Goal: Contribute content: Contribute content

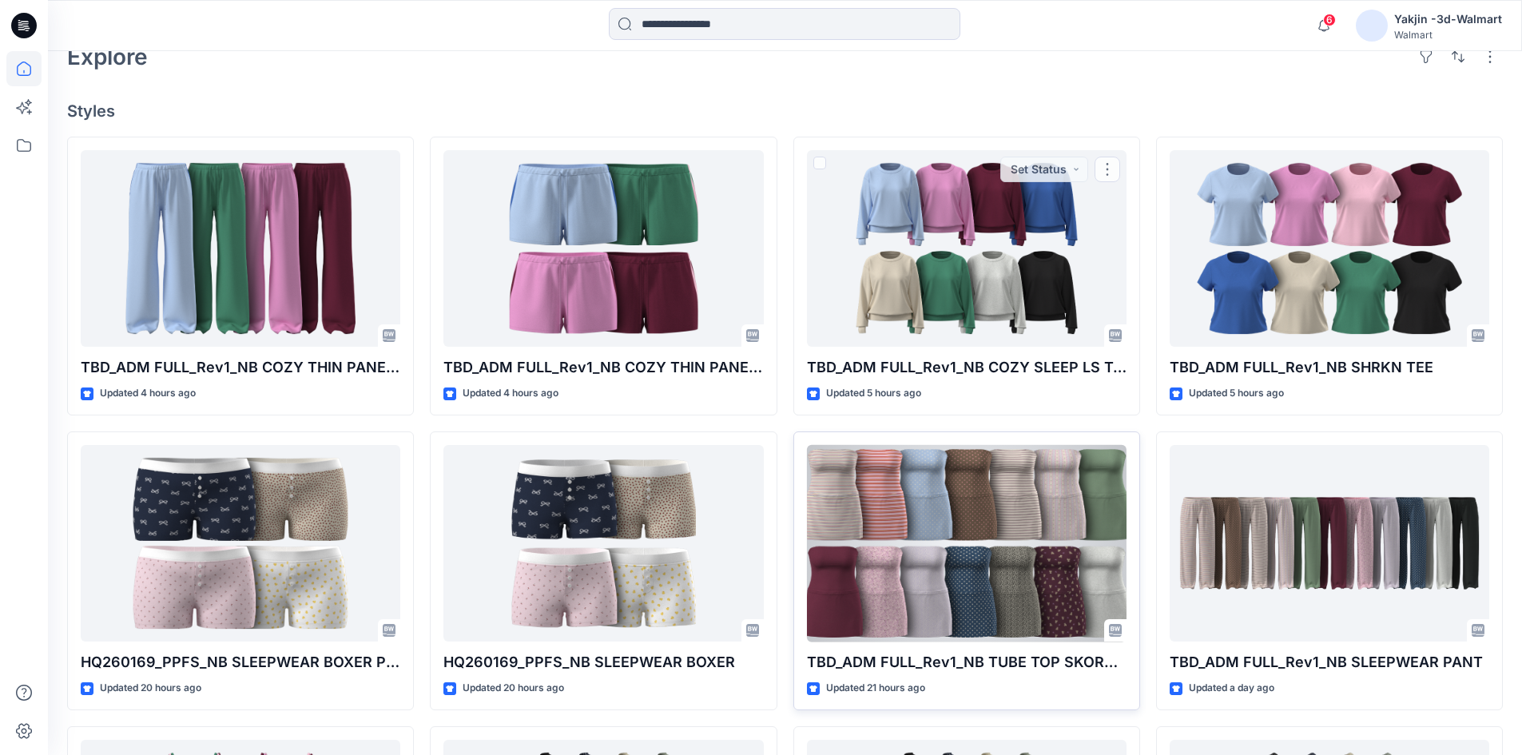
scroll to position [399, 0]
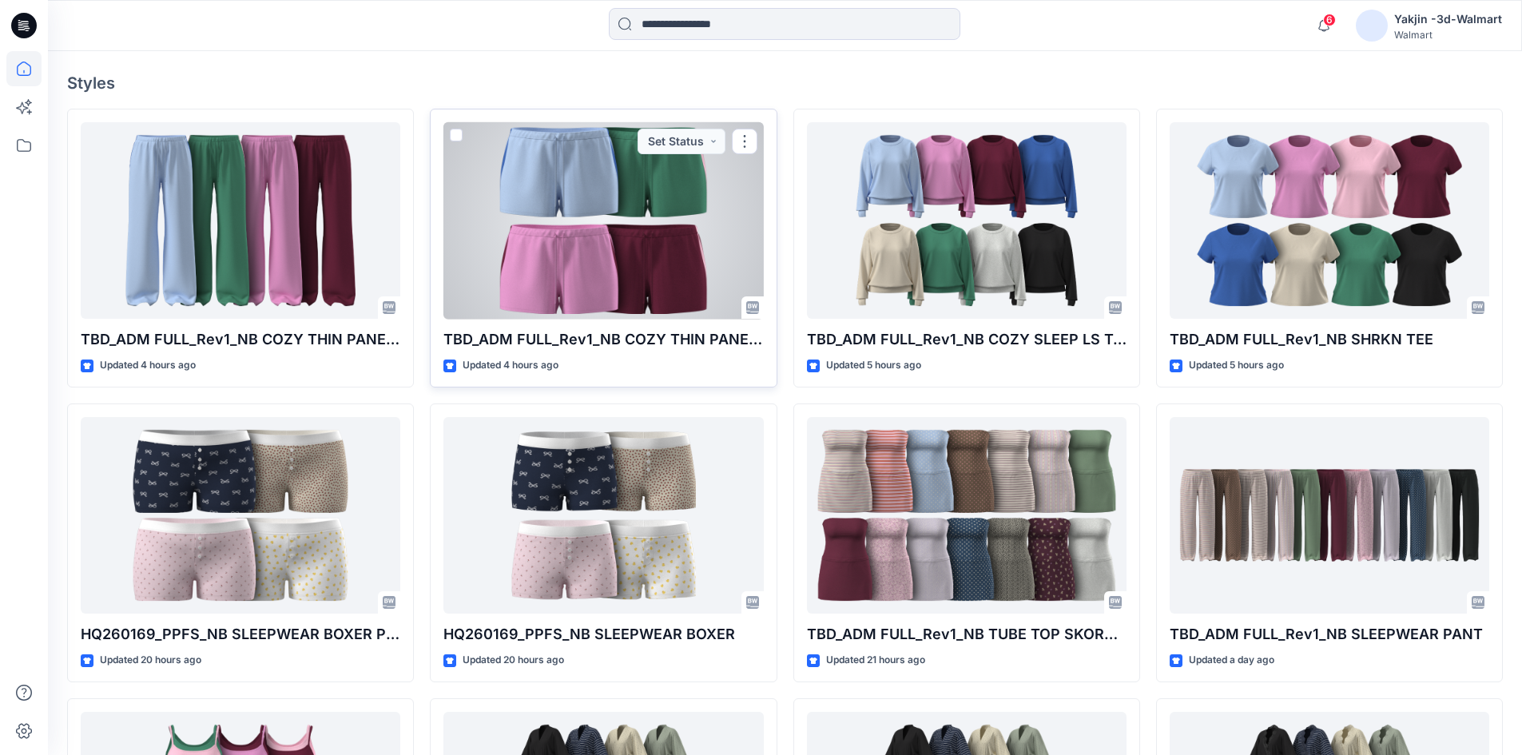
click at [586, 249] on div at bounding box center [602, 220] width 319 height 197
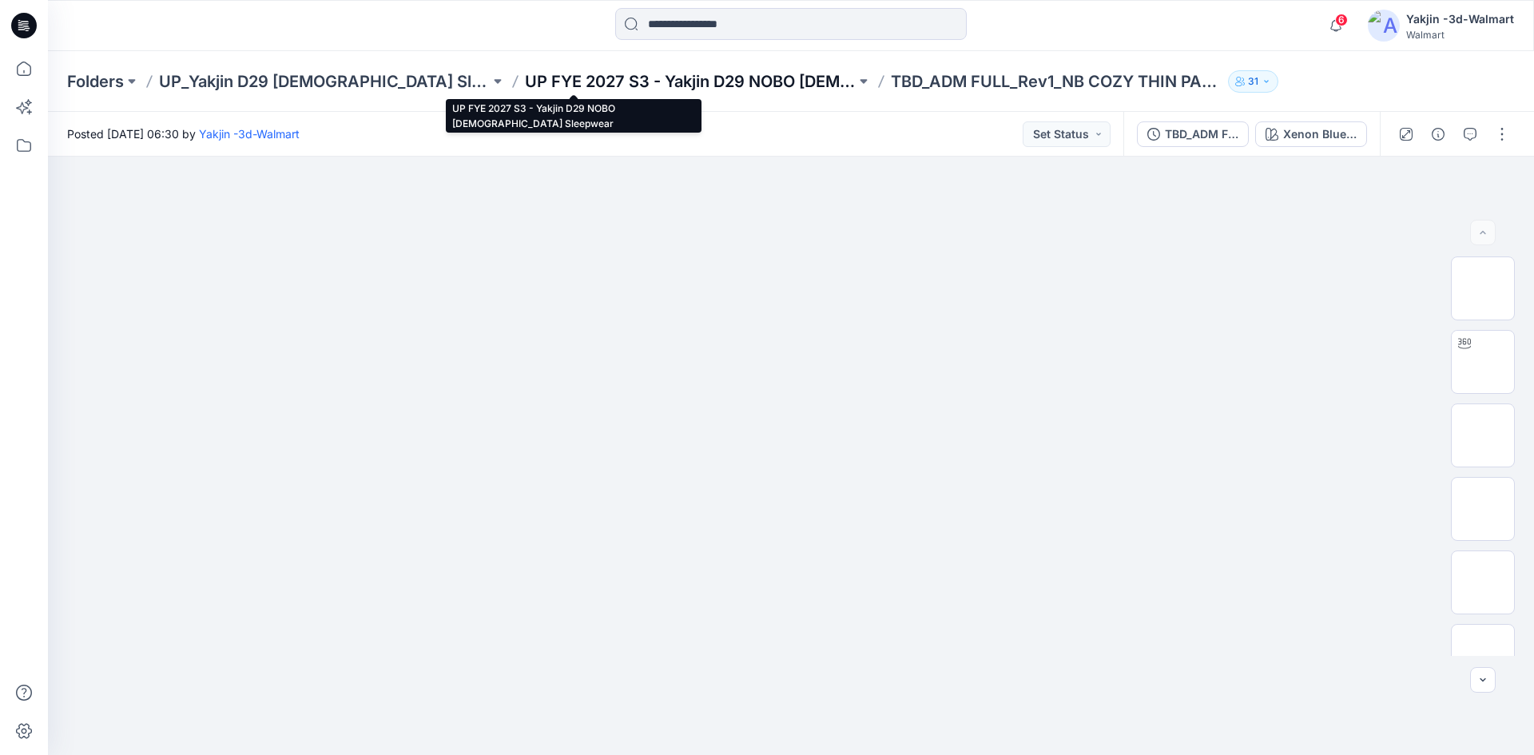
click at [556, 83] on p "UP FYE 2027 S3 - Yakjin D29 NOBO [DEMOGRAPHIC_DATA] Sleepwear" at bounding box center [690, 81] width 331 height 22
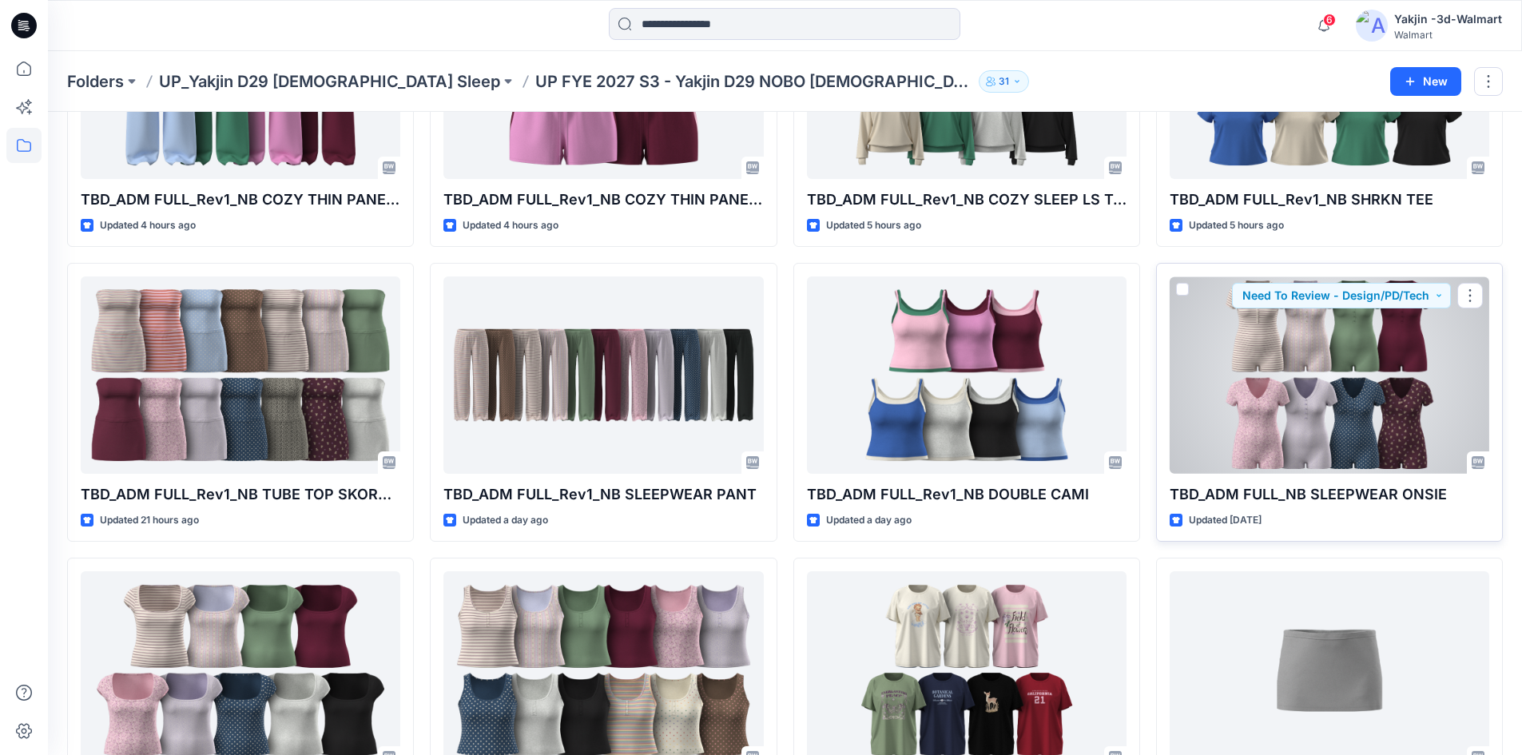
scroll to position [240, 0]
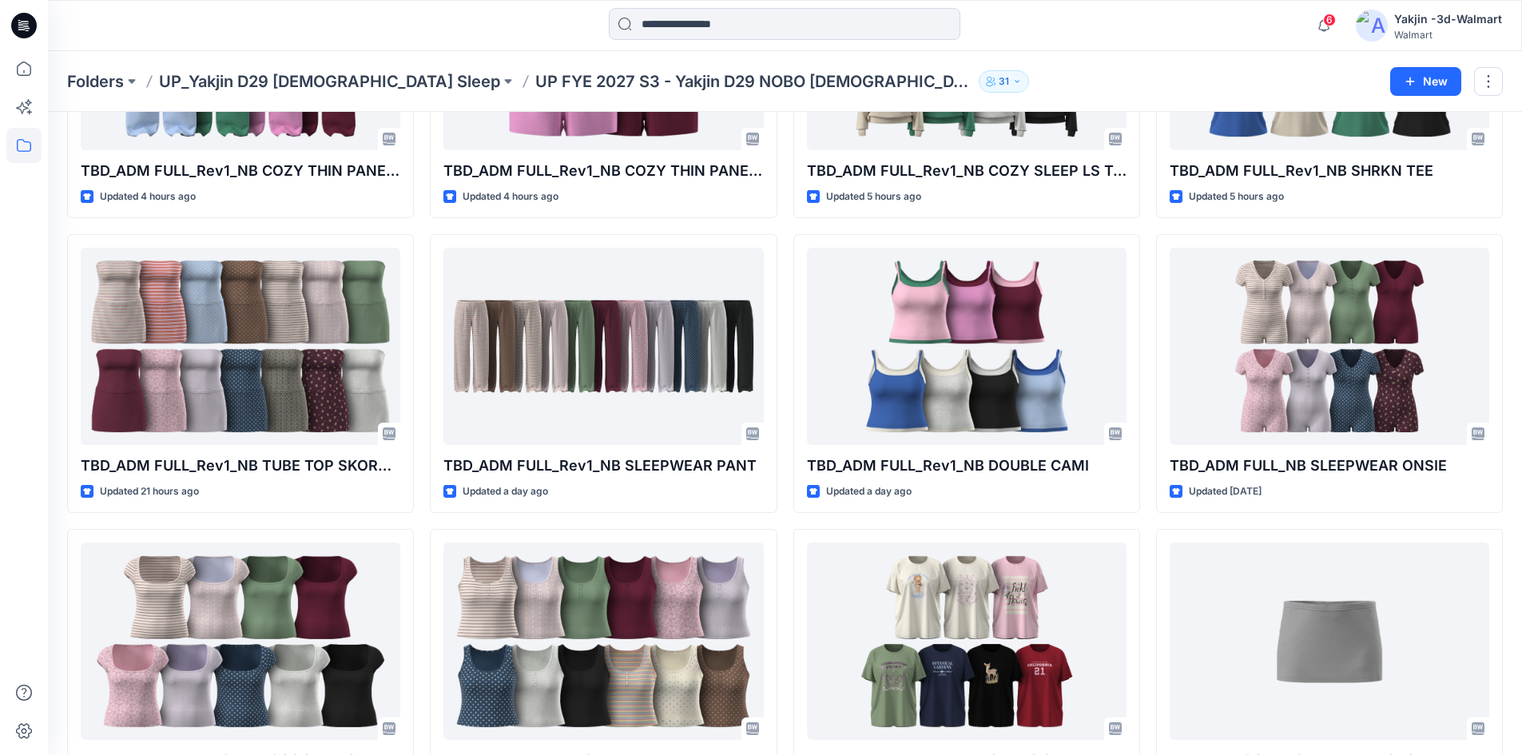
click at [1519, 431] on div "Styles TBD_ADM FULL_Rev1_NB COZY THIN PANEL PANT Updated 4 hours ago TBD_ADM FU…" at bounding box center [785, 378] width 1474 height 1013
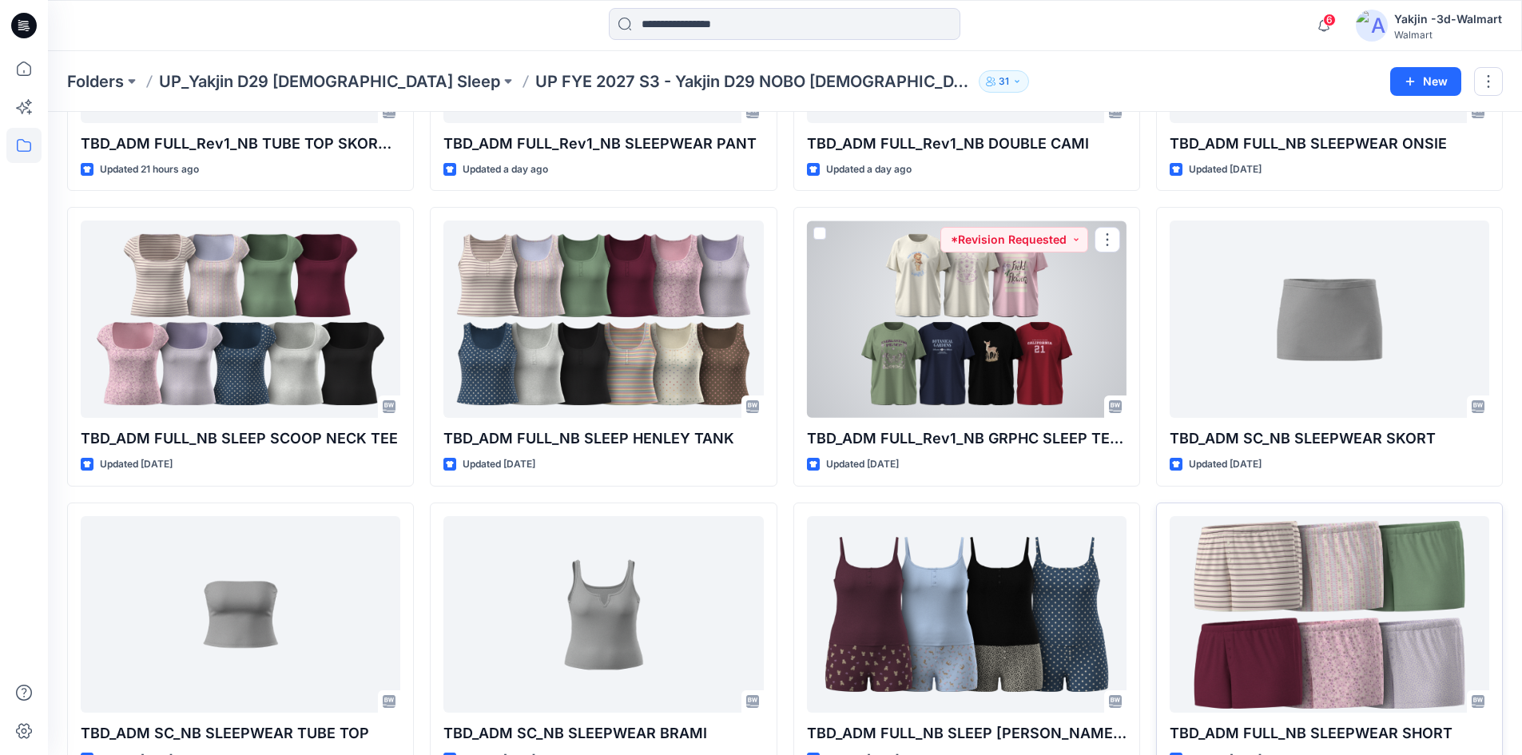
scroll to position [719, 0]
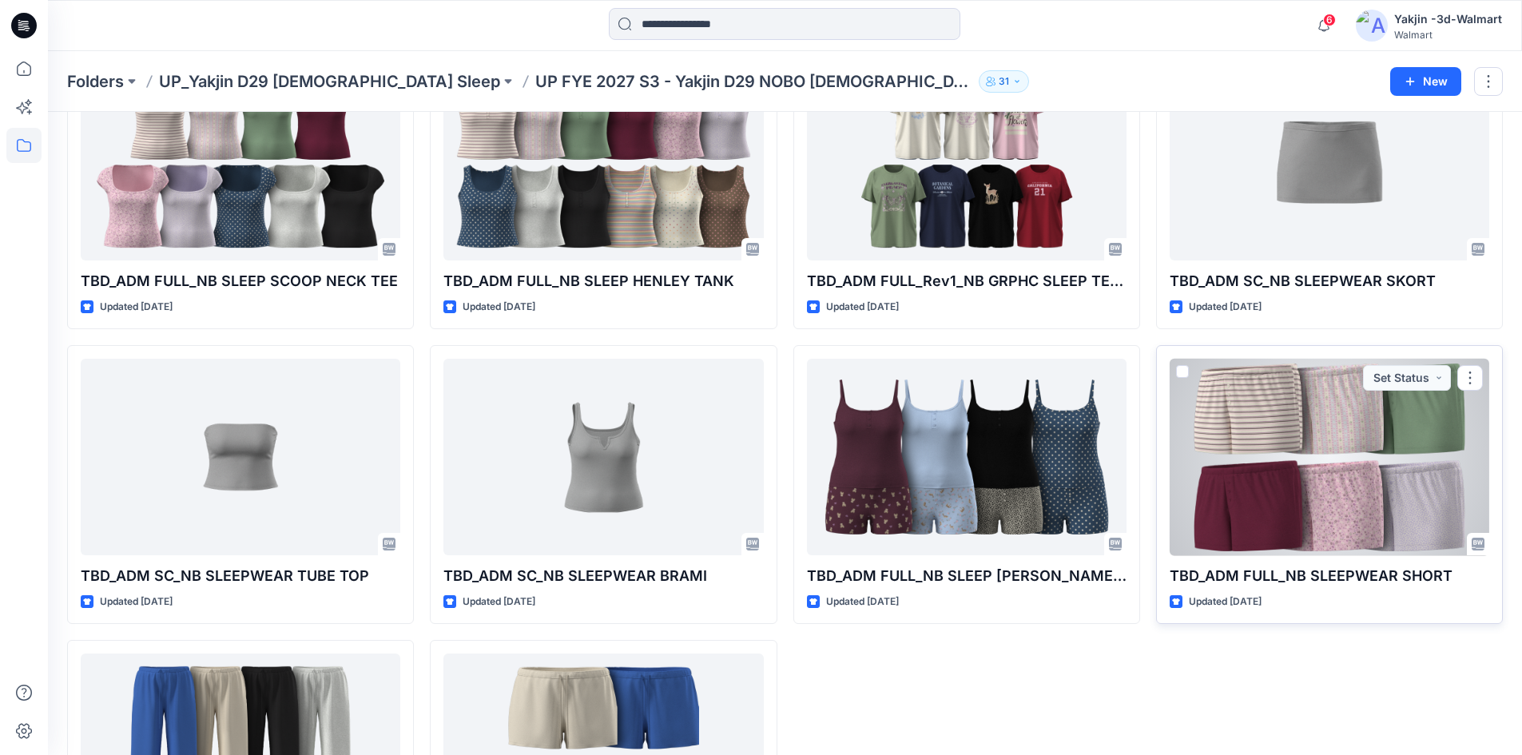
click at [1368, 431] on div at bounding box center [1328, 457] width 319 height 197
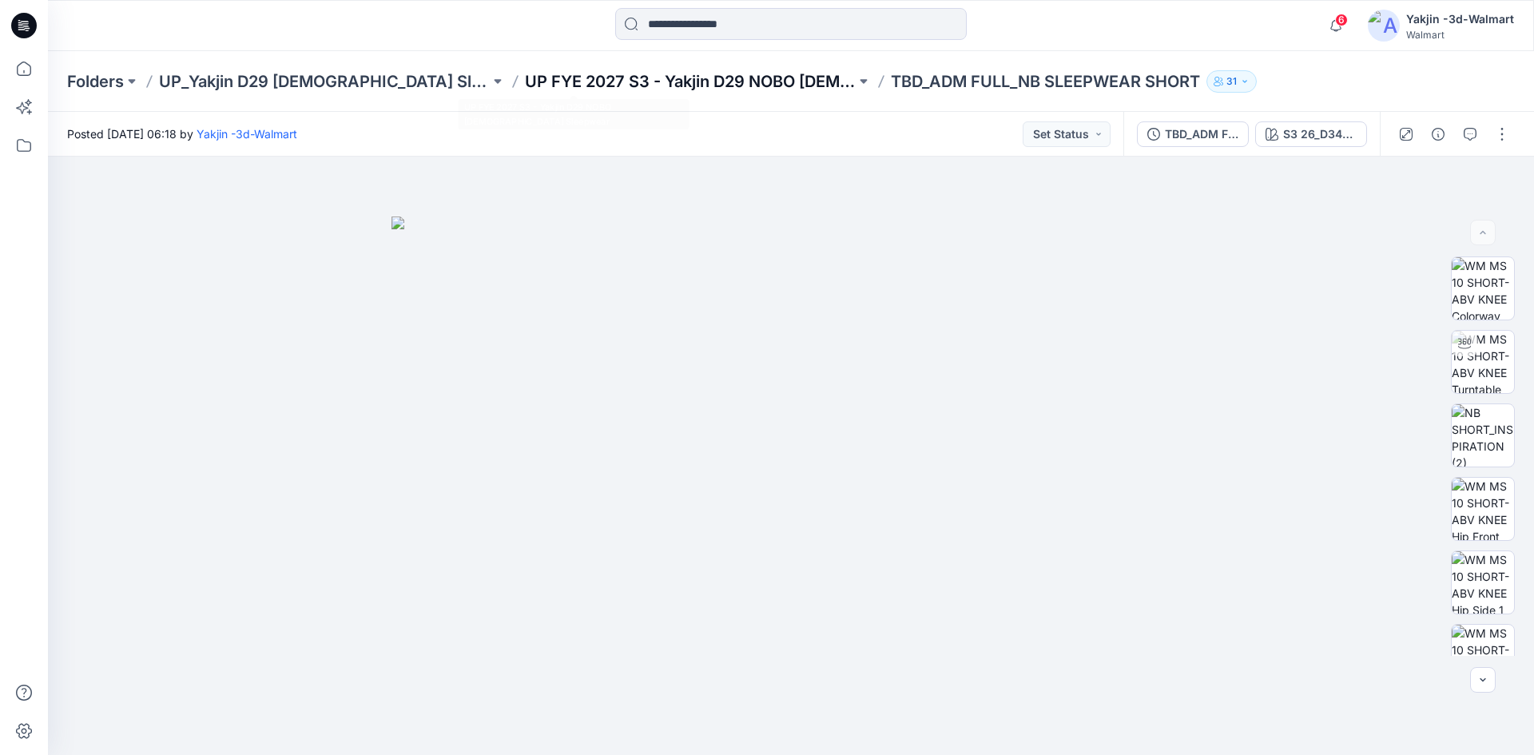
click at [675, 84] on p "UP FYE 2027 S3 - Yakjin D29 NOBO [DEMOGRAPHIC_DATA] Sleepwear" at bounding box center [690, 81] width 331 height 22
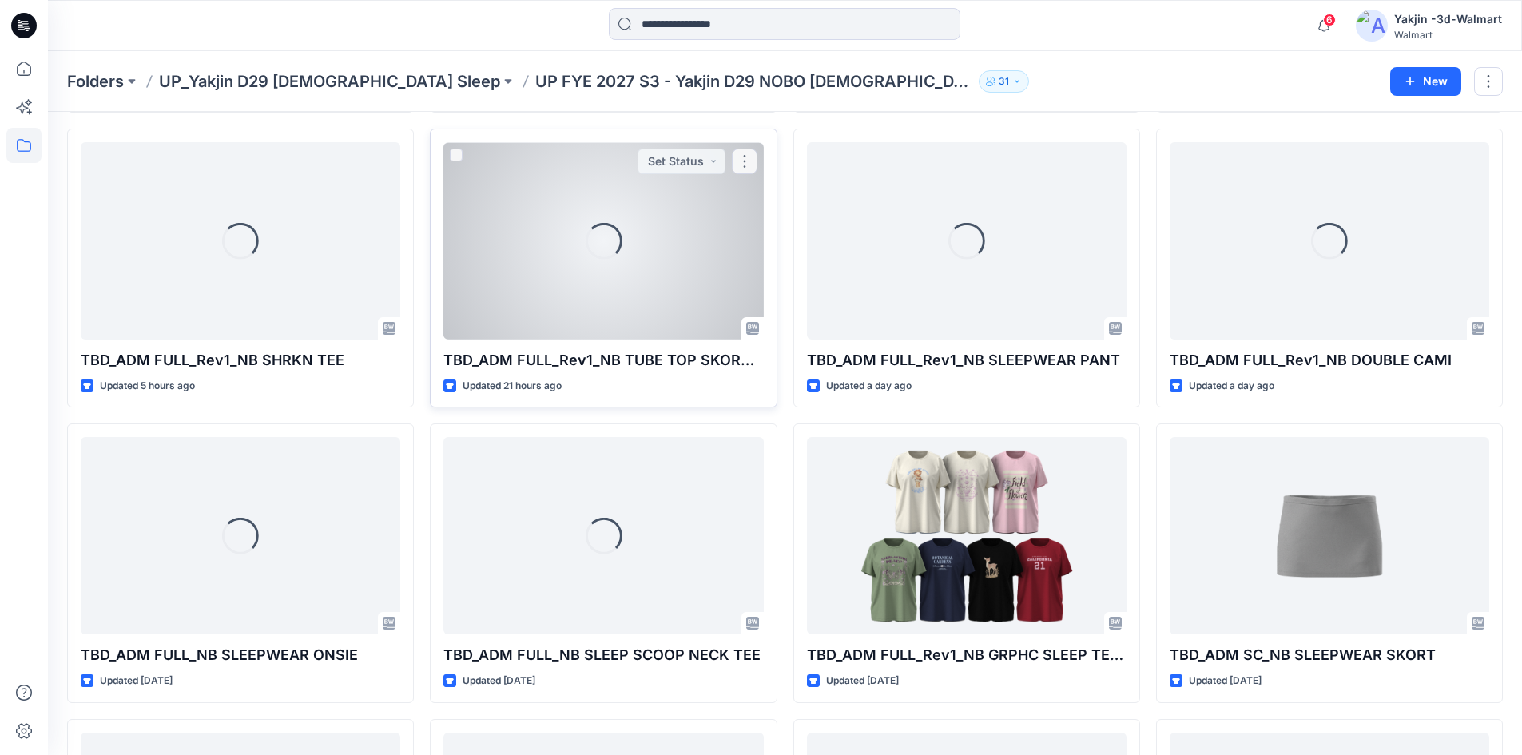
scroll to position [399, 0]
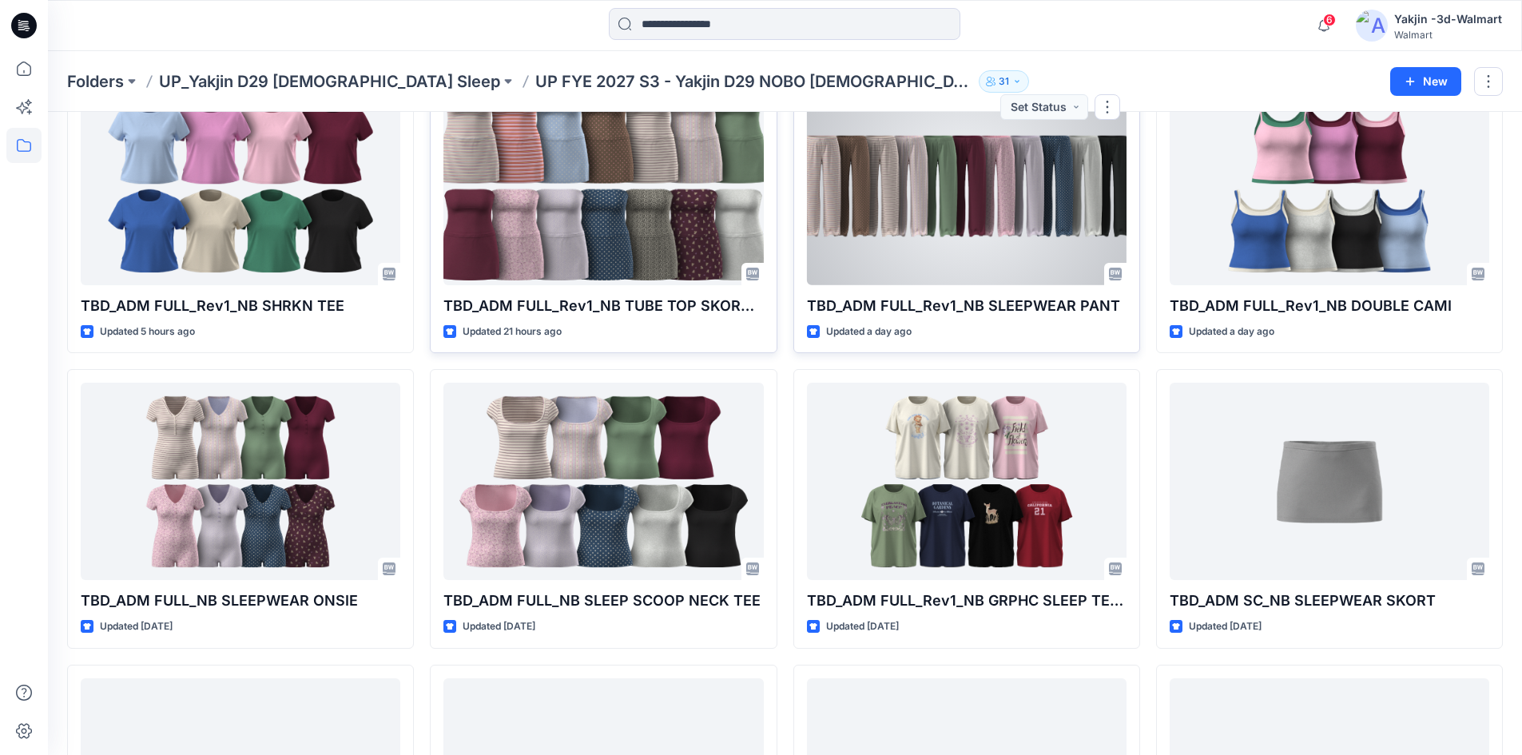
click at [899, 247] on div at bounding box center [966, 186] width 319 height 197
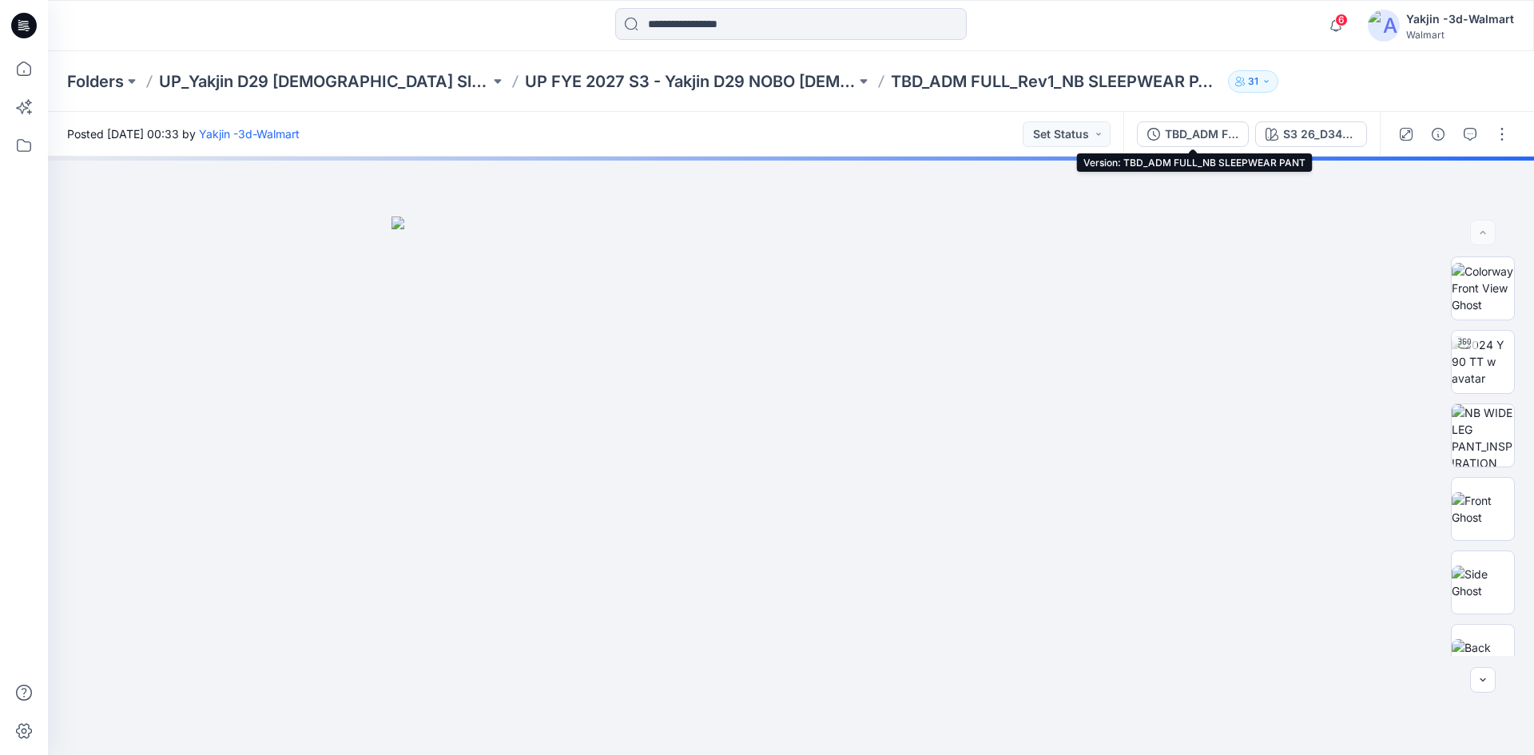
click at [1196, 133] on div "TBD_ADM FULL_NB SLEEPWEAR PANT" at bounding box center [1201, 134] width 73 height 18
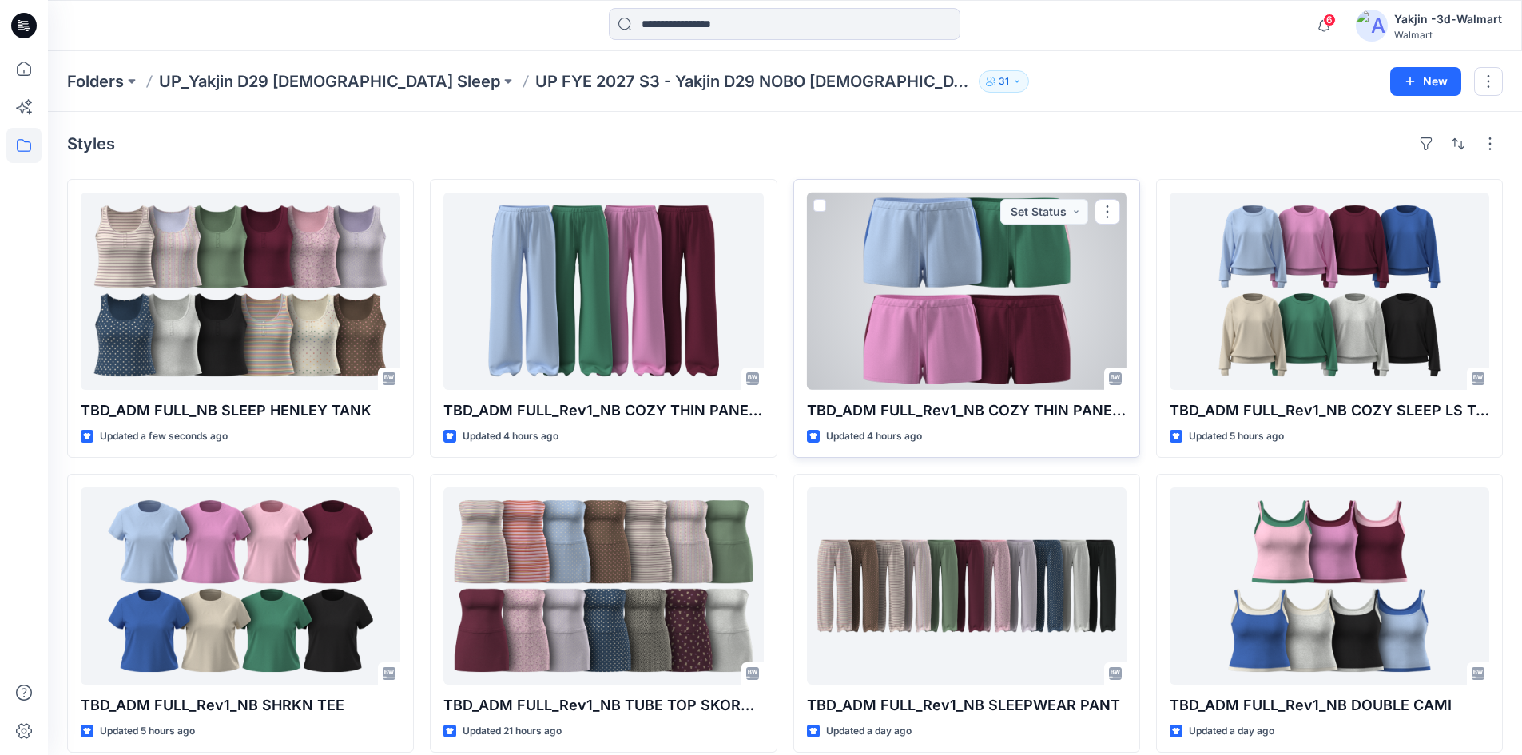
click at [998, 347] on div at bounding box center [966, 290] width 319 height 197
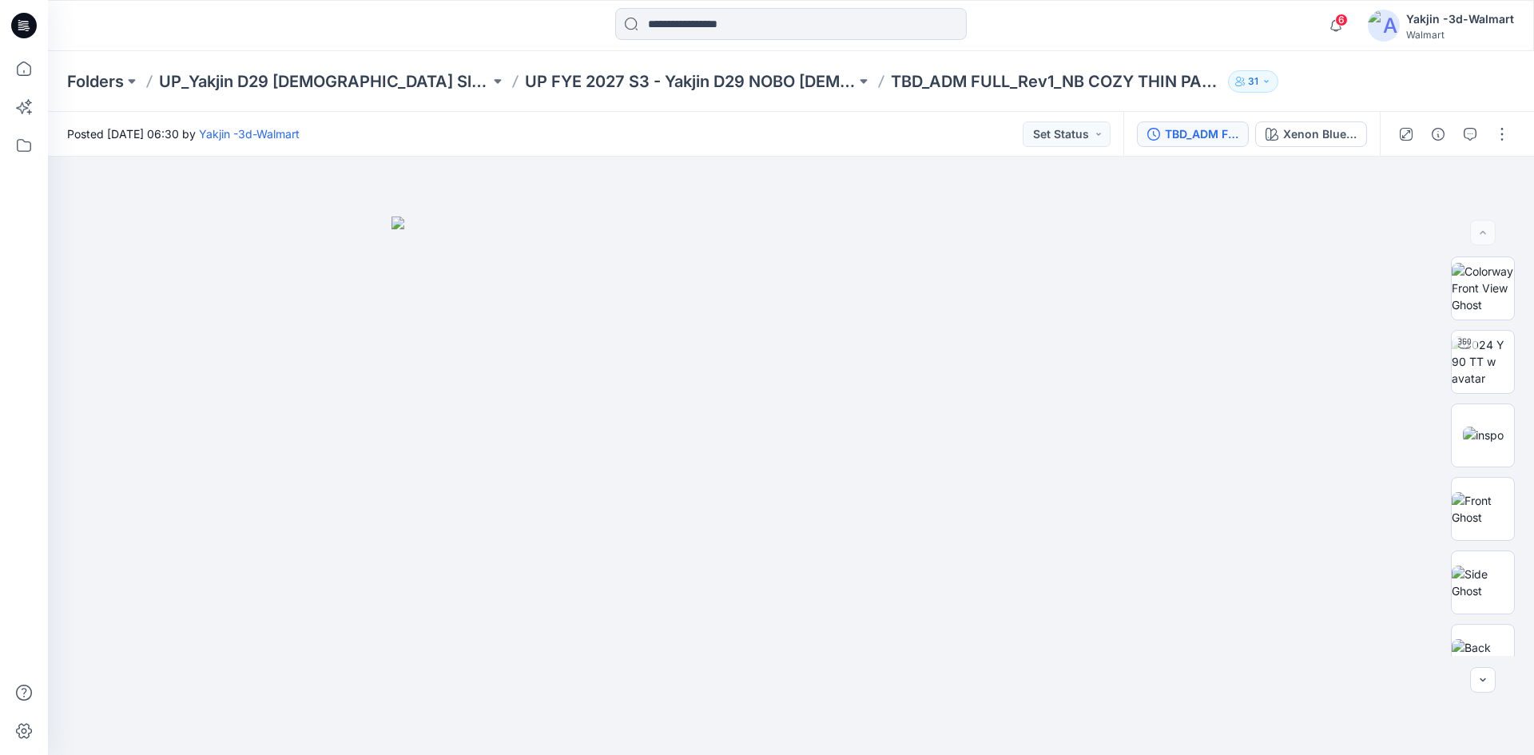
click at [1203, 136] on div "TBD_ADM FULL_NB COZY THIN PANEL SHORT" at bounding box center [1201, 134] width 73 height 18
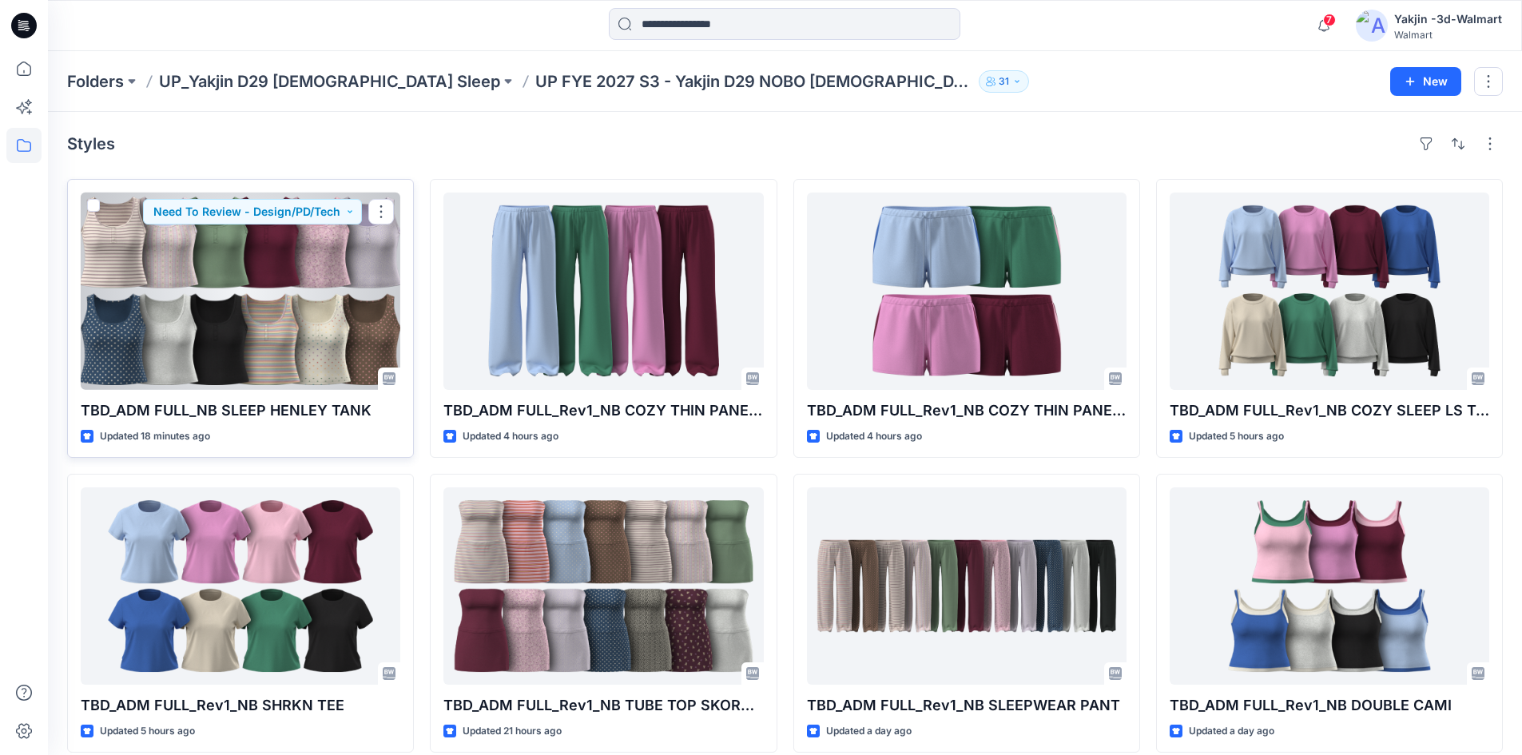
click at [296, 335] on div at bounding box center [240, 290] width 319 height 197
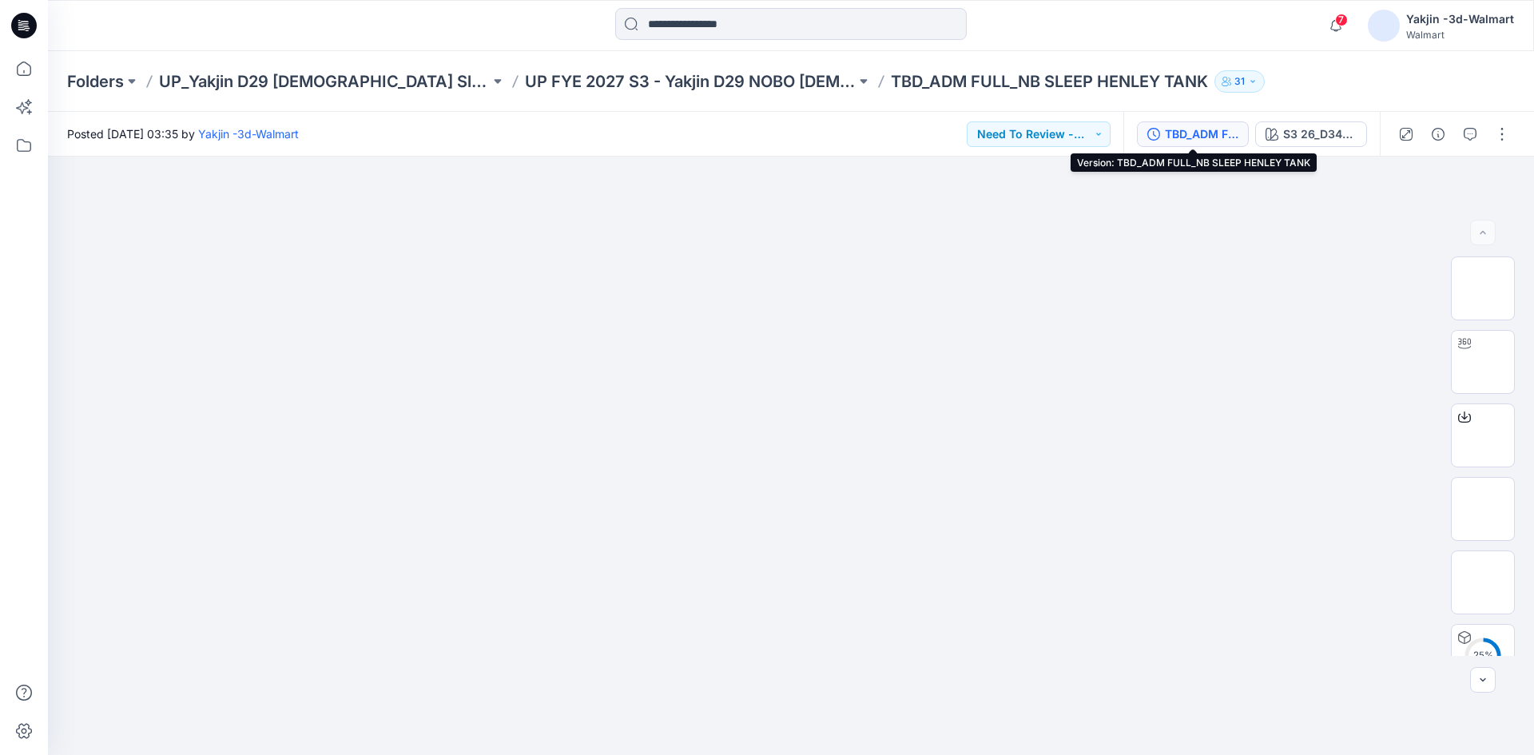
click at [1185, 140] on div "TBD_ADM FULL_NB SLEEP HENLEY TANK" at bounding box center [1201, 134] width 73 height 18
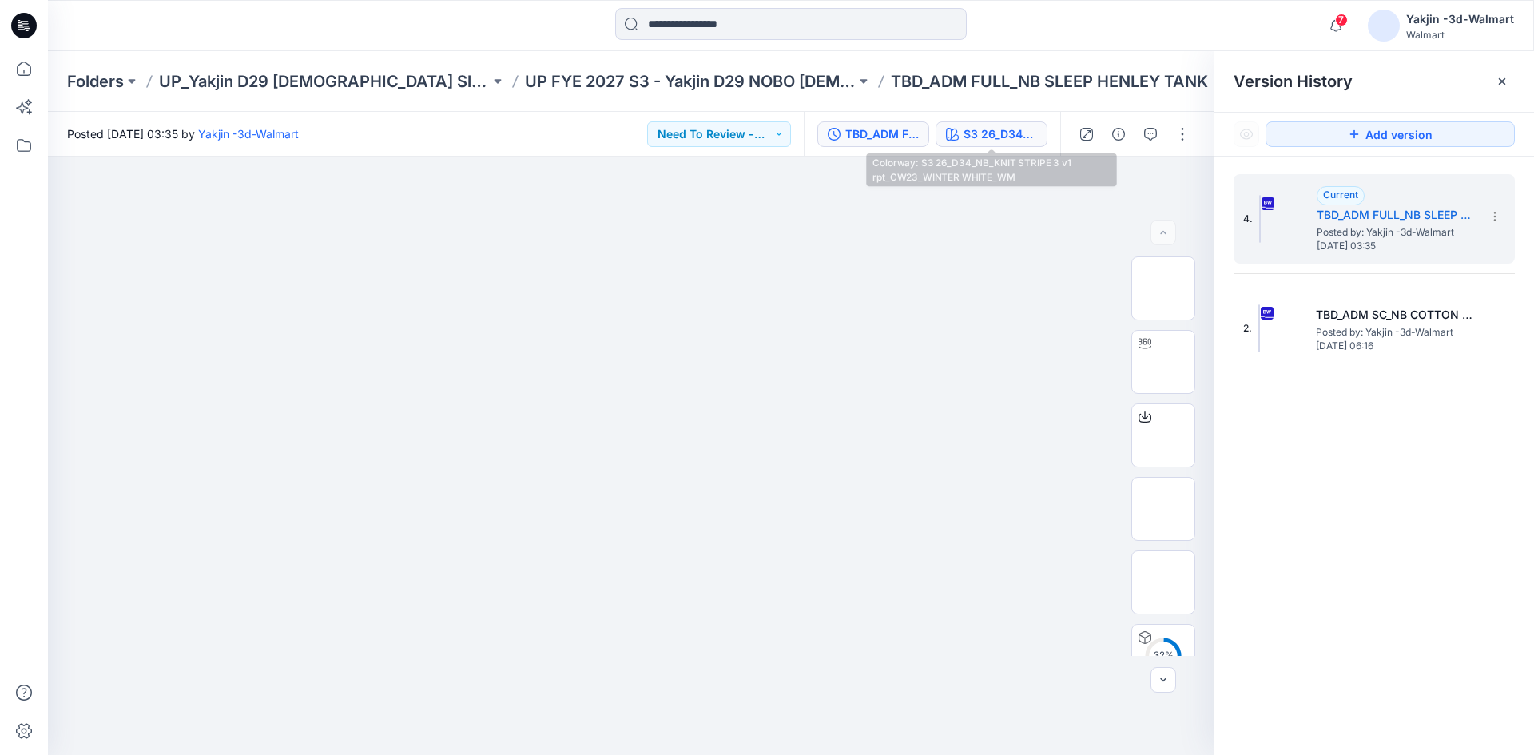
click at [1008, 133] on div "S3 26_D34_NB_KNIT STRIPE 3 v1 rpt_CW23_WINTER WHITE_WM" at bounding box center [999, 134] width 73 height 18
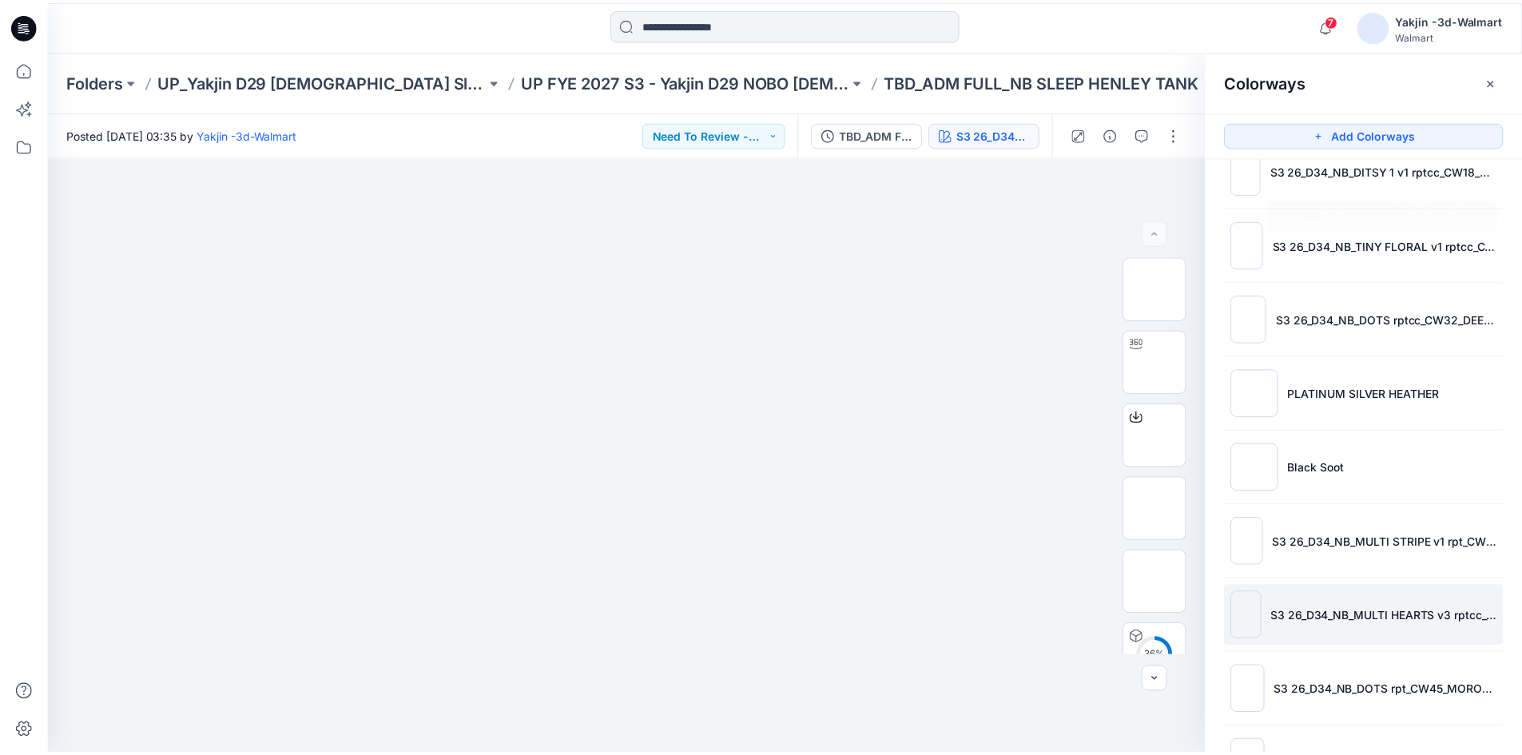
scroll to position [399, 0]
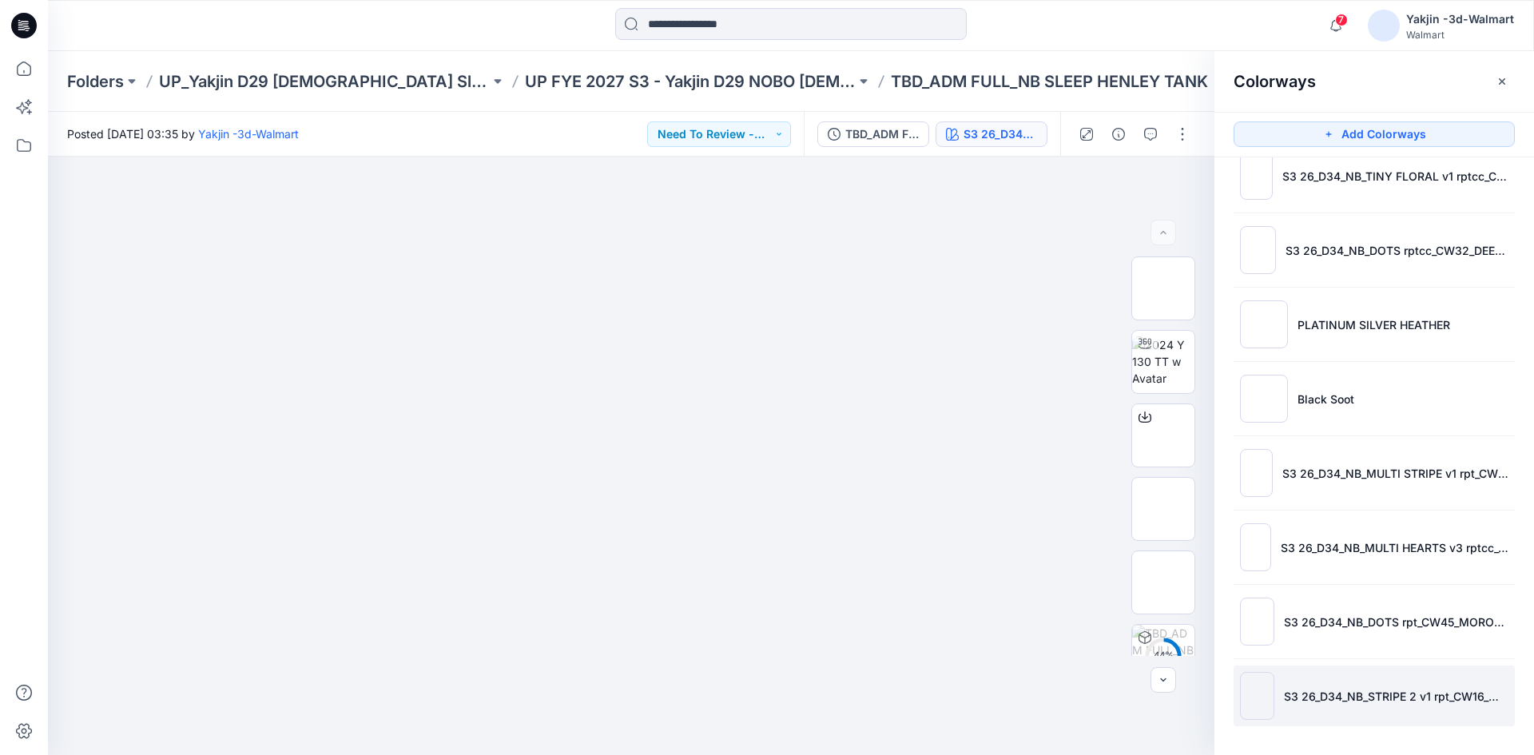
click at [1375, 684] on li "S3 26_D34_NB_STRIPE 2 v1 rpt_CW16_WINTER WHITE_WM" at bounding box center [1373, 695] width 281 height 61
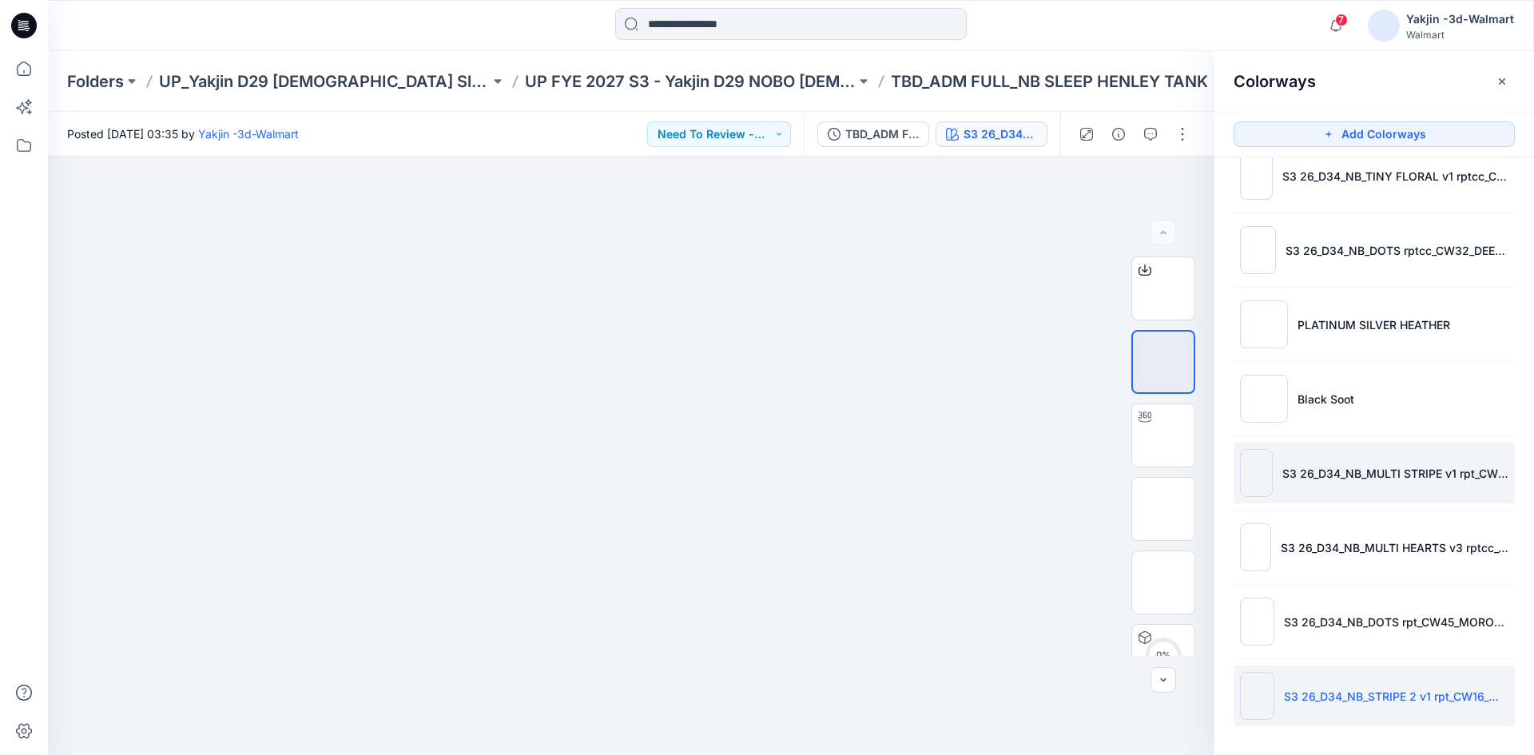
click at [1357, 498] on li "S3 26_D34_NB_MULTI STRIPE v1 rpt_CW1_WINTER WHITE_WM" at bounding box center [1373, 472] width 281 height 61
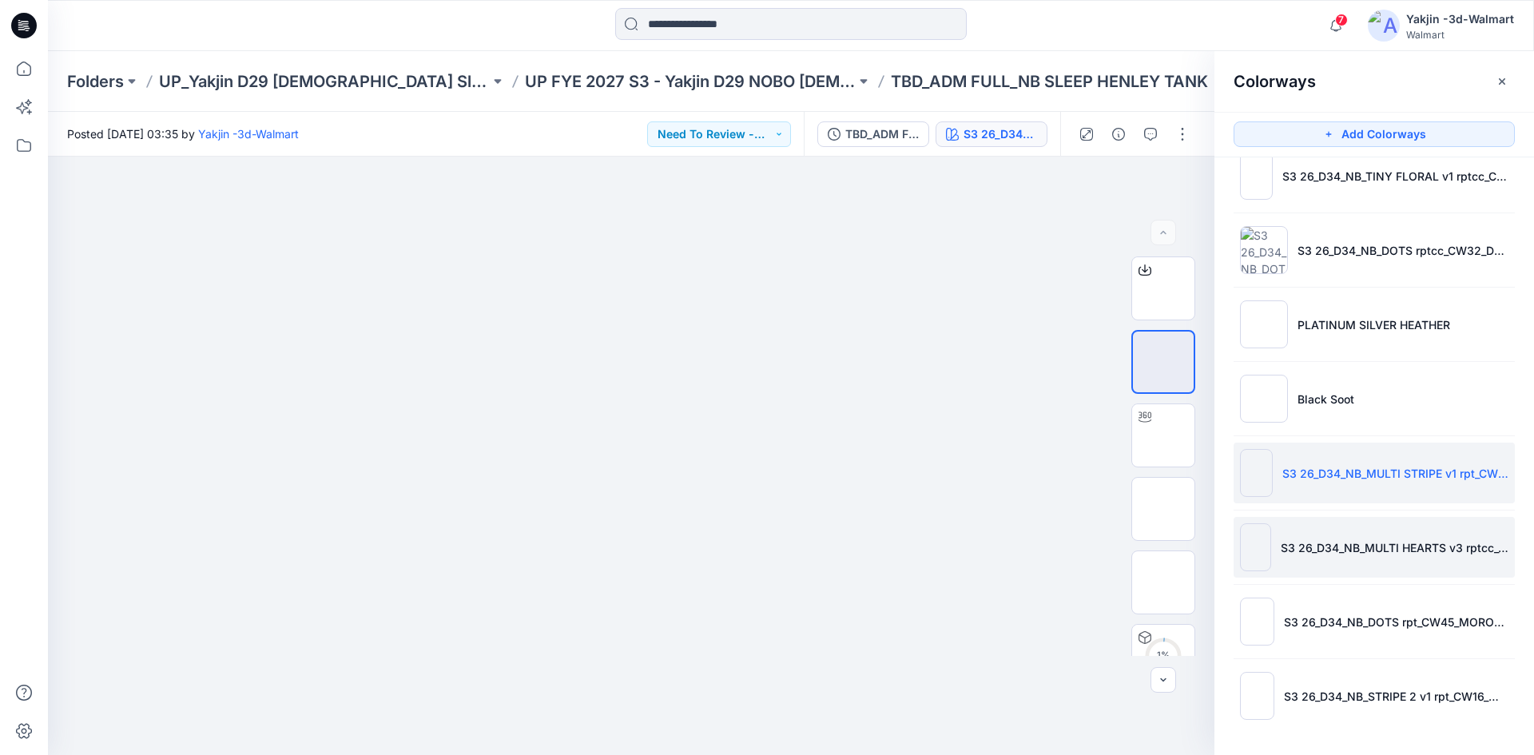
click at [1384, 575] on li "S3 26_D34_NB_MULTI HEARTS v3 rptcc_CW1_WINTER WHITE_WM" at bounding box center [1373, 547] width 281 height 61
click at [1379, 494] on li "S3 26_D34_NB_MULTI STRIPE v1 rpt_CW1_WINTER WHITE_WM" at bounding box center [1373, 472] width 281 height 61
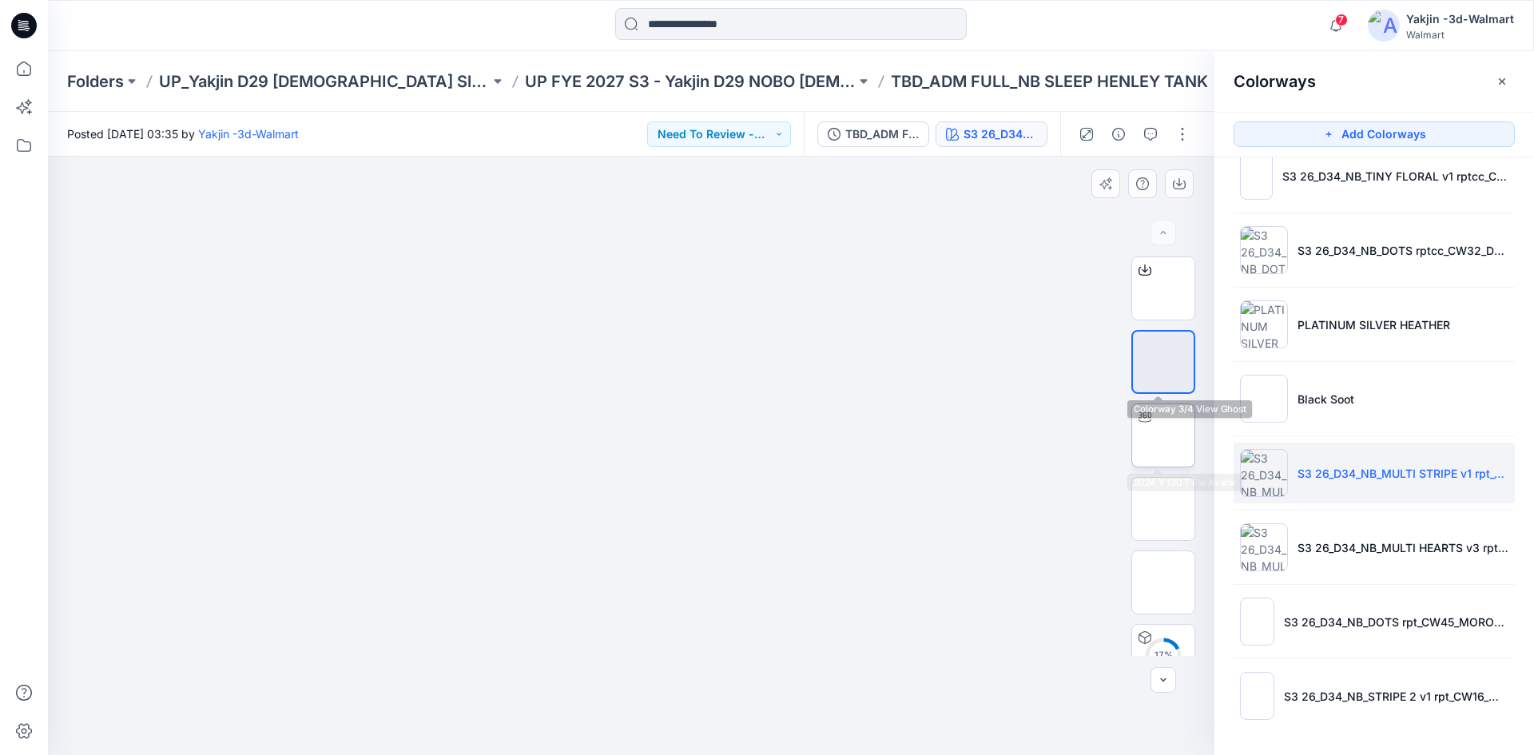
click at [1163, 435] on img at bounding box center [1163, 435] width 0 height 0
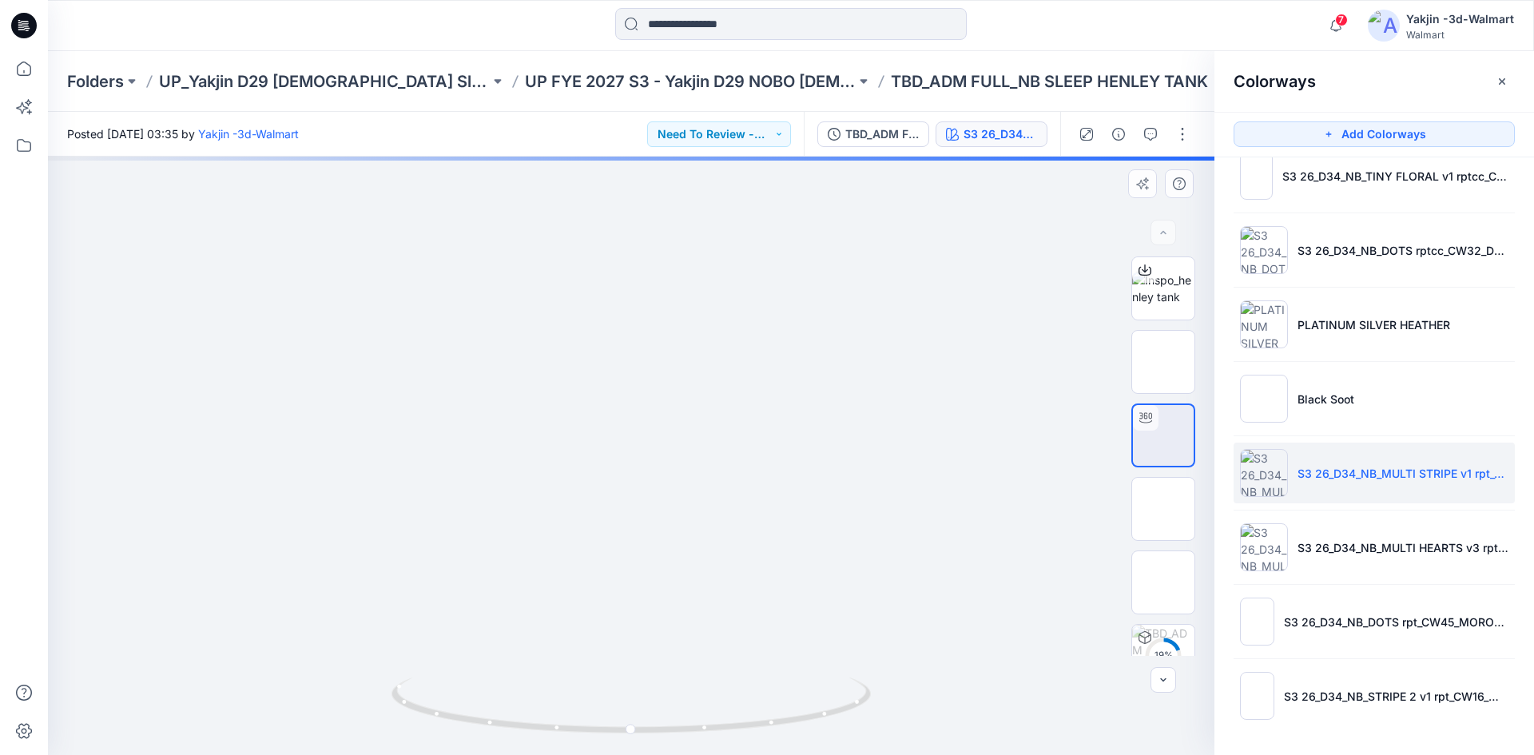
drag, startPoint x: 696, startPoint y: 407, endPoint x: 728, endPoint y: 562, distance: 158.1
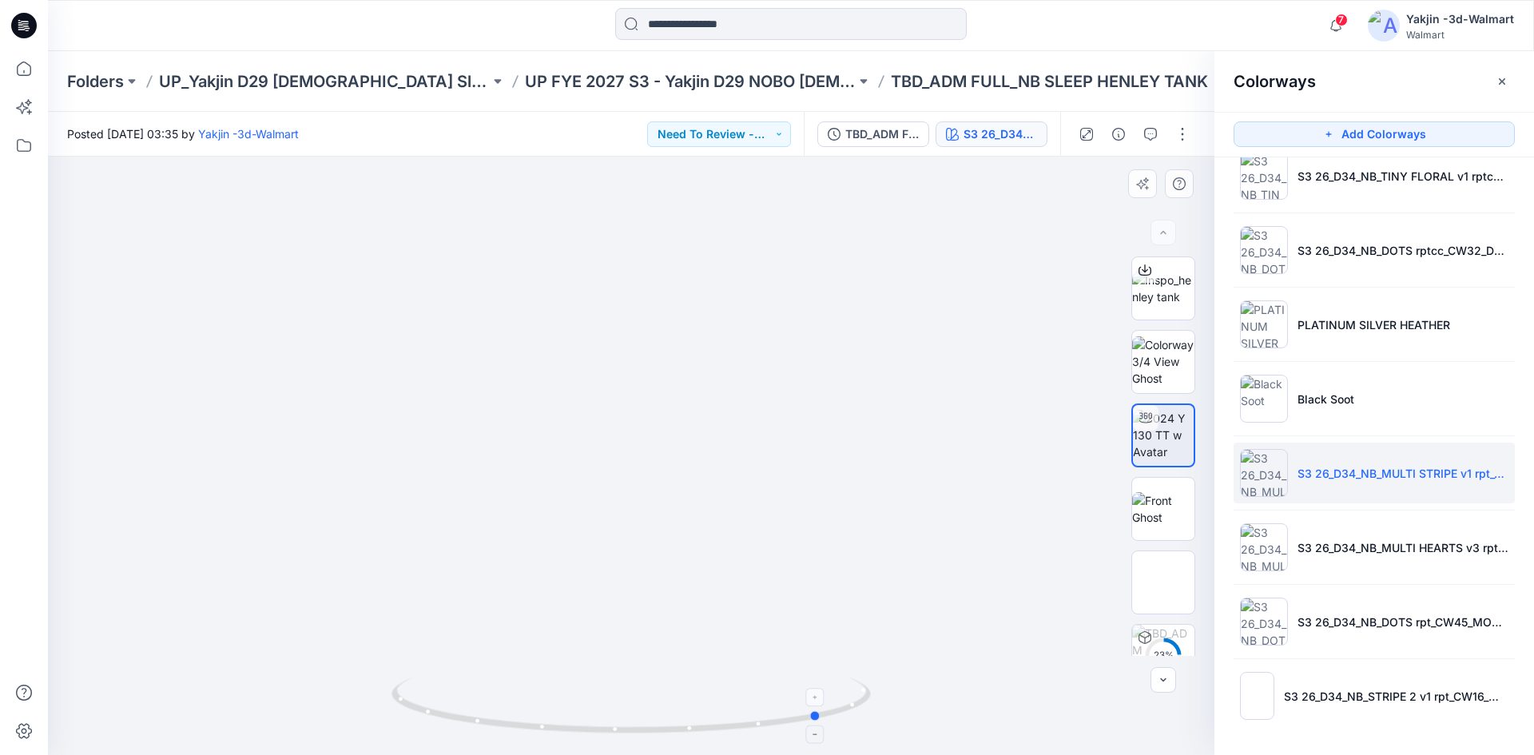
drag, startPoint x: 749, startPoint y: 726, endPoint x: 461, endPoint y: 732, distance: 288.4
click at [461, 732] on icon at bounding box center [632, 707] width 483 height 60
drag, startPoint x: 785, startPoint y: 505, endPoint x: 782, endPoint y: 103, distance: 401.8
click at [782, 102] on div "Folders UP_Yakjin D29 Ladies Sleep UP FYE 2027 S3 - Yakjin D29 NOBO Ladies Slee…" at bounding box center [791, 403] width 1486 height 704
drag, startPoint x: 866, startPoint y: 443, endPoint x: 802, endPoint y: 643, distance: 209.7
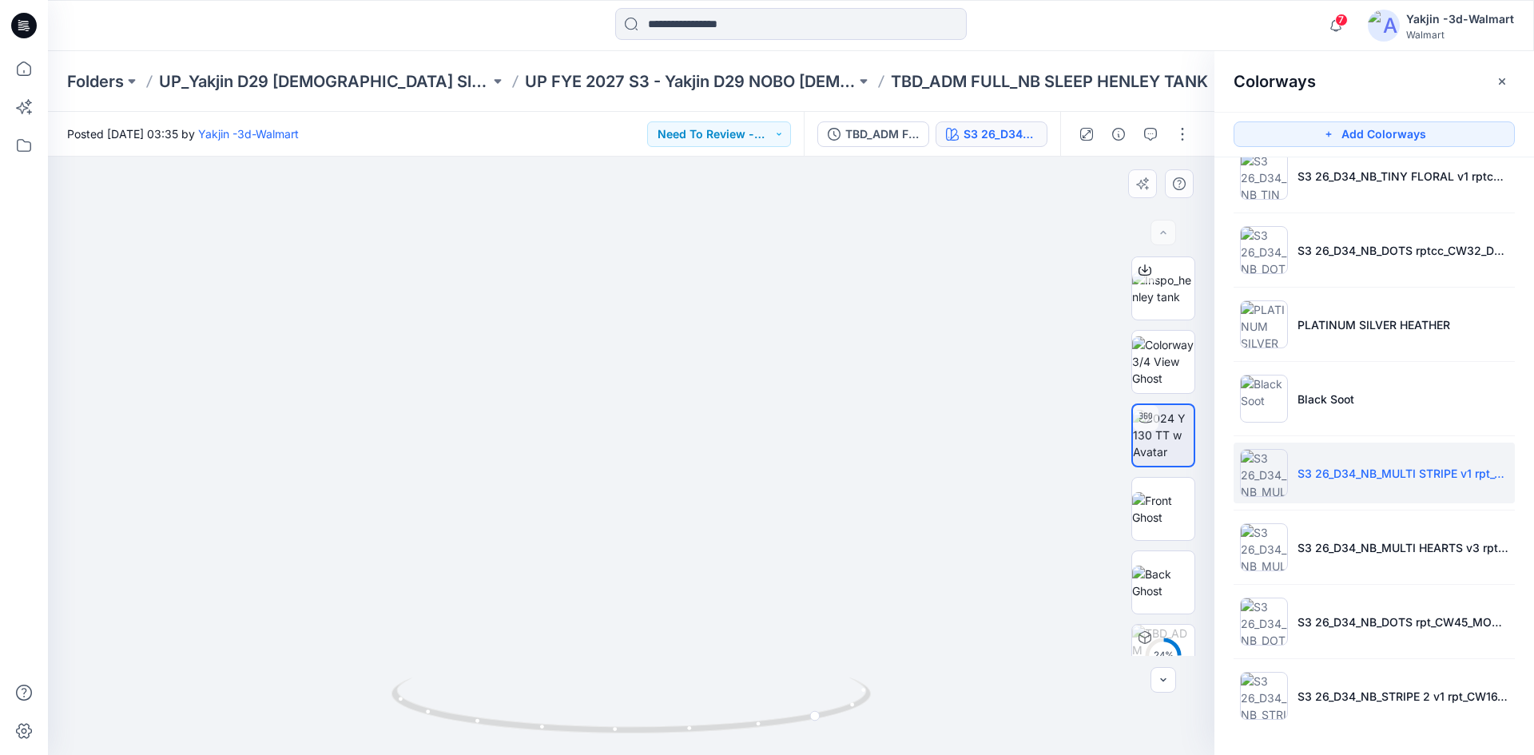
drag, startPoint x: 851, startPoint y: 470, endPoint x: 411, endPoint y: 604, distance: 459.3
drag, startPoint x: 565, startPoint y: 737, endPoint x: 373, endPoint y: 720, distance: 193.3
click at [373, 720] on div at bounding box center [631, 456] width 1166 height 598
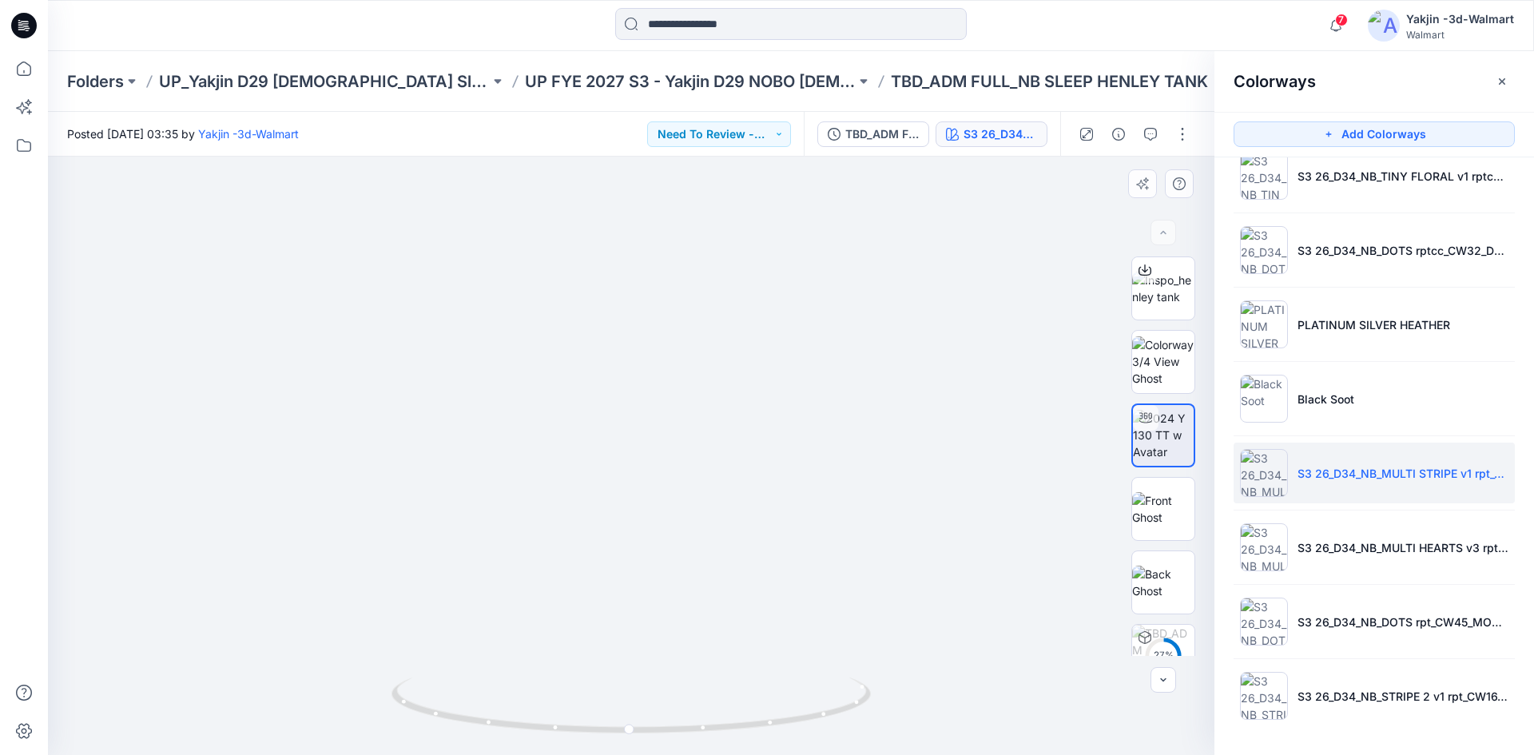
drag, startPoint x: 296, startPoint y: 534, endPoint x: 669, endPoint y: 536, distance: 372.2
click at [657, 86] on p "UP FYE 2027 S3 - Yakjin D29 NOBO [DEMOGRAPHIC_DATA] Sleepwear" at bounding box center [690, 81] width 331 height 22
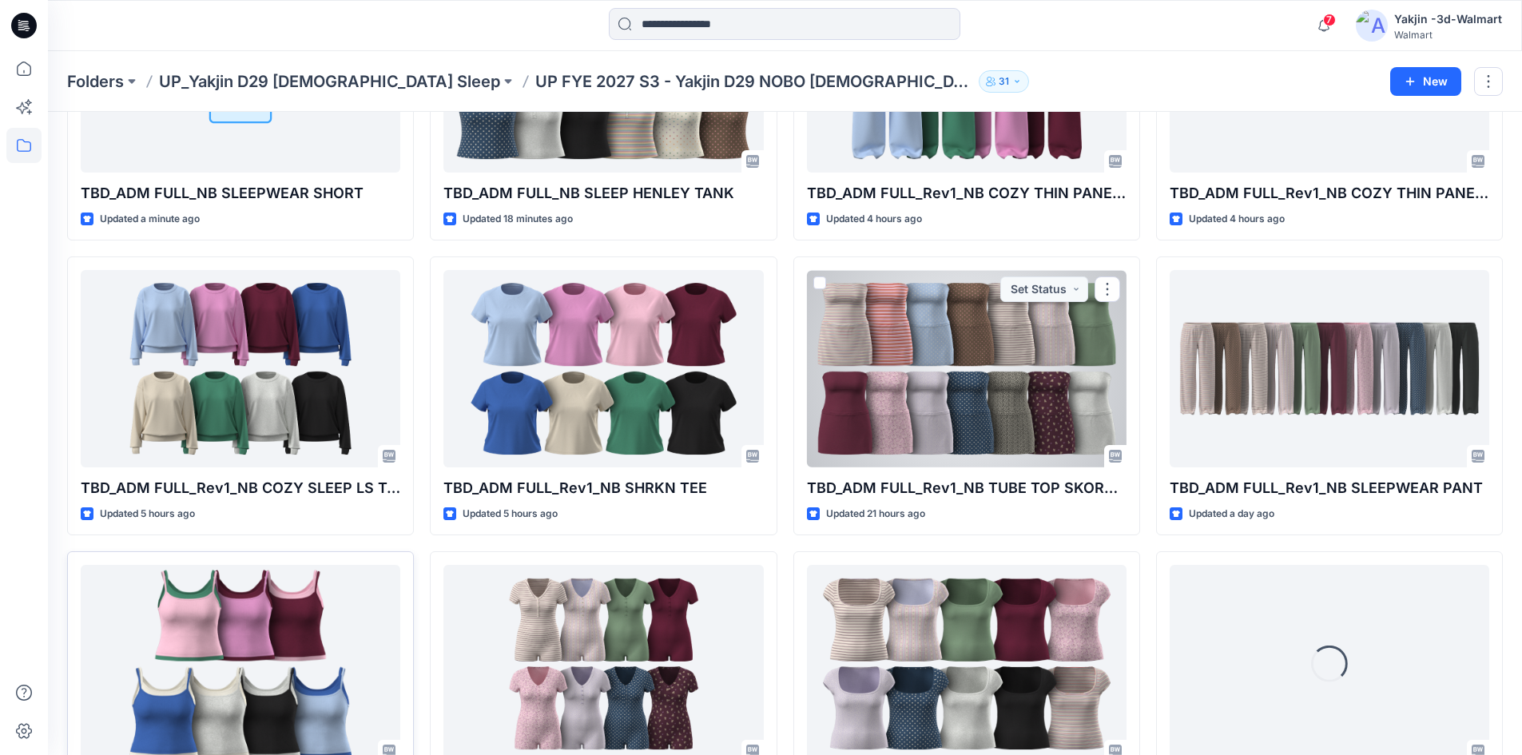
scroll to position [370, 0]
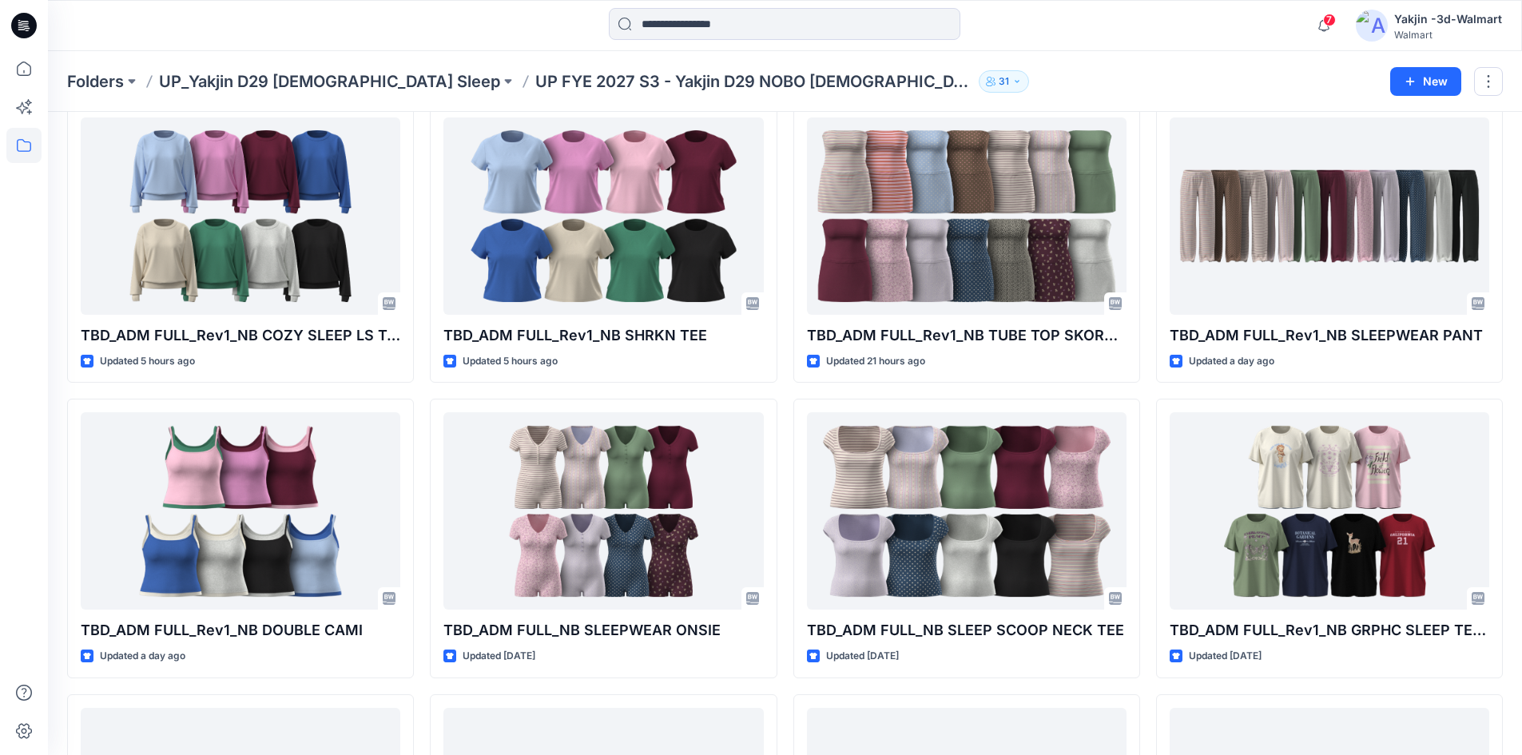
click at [38, 415] on div at bounding box center [23, 403] width 35 height 704
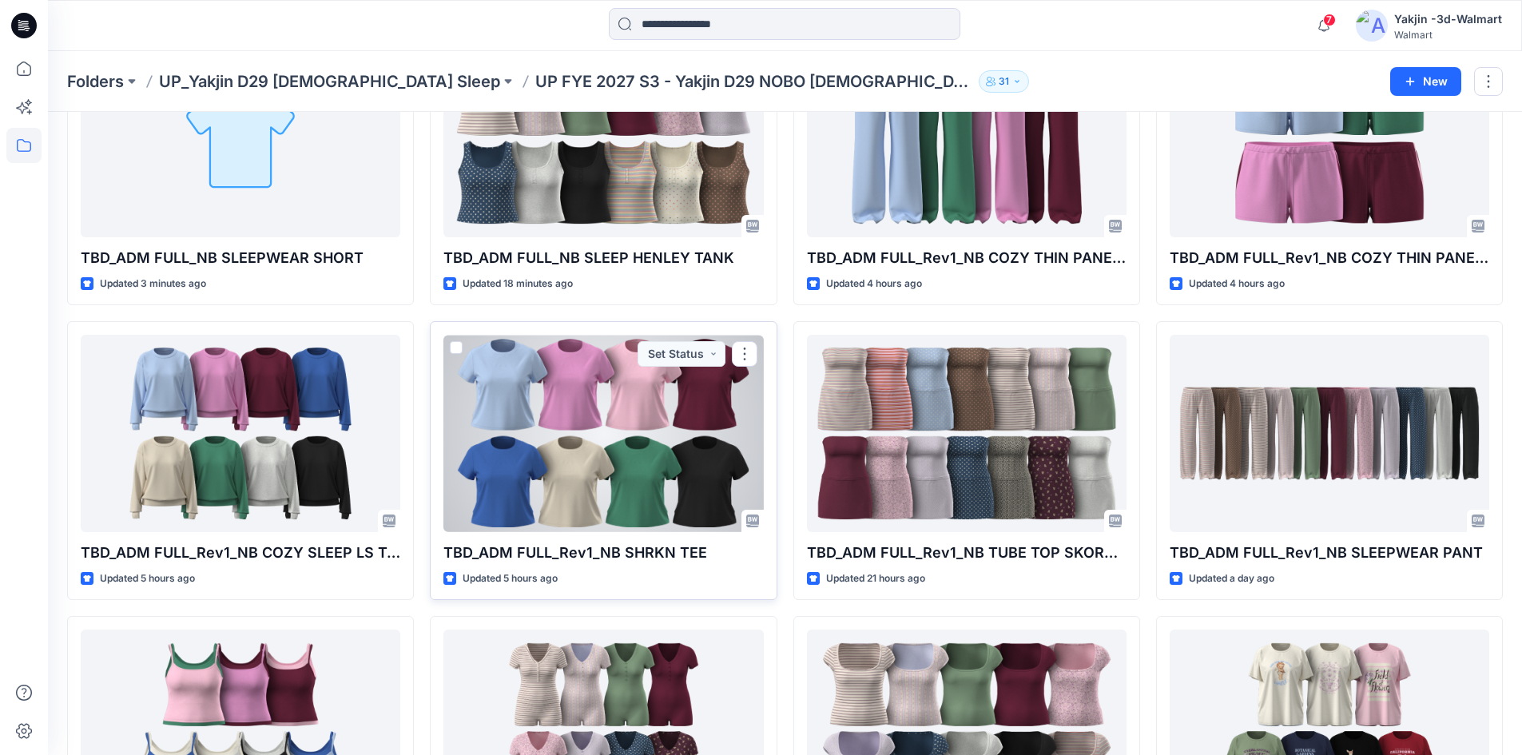
scroll to position [0, 0]
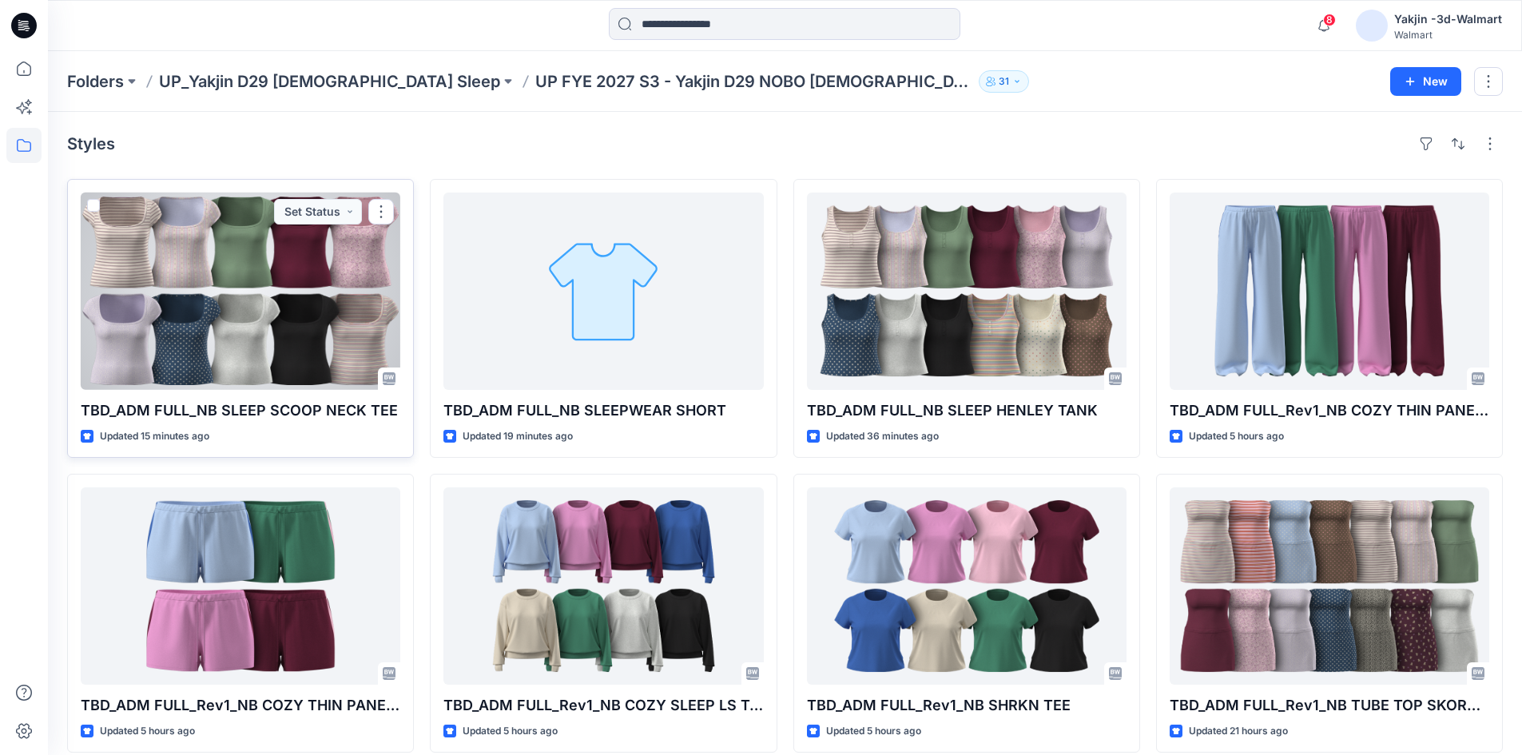
click at [323, 329] on div at bounding box center [240, 290] width 319 height 197
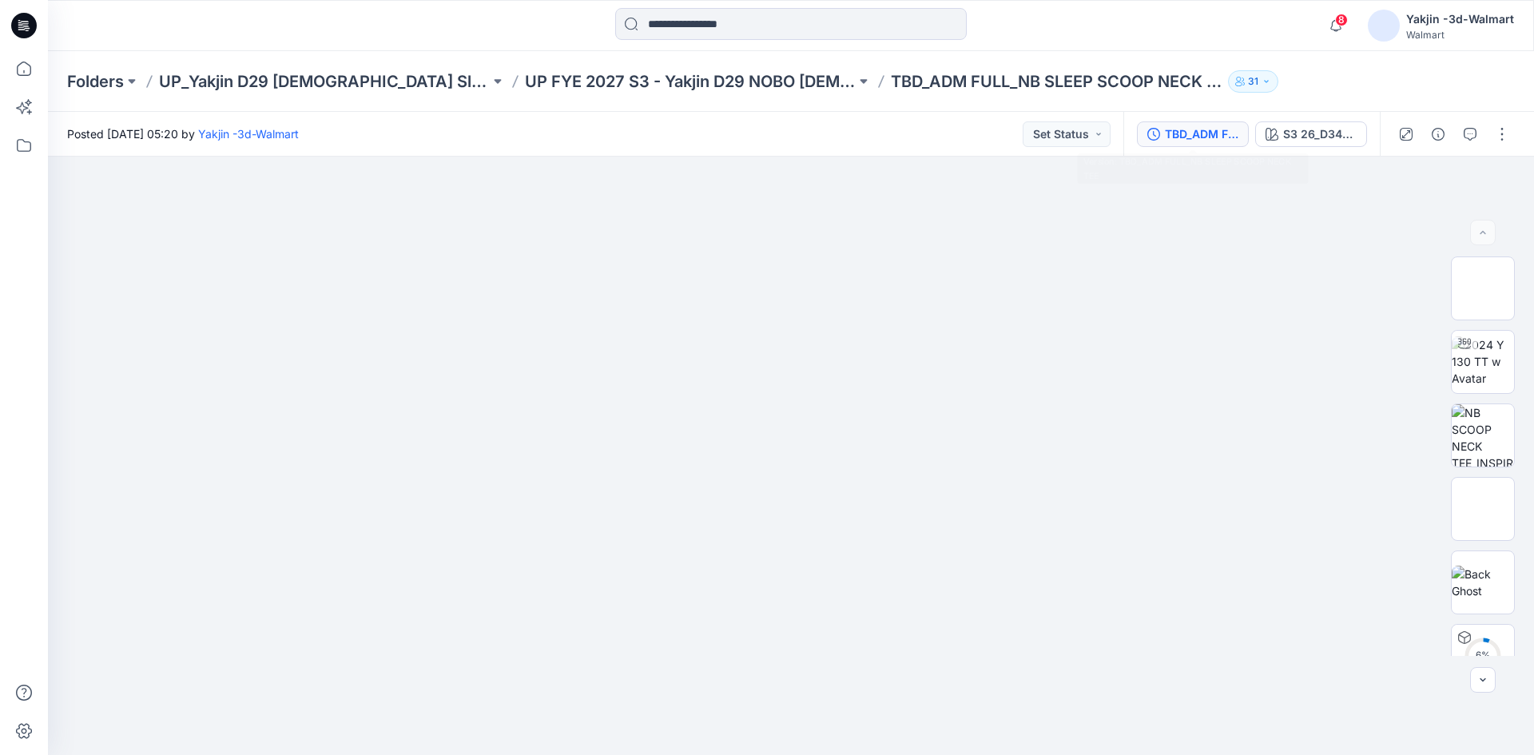
click at [1200, 125] on div "TBD_ADM FULL_NB SLEEP SCOOP NECK TEE" at bounding box center [1201, 134] width 73 height 18
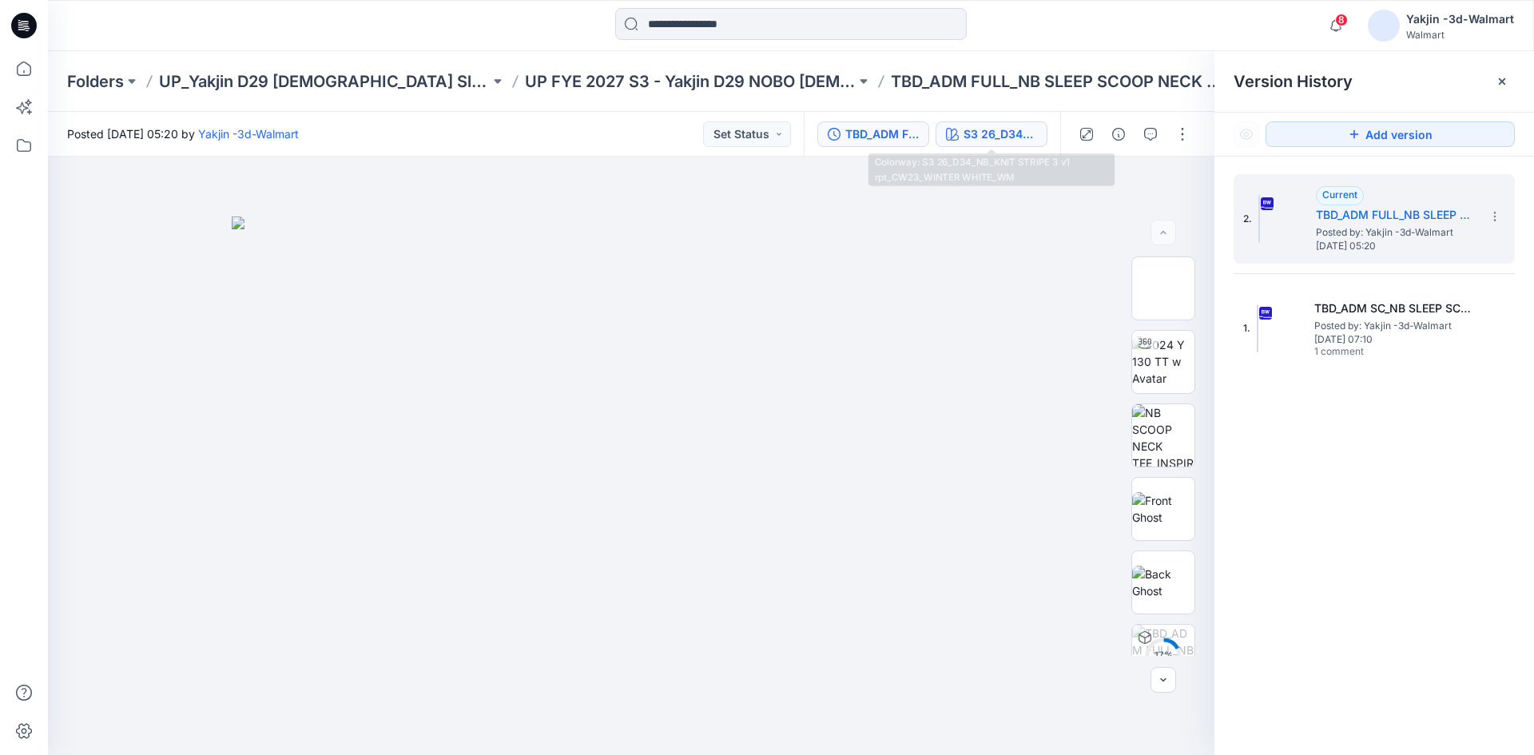
click at [982, 121] on button "S3 26_D34_NB_KNIT STRIPE 3 v1 rpt_CW23_WINTER WHITE_WM" at bounding box center [991, 134] width 112 height 26
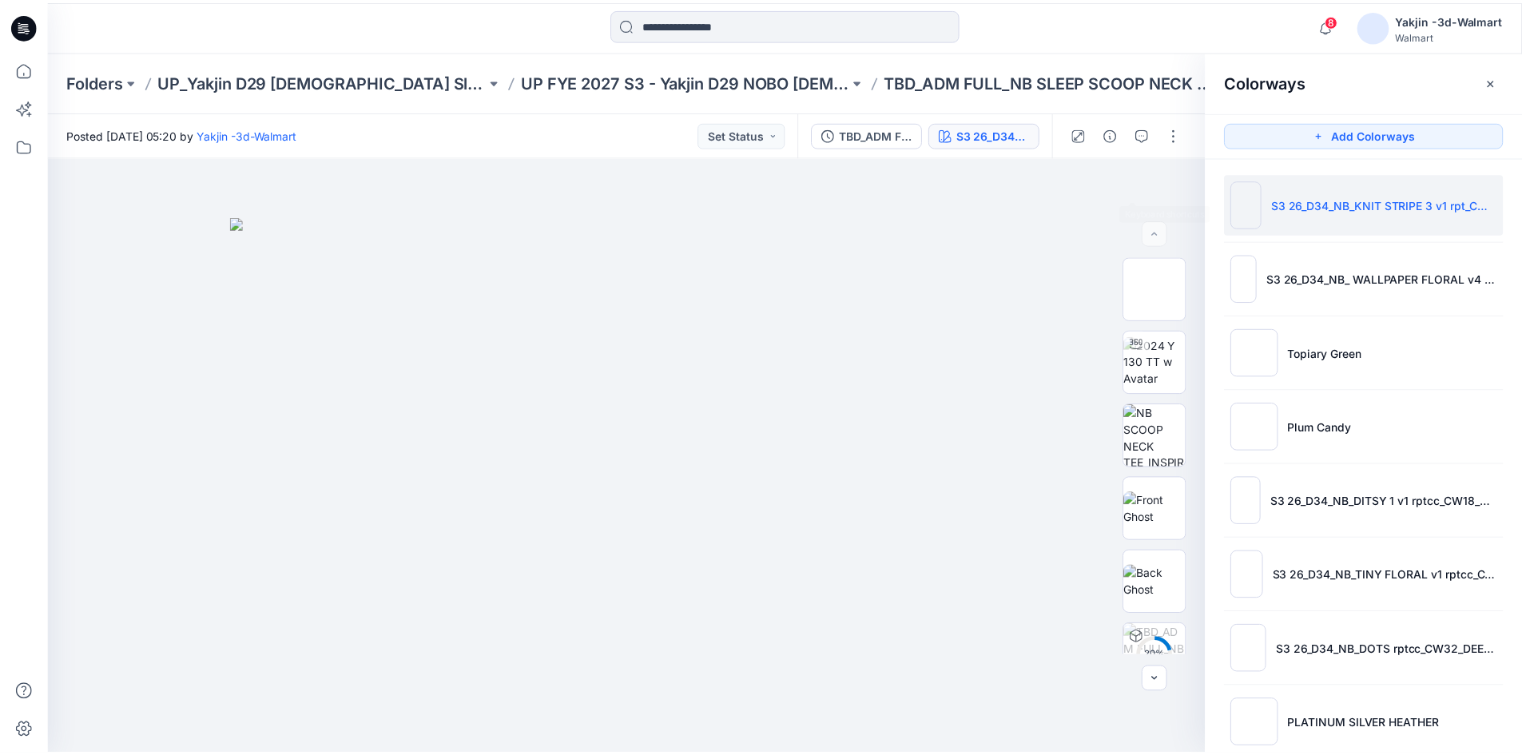
scroll to position [251, 0]
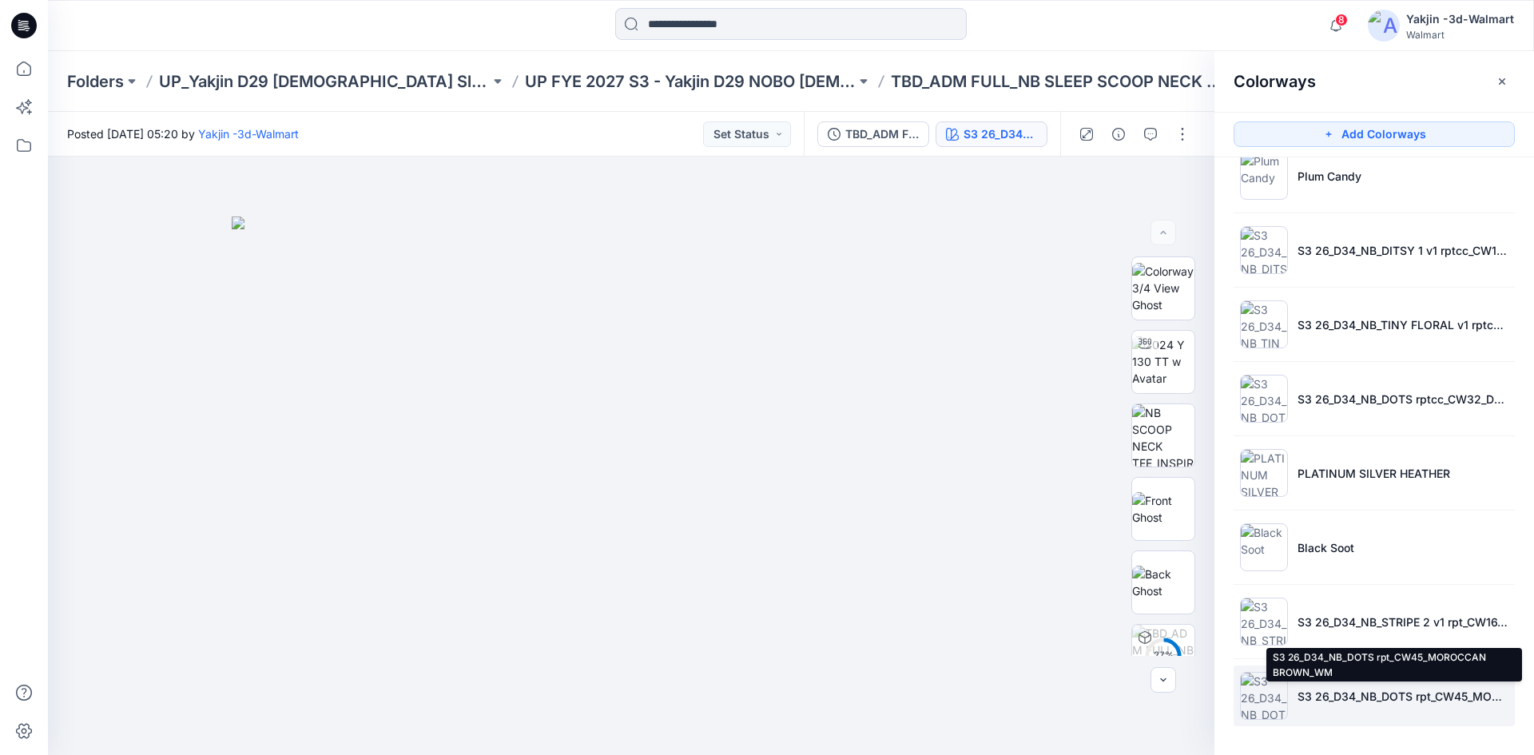
click at [1391, 696] on p "S3 26_D34_NB_DOTS rpt_CW45_MOROCCAN BROWN_WM" at bounding box center [1402, 696] width 211 height 17
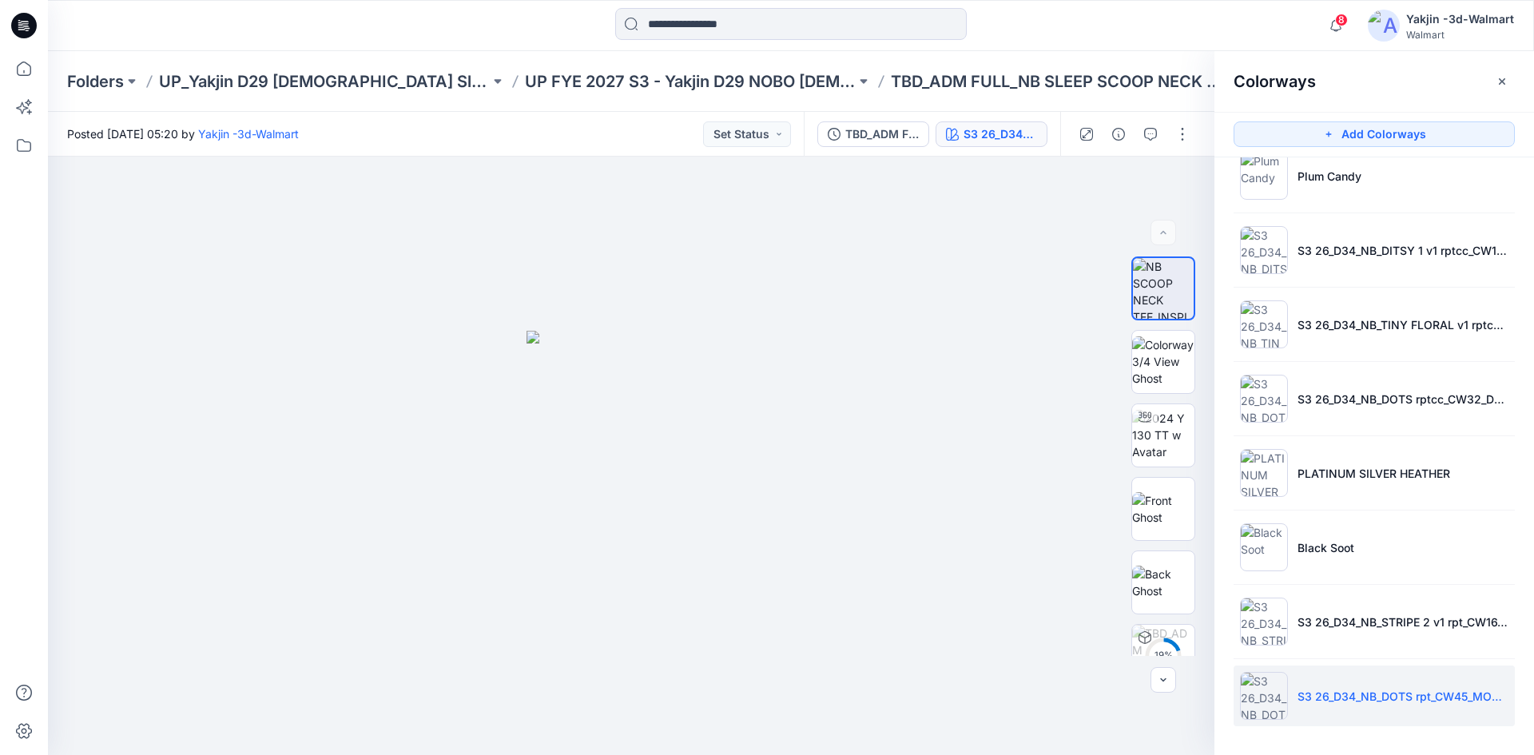
click at [596, 86] on p "UP FYE 2027 S3 - Yakjin D29 NOBO [DEMOGRAPHIC_DATA] Sleepwear" at bounding box center [690, 81] width 331 height 22
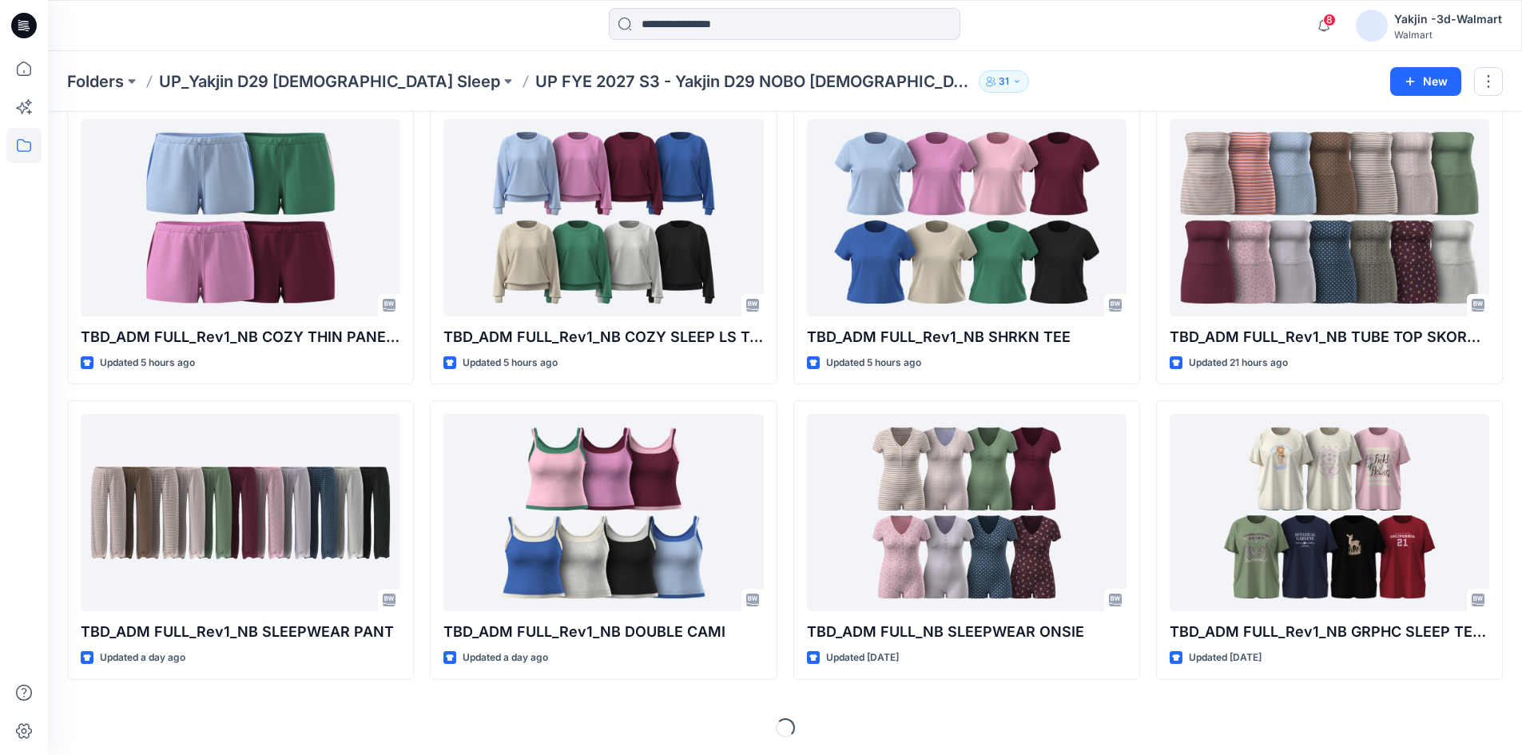
scroll to position [370, 0]
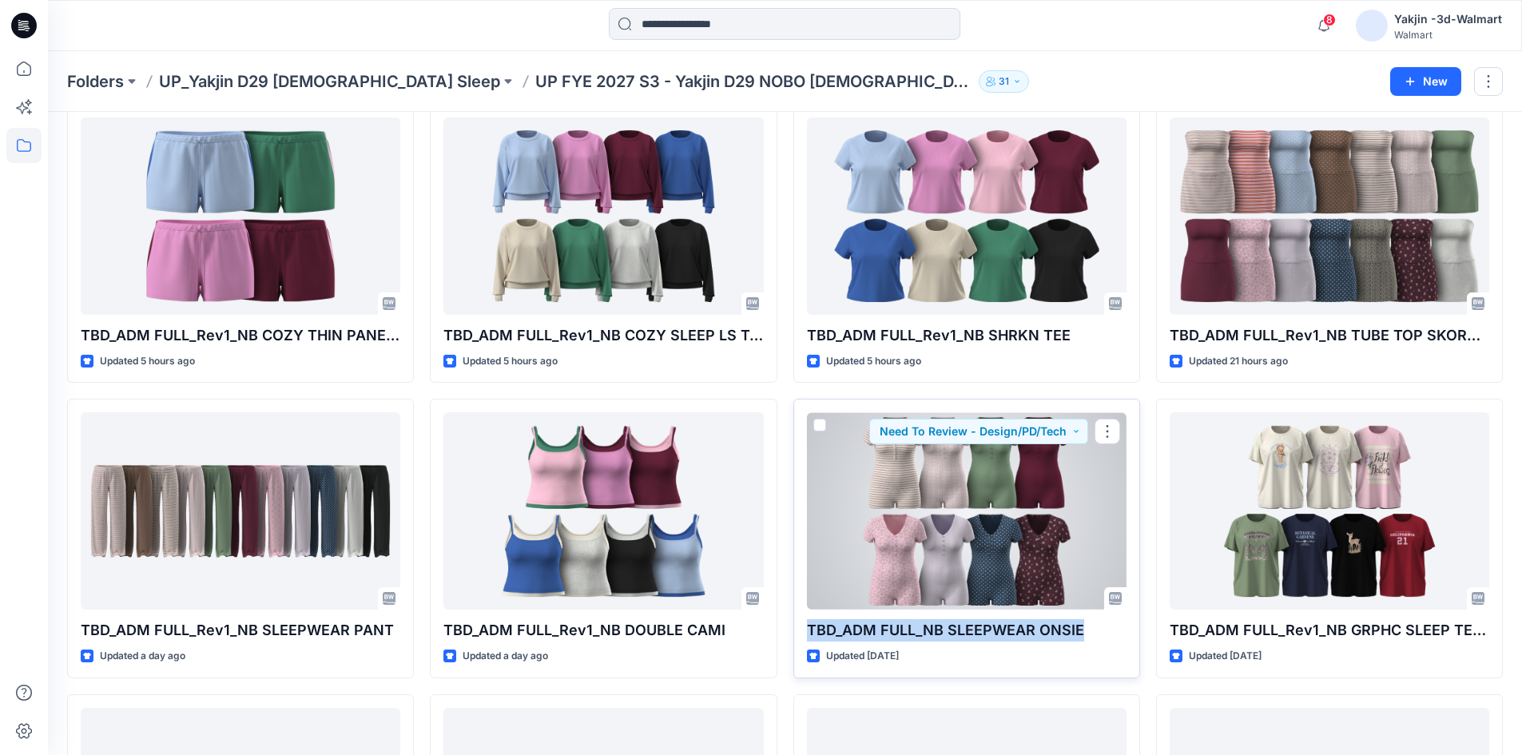
drag, startPoint x: 1089, startPoint y: 625, endPoint x: 811, endPoint y: 638, distance: 278.2
click at [811, 638] on p "TBD_ADM FULL_NB SLEEPWEAR ONSIE" at bounding box center [966, 630] width 319 height 22
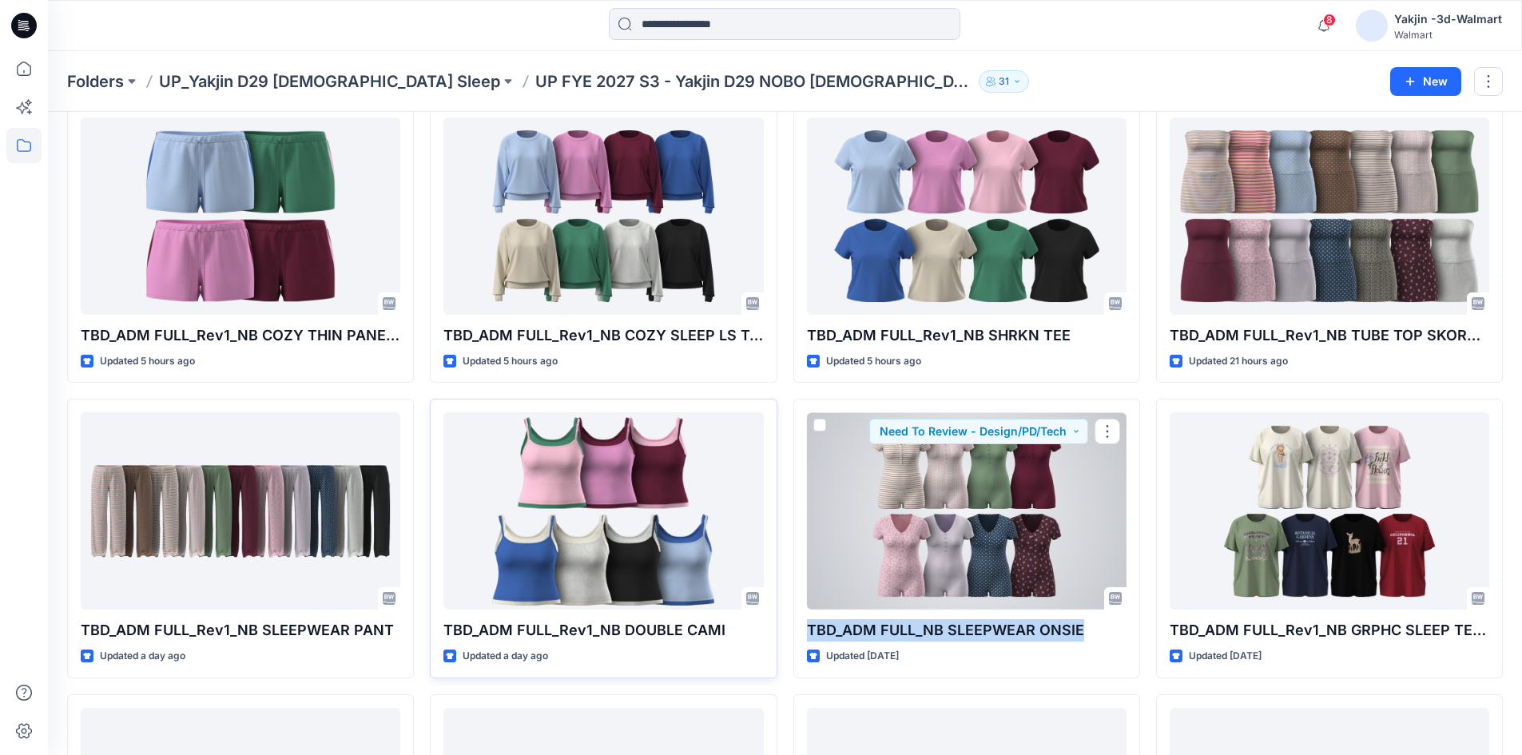
copy p "TBD_ADM FULL_NB SLEEPWEAR ONSIE"
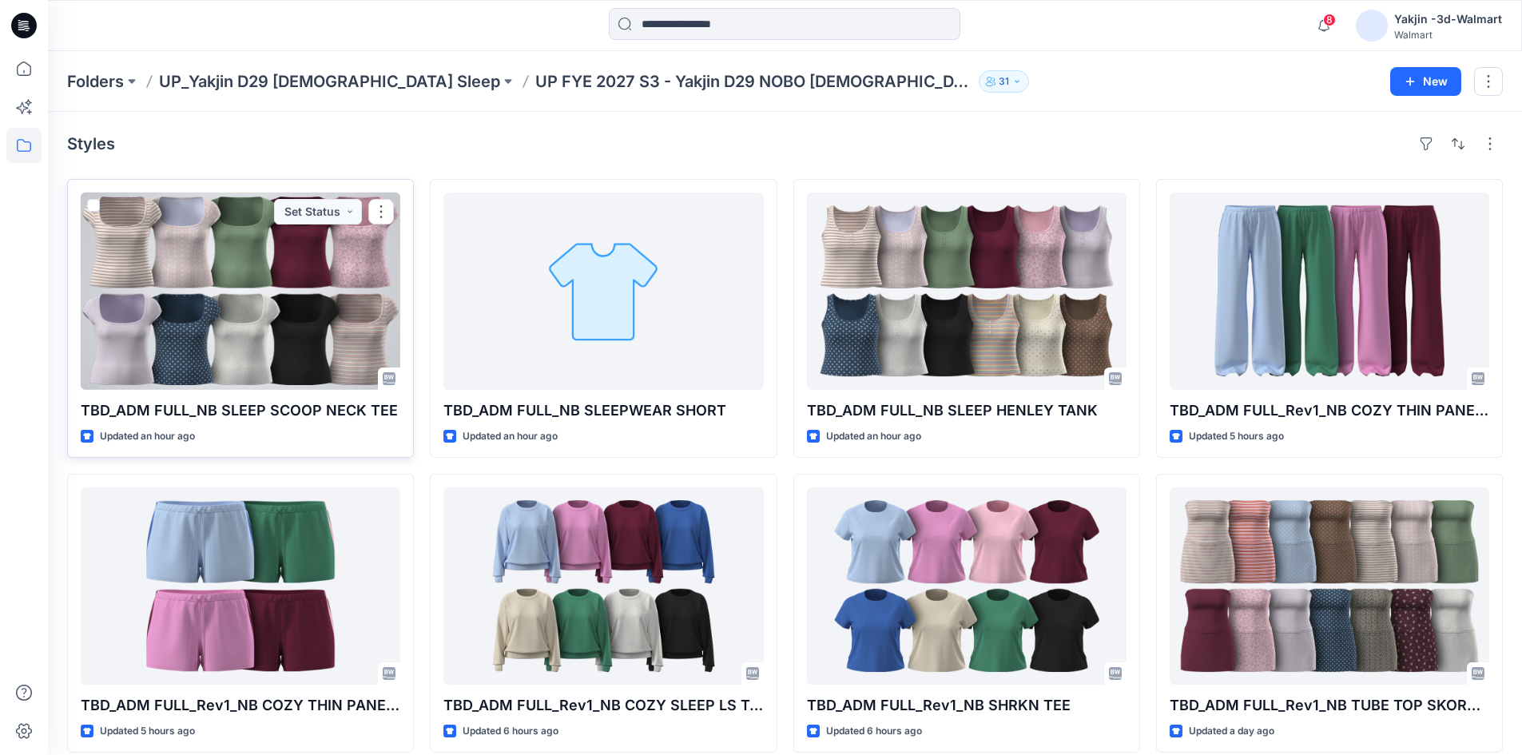
click at [325, 291] on div at bounding box center [240, 290] width 319 height 197
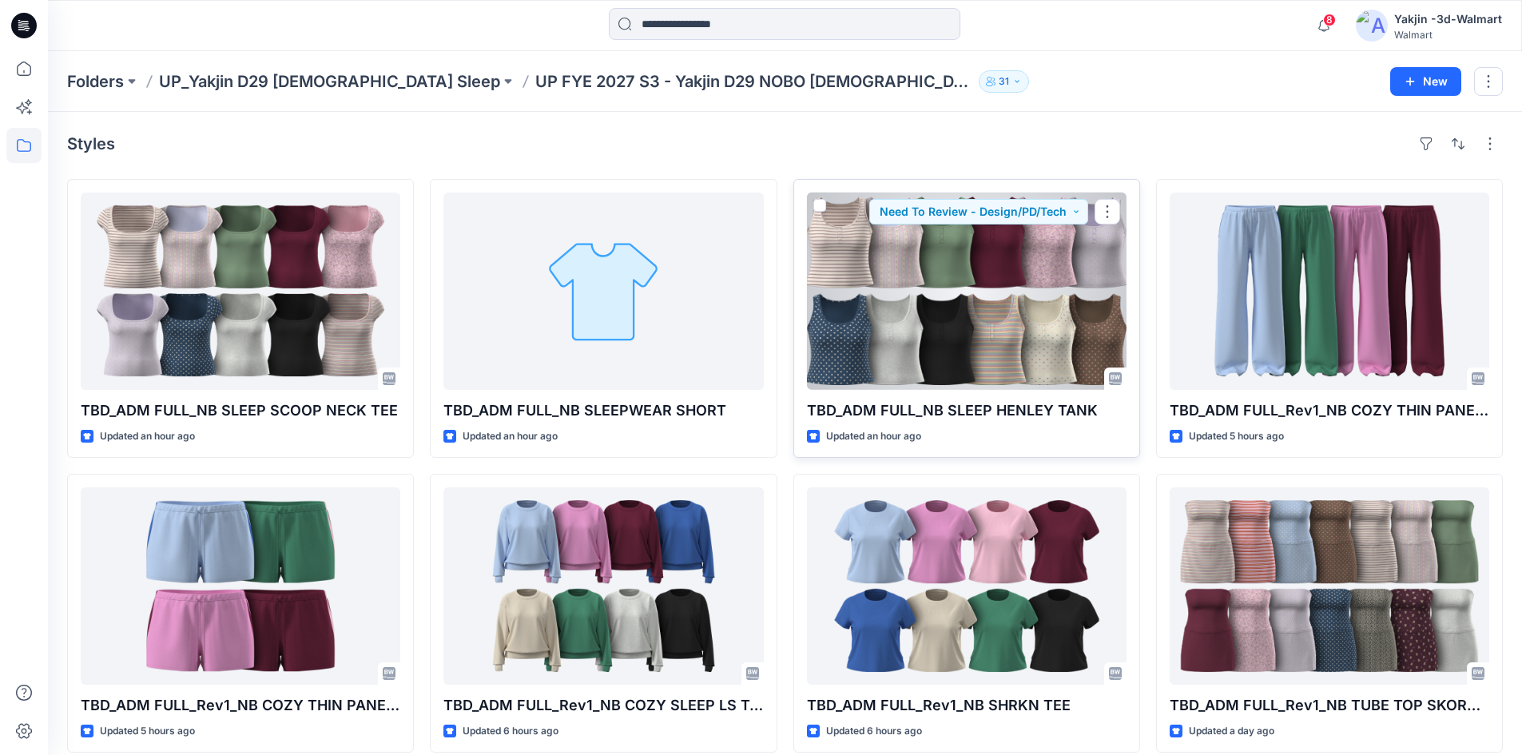
click at [1001, 321] on div at bounding box center [966, 290] width 319 height 197
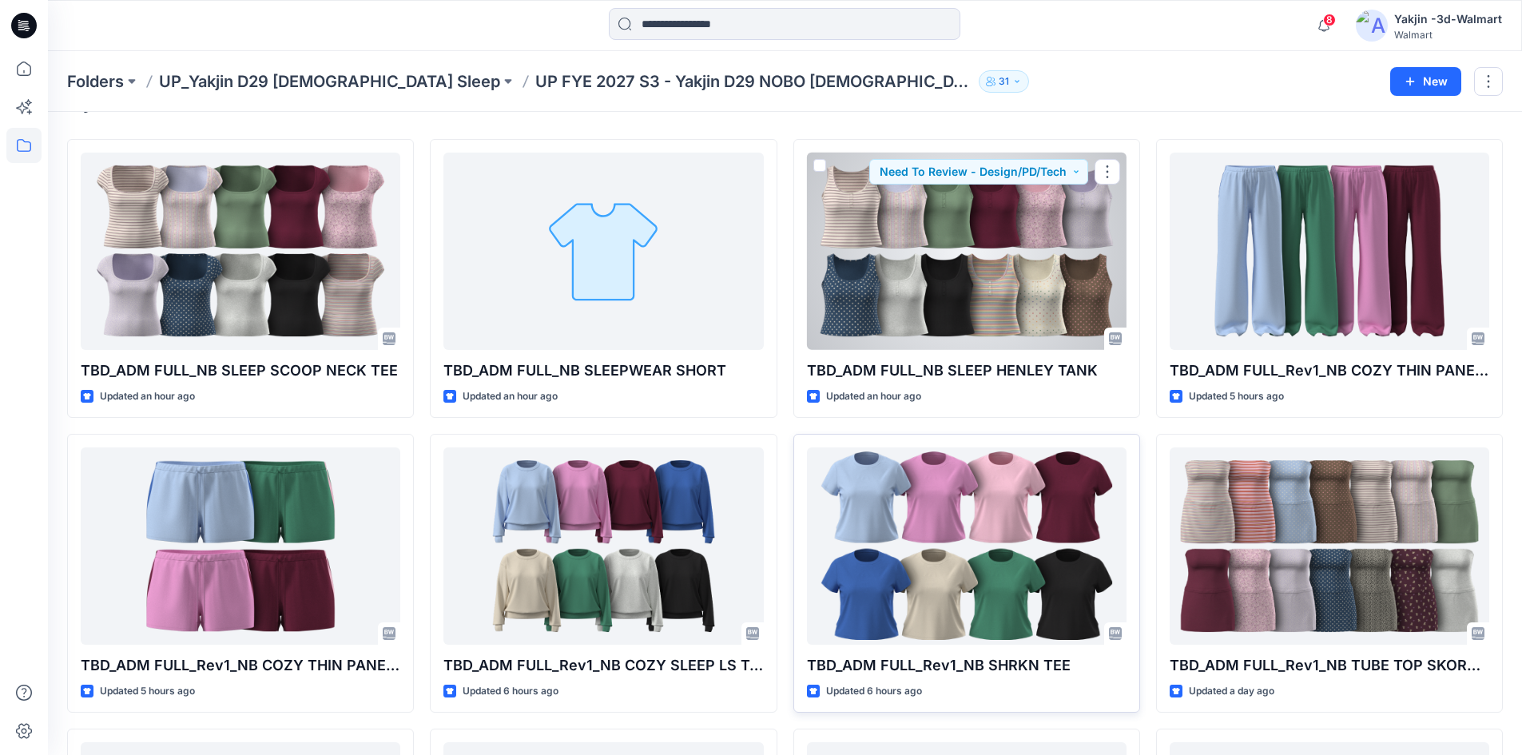
scroll to position [80, 0]
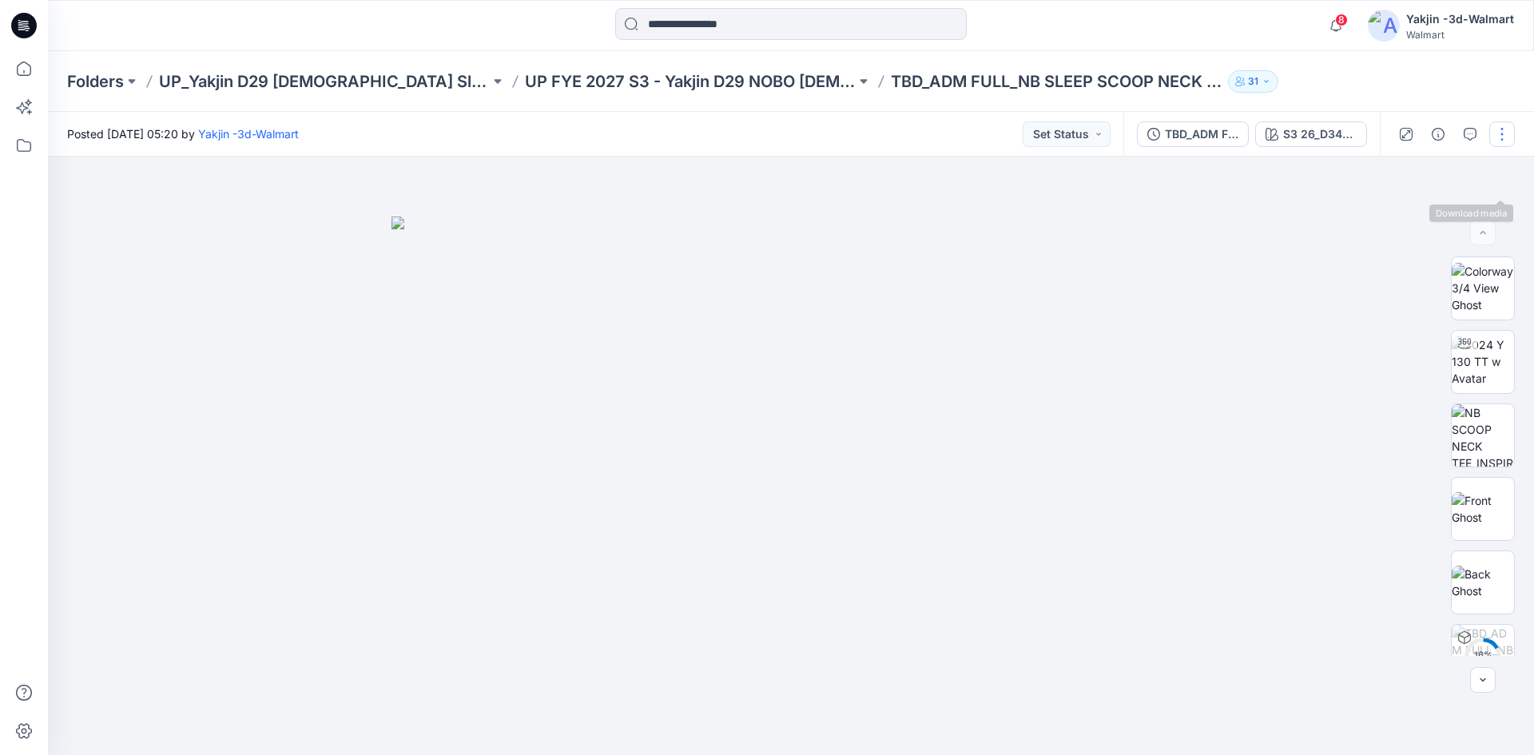
click at [1496, 134] on button "button" at bounding box center [1502, 134] width 26 height 26
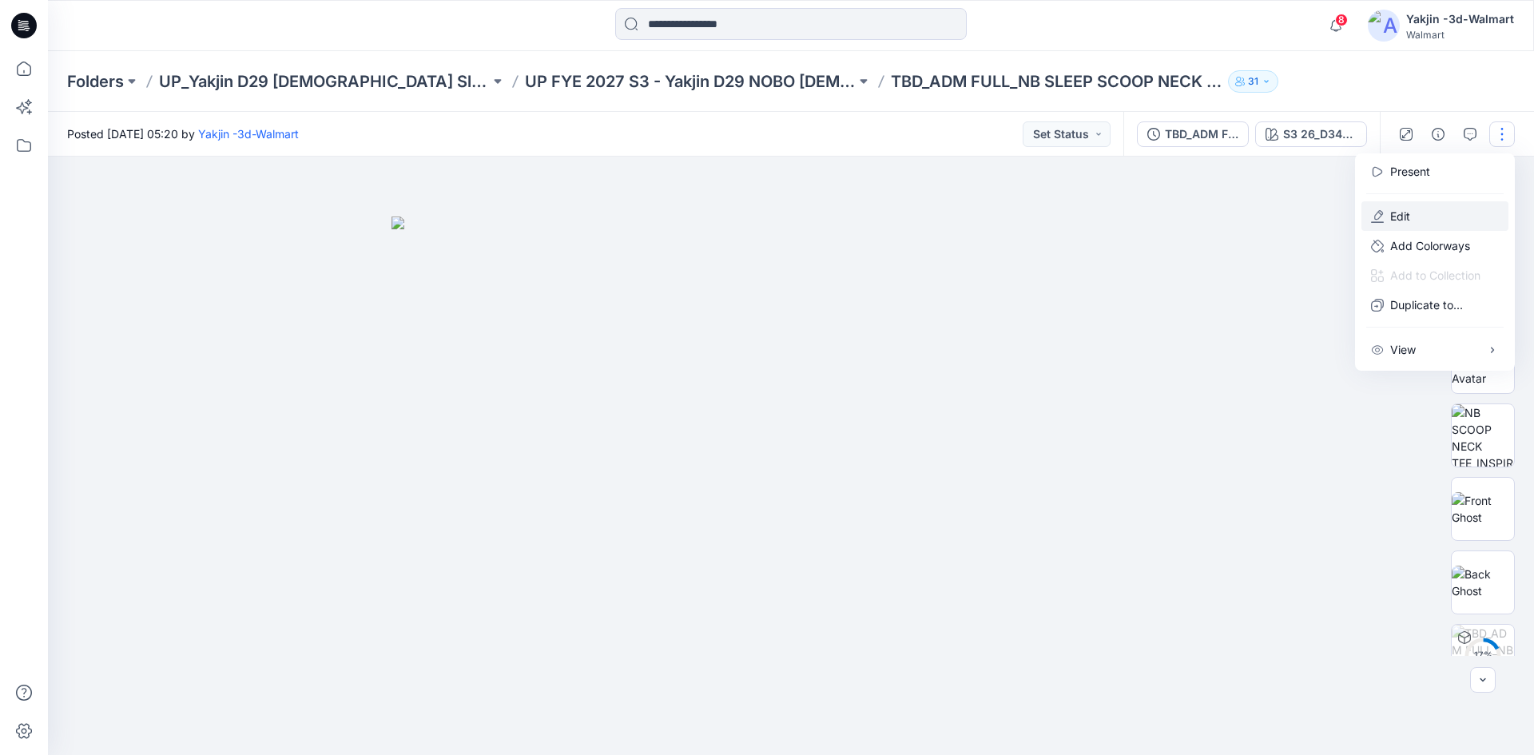
click at [1404, 214] on p "Edit" at bounding box center [1400, 216] width 20 height 17
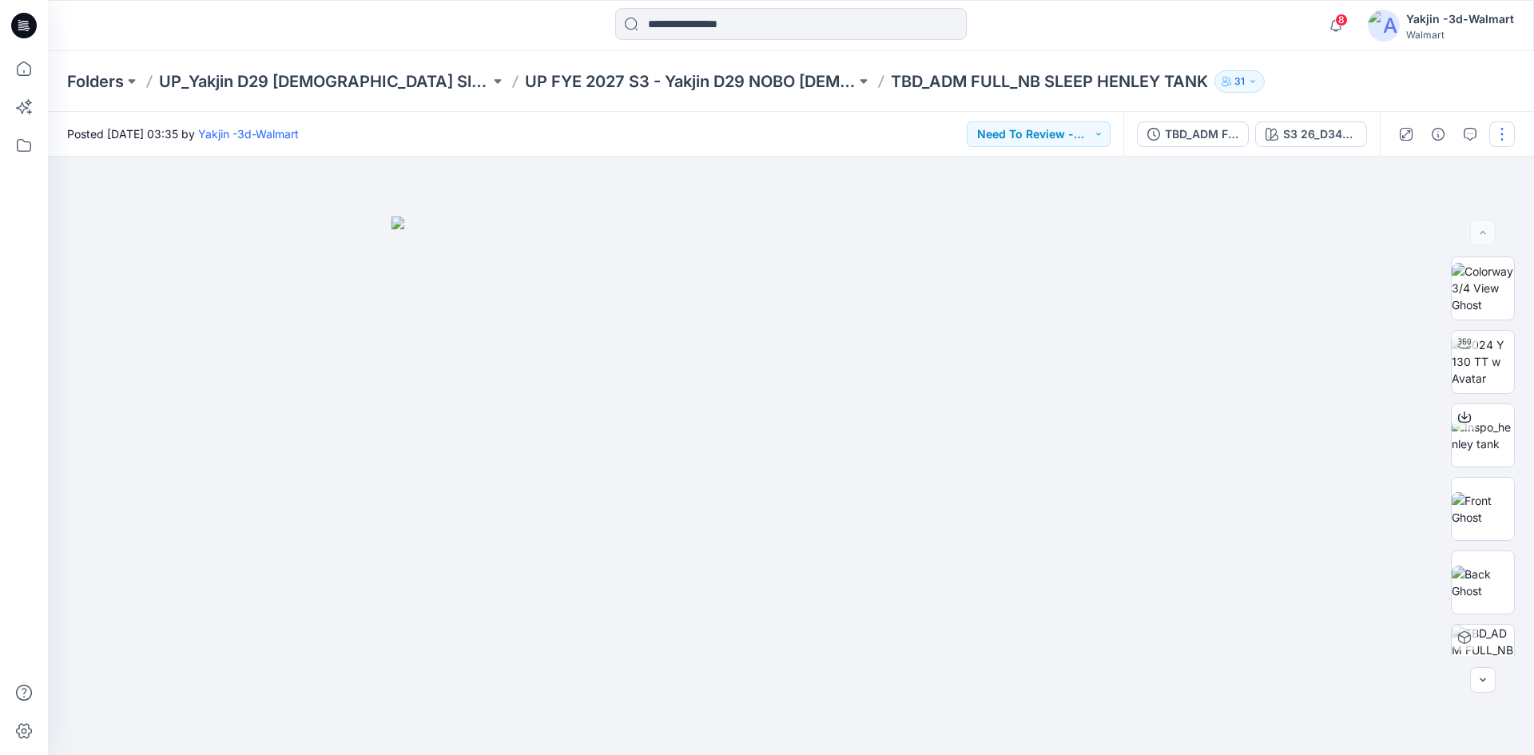
click at [1496, 130] on button "button" at bounding box center [1502, 134] width 26 height 26
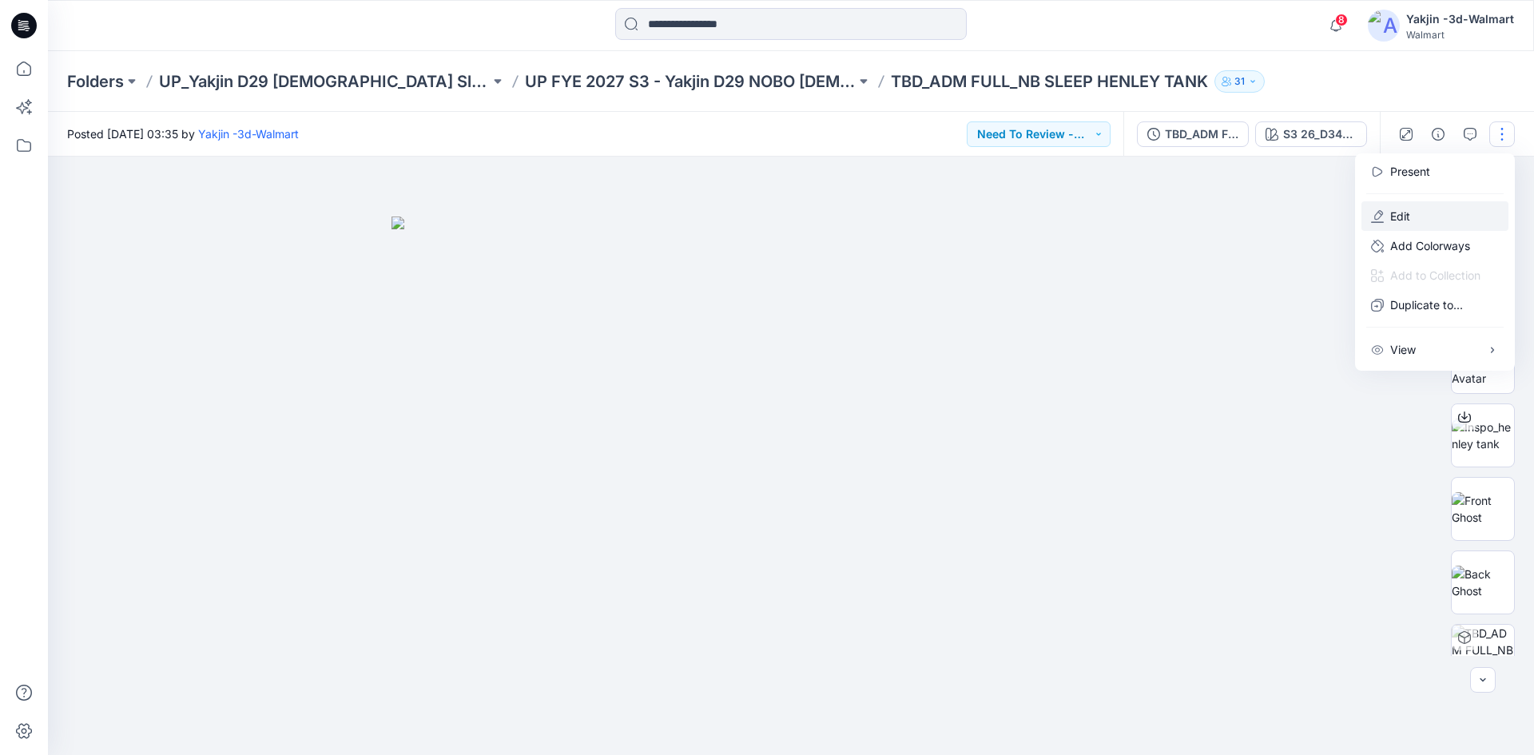
click at [1402, 218] on p "Edit" at bounding box center [1400, 216] width 20 height 17
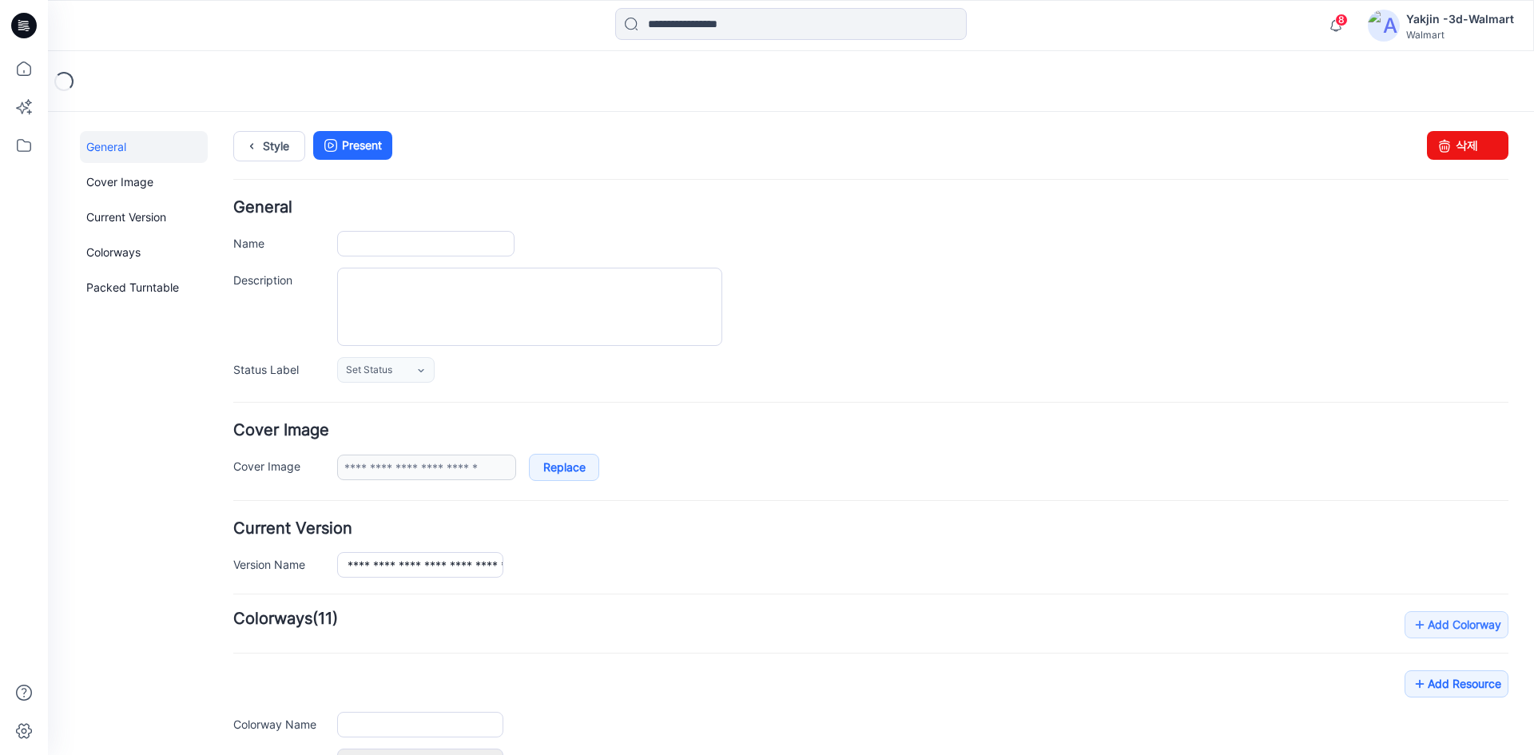
type input "**********"
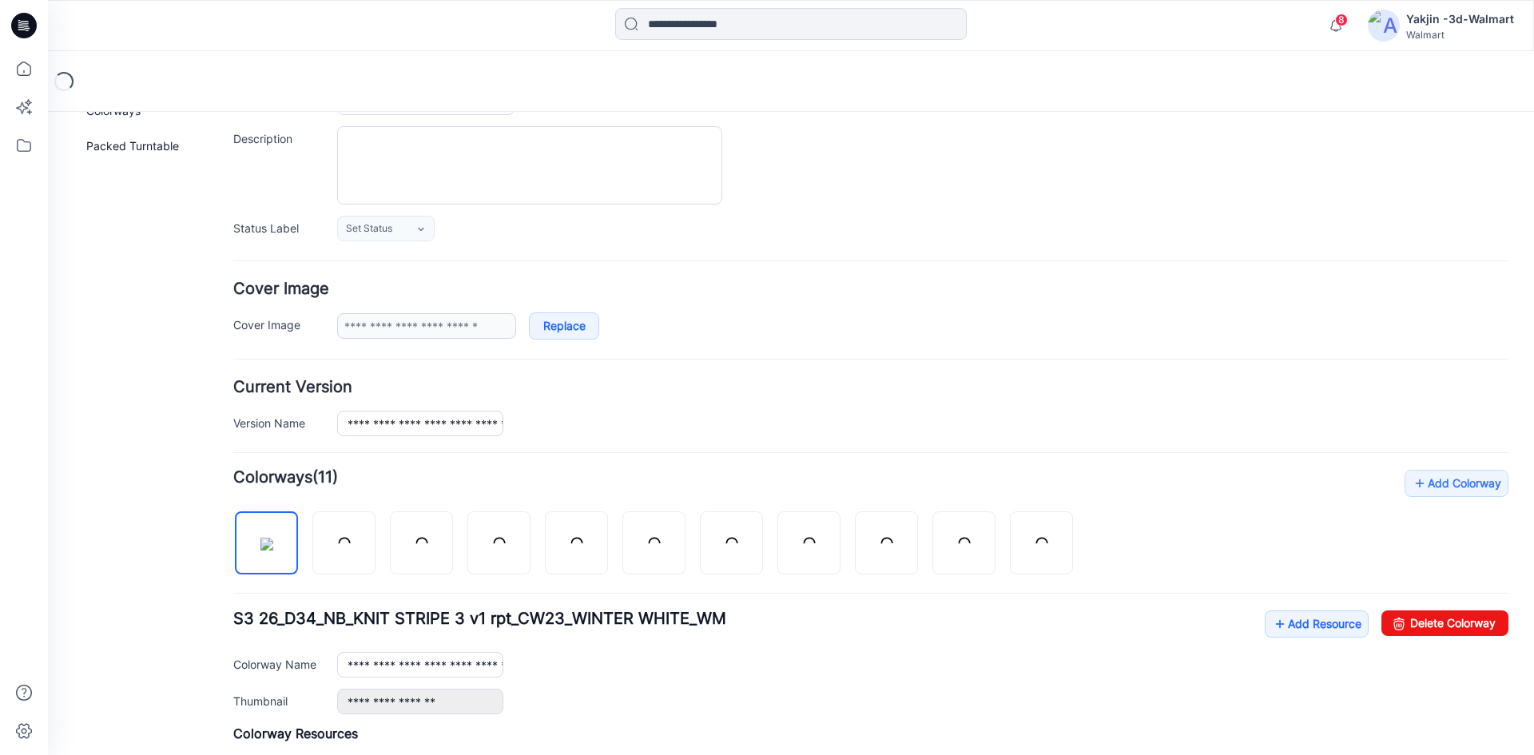
scroll to position [399, 0]
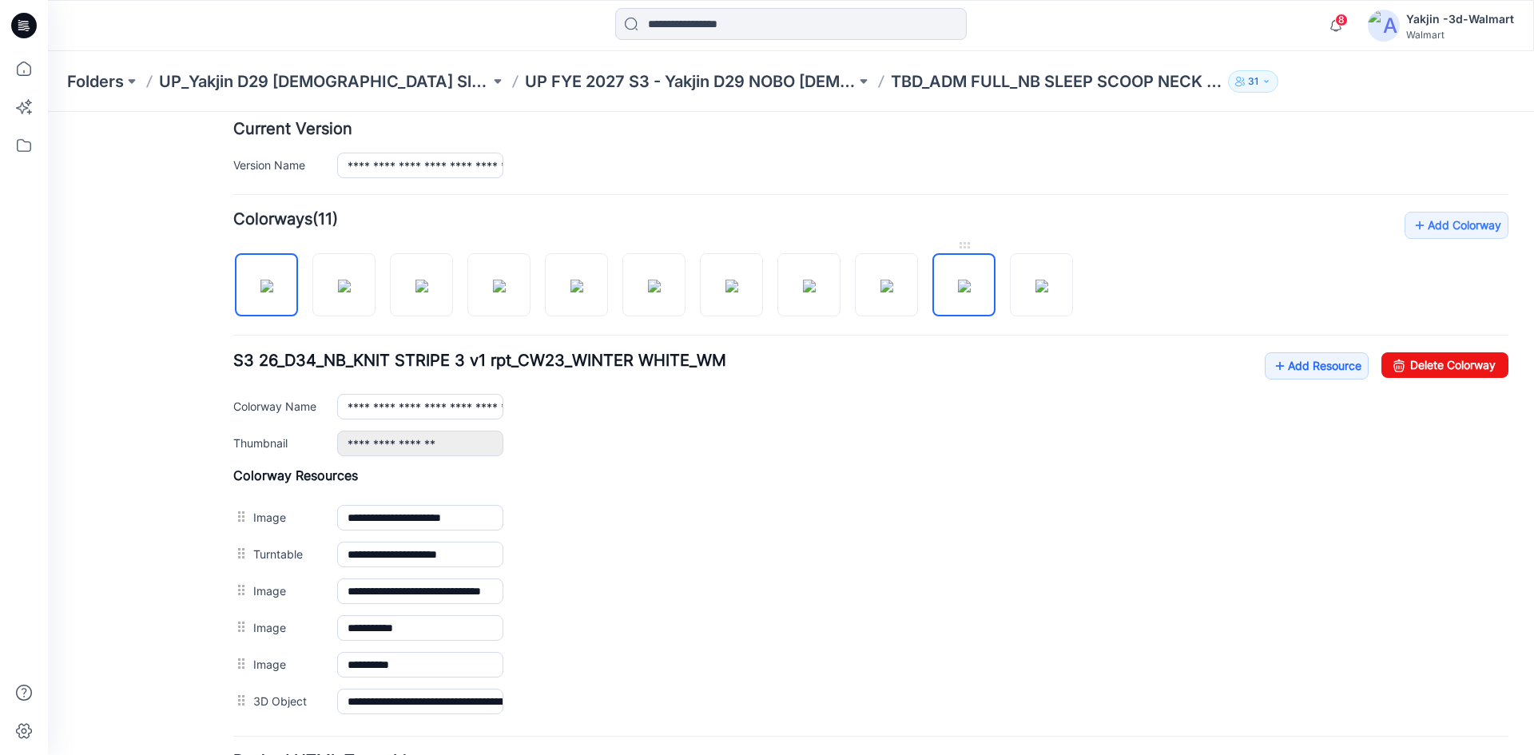
click at [968, 284] on img at bounding box center [964, 286] width 13 height 13
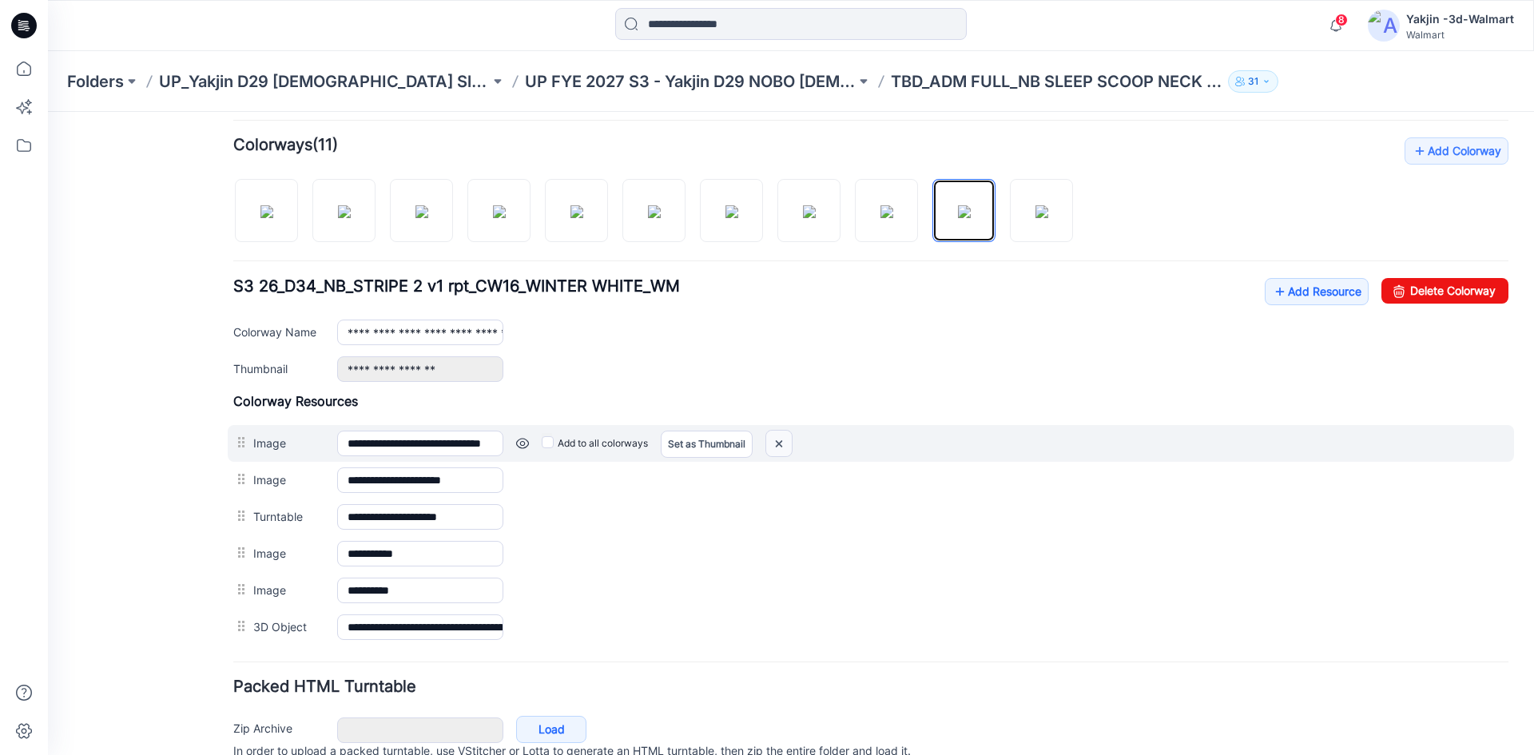
scroll to position [547, 0]
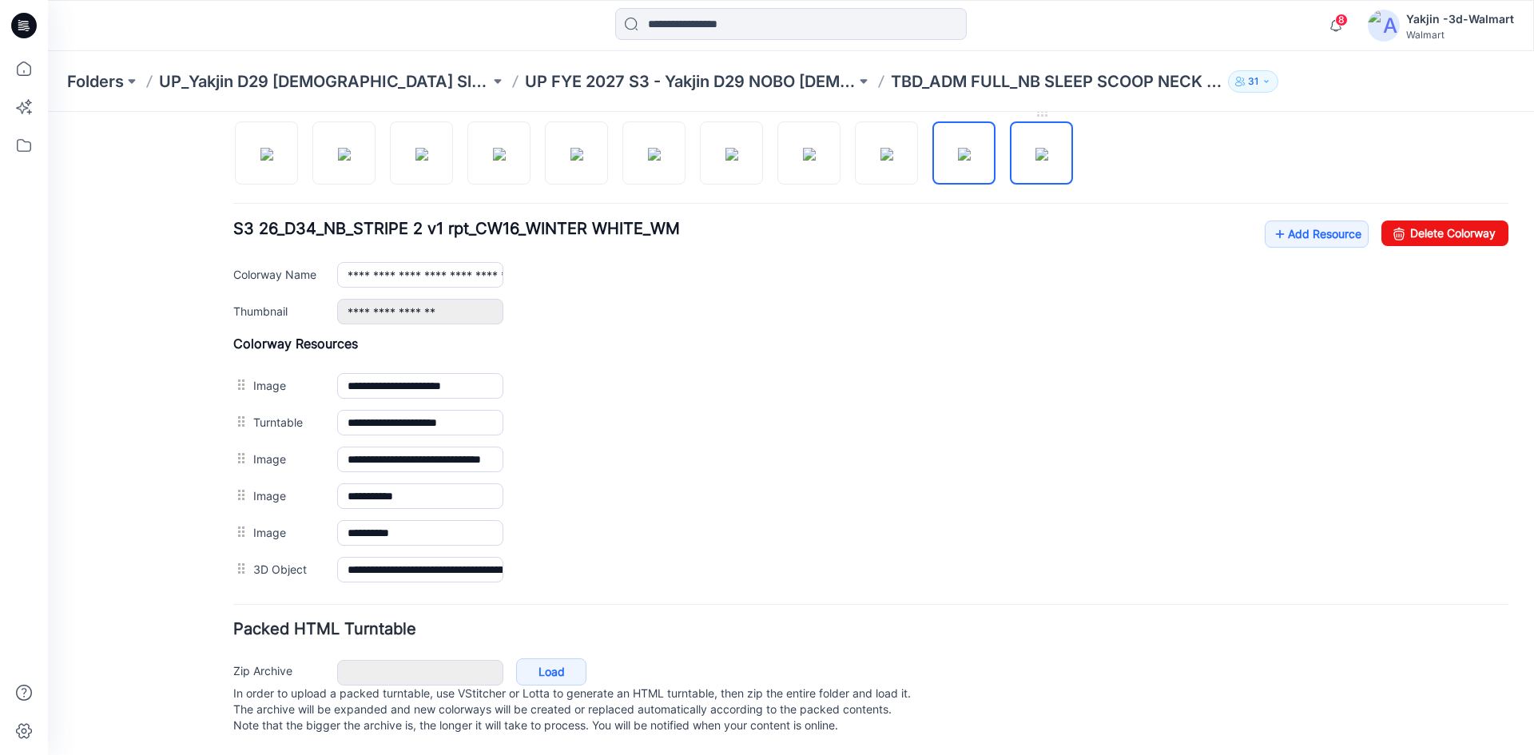
click at [1048, 150] on img at bounding box center [1041, 154] width 13 height 13
click at [893, 148] on img at bounding box center [886, 154] width 13 height 13
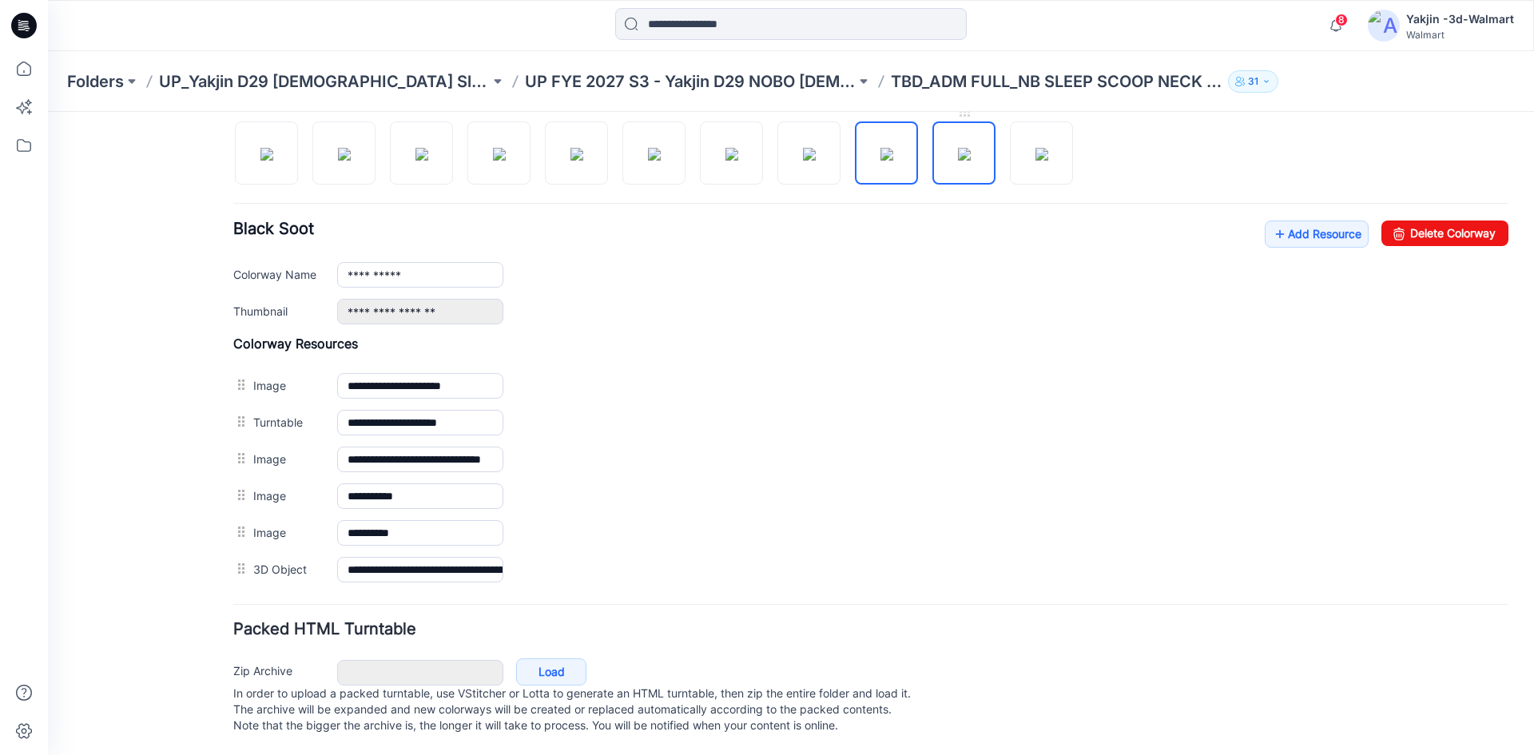
click at [958, 148] on img at bounding box center [964, 154] width 13 height 13
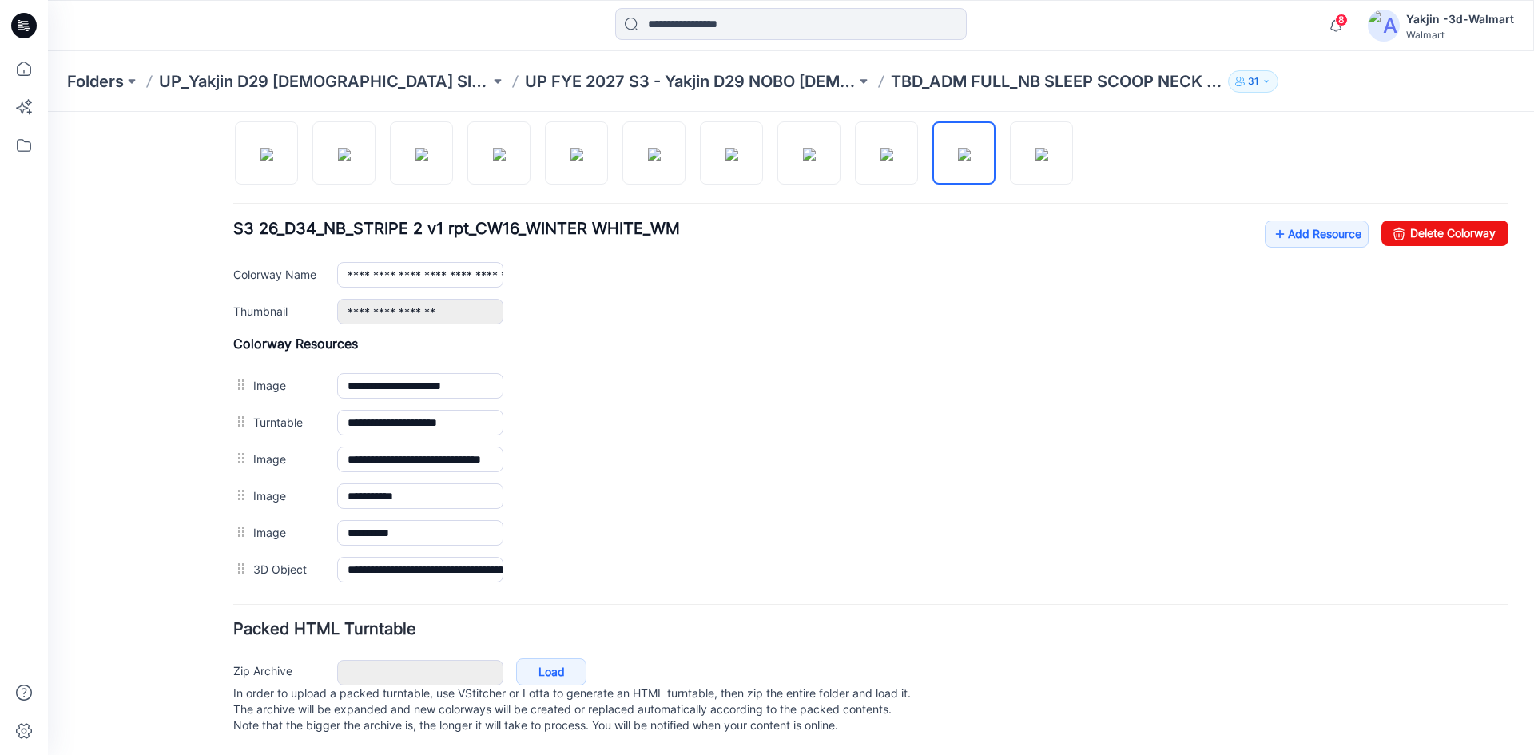
click at [1002, 144] on div at bounding box center [659, 145] width 852 height 82
click at [1035, 148] on img at bounding box center [1041, 154] width 13 height 13
click at [970, 150] on img at bounding box center [964, 154] width 13 height 13
click at [880, 153] on img at bounding box center [886, 154] width 13 height 13
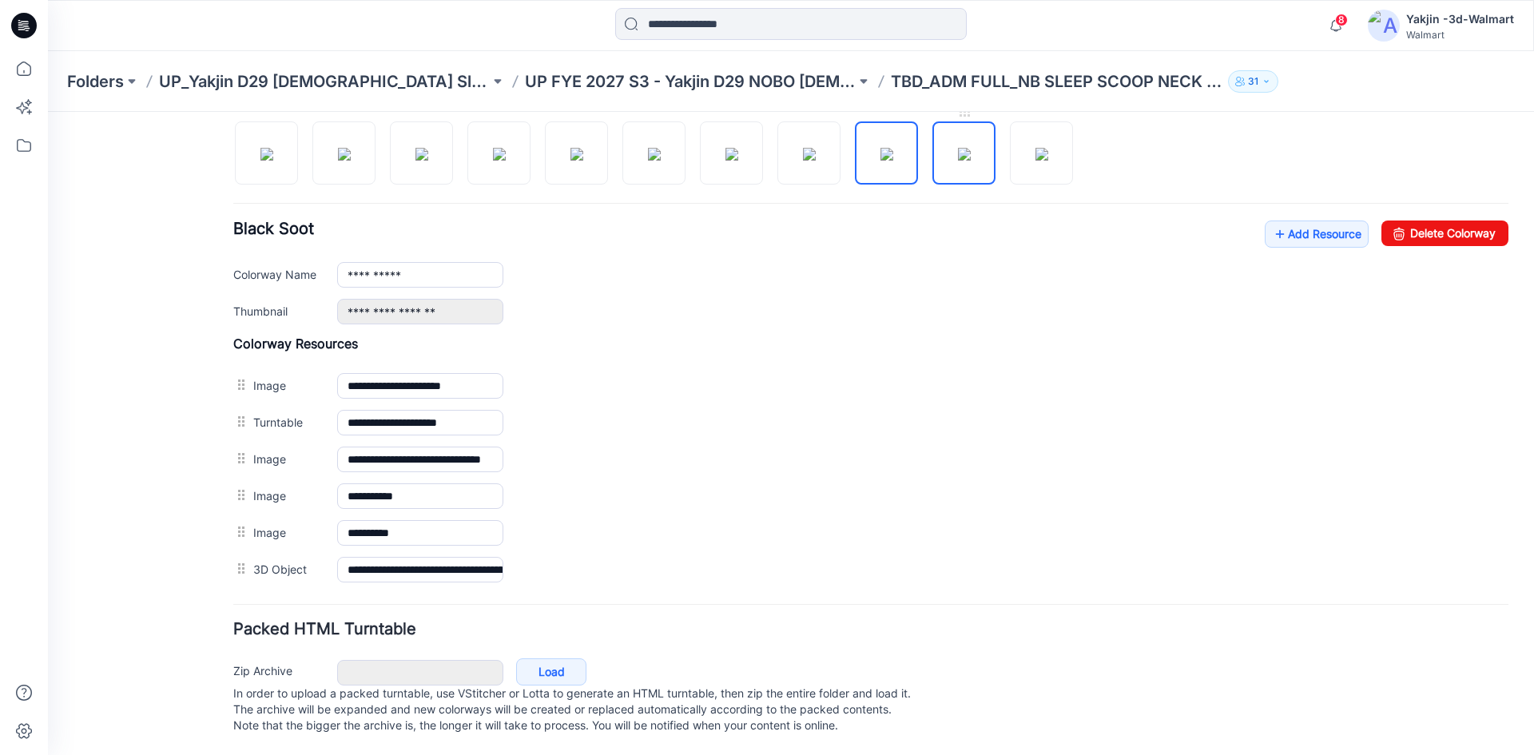
click at [958, 148] on img at bounding box center [964, 154] width 13 height 13
type input "**********"
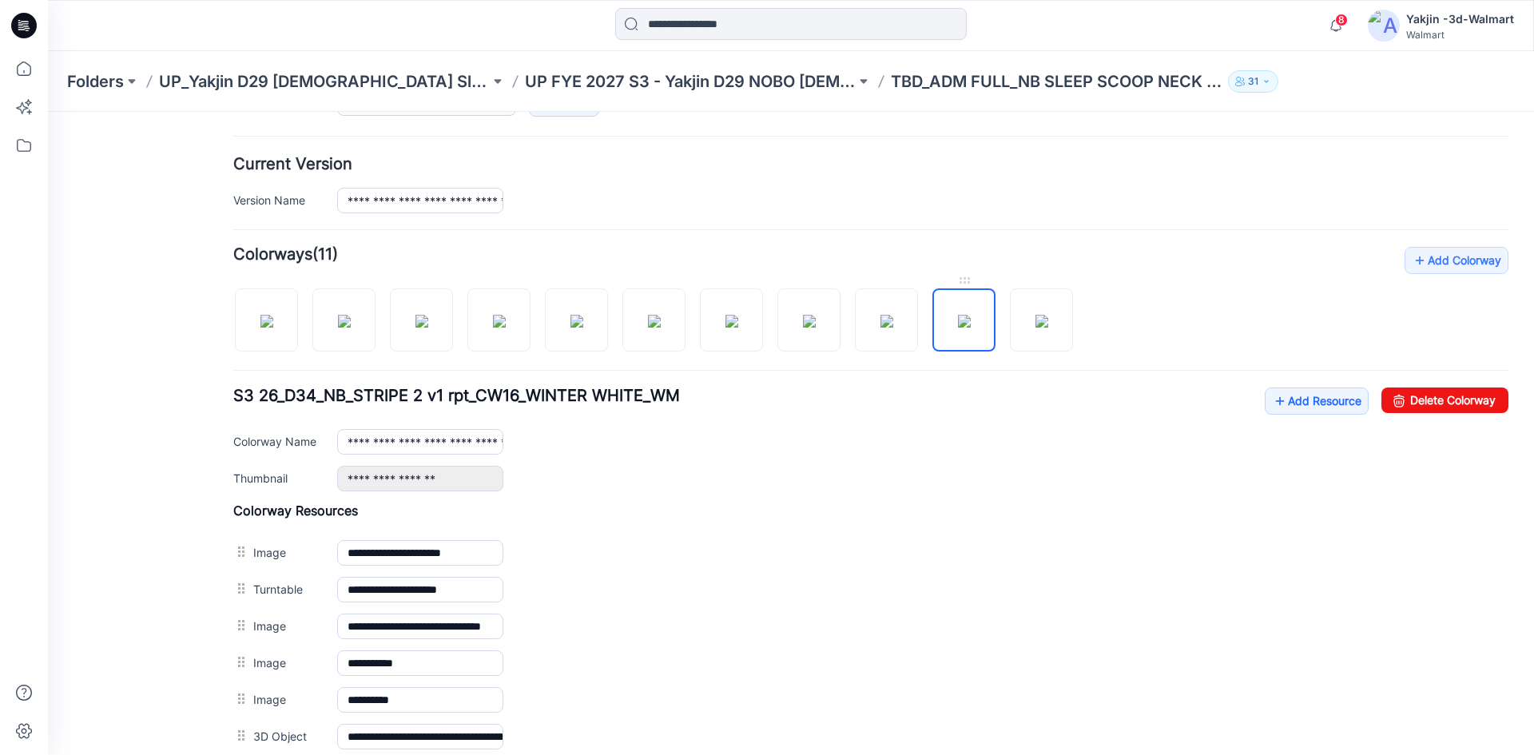
scroll to position [467, 0]
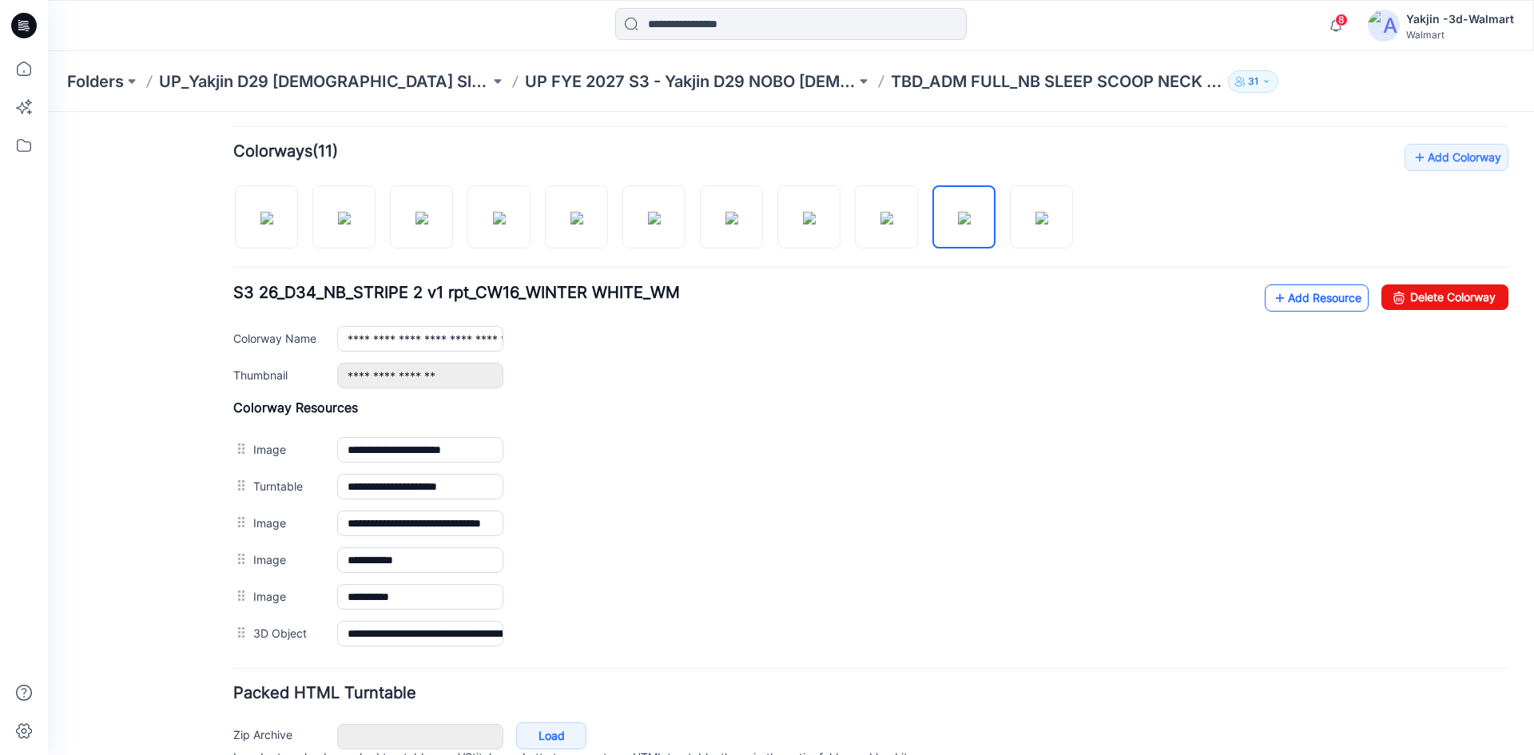
click at [1312, 292] on link "Add Resource" at bounding box center [1316, 297] width 104 height 27
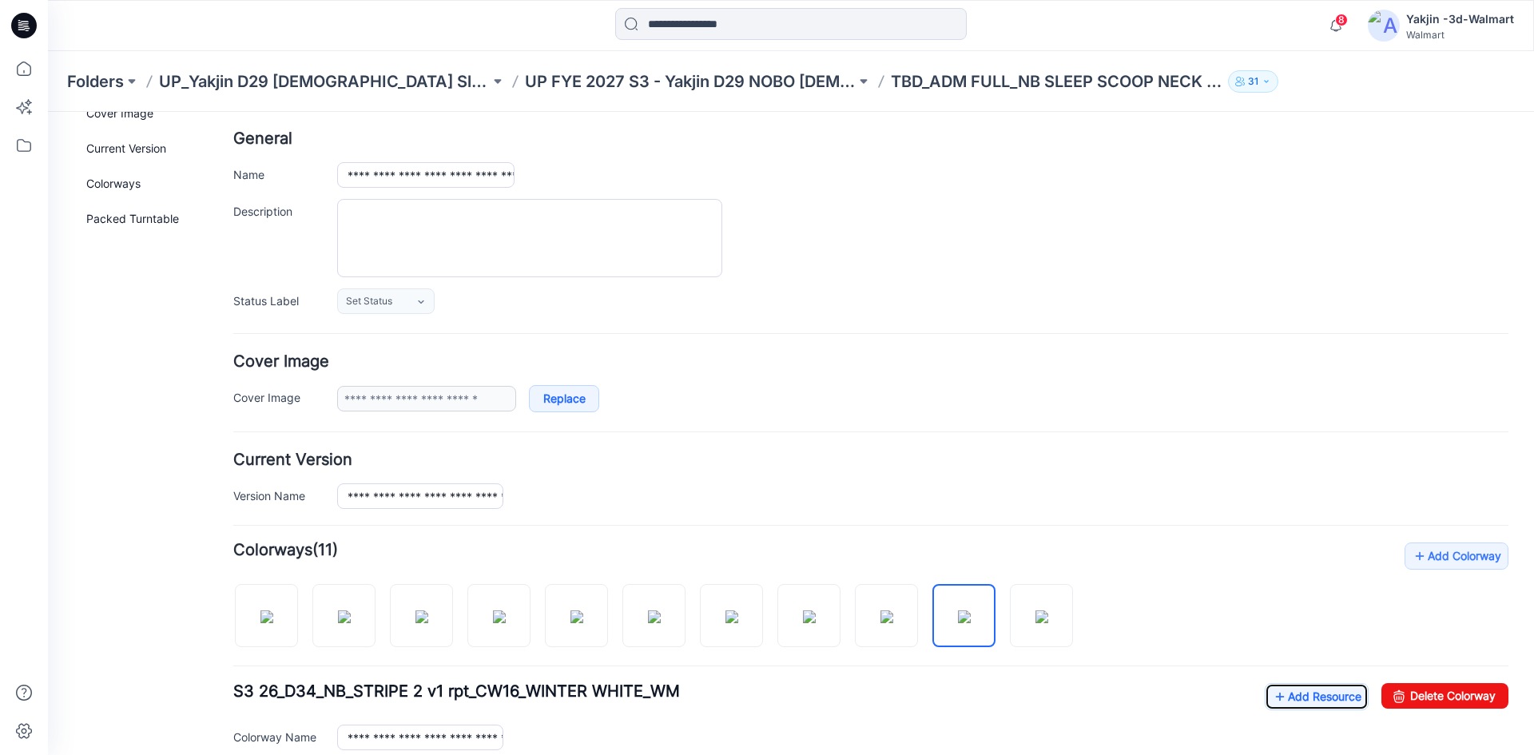
scroll to position [68, 0]
click at [438, 491] on input "**********" at bounding box center [420, 497] width 166 height 26
type input "**********"
click at [490, 179] on input "**********" at bounding box center [425, 176] width 177 height 26
paste input "*****"
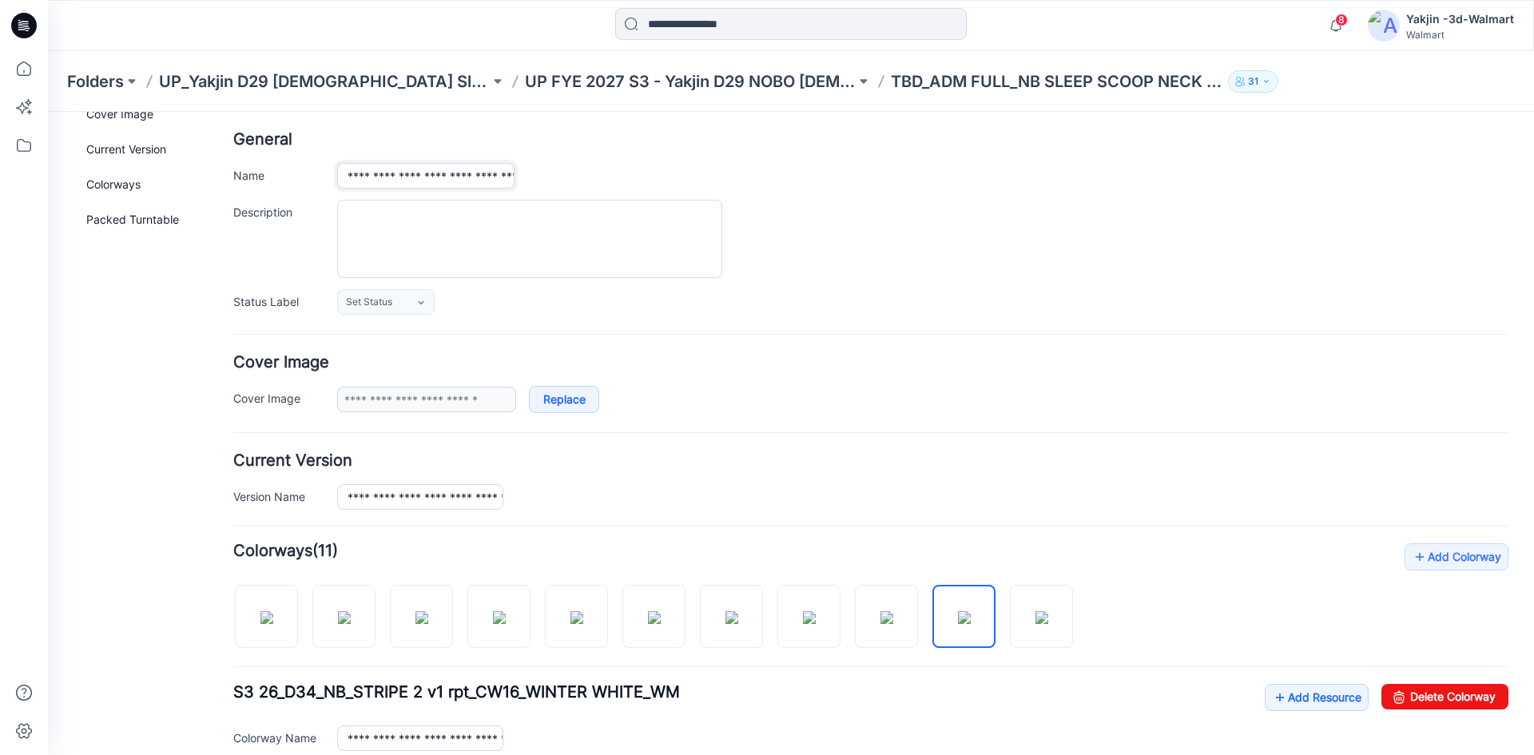
scroll to position [0, 105]
type input "**********"
click at [593, 187] on div "**********" at bounding box center [922, 176] width 1171 height 26
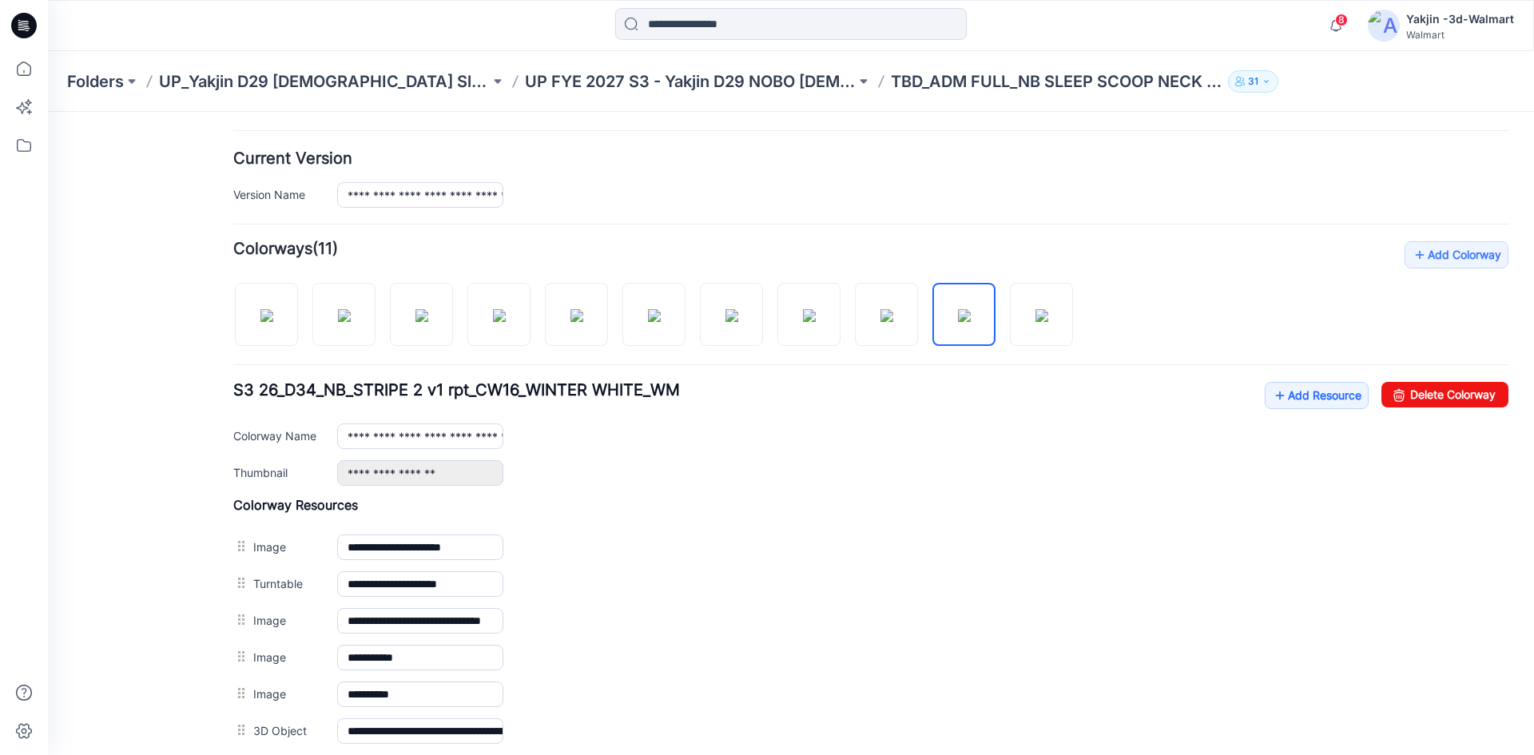
scroll to position [467, 0]
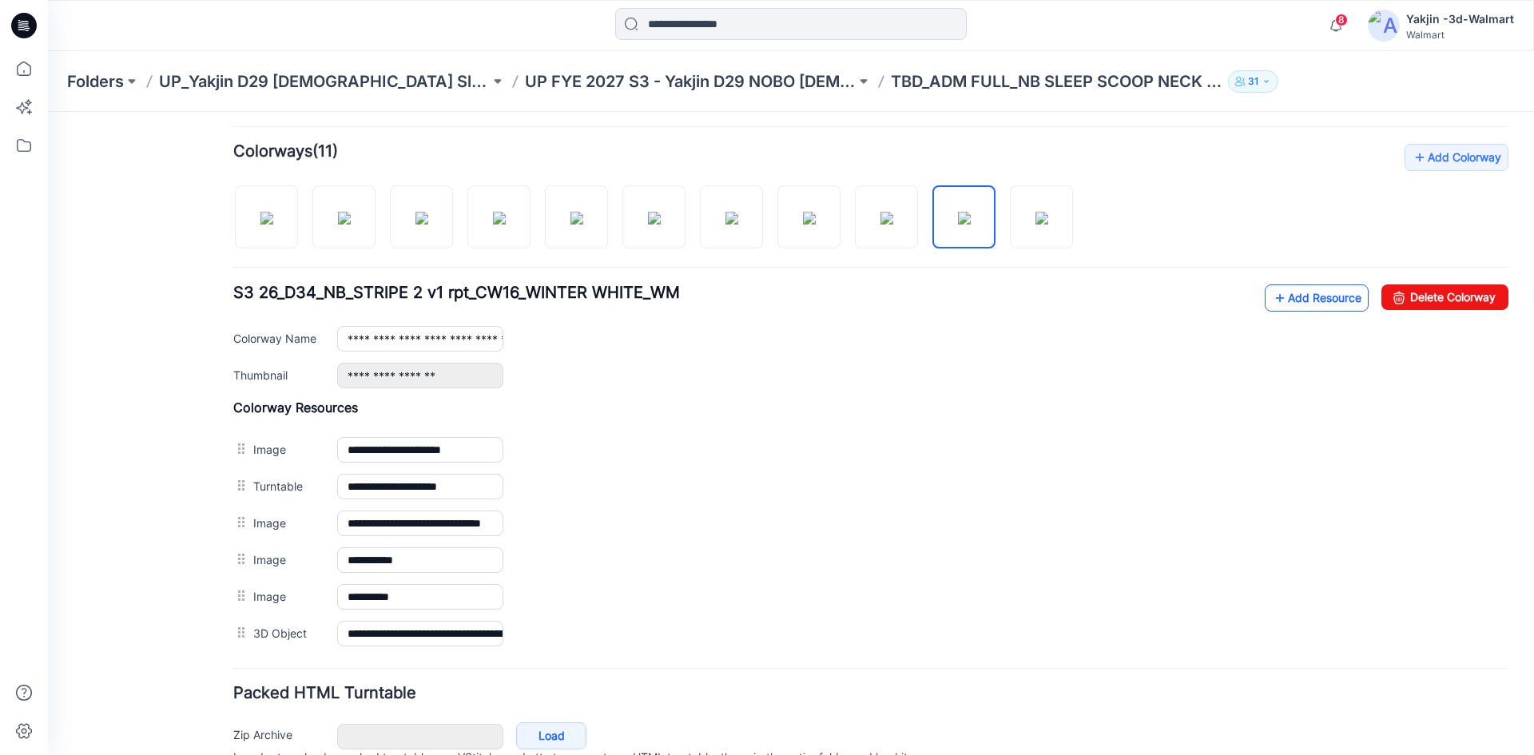
click at [1272, 304] on icon at bounding box center [1280, 298] width 16 height 26
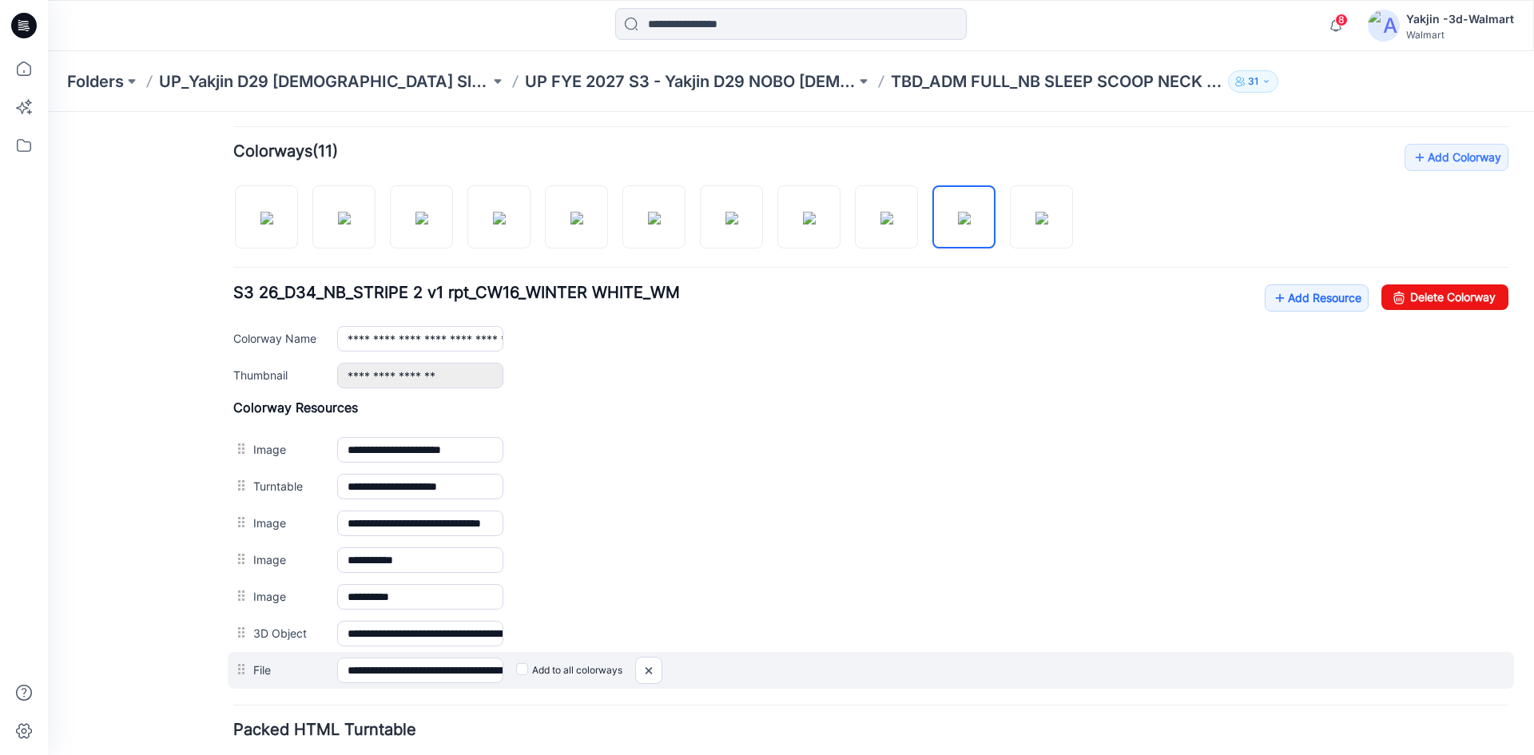
click at [542, 665] on label "Add to all colorways" at bounding box center [569, 670] width 106 height 26
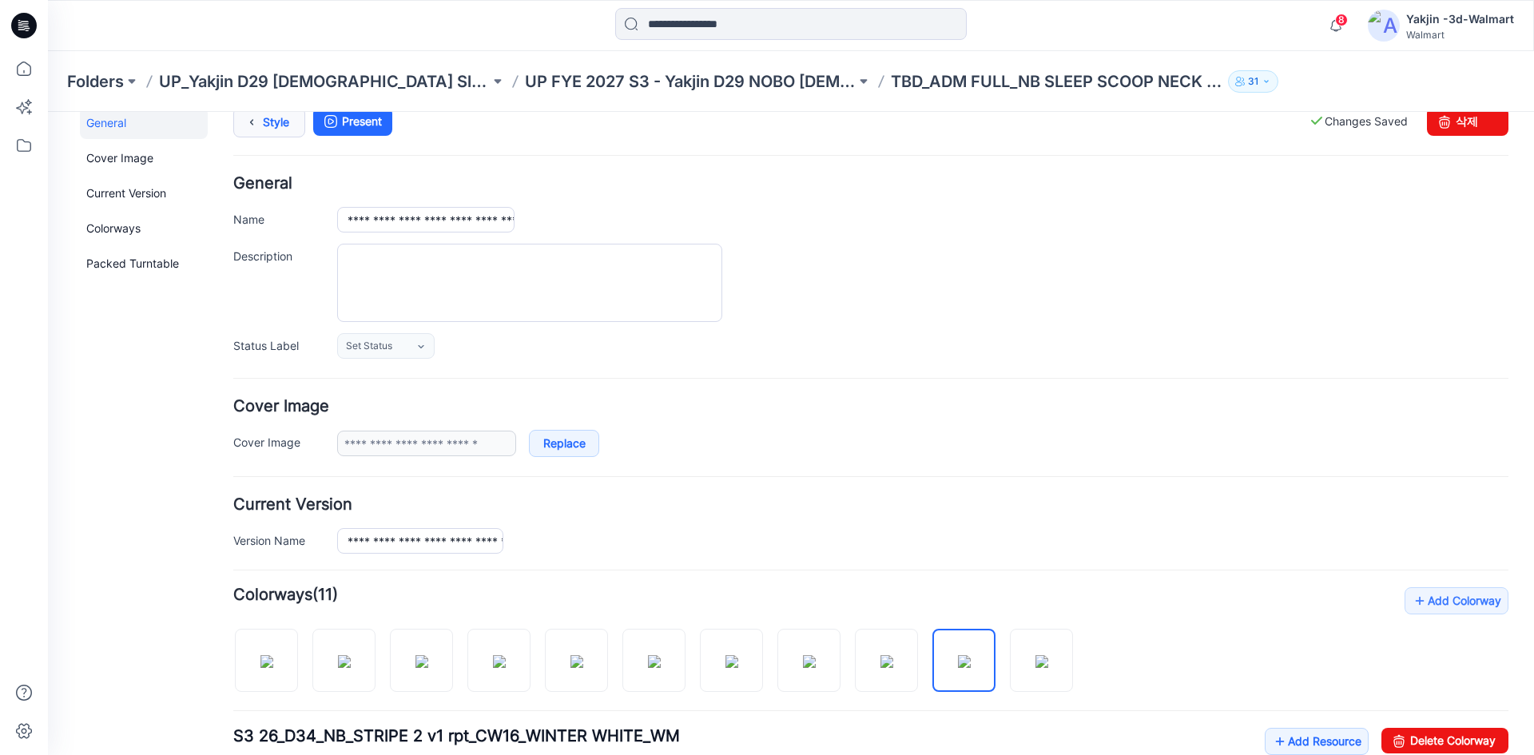
scroll to position [0, 0]
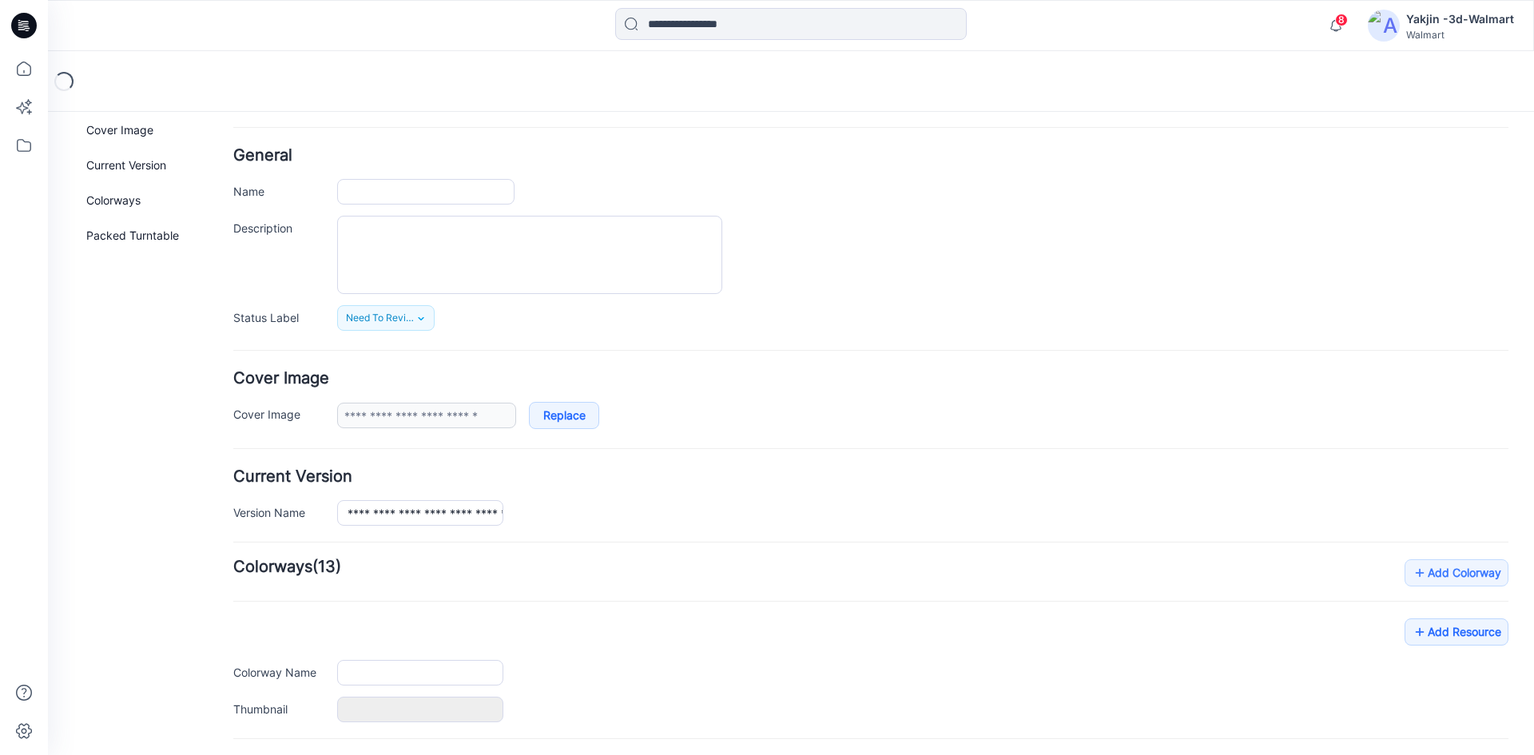
scroll to position [80, 0]
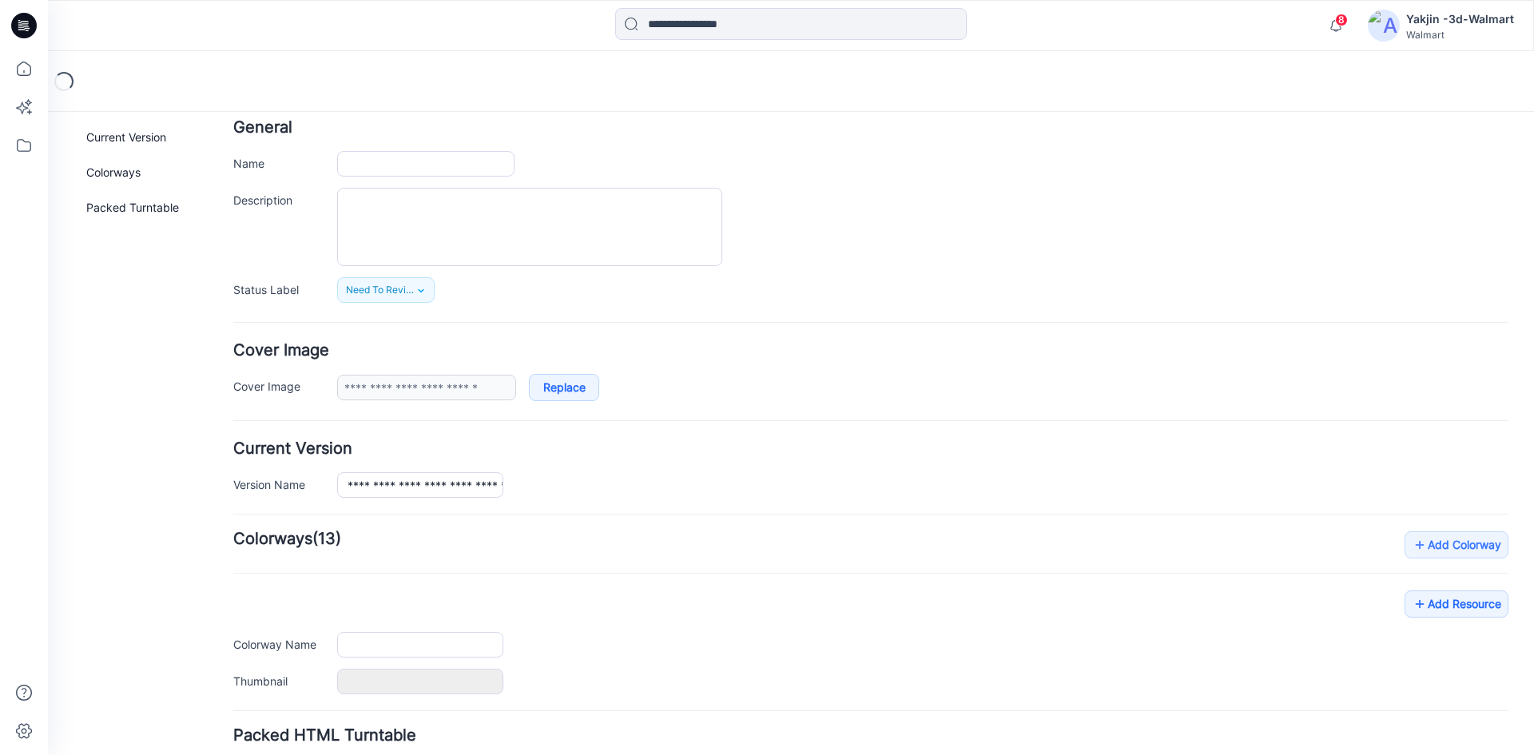
type input "**********"
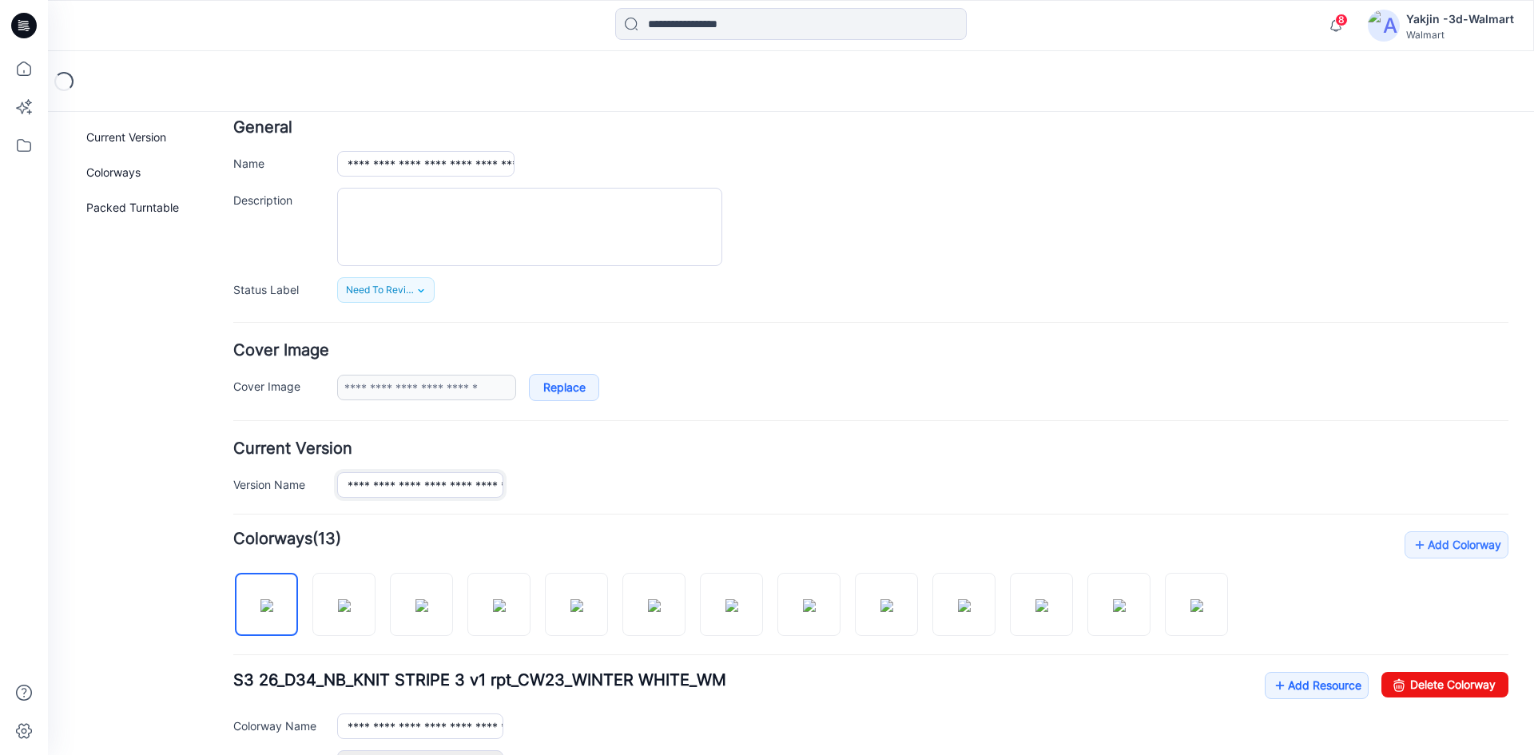
click at [428, 483] on input "**********" at bounding box center [420, 485] width 166 height 26
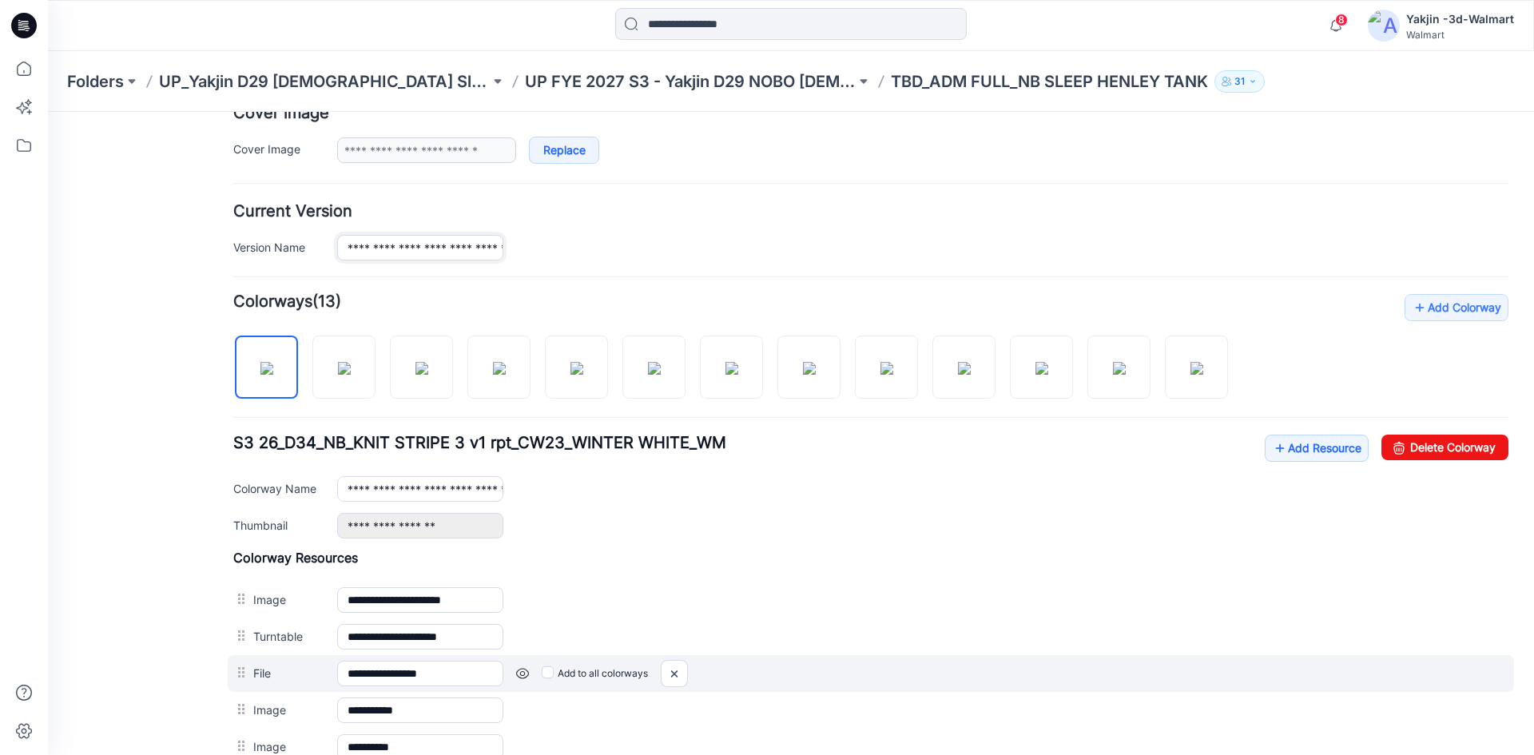
scroll to position [399, 0]
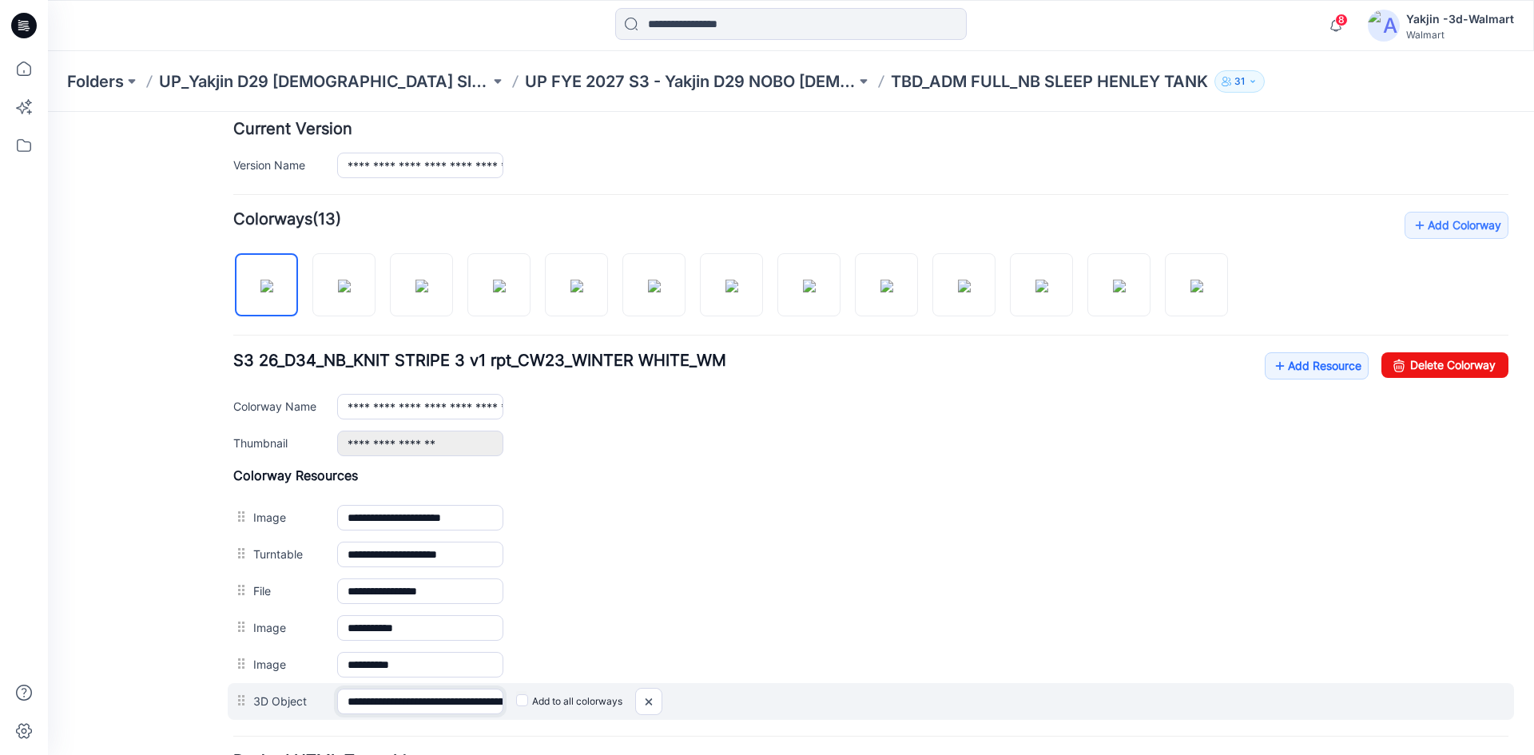
click at [423, 708] on input "**********" at bounding box center [420, 701] width 166 height 26
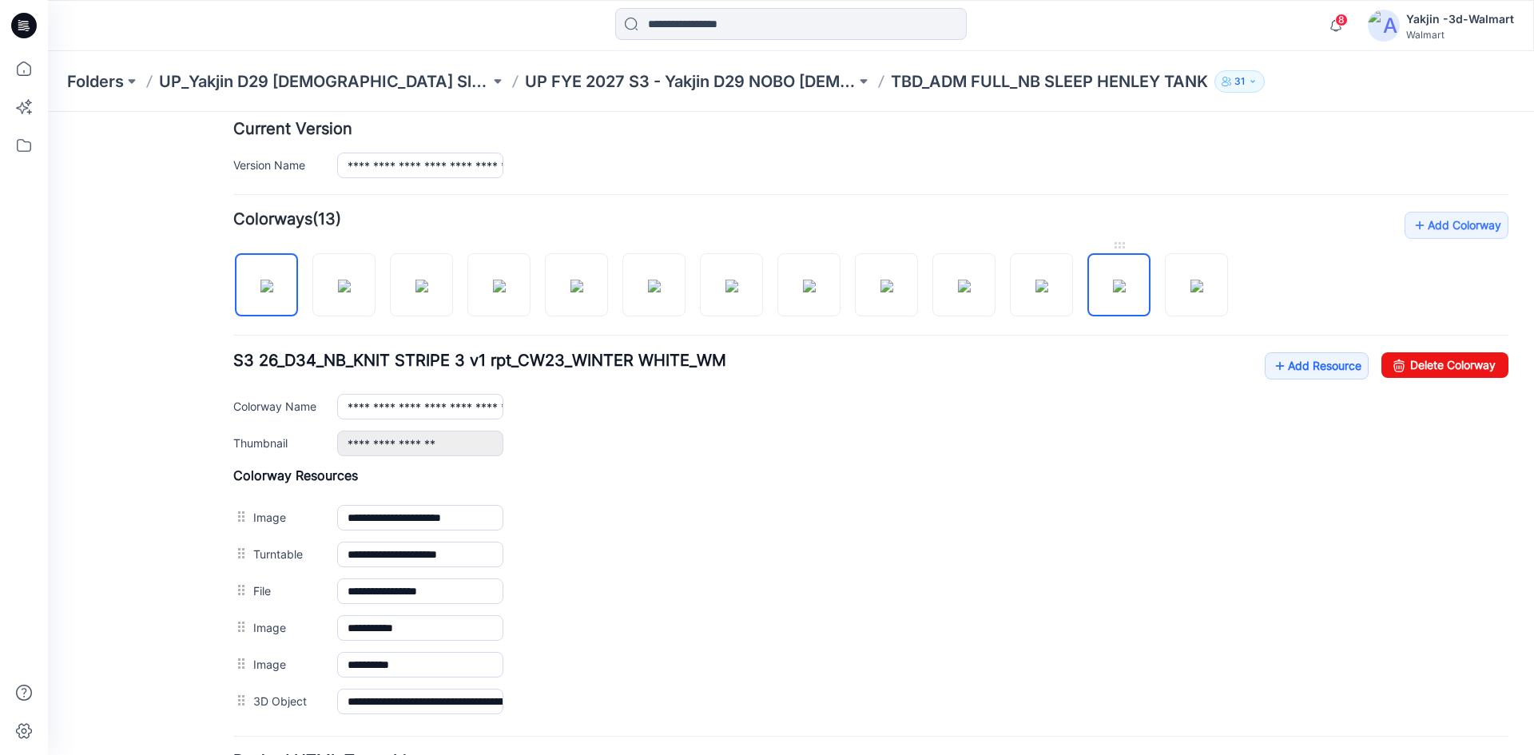
click at [1113, 280] on img at bounding box center [1119, 286] width 13 height 13
type input "**********"
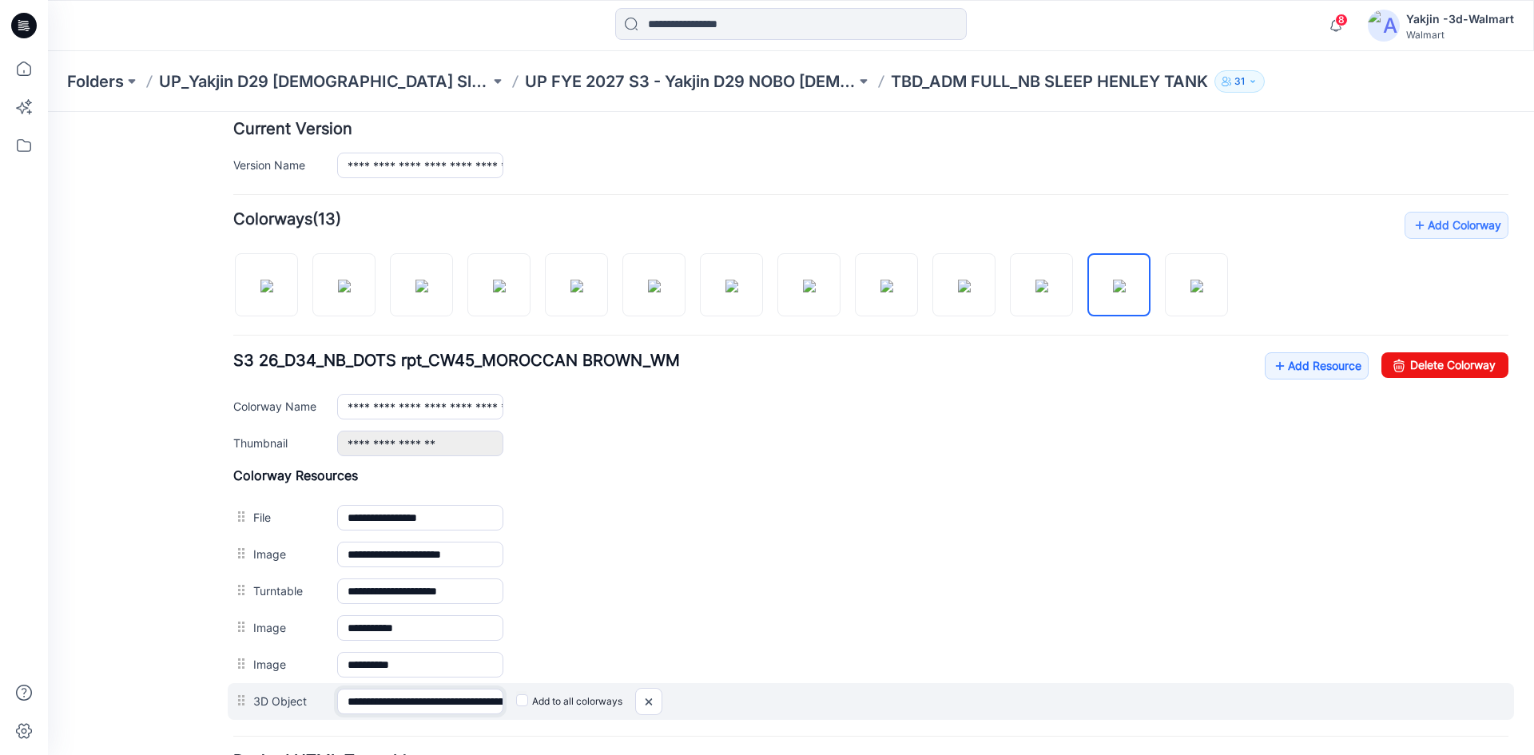
click at [474, 708] on input "**********" at bounding box center [420, 701] width 166 height 26
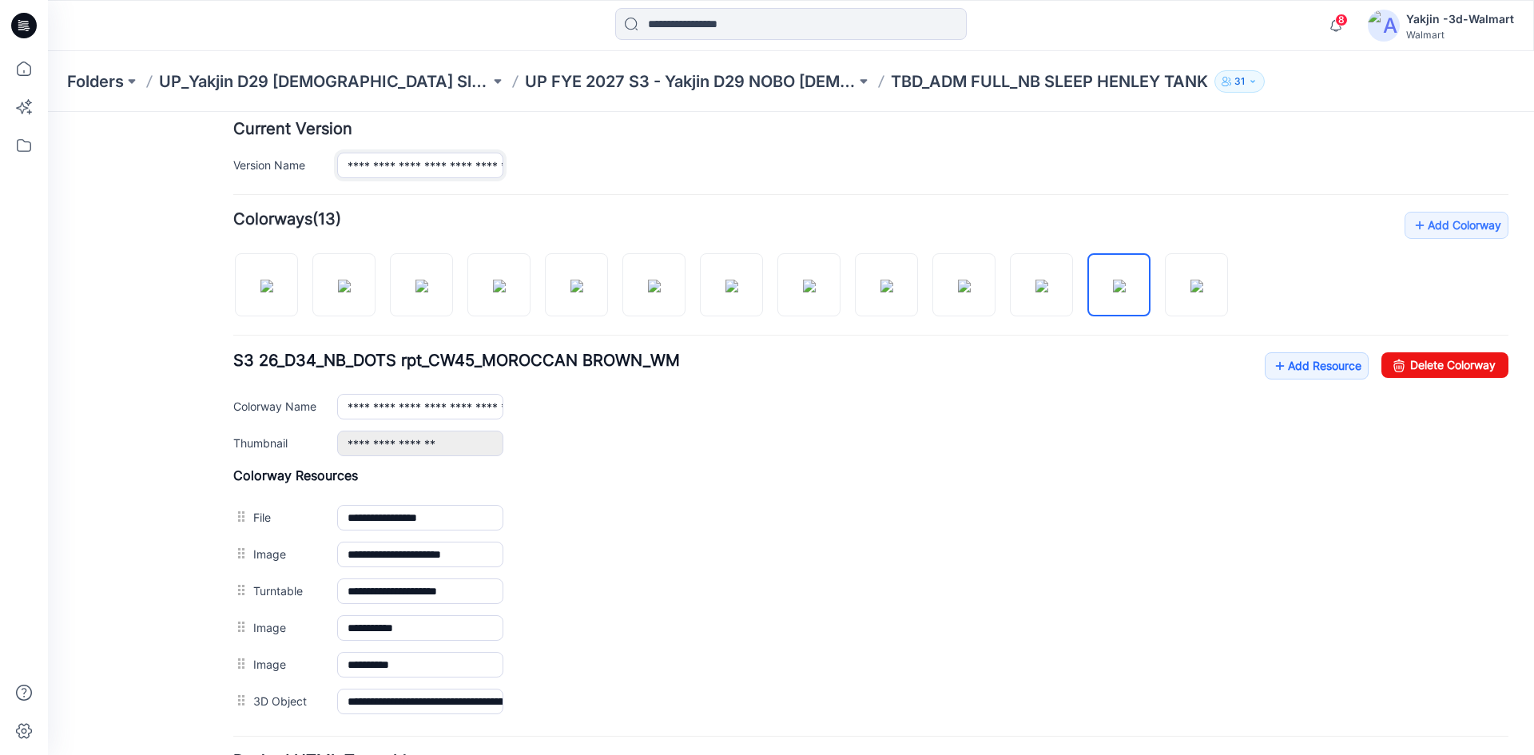
click at [462, 172] on input "**********" at bounding box center [420, 166] width 166 height 26
paste input "**********"
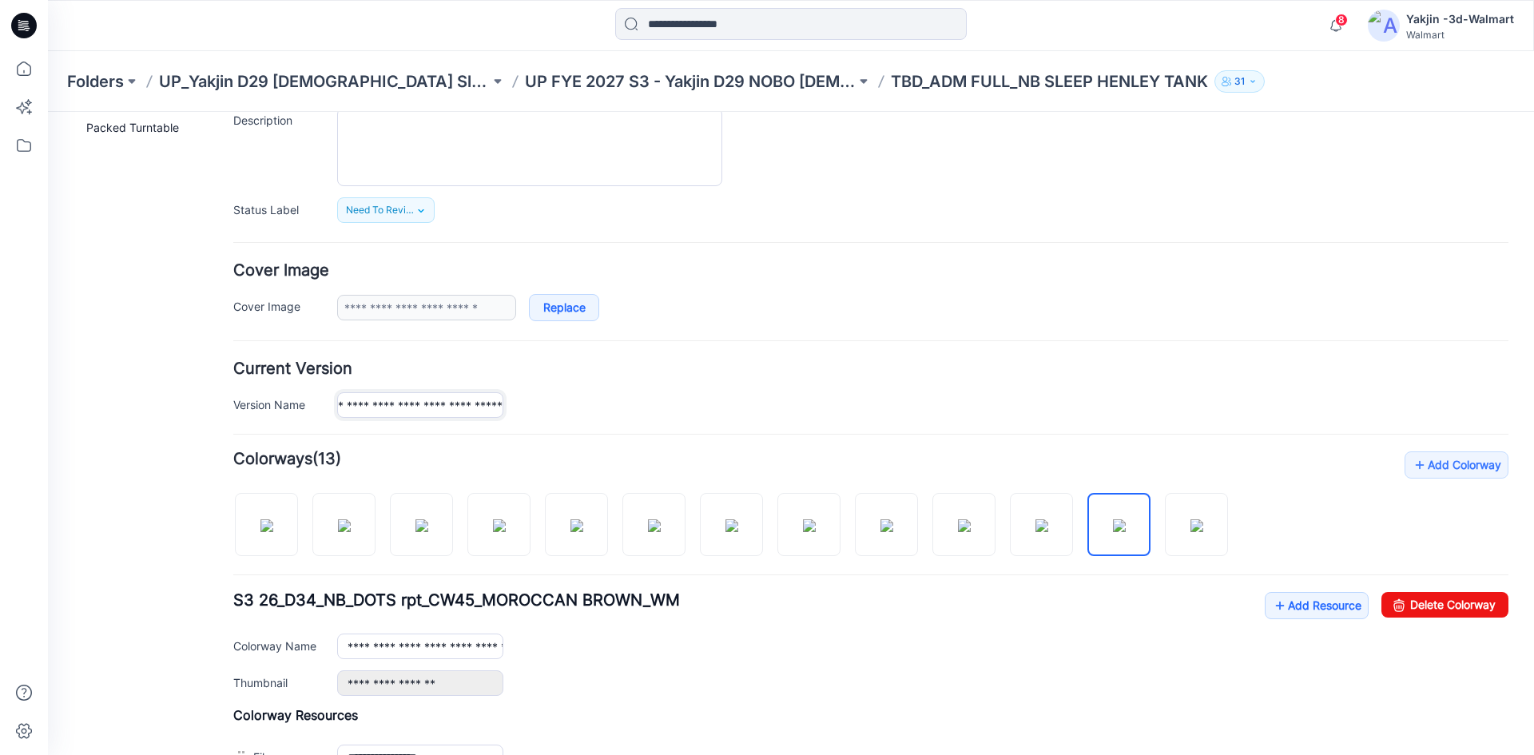
scroll to position [0, 206]
drag, startPoint x: 413, startPoint y: 406, endPoint x: 649, endPoint y: 407, distance: 235.6
click at [649, 407] on div "**********" at bounding box center [922, 405] width 1171 height 26
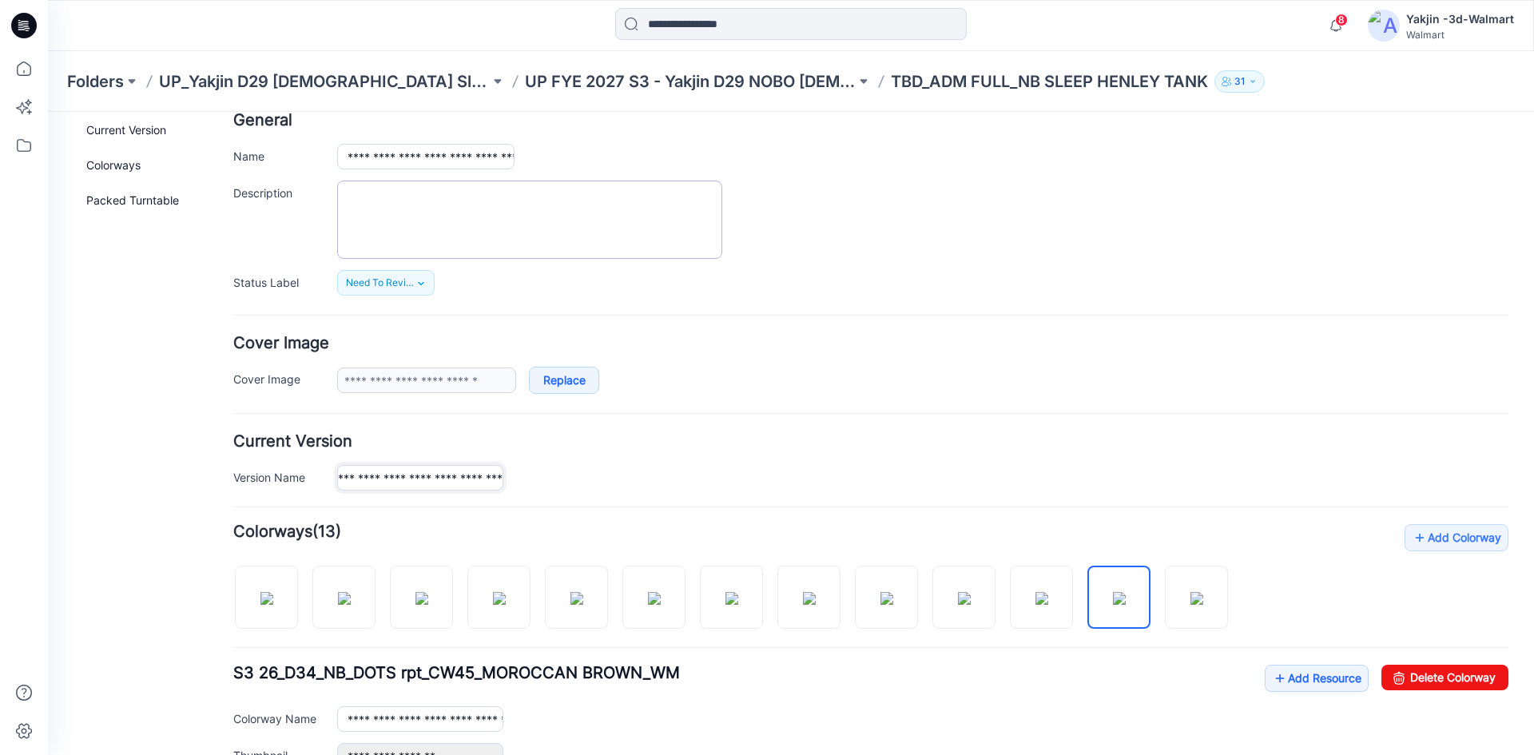
scroll to position [0, 0]
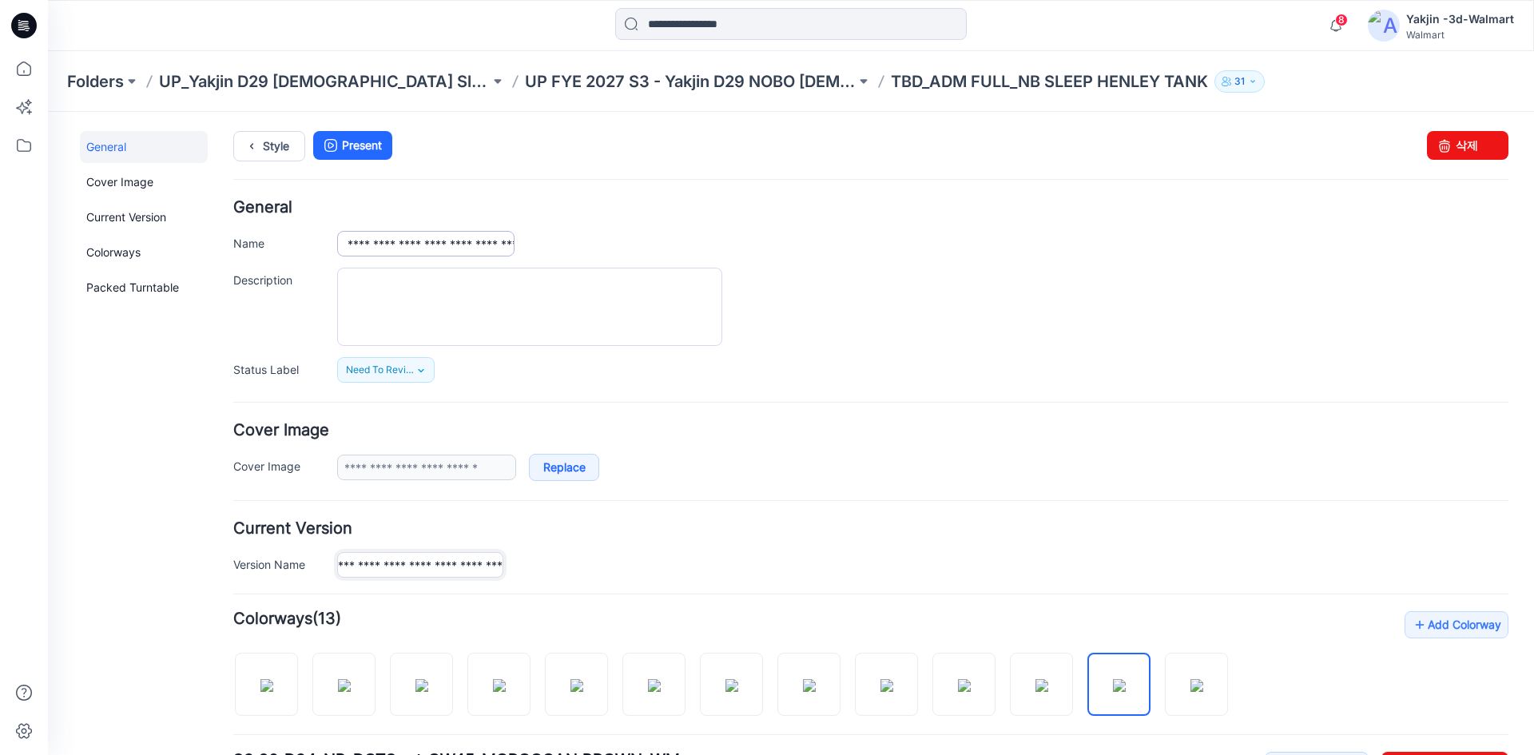
type input "**********"
click at [440, 248] on input "**********" at bounding box center [425, 244] width 177 height 26
drag, startPoint x: 415, startPoint y: 245, endPoint x: 579, endPoint y: 238, distance: 164.7
click at [579, 238] on div "**********" at bounding box center [922, 244] width 1171 height 26
paste input "**********"
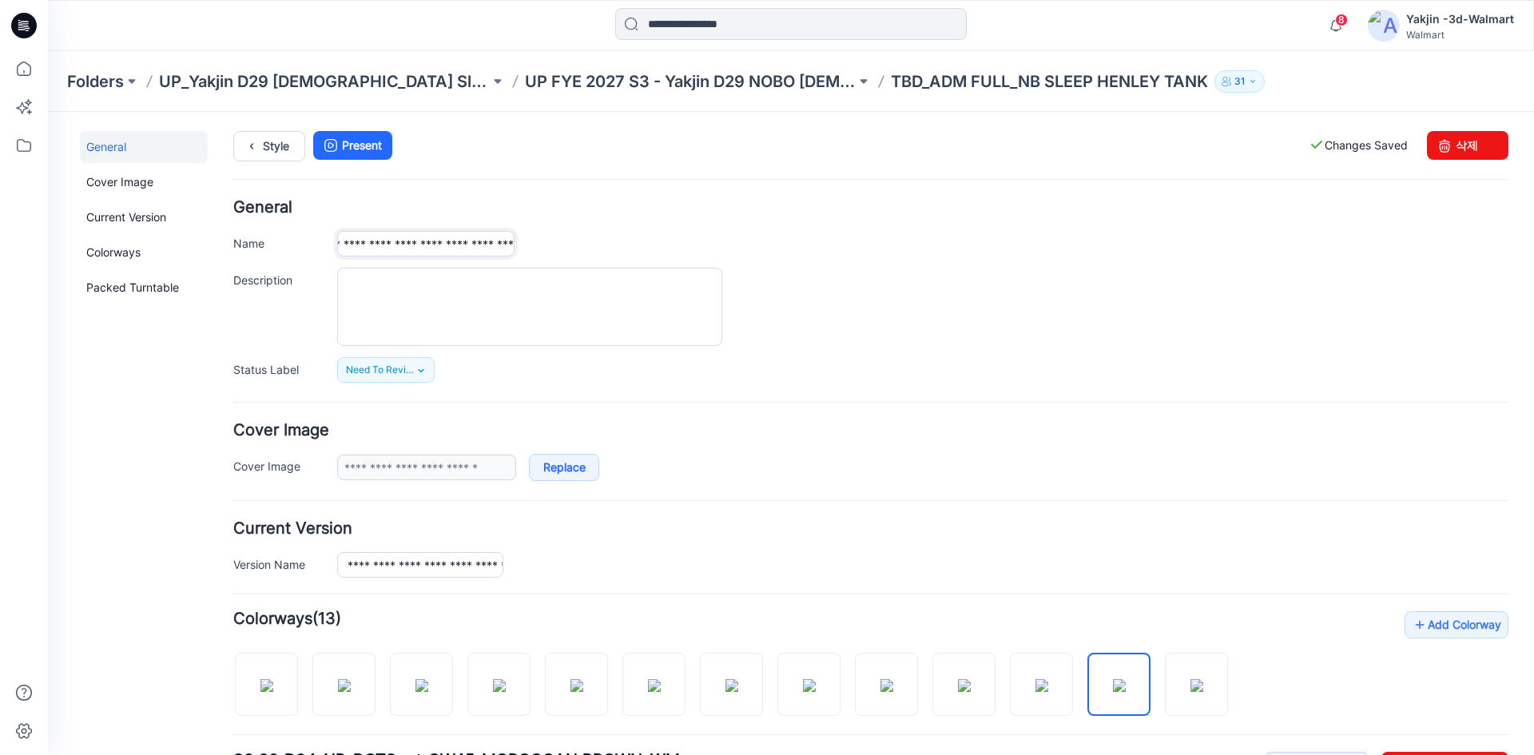
paste input "text"
type input "**********"
click at [593, 242] on div "**********" at bounding box center [922, 244] width 1171 height 26
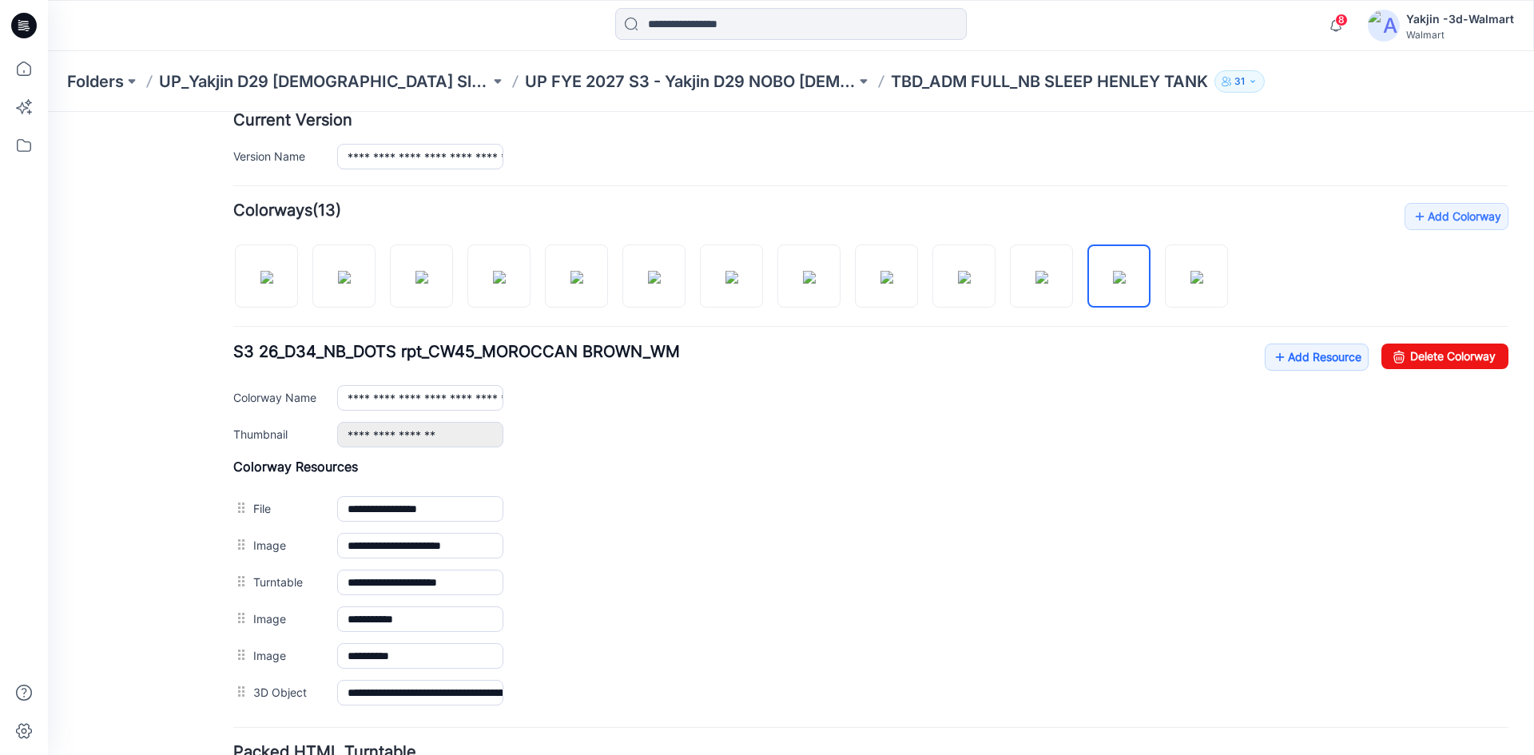
scroll to position [387, 0]
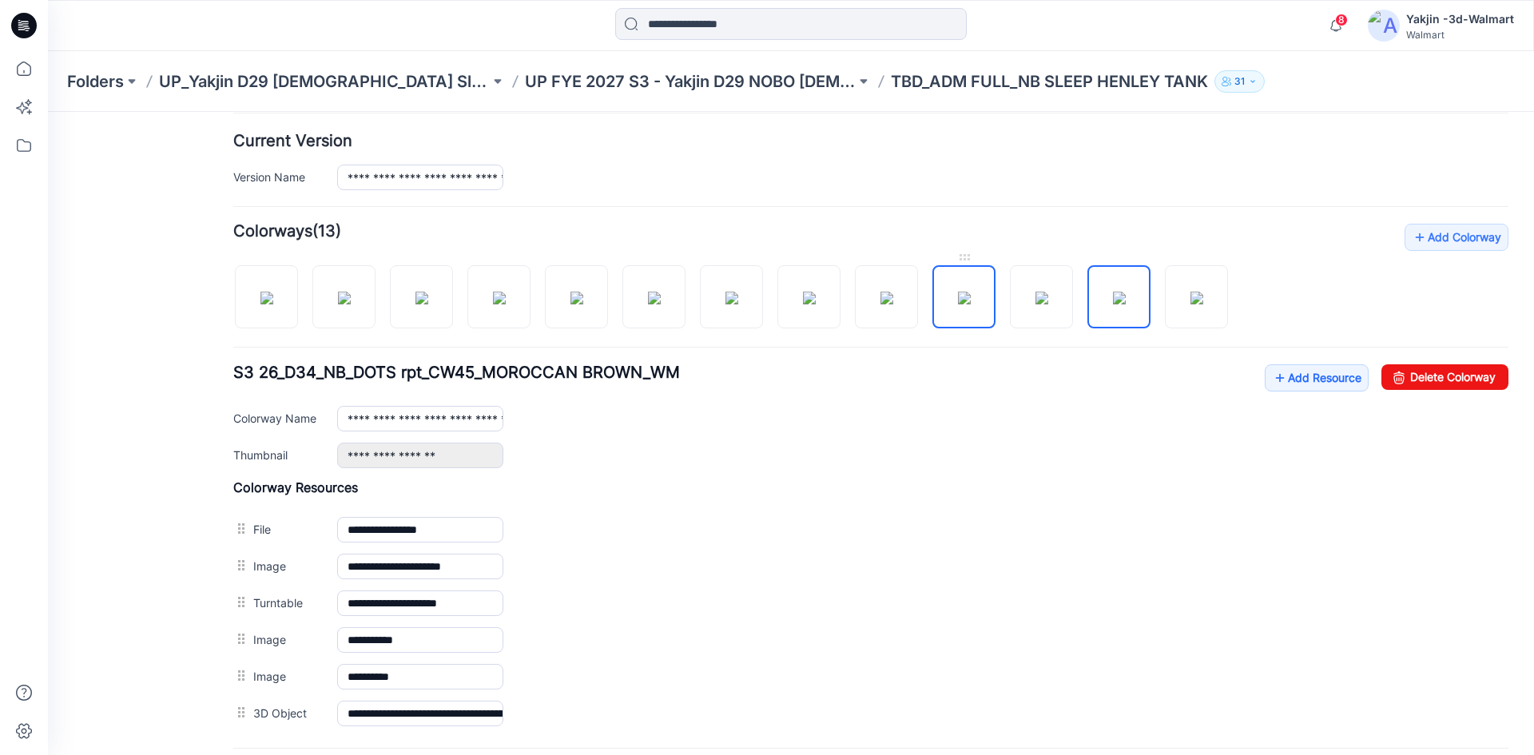
click at [965, 298] on img at bounding box center [964, 298] width 13 height 13
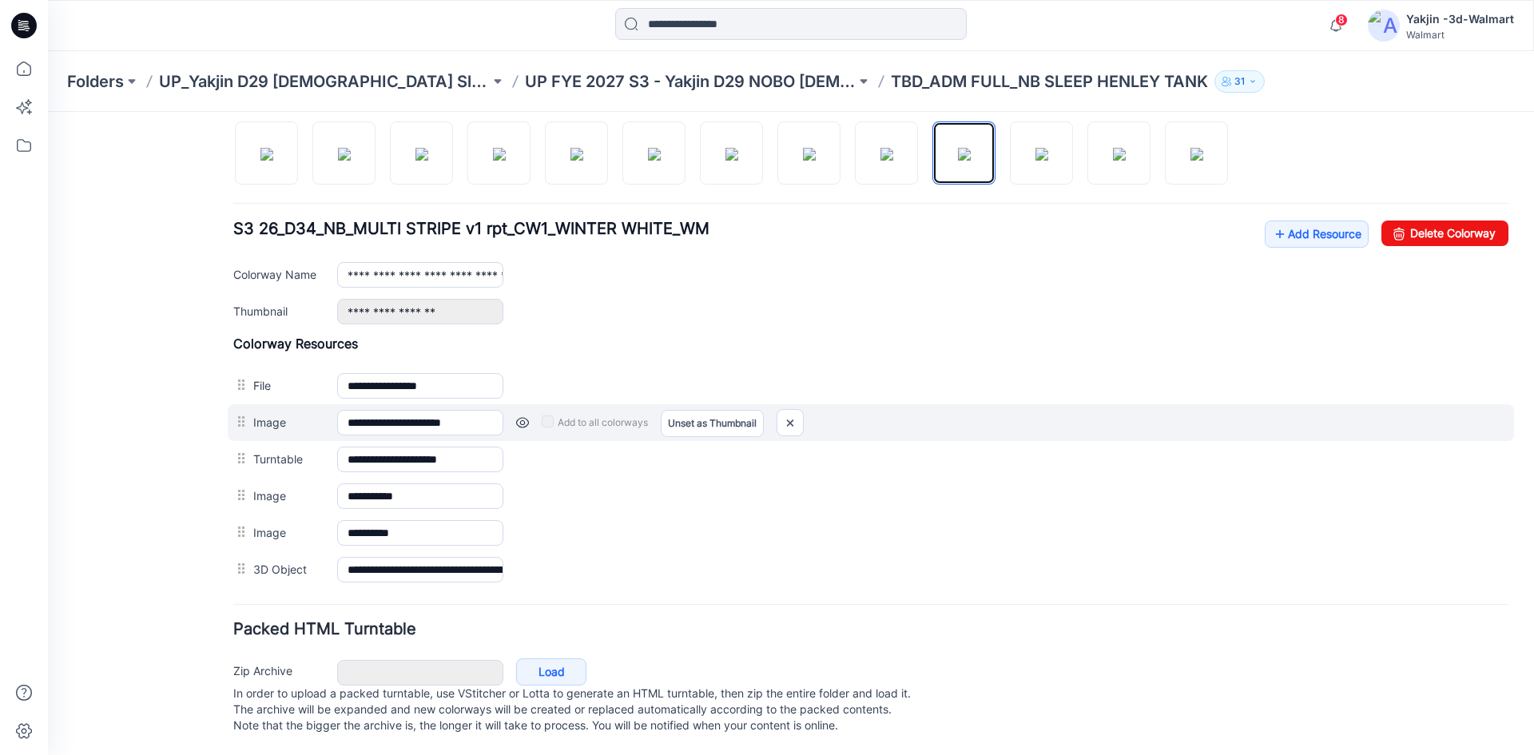
scroll to position [547, 0]
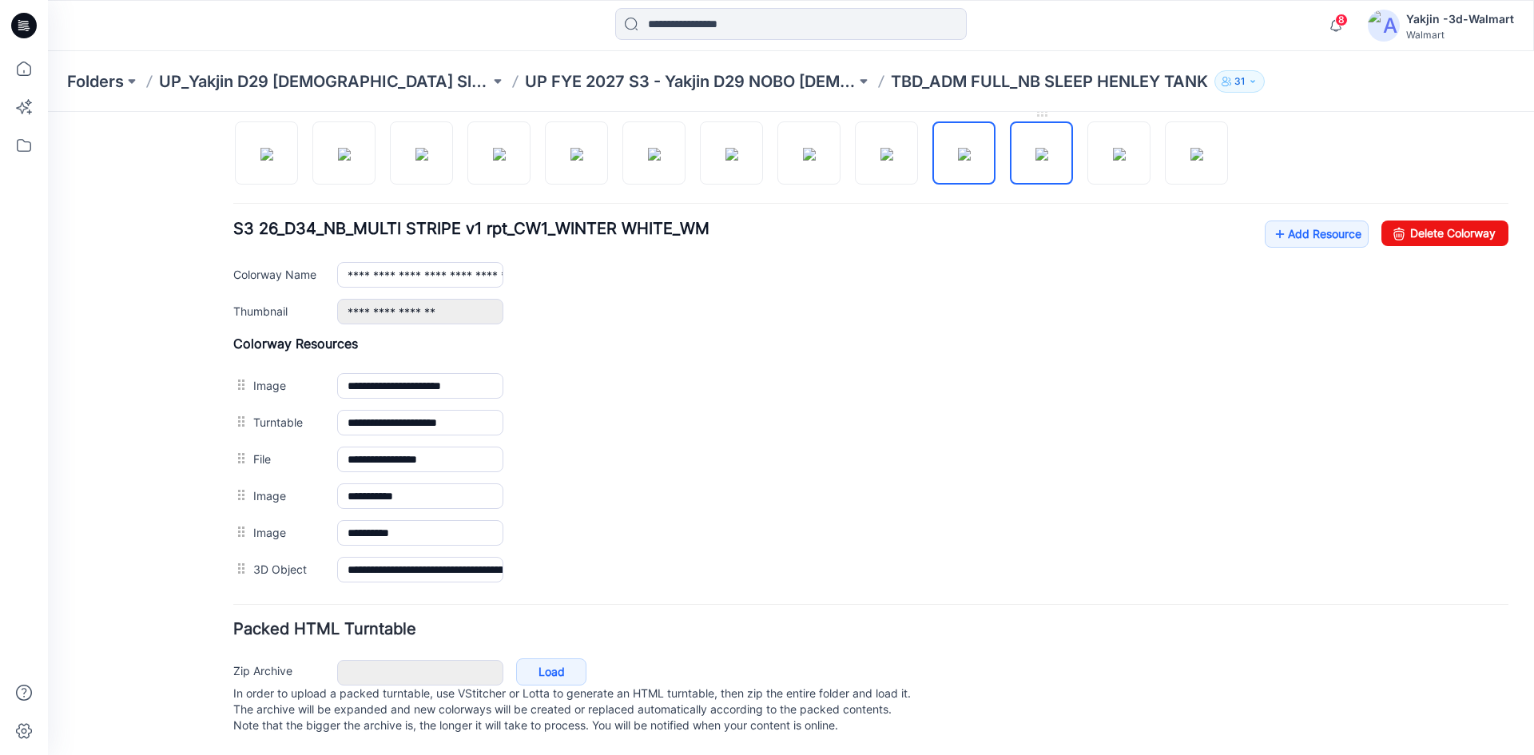
click at [1048, 148] on img at bounding box center [1041, 154] width 13 height 13
click at [1113, 148] on img at bounding box center [1119, 154] width 13 height 13
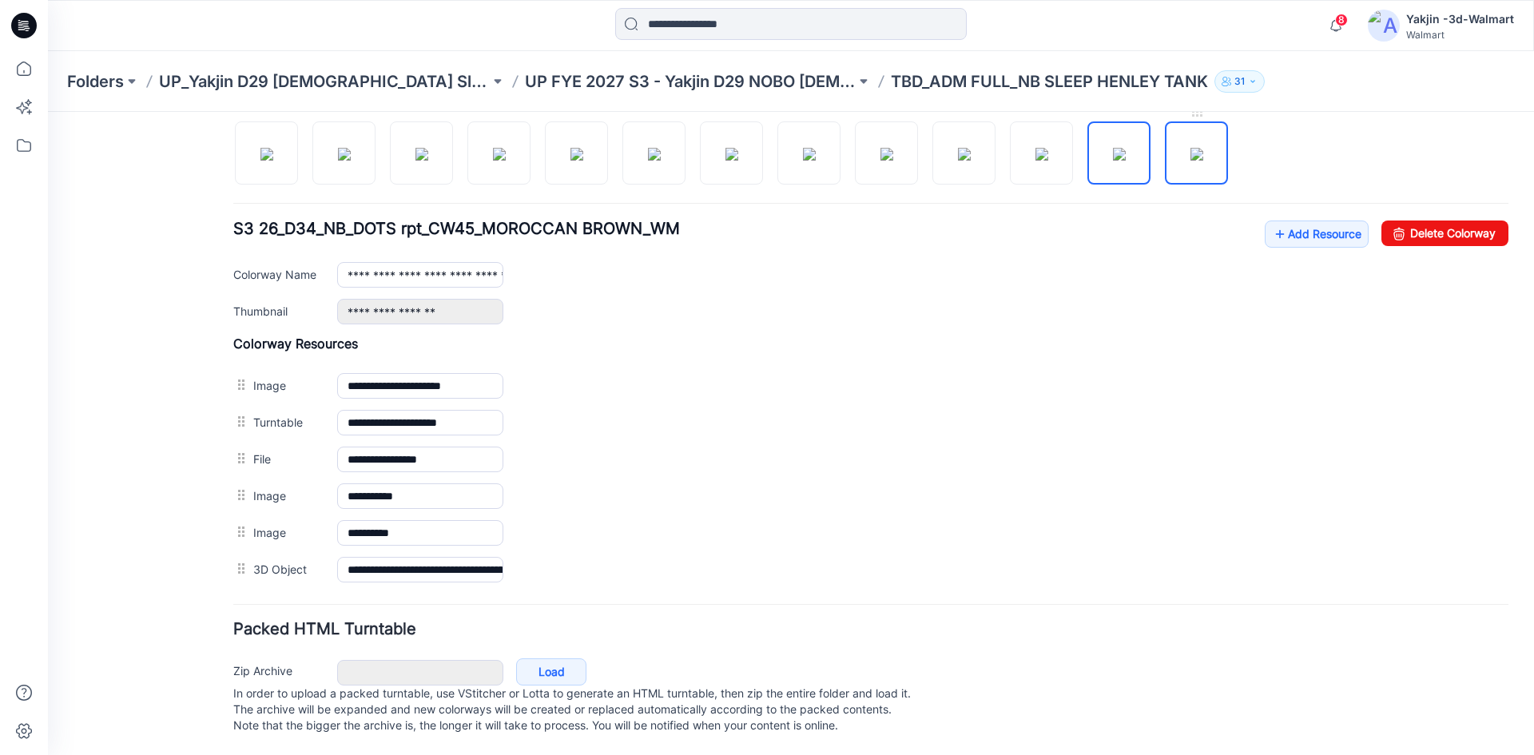
click at [1203, 148] on img at bounding box center [1196, 154] width 13 height 13
click at [886, 153] on img at bounding box center [886, 154] width 13 height 13
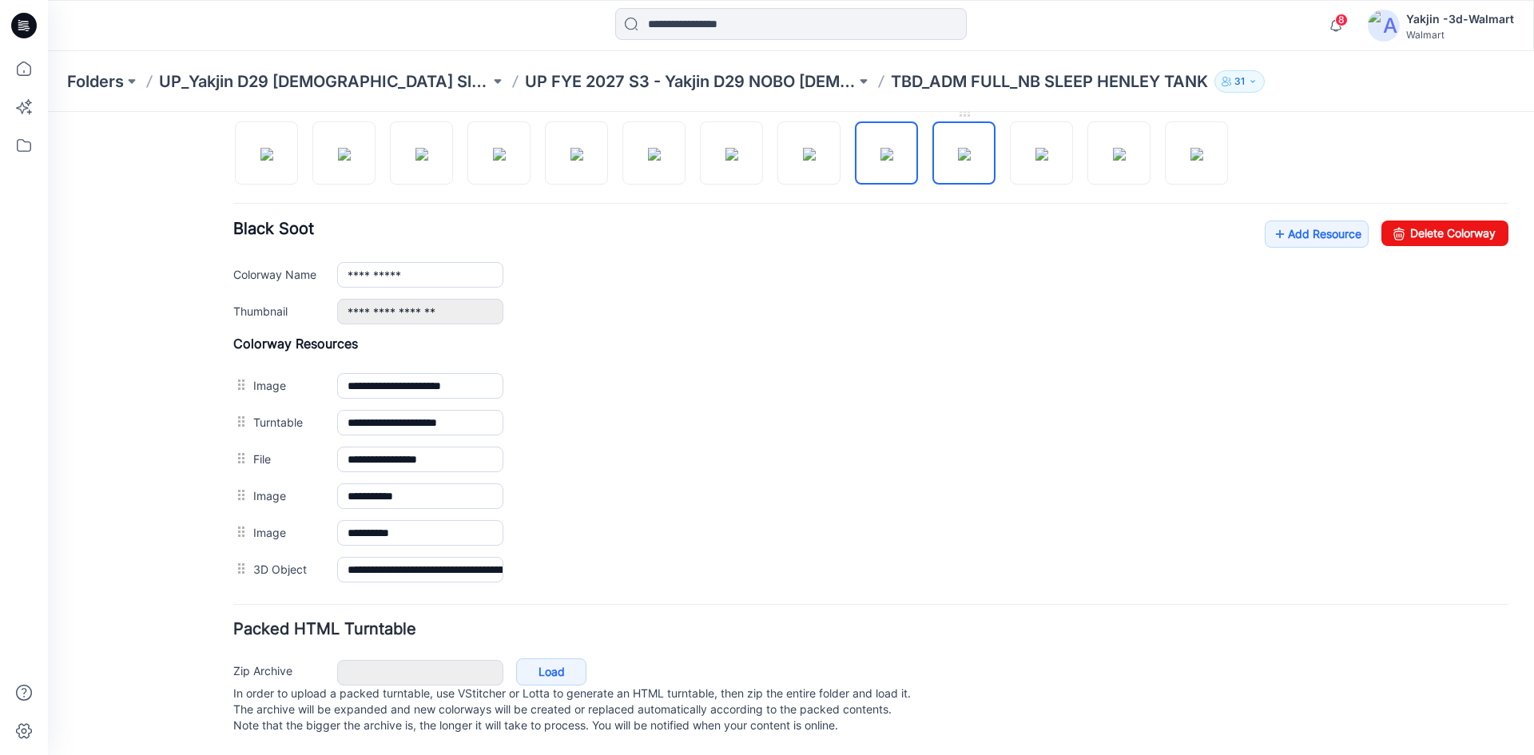
click at [958, 150] on img at bounding box center [964, 154] width 13 height 13
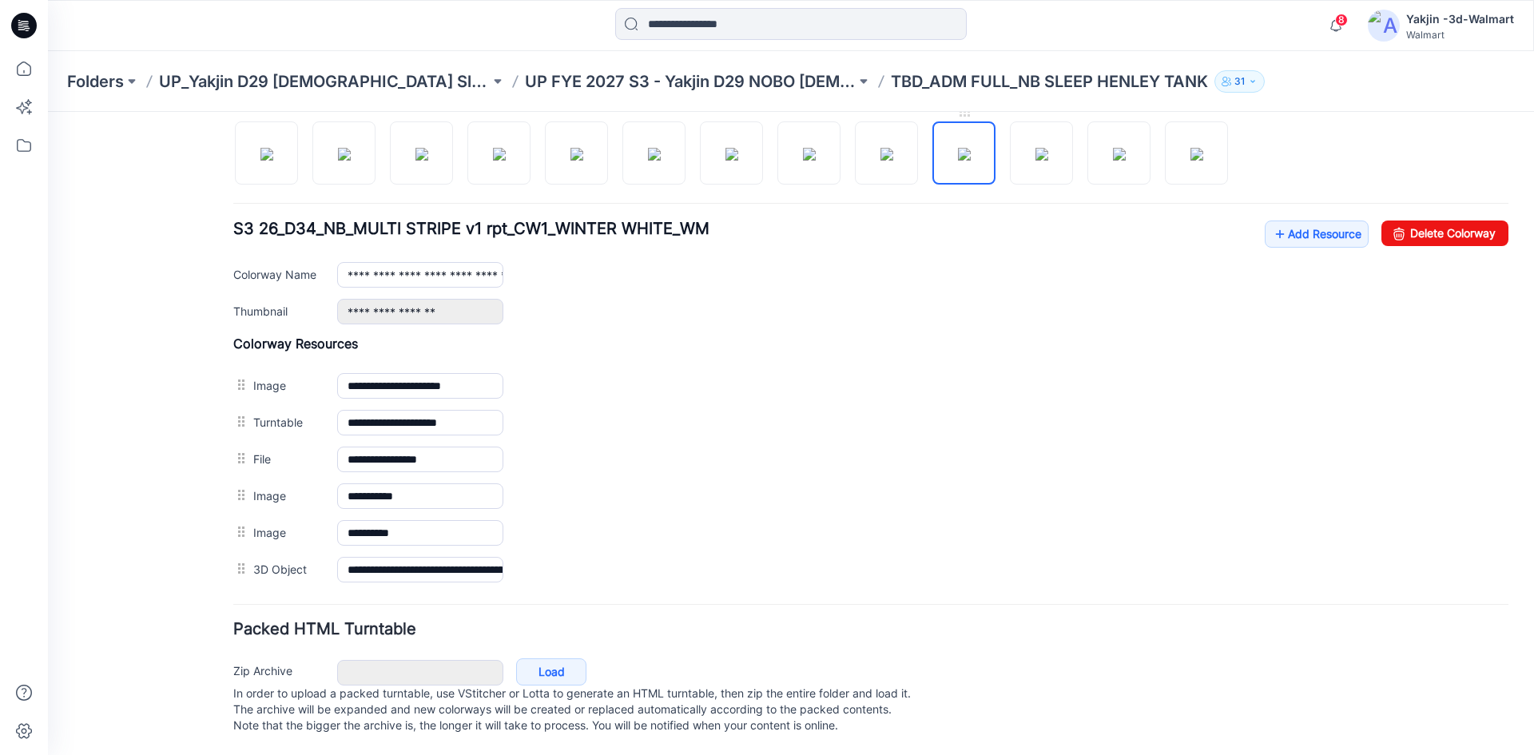
click at [970, 155] on img at bounding box center [964, 154] width 13 height 13
click at [1039, 157] on img at bounding box center [1041, 154] width 13 height 13
click at [1113, 153] on img at bounding box center [1119, 154] width 13 height 13
click at [1190, 148] on img at bounding box center [1196, 154] width 13 height 13
click at [968, 148] on img at bounding box center [964, 154] width 13 height 13
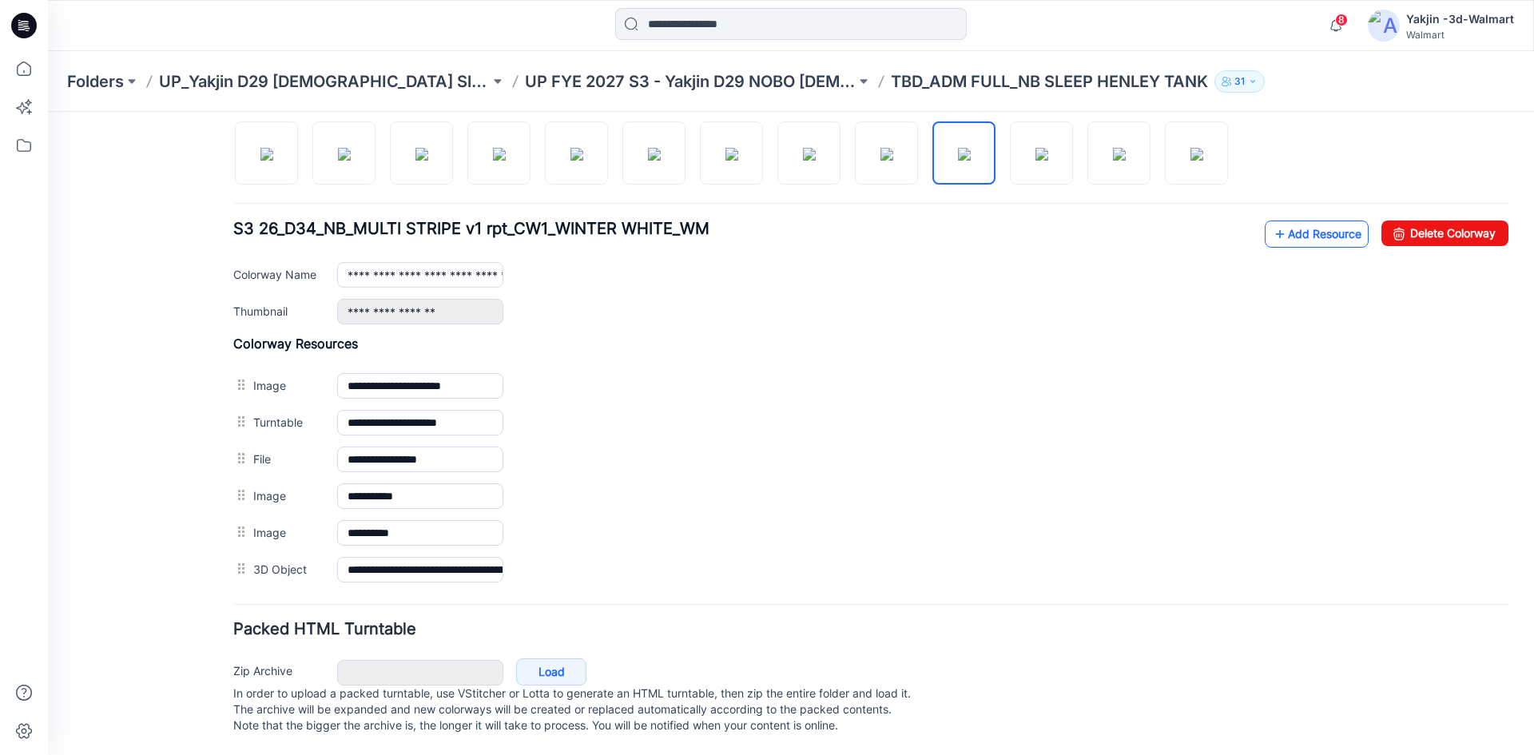
click at [1292, 220] on link "Add Resource" at bounding box center [1316, 233] width 104 height 27
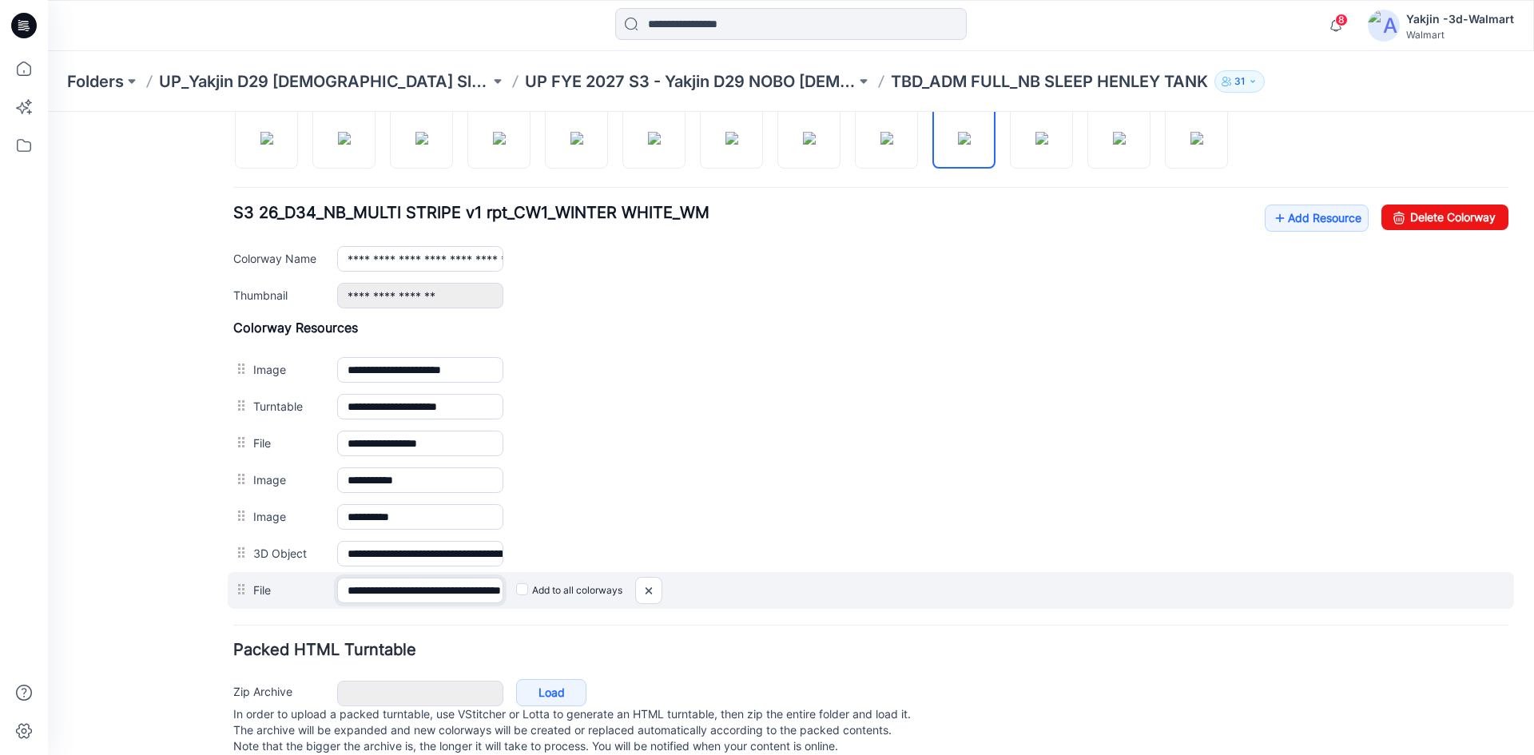
scroll to position [0, 96]
drag, startPoint x: 452, startPoint y: 589, endPoint x: 534, endPoint y: 585, distance: 81.5
click at [534, 585] on div "**********" at bounding box center [871, 590] width 1286 height 37
click at [531, 590] on label "Add to all colorways" at bounding box center [569, 590] width 106 height 26
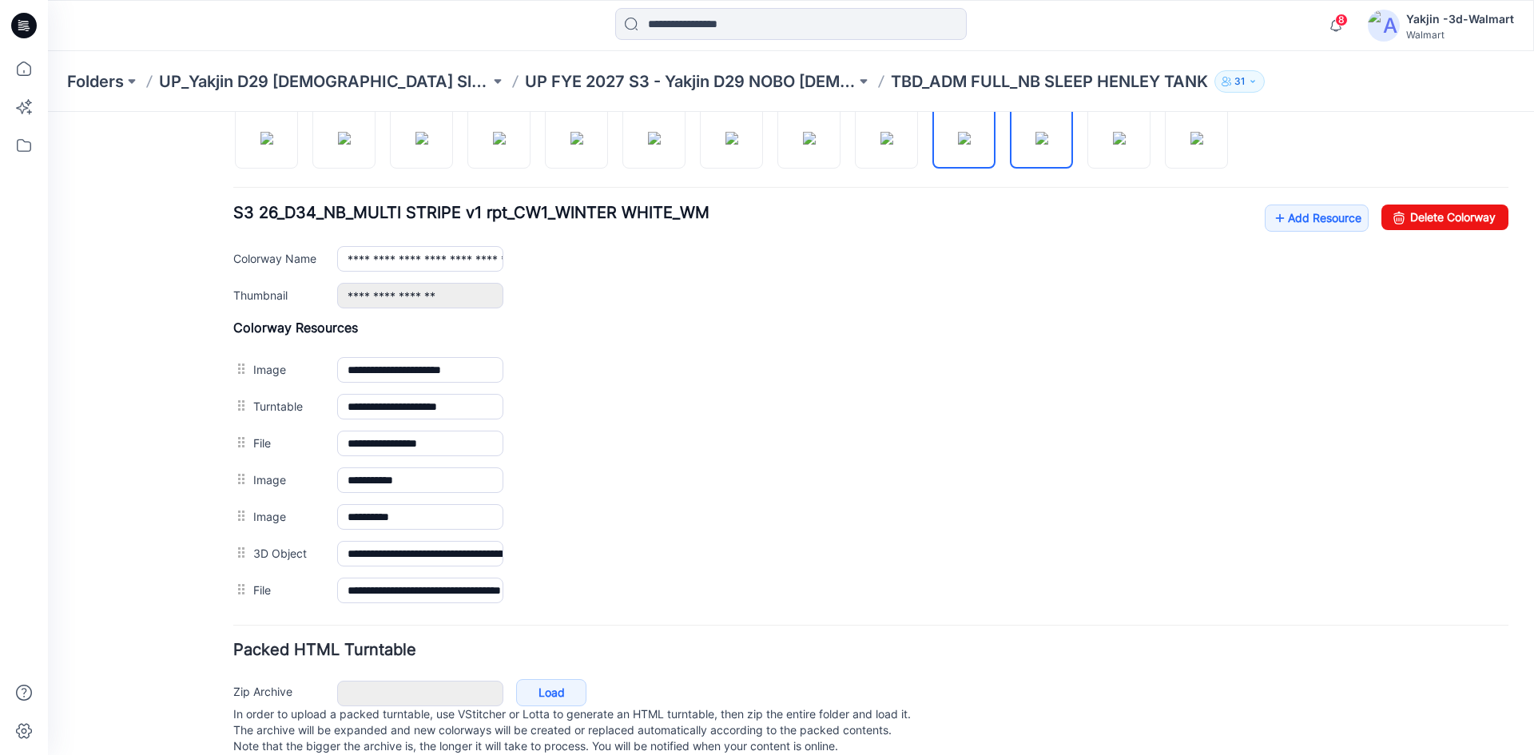
click at [1048, 137] on img at bounding box center [1041, 138] width 13 height 13
click at [1113, 145] on img at bounding box center [1119, 138] width 13 height 13
click at [1190, 144] on img at bounding box center [1196, 138] width 13 height 13
click at [891, 145] on img at bounding box center [886, 138] width 13 height 13
type input "**********"
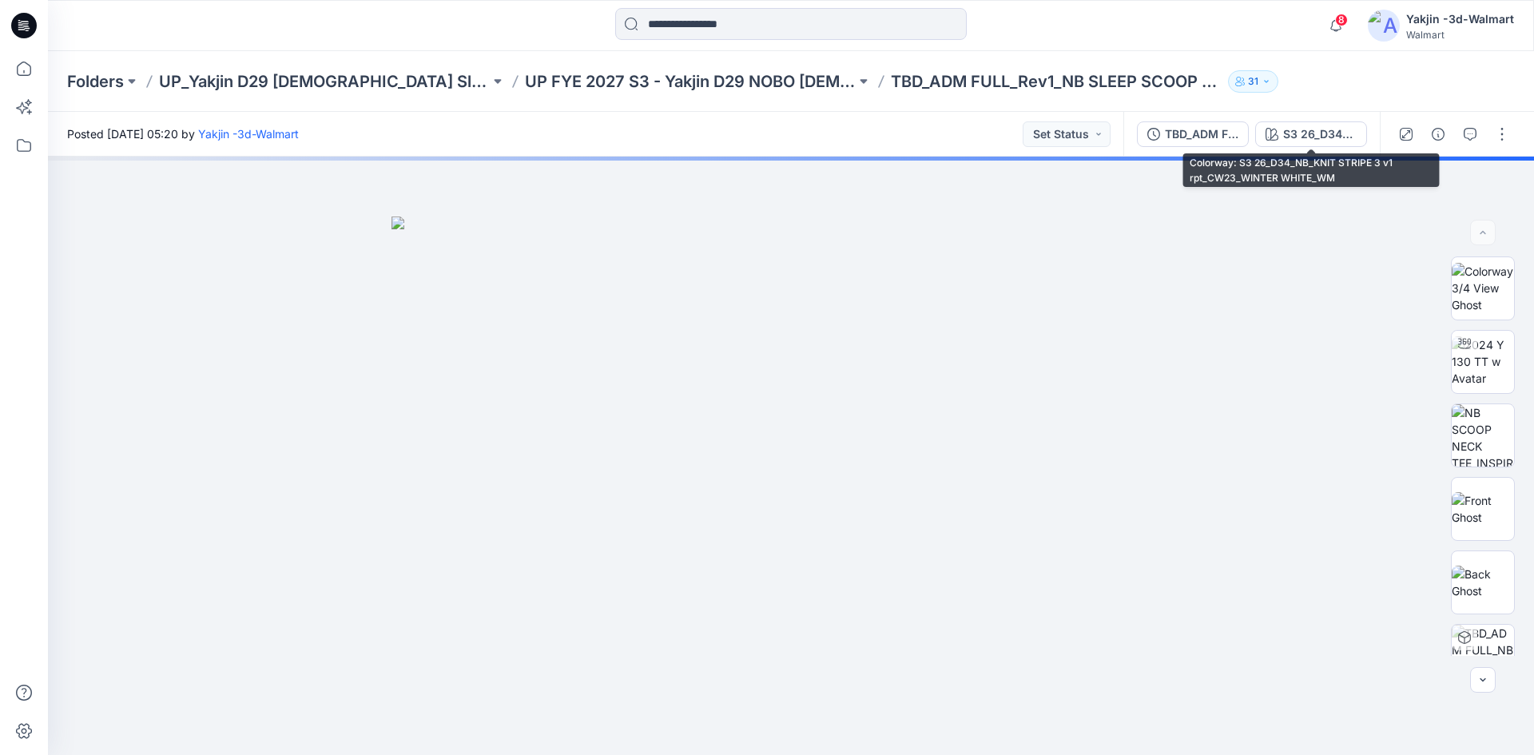
click at [1212, 137] on div "TBD_ADM FULL_Rev1_NB SLEEP SCOOP NECK TEE" at bounding box center [1201, 134] width 73 height 18
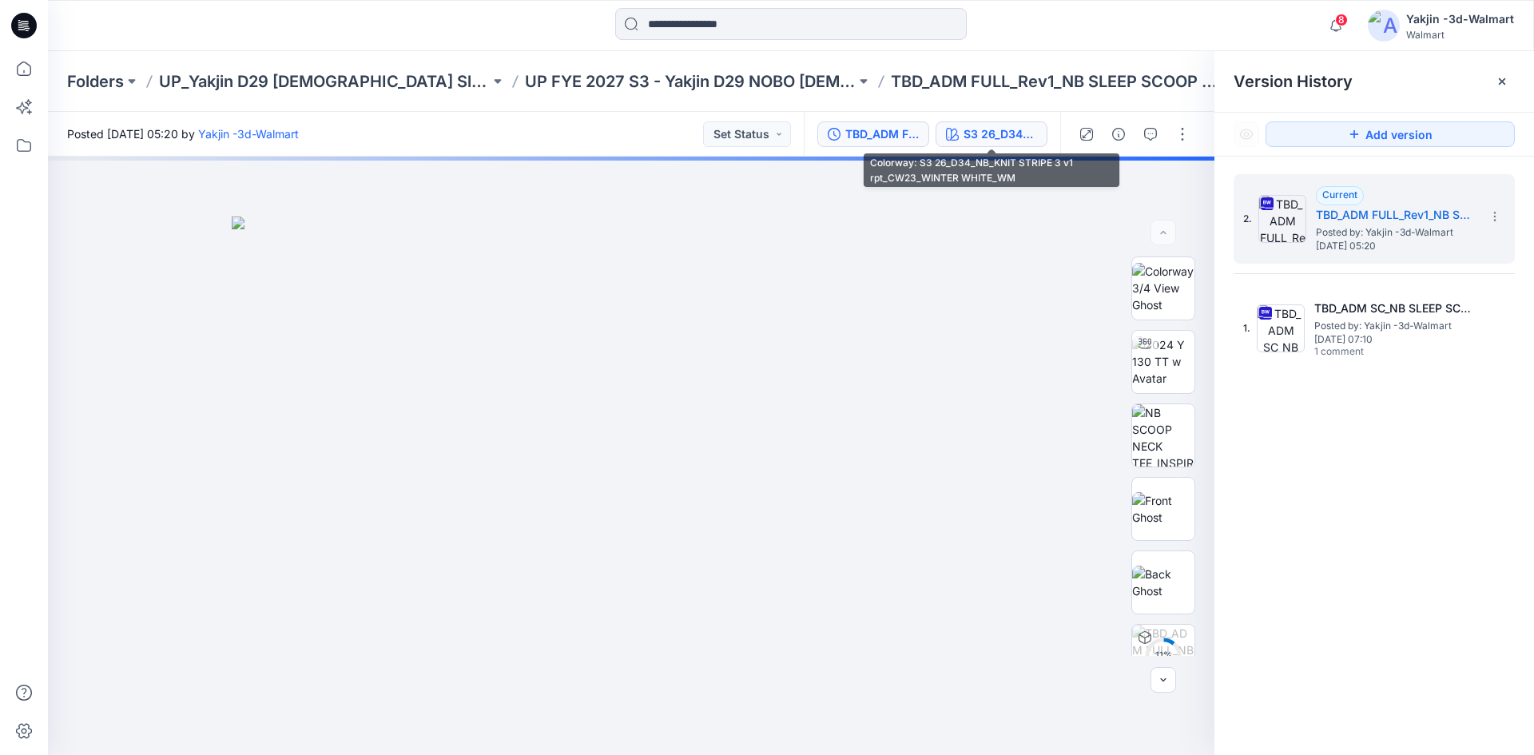
click at [1006, 125] on div "S3 26_D34_NB_KNIT STRIPE 3 v1 rpt_CW23_WINTER WHITE_WM" at bounding box center [999, 134] width 73 height 18
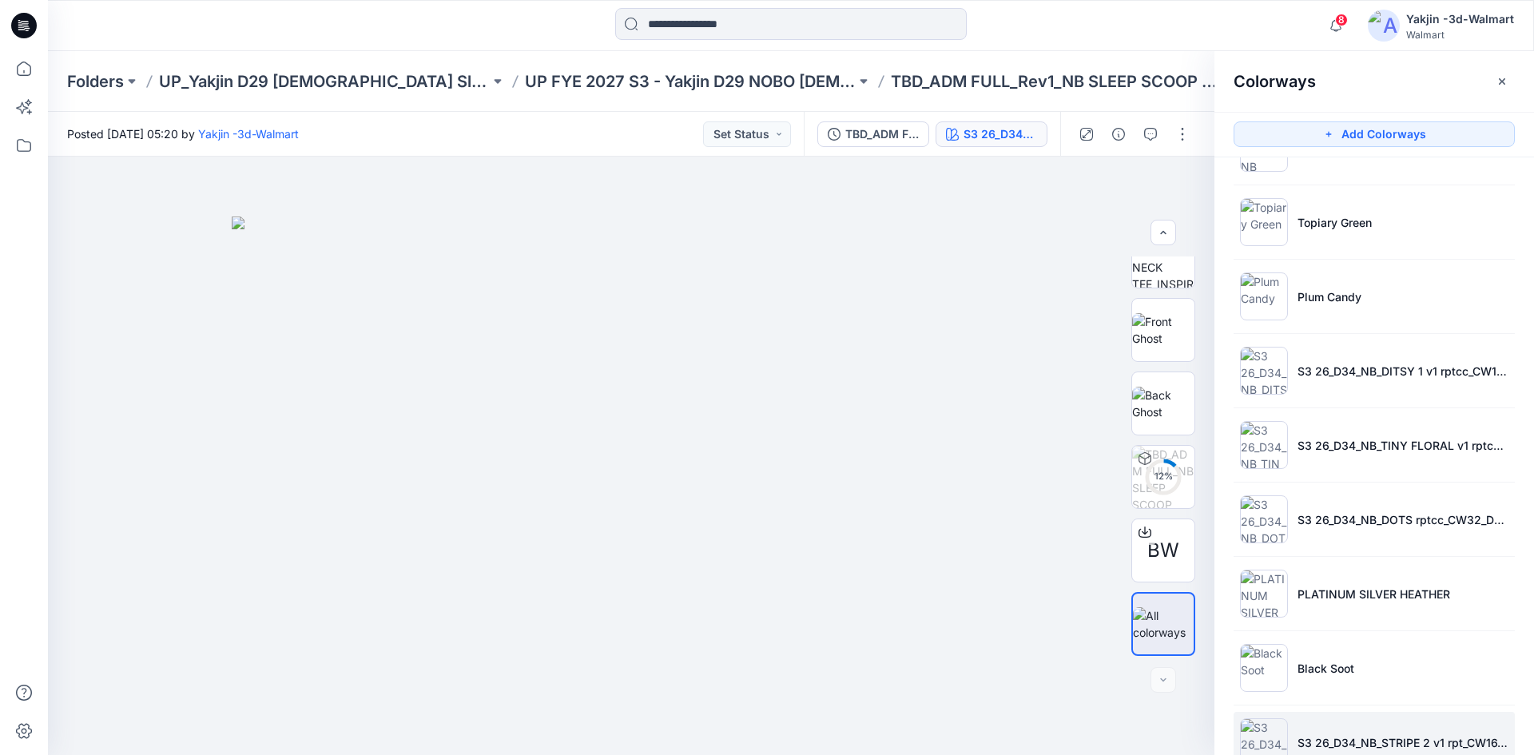
scroll to position [251, 0]
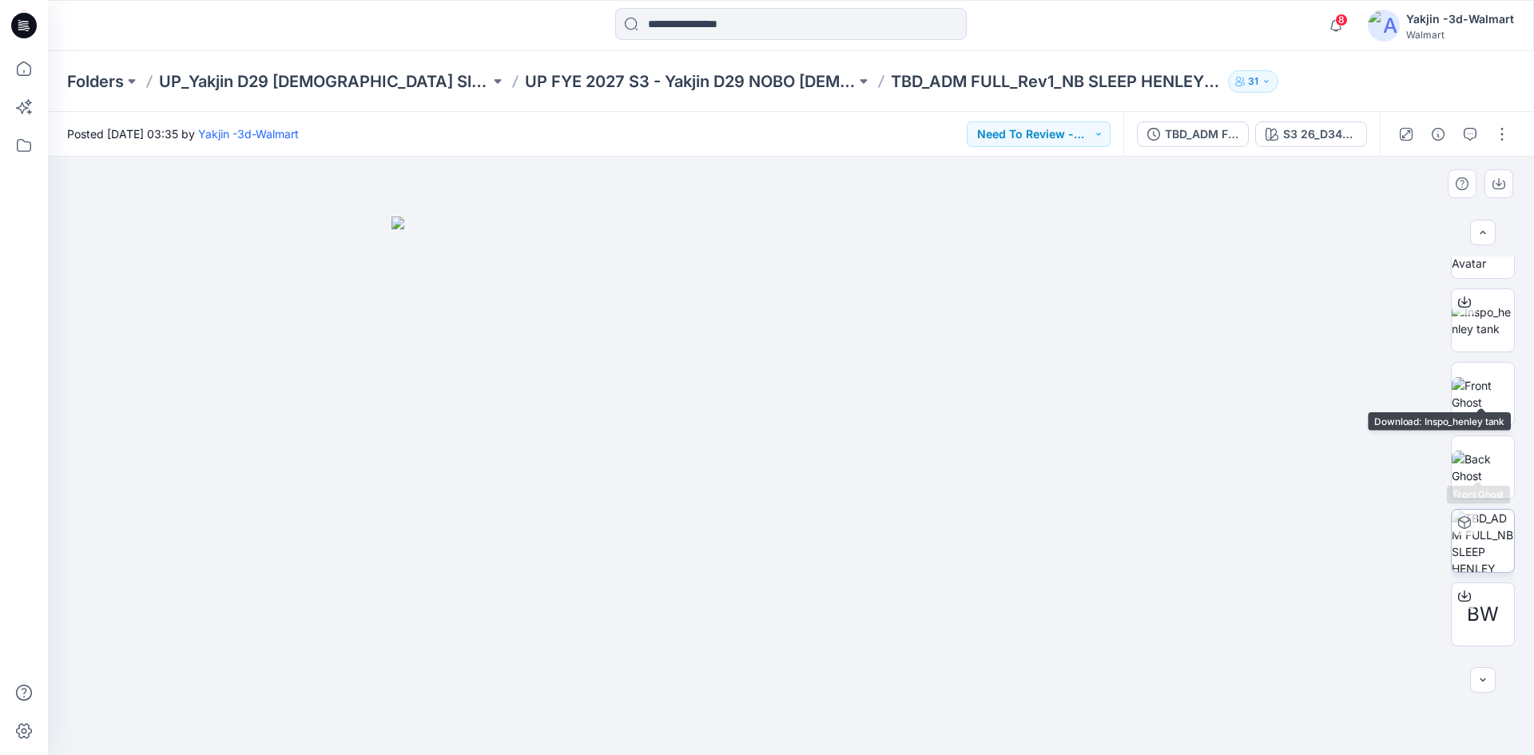
scroll to position [179, 0]
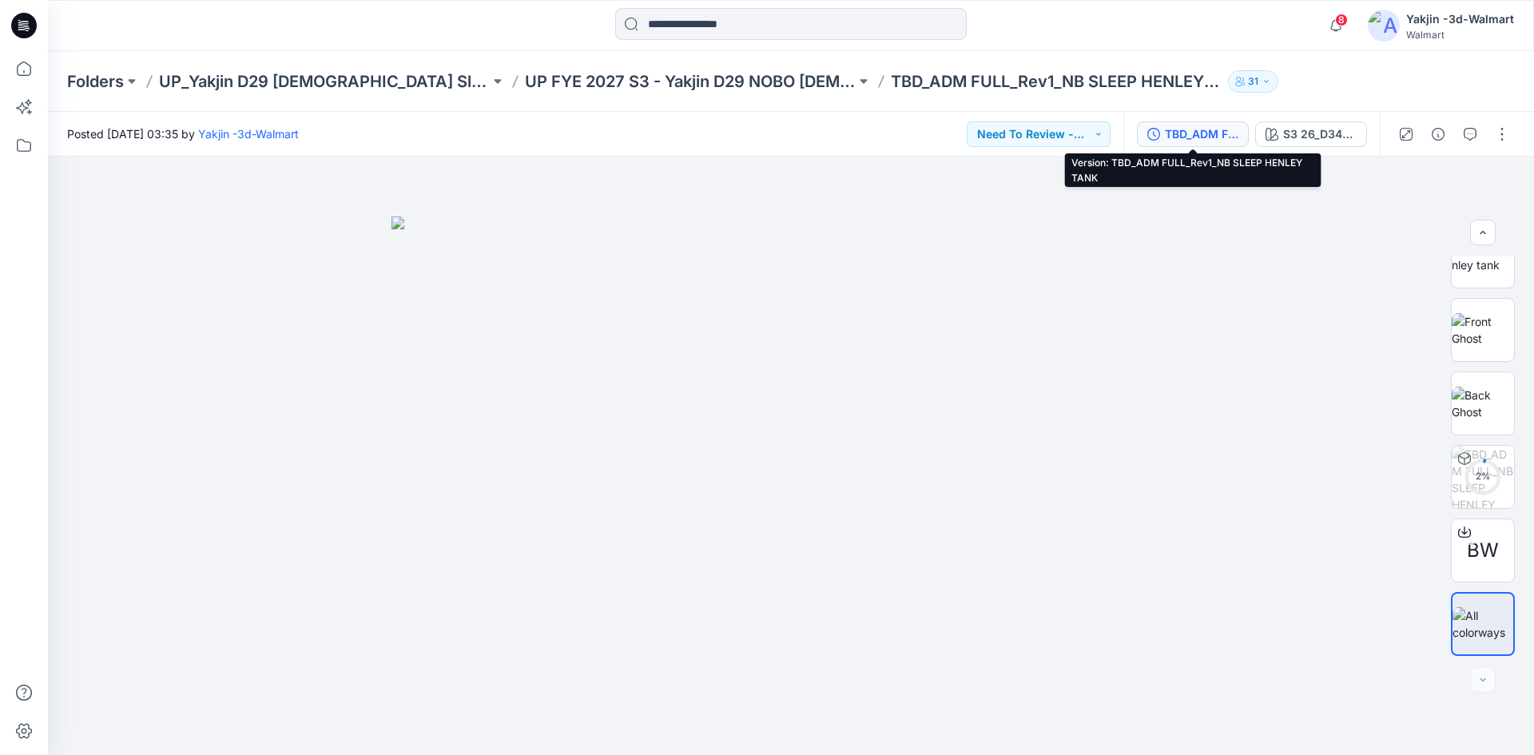
click at [1206, 128] on div "TBD_ADM FULL_Rev1_NB SLEEP HENLEY TANK" at bounding box center [1201, 134] width 73 height 18
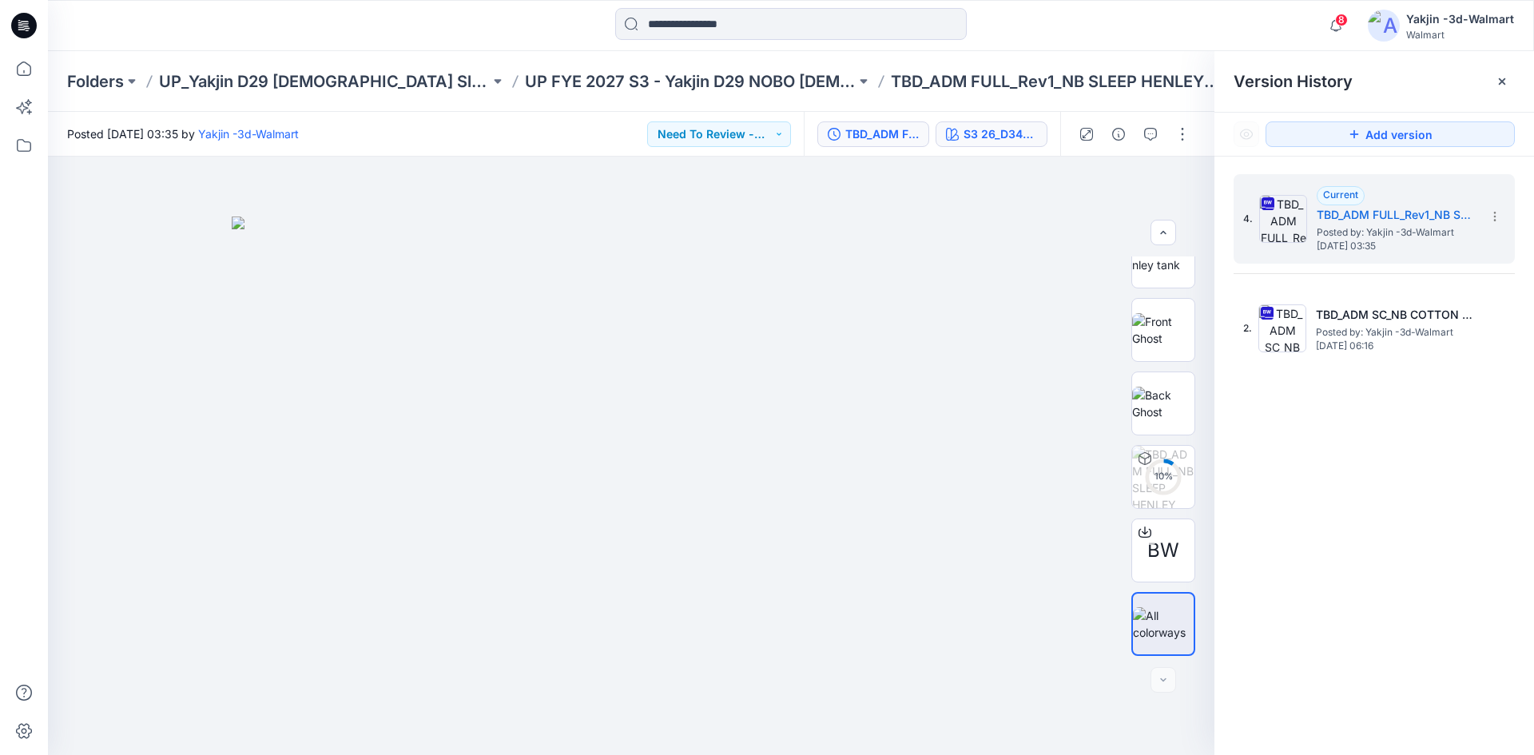
click at [1006, 132] on div "S3 26_D34_NB_KNIT STRIPE 3 v1 rpt_CW23_WINTER WHITE_WM" at bounding box center [999, 134] width 73 height 18
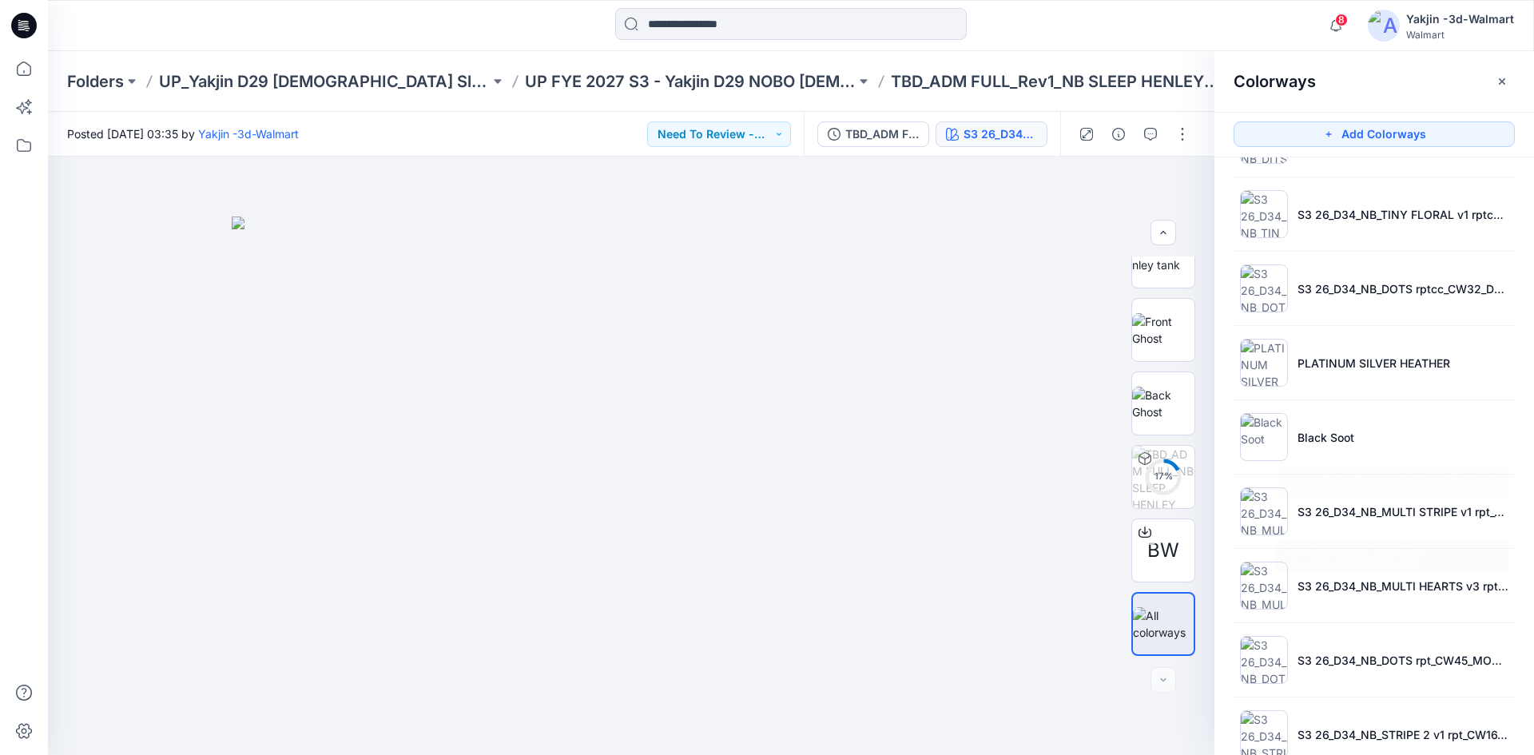
scroll to position [399, 0]
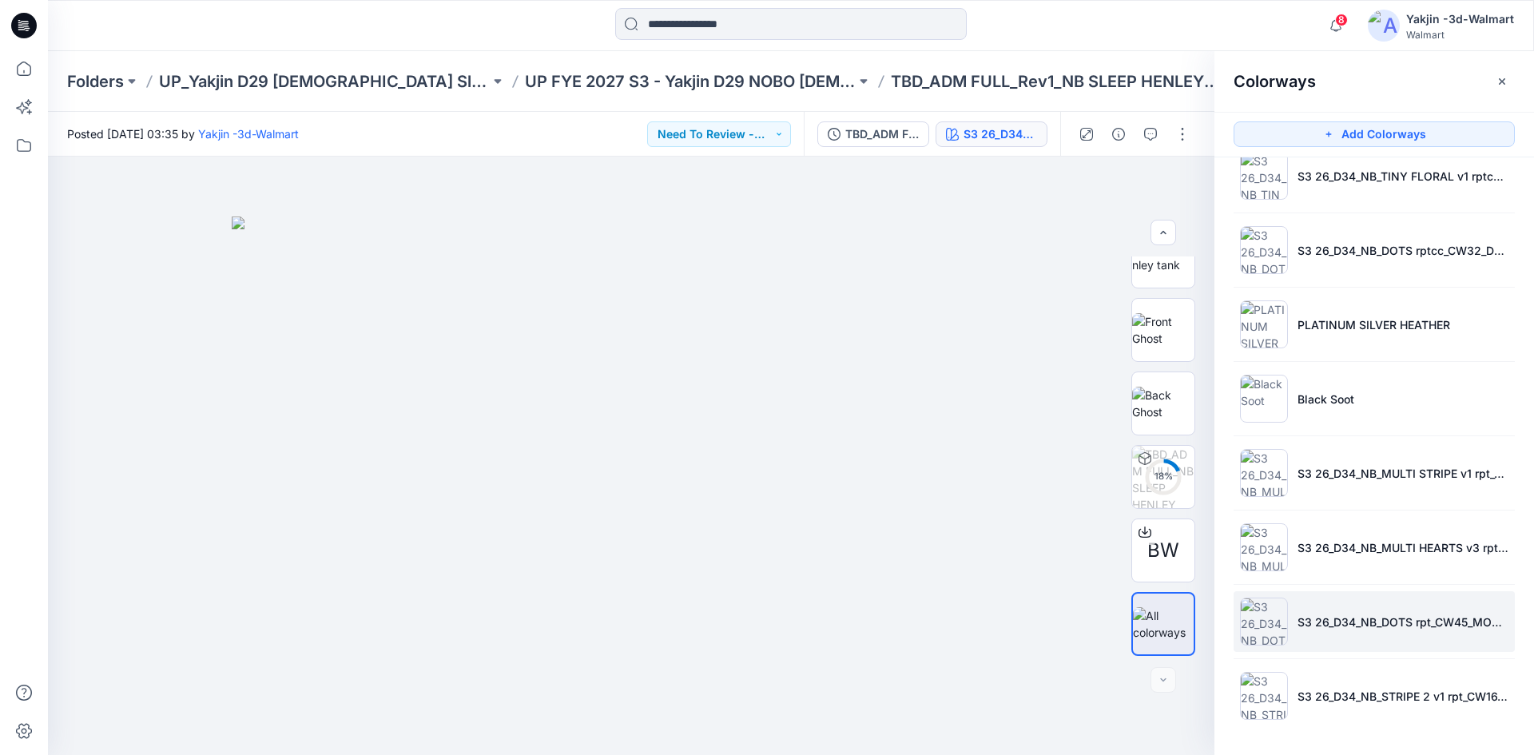
click at [1367, 636] on li "S3 26_D34_NB_DOTS rpt_CW45_MOROCCAN BROWN_WM" at bounding box center [1373, 621] width 281 height 61
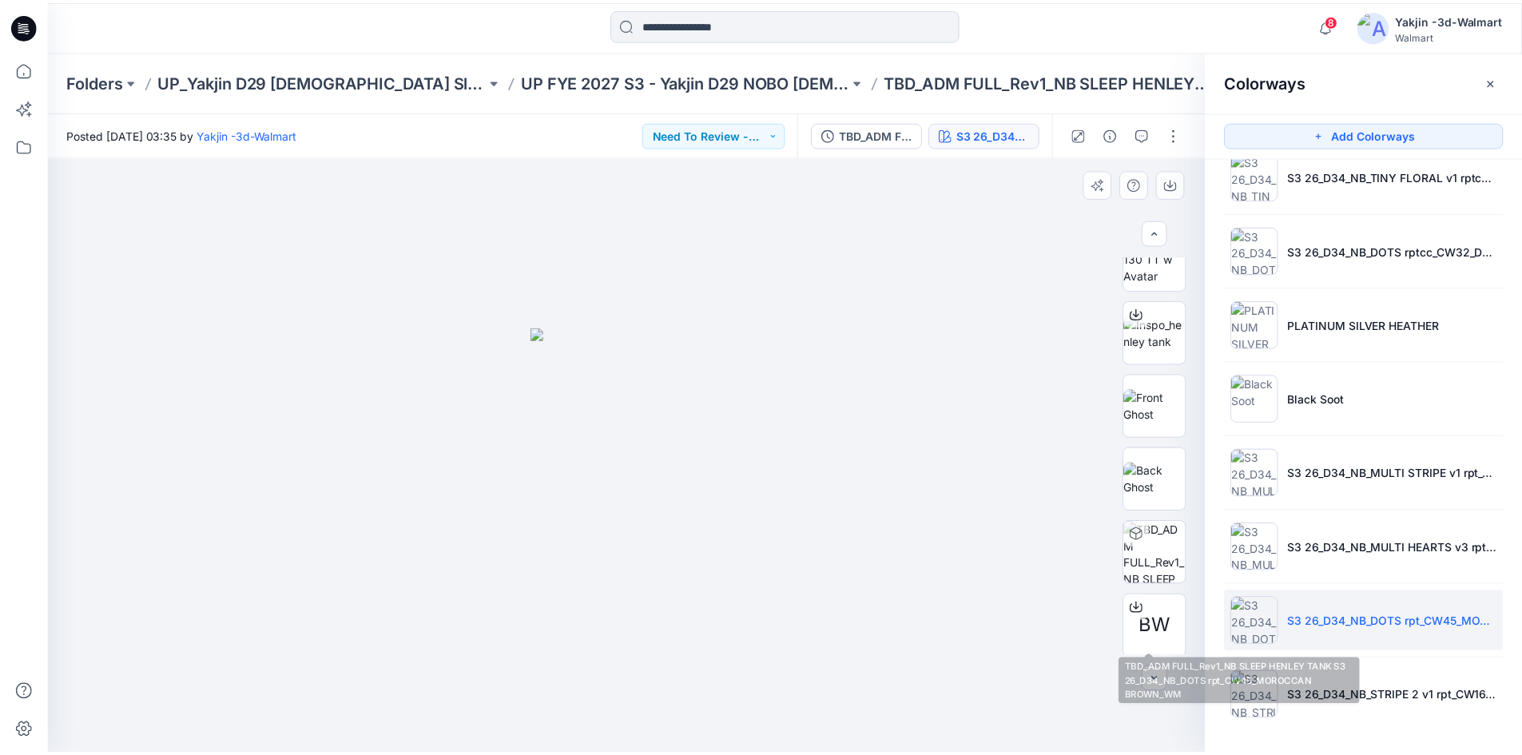
scroll to position [0, 0]
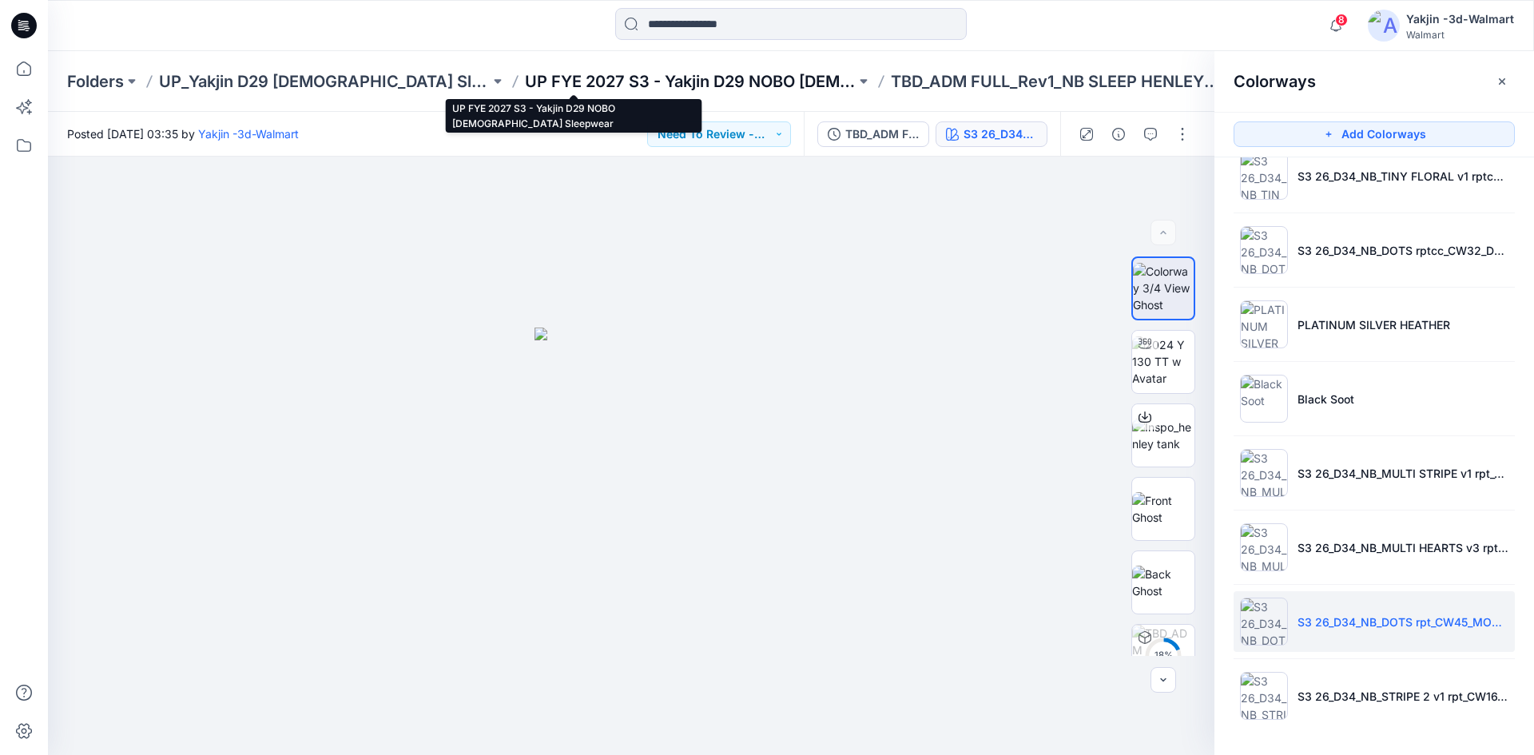
click at [569, 75] on p "UP FYE 2027 S3 - Yakjin D29 NOBO [DEMOGRAPHIC_DATA] Sleepwear" at bounding box center [690, 81] width 331 height 22
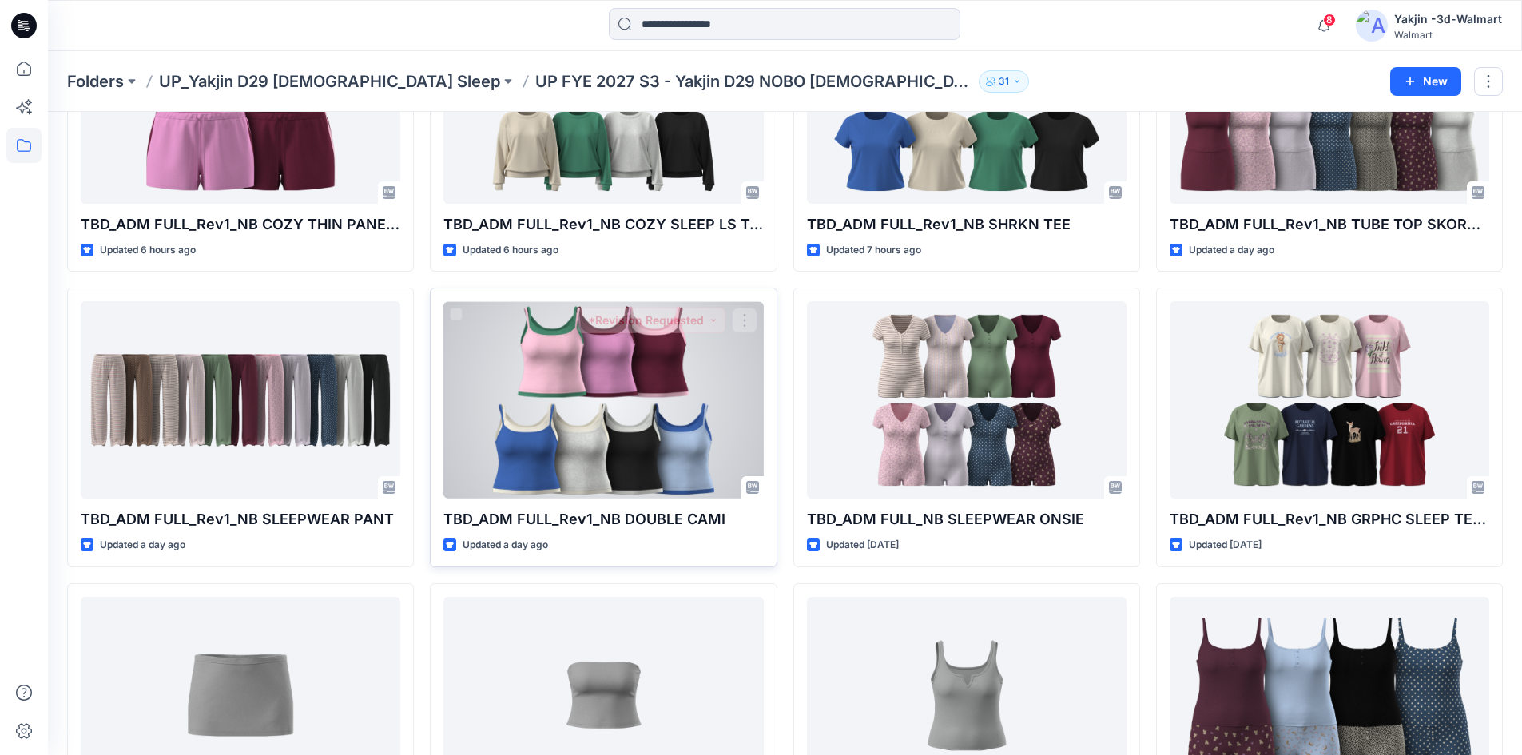
scroll to position [639, 0]
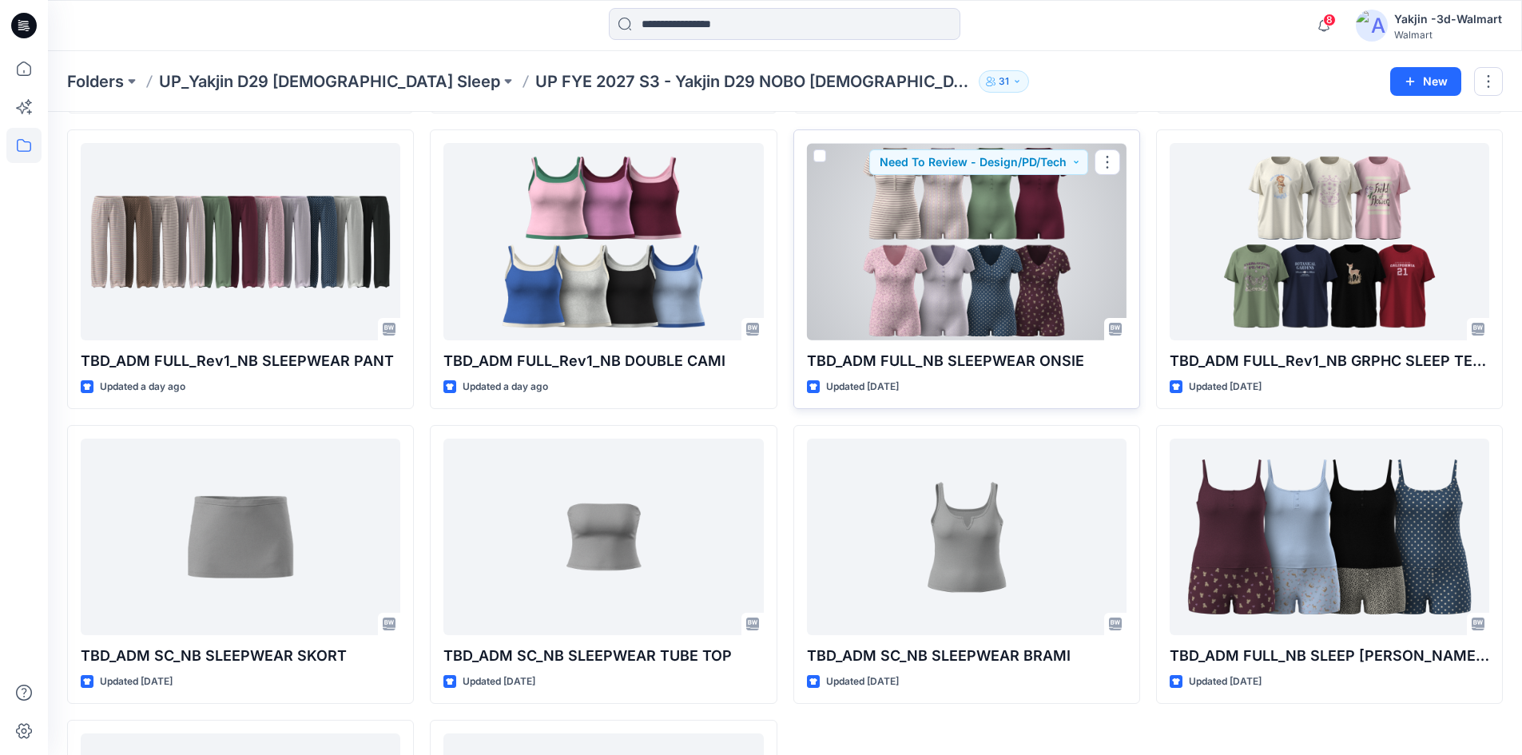
click at [944, 324] on div at bounding box center [966, 241] width 319 height 197
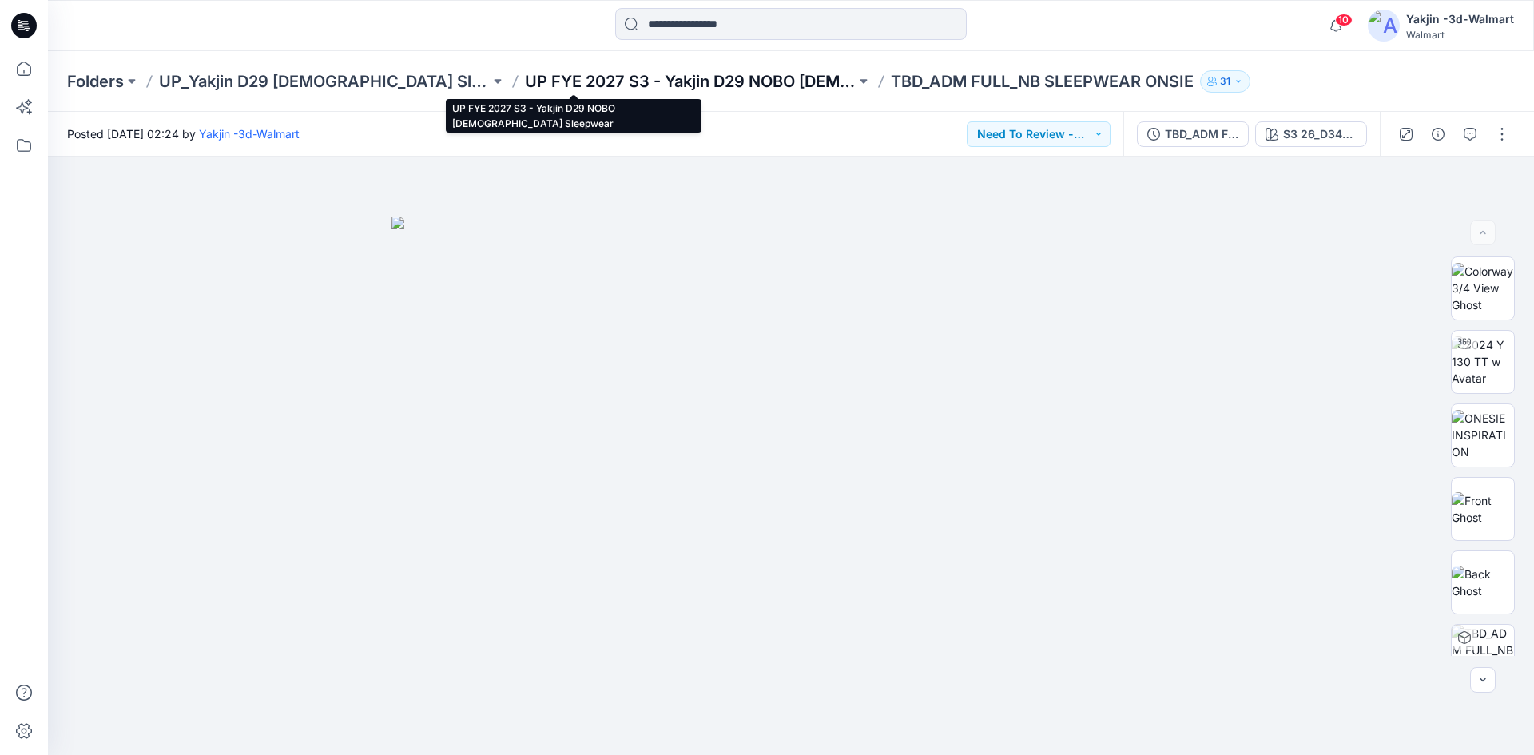
click at [589, 81] on p "UP FYE 2027 S3 - Yakjin D29 NOBO [DEMOGRAPHIC_DATA] Sleepwear" at bounding box center [690, 81] width 331 height 22
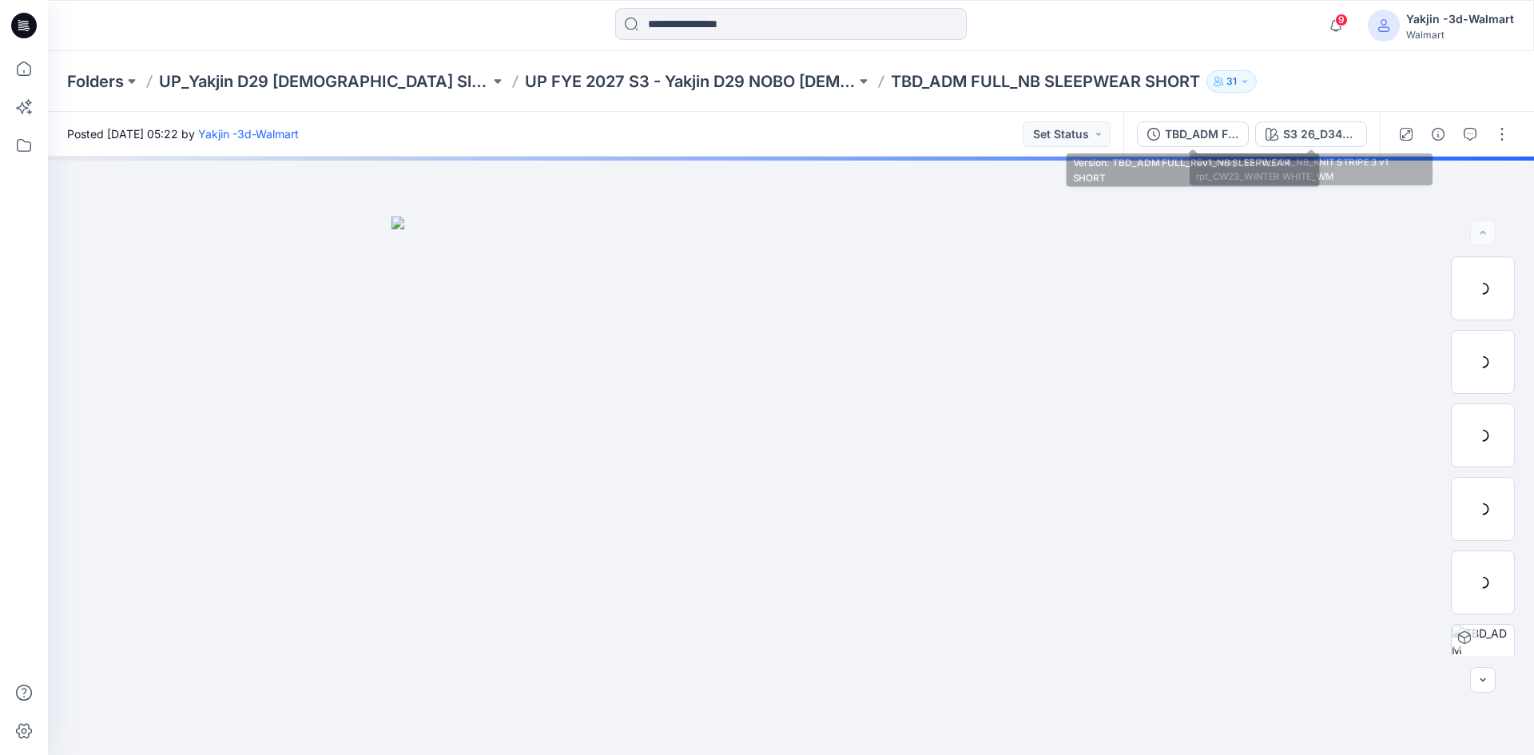
click at [1218, 124] on button "TBD_ADM FULL_Rev1_NB SLEEPWEAR SHORT" at bounding box center [1193, 134] width 112 height 26
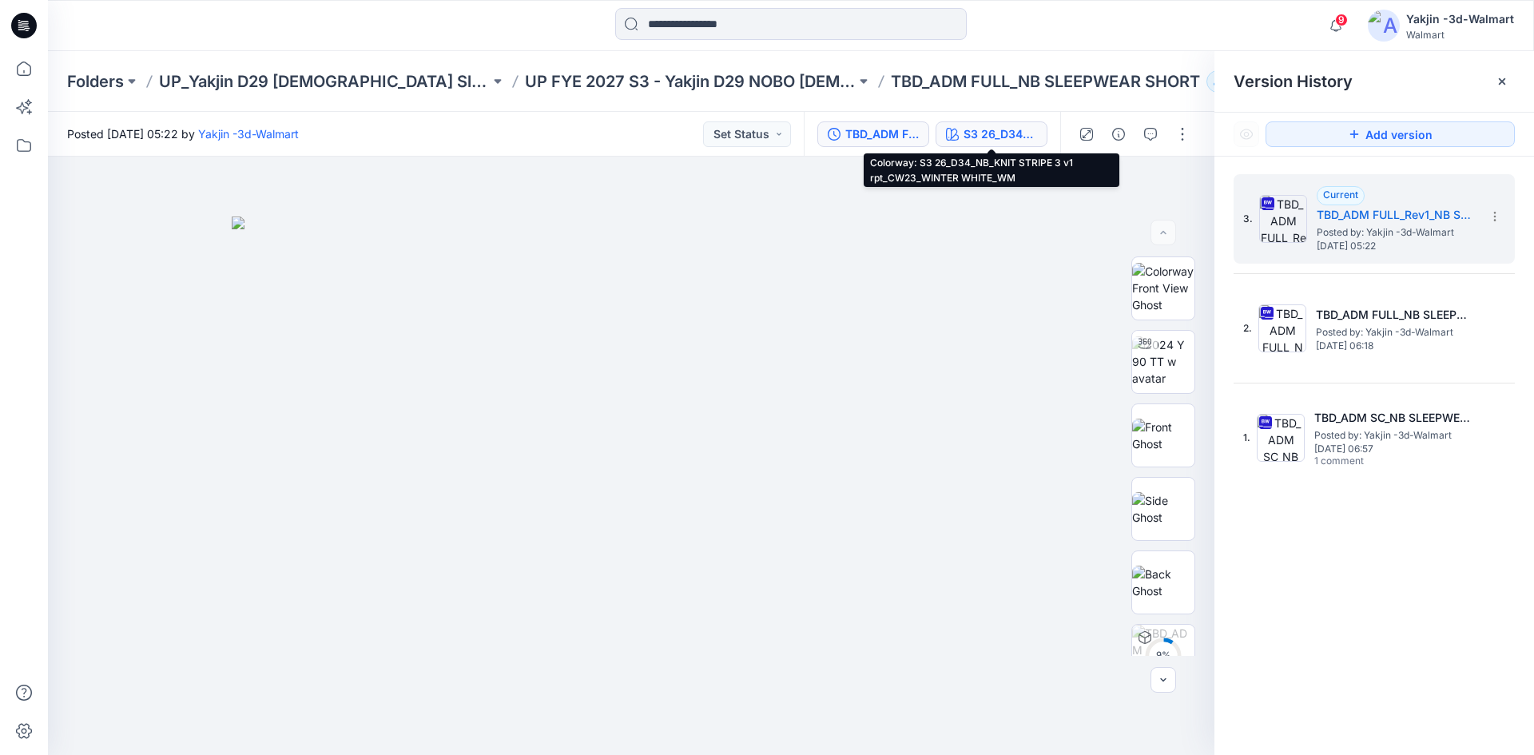
click at [959, 135] on button "S3 26_D34_NB_KNIT STRIPE 3 v1 rpt_CW23_WINTER WHITE_WM" at bounding box center [991, 134] width 112 height 26
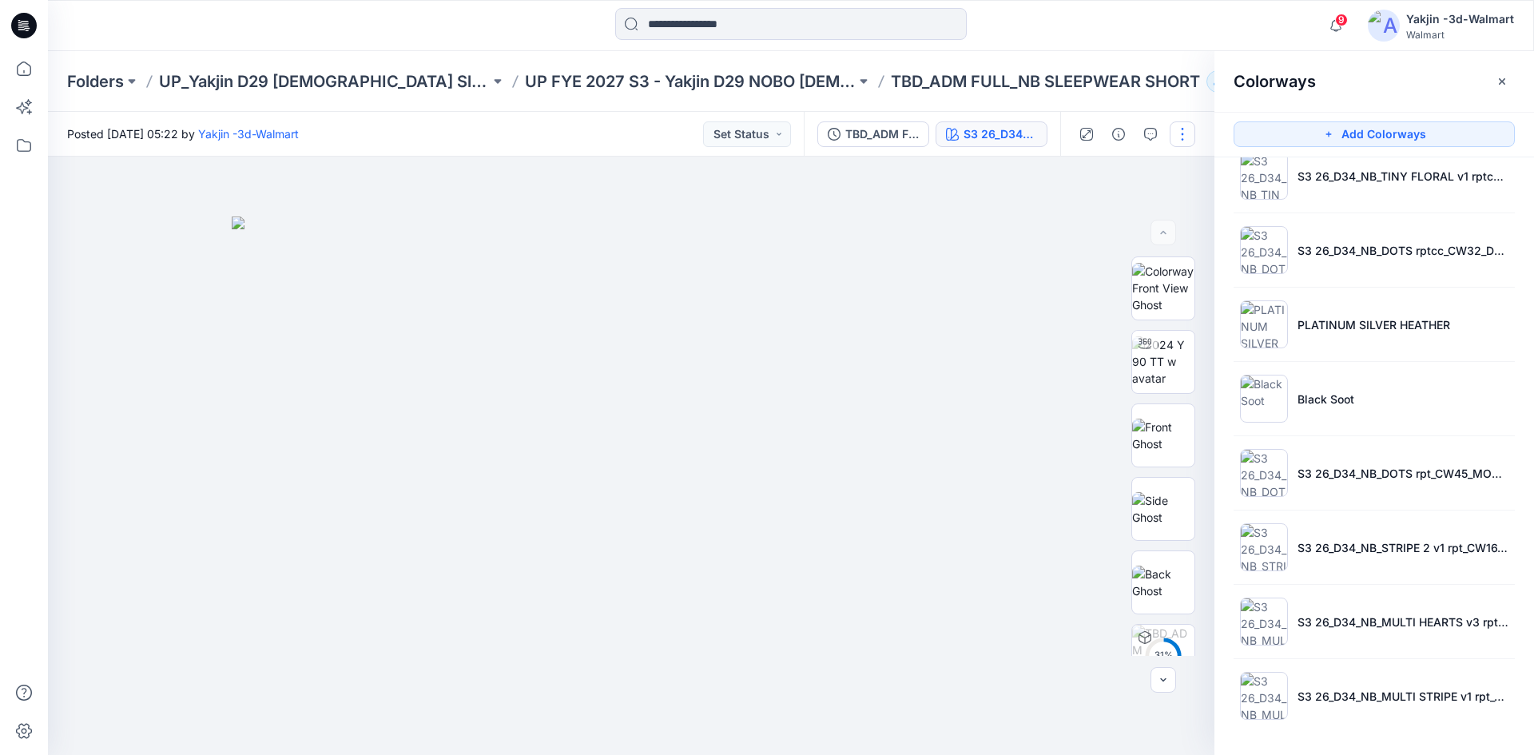
click at [1184, 130] on button "button" at bounding box center [1182, 134] width 26 height 26
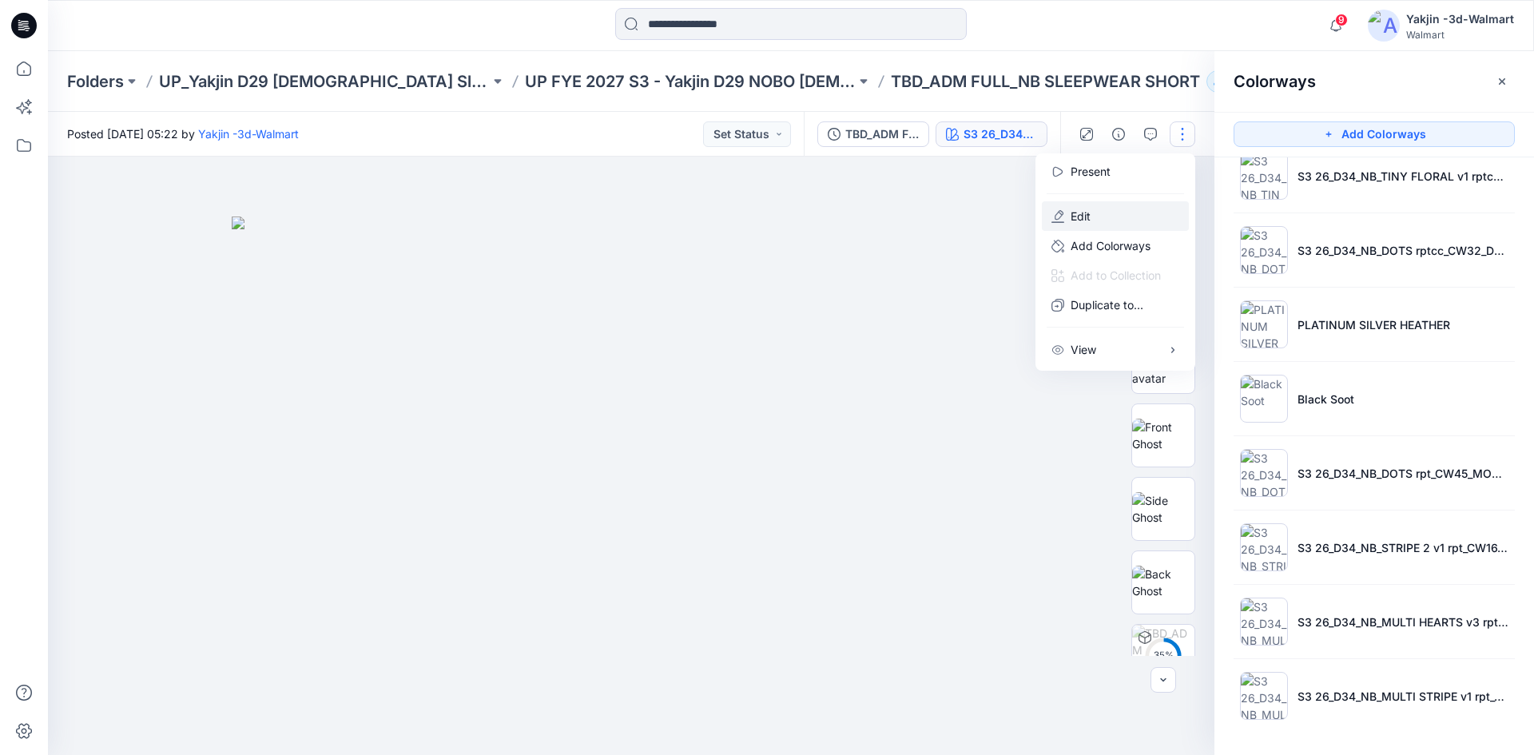
click at [1113, 219] on button "Edit" at bounding box center [1115, 216] width 147 height 30
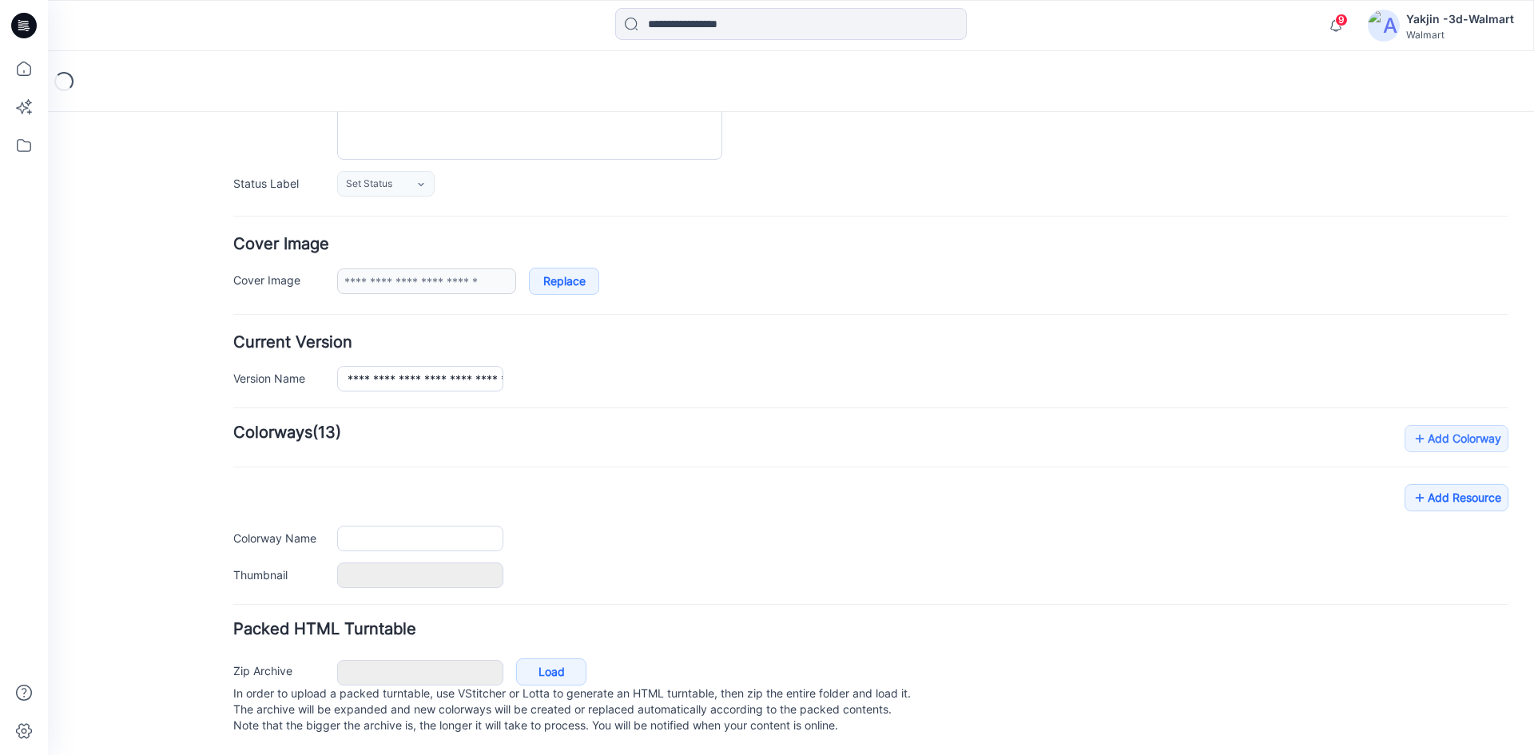
type input "**********"
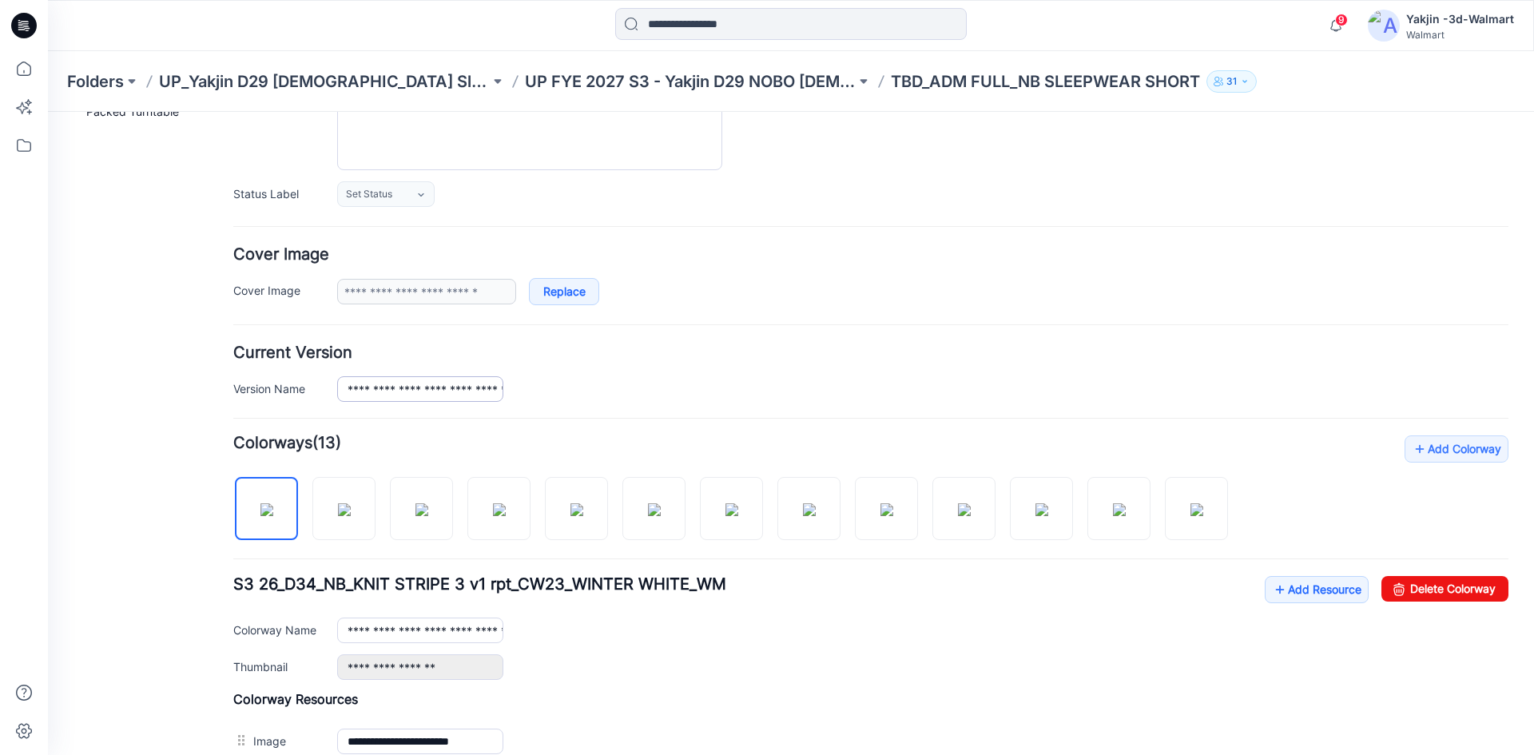
scroll to position [148, 0]
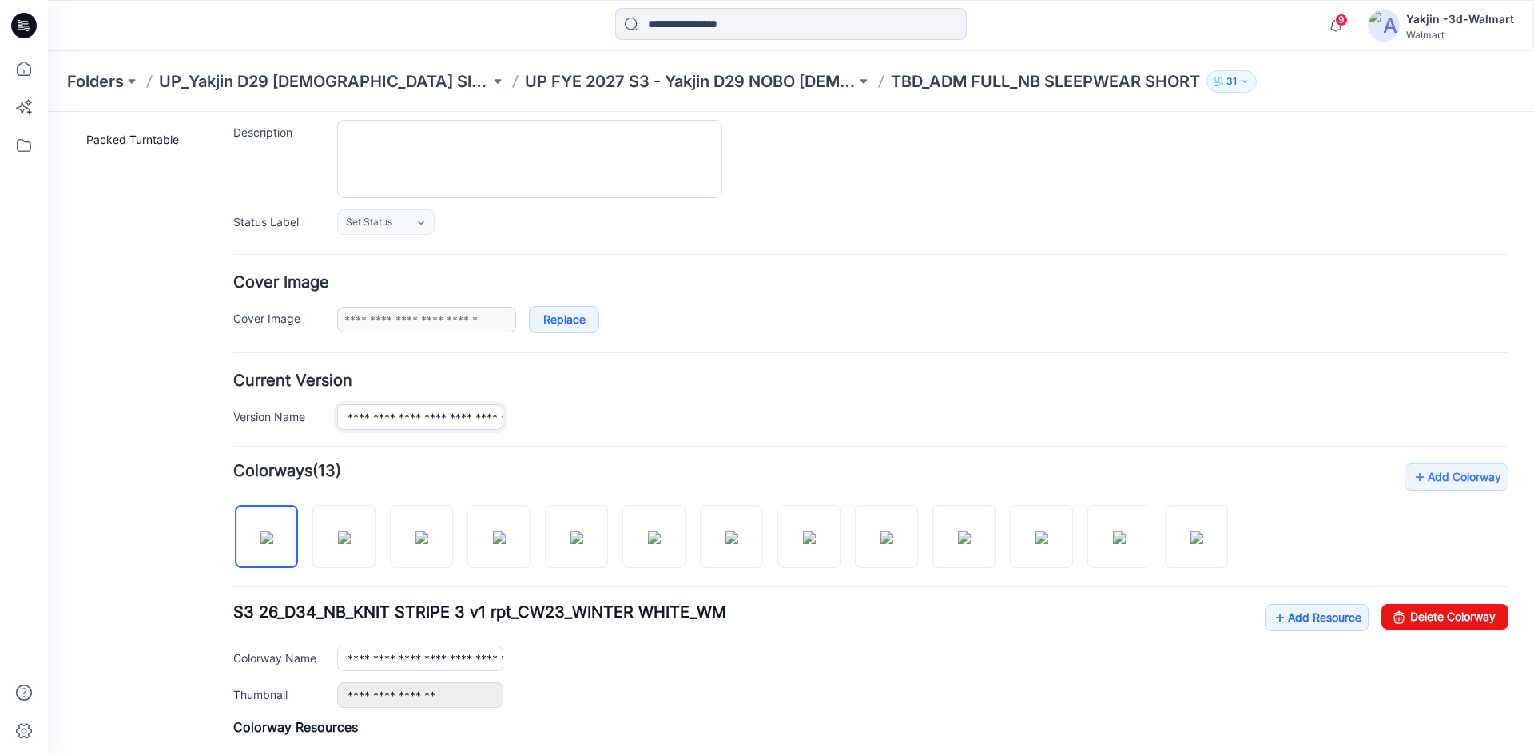
click at [452, 420] on input "**********" at bounding box center [420, 417] width 166 height 26
click at [542, 403] on div "**********" at bounding box center [870, 401] width 1275 height 57
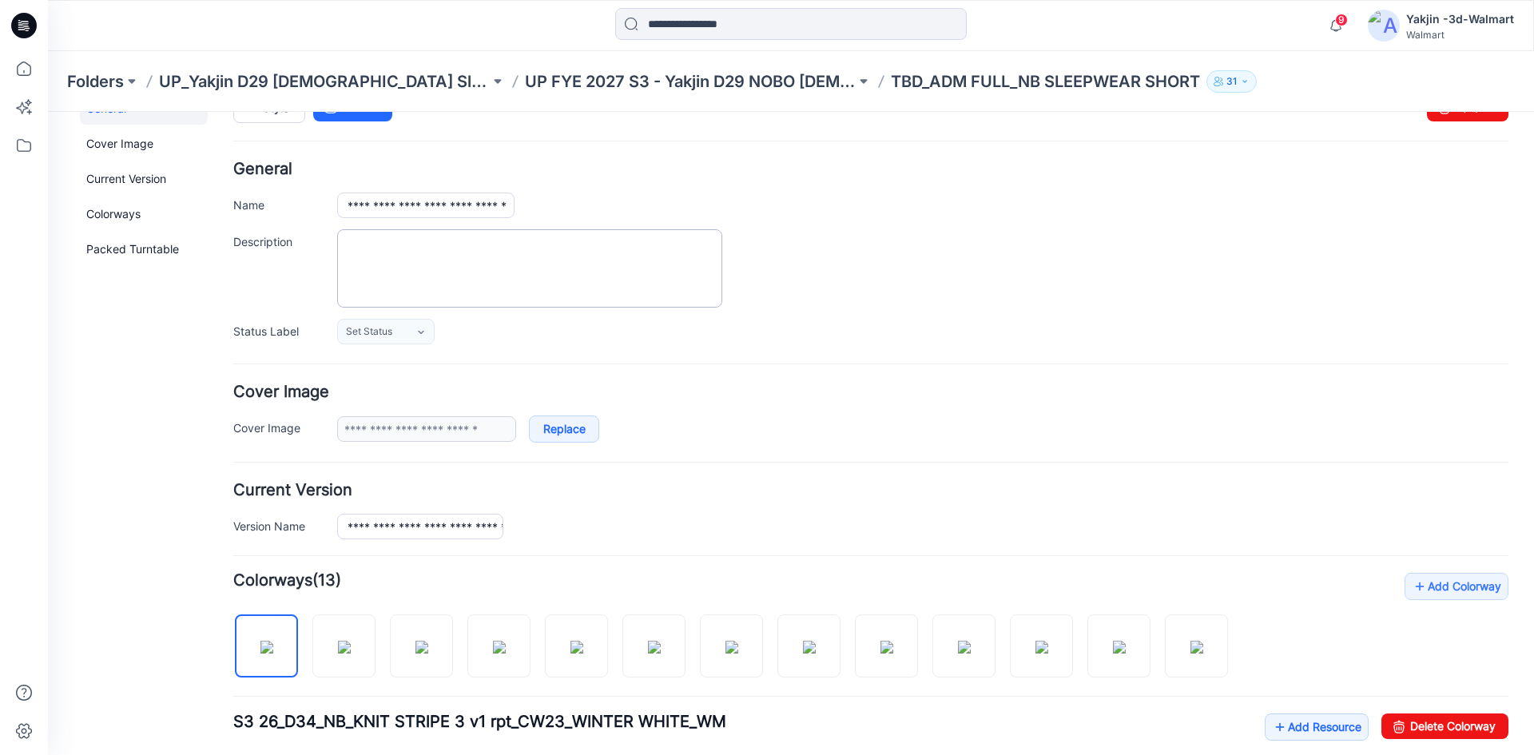
scroll to position [0, 0]
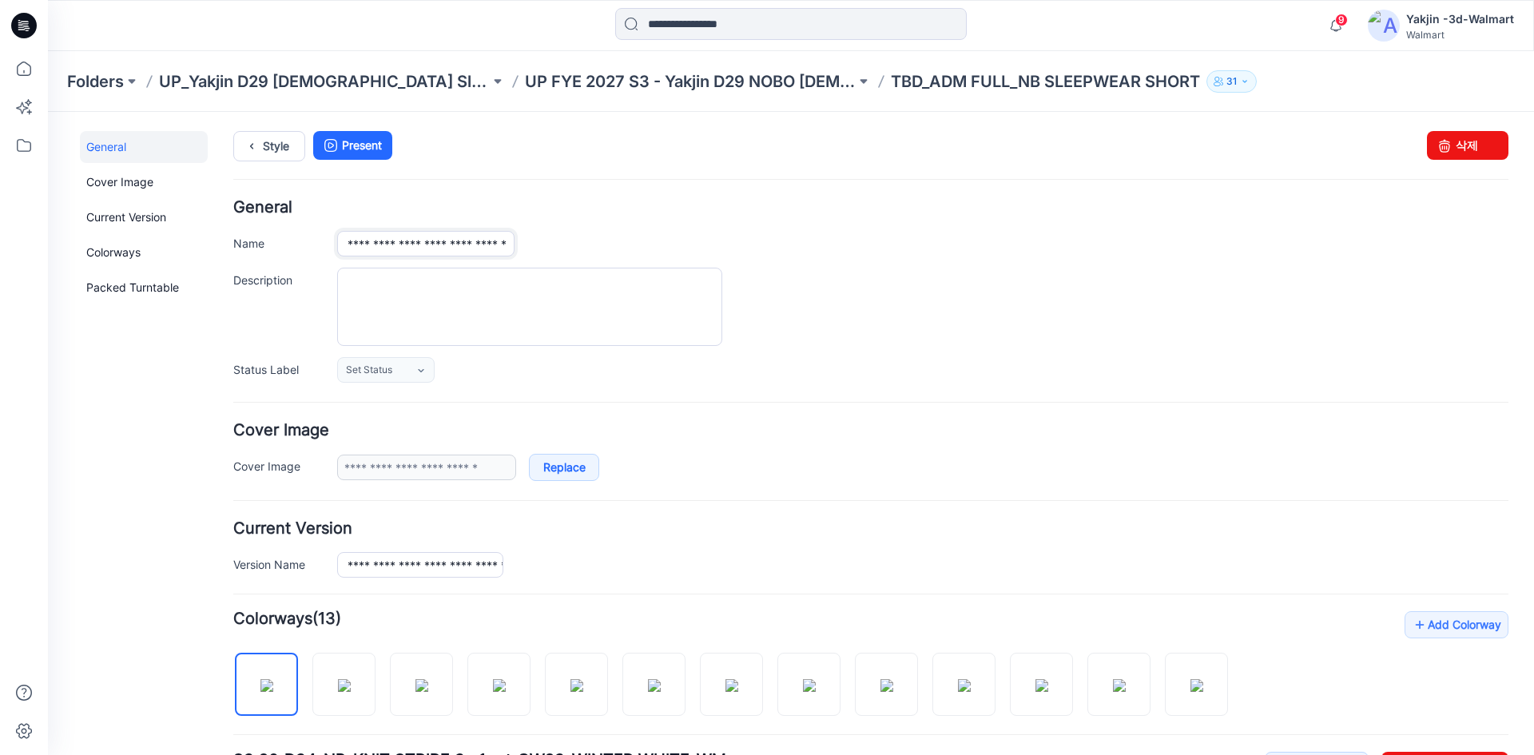
click at [454, 248] on input "**********" at bounding box center [425, 244] width 177 height 26
paste input "*****"
type input "**********"
click at [599, 240] on div "**********" at bounding box center [922, 244] width 1171 height 26
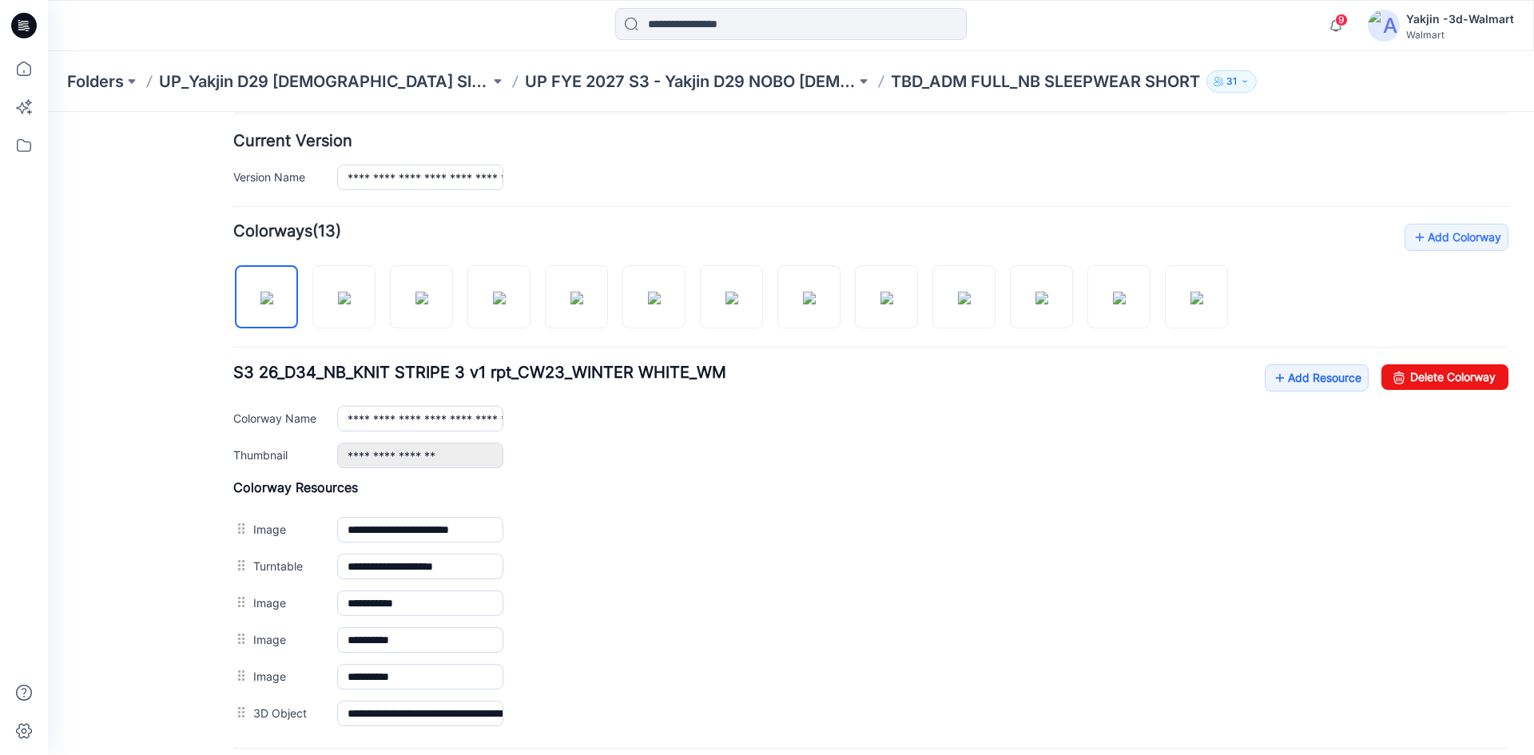
scroll to position [479, 0]
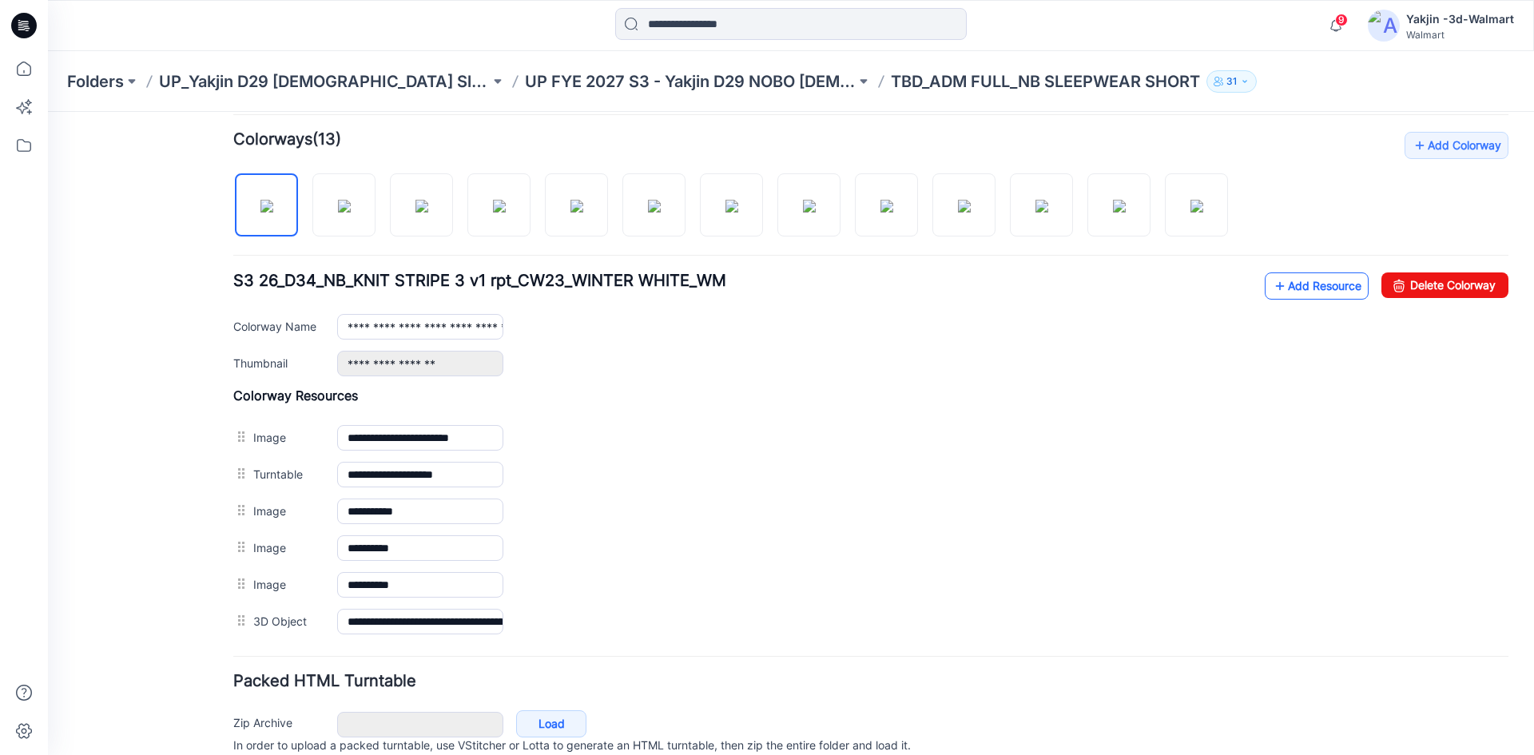
click at [1322, 292] on link "Add Resource" at bounding box center [1316, 285] width 104 height 27
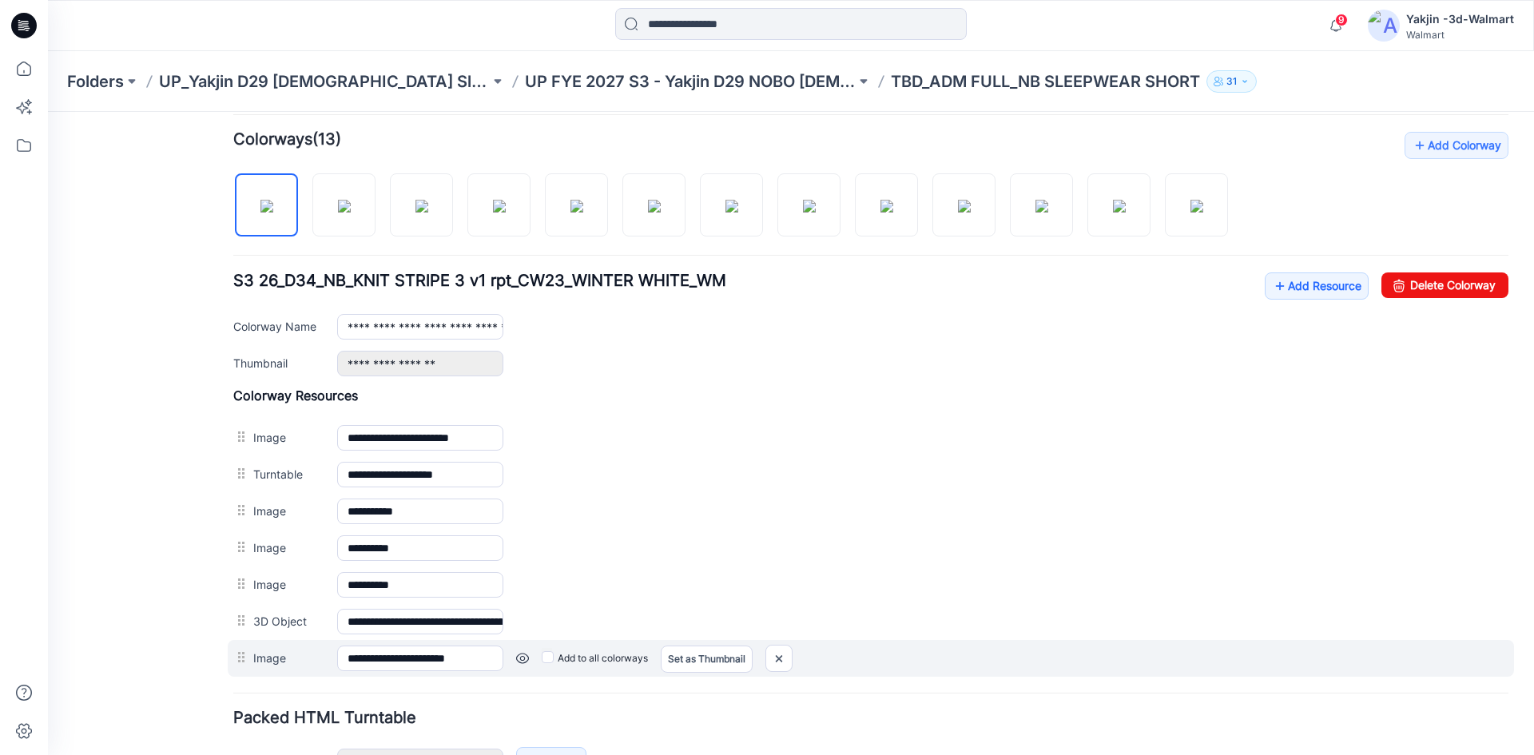
click at [542, 662] on label "Add to all colorways" at bounding box center [595, 658] width 106 height 26
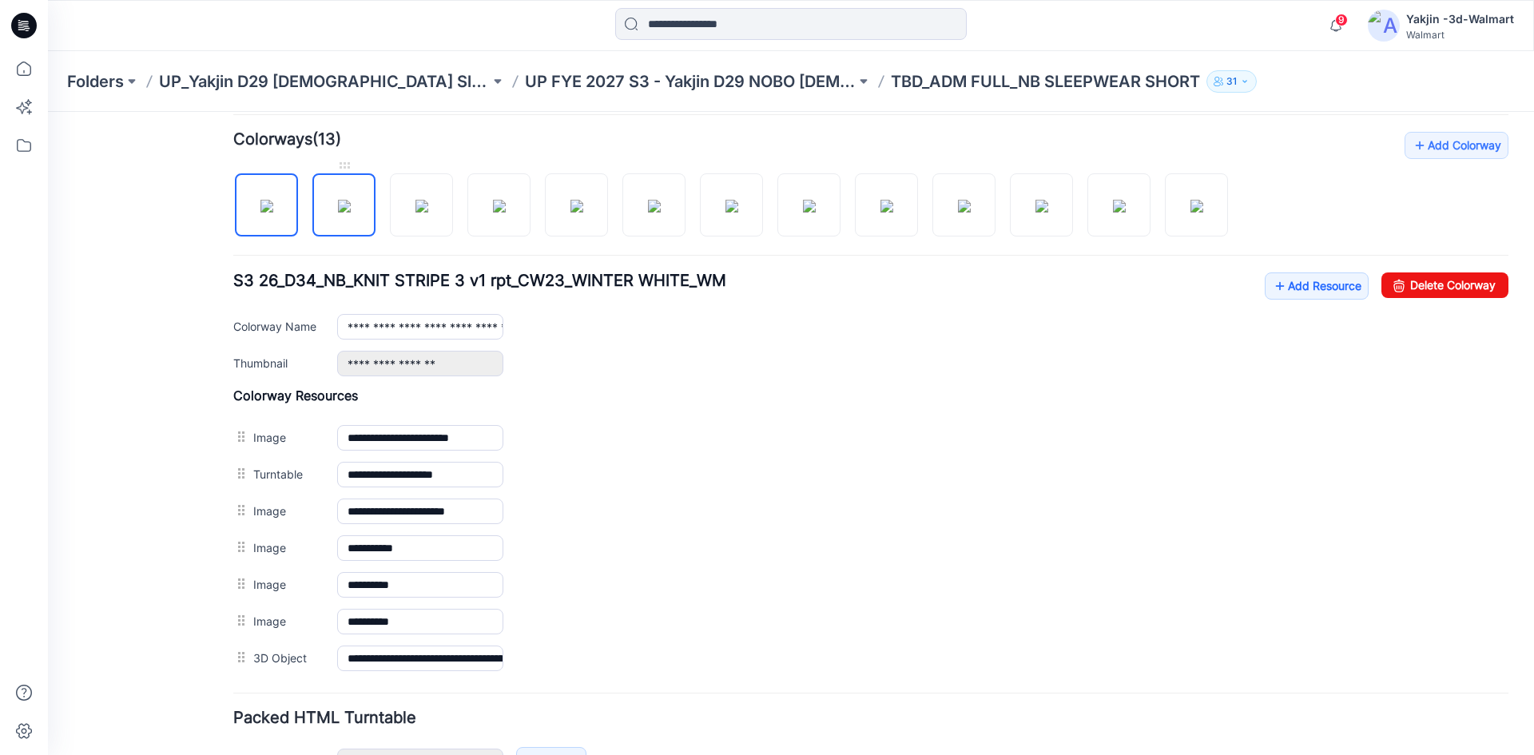
click at [338, 200] on img at bounding box center [344, 206] width 13 height 13
drag, startPoint x: 412, startPoint y: 212, endPoint x: 393, endPoint y: 260, distance: 50.9
click at [415, 211] on img at bounding box center [421, 206] width 13 height 13
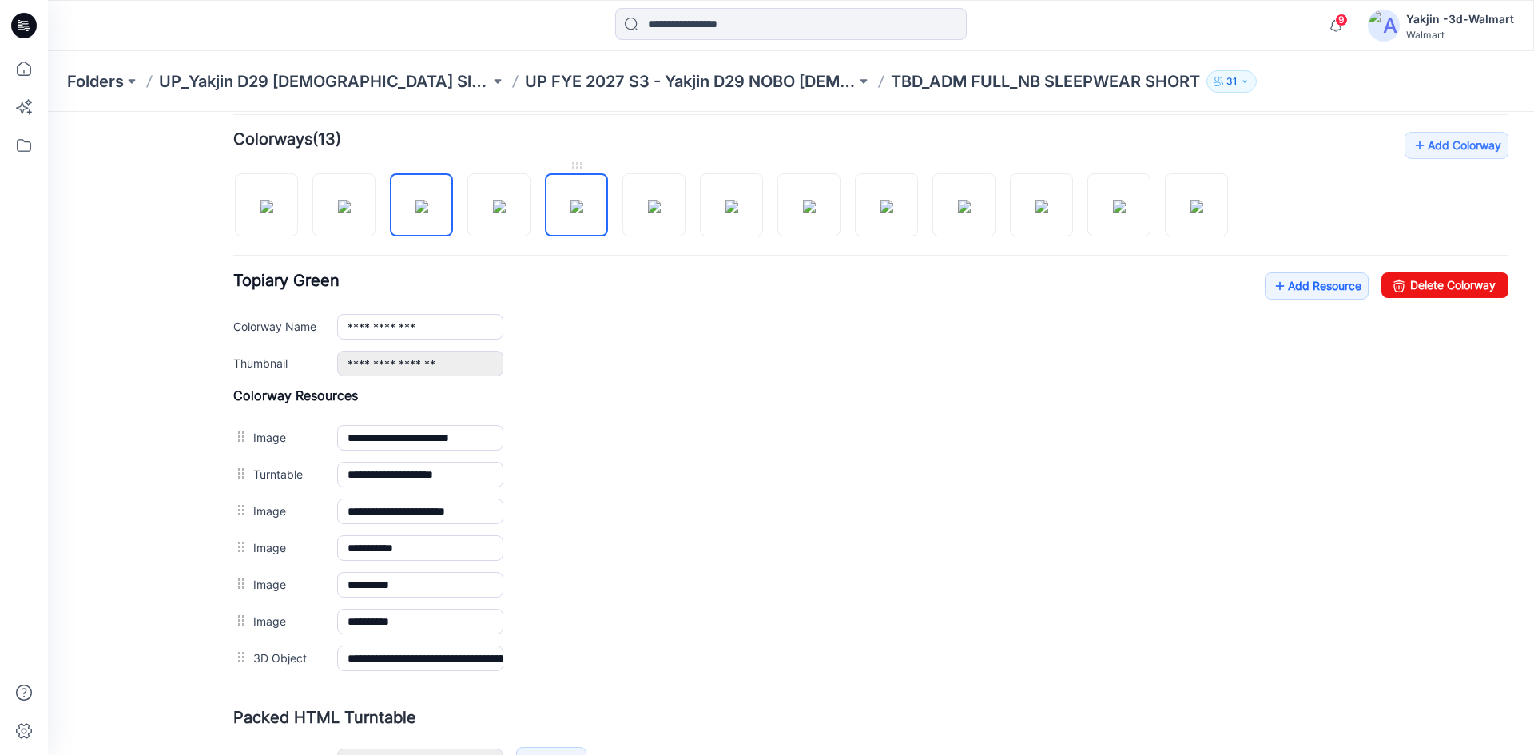
click at [570, 212] on img at bounding box center [576, 206] width 13 height 13
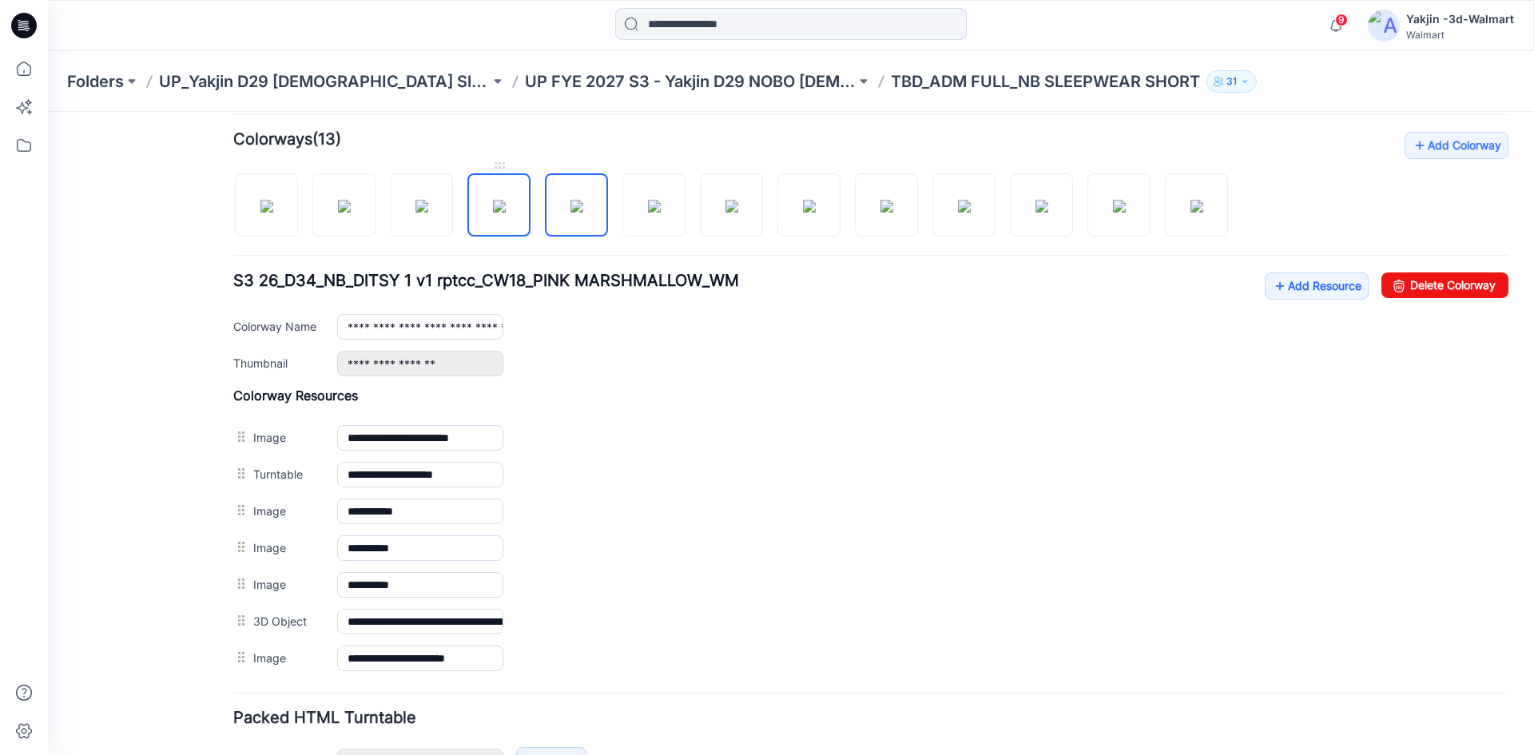
click at [496, 212] on img at bounding box center [499, 206] width 13 height 13
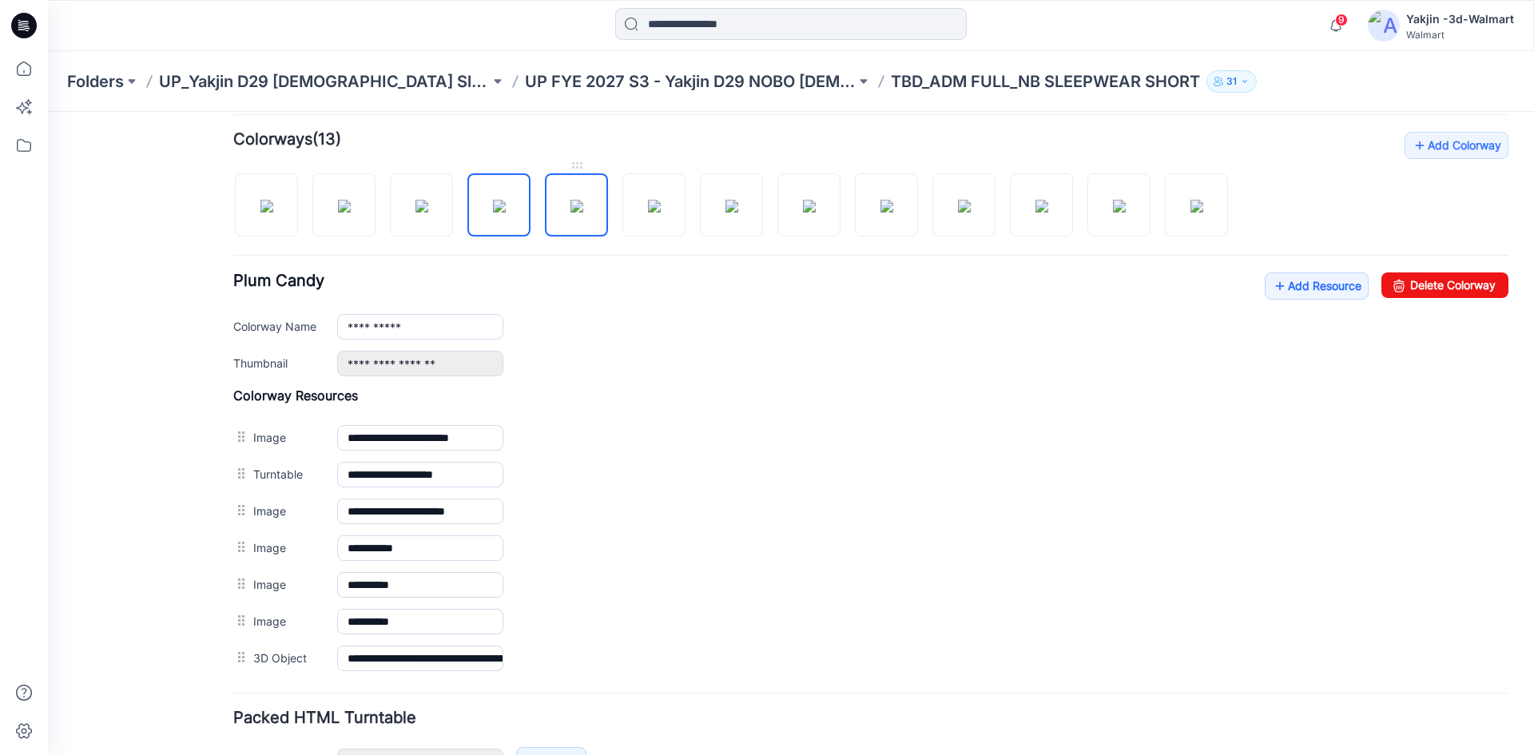
click at [583, 202] on img at bounding box center [576, 206] width 13 height 13
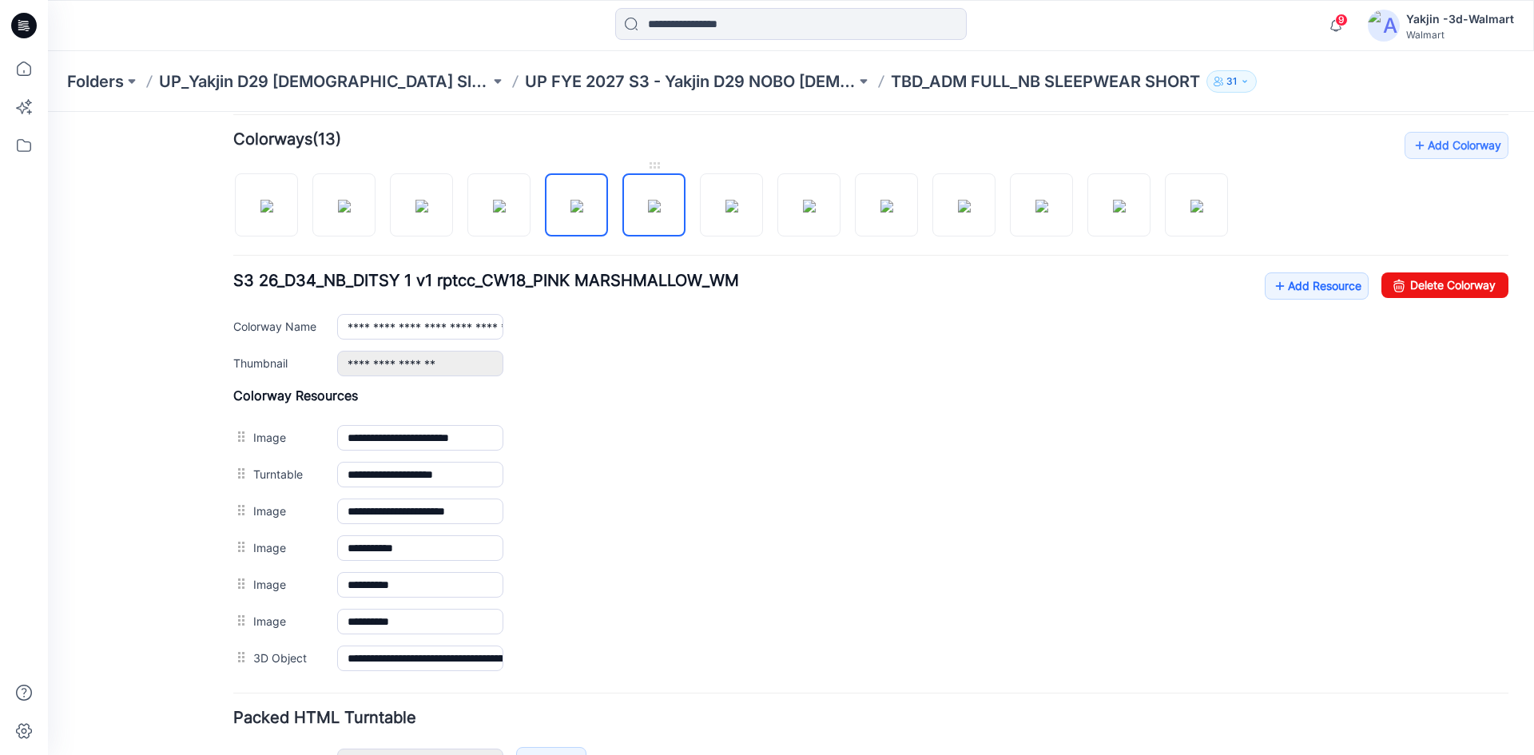
click at [653, 200] on img at bounding box center [654, 206] width 13 height 13
click at [738, 200] on img at bounding box center [731, 206] width 13 height 13
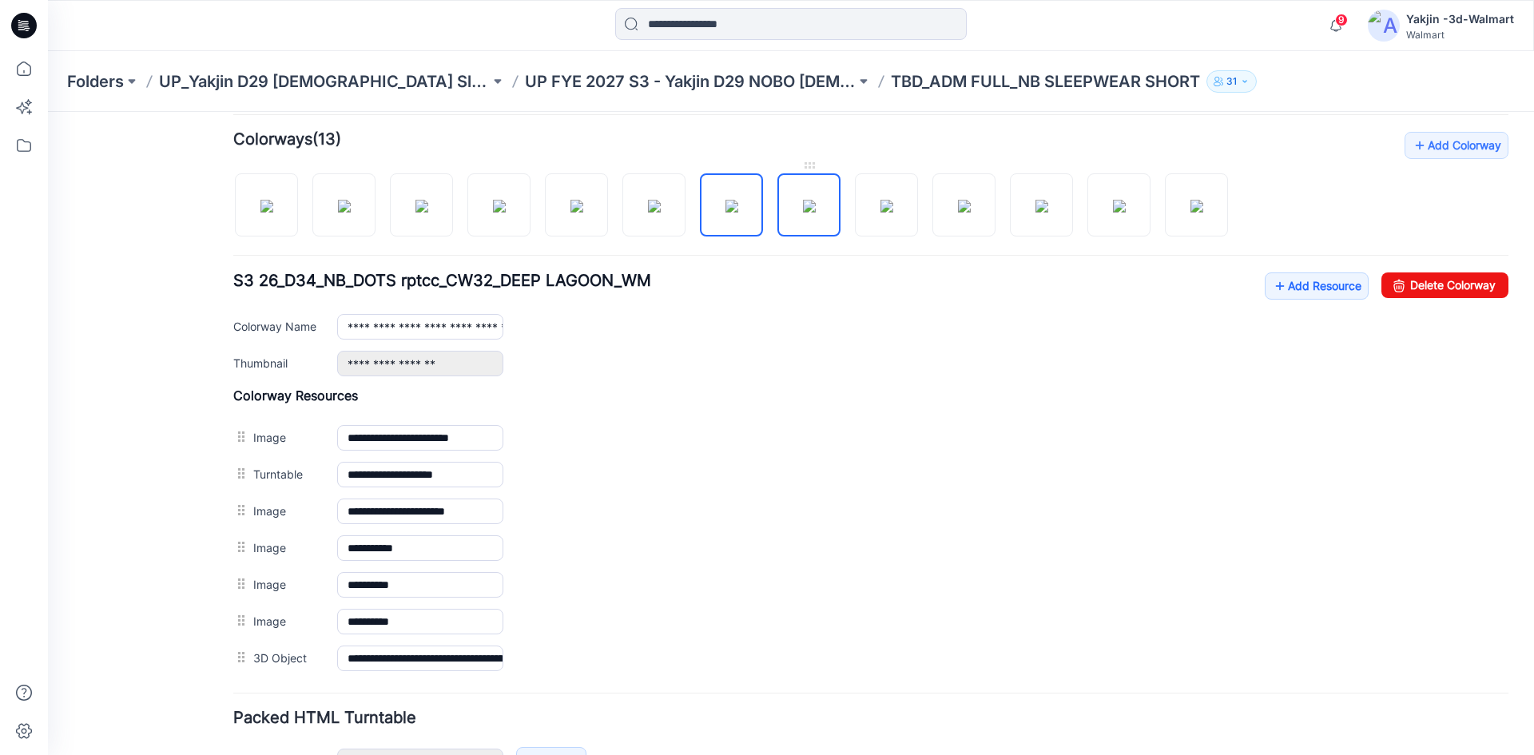
click at [803, 212] on img at bounding box center [809, 206] width 13 height 13
click at [880, 212] on img at bounding box center [886, 206] width 13 height 13
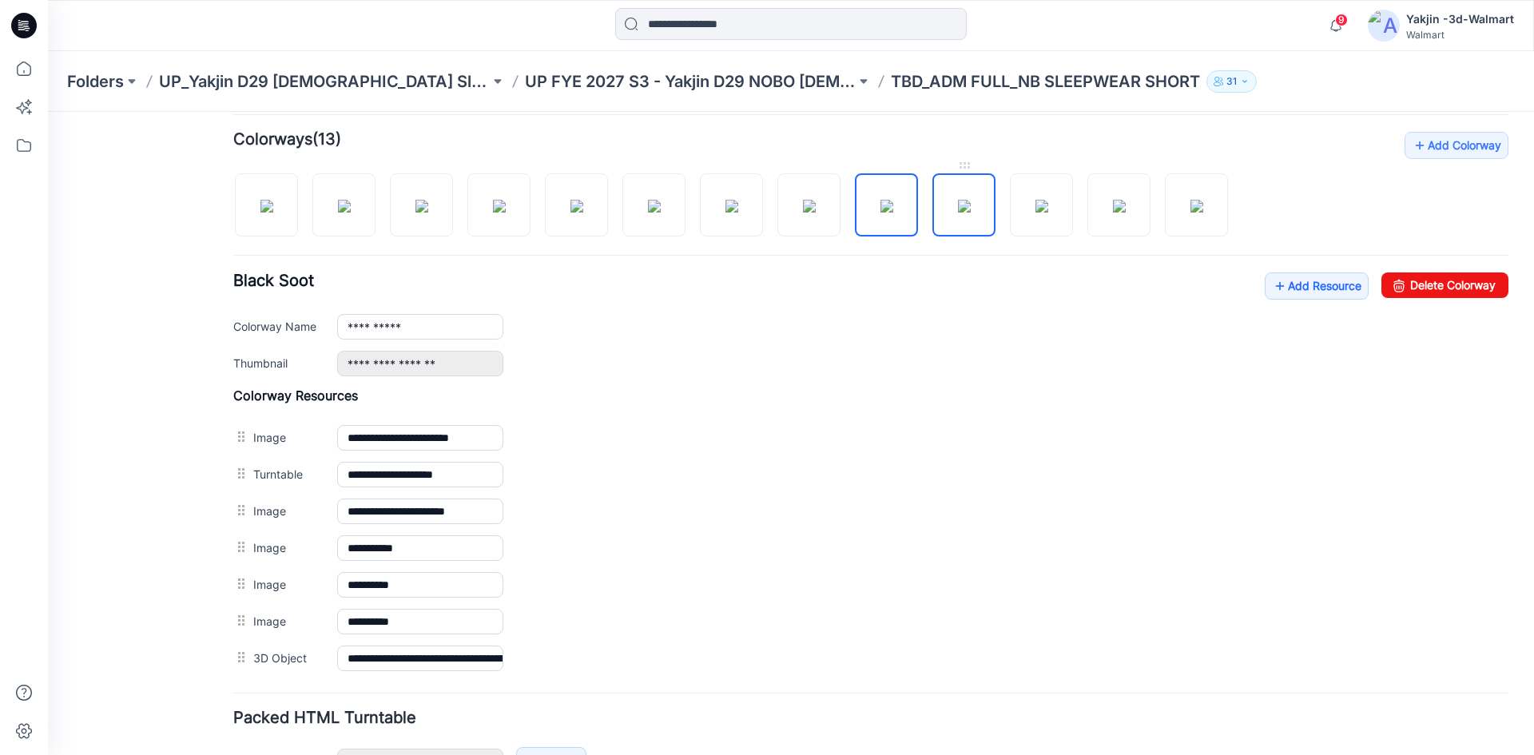
click at [968, 208] on img at bounding box center [964, 206] width 13 height 13
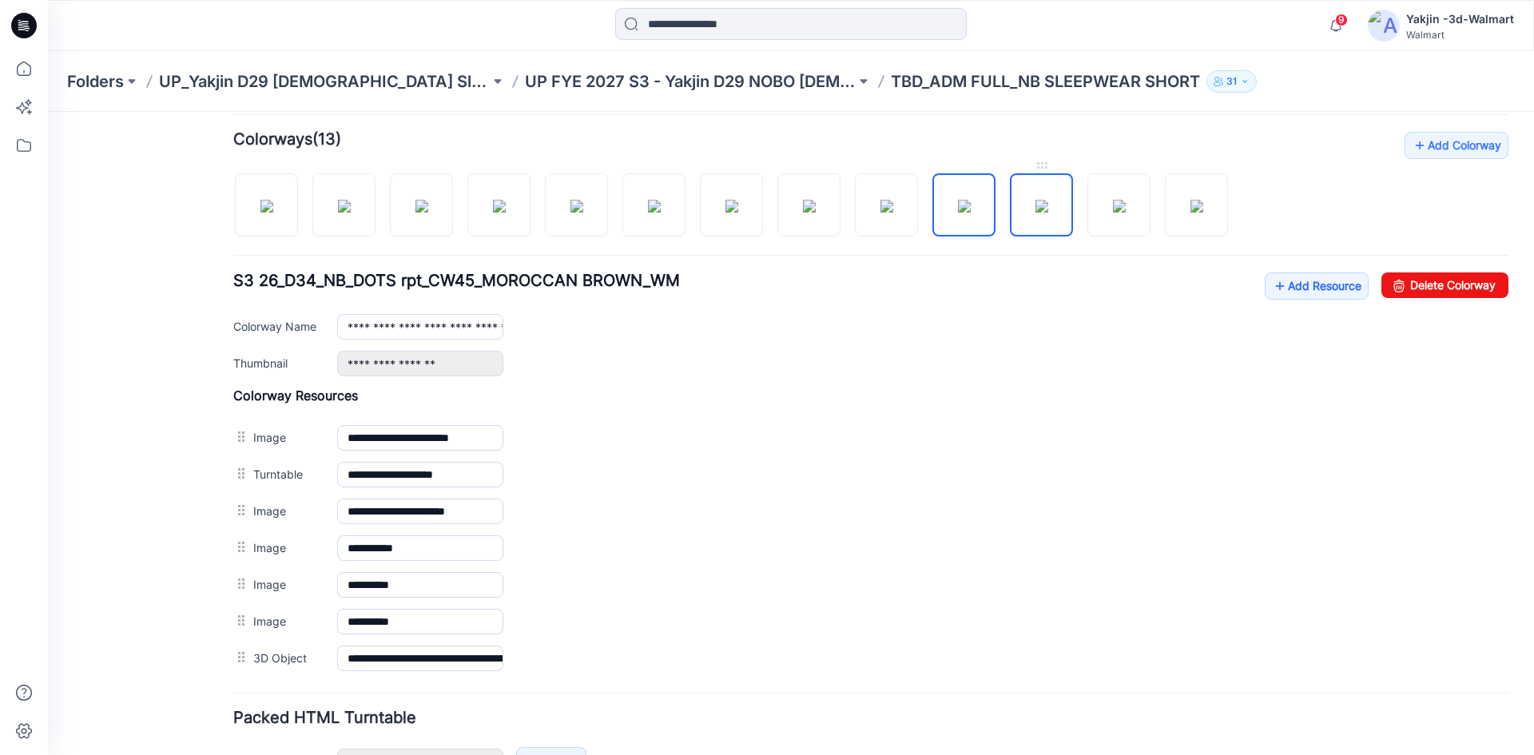
click at [1046, 200] on img at bounding box center [1041, 206] width 13 height 13
click at [1113, 212] on img at bounding box center [1119, 206] width 13 height 13
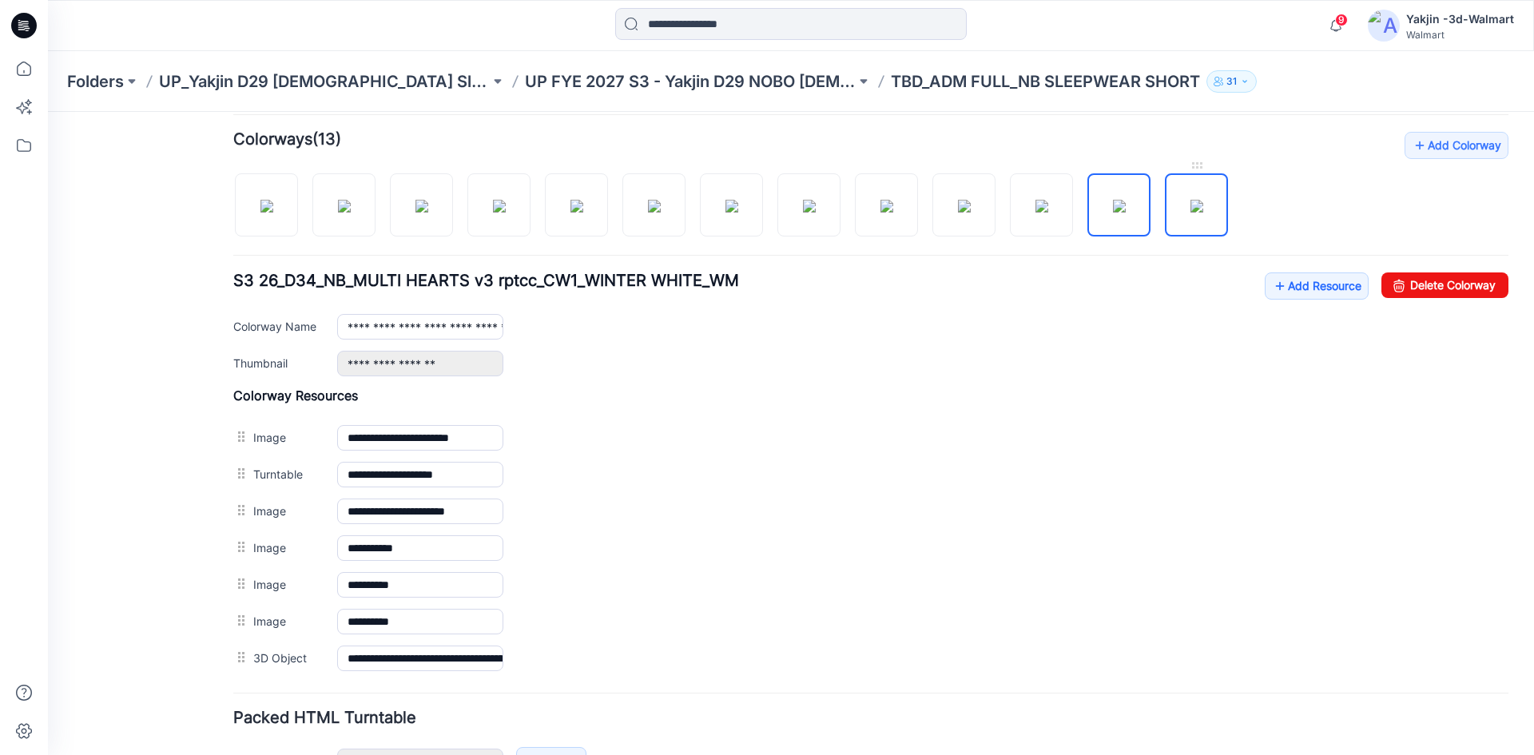
click at [1190, 212] on img at bounding box center [1196, 206] width 13 height 13
click at [1113, 212] on img at bounding box center [1119, 206] width 13 height 13
click at [1048, 207] on img at bounding box center [1041, 206] width 13 height 13
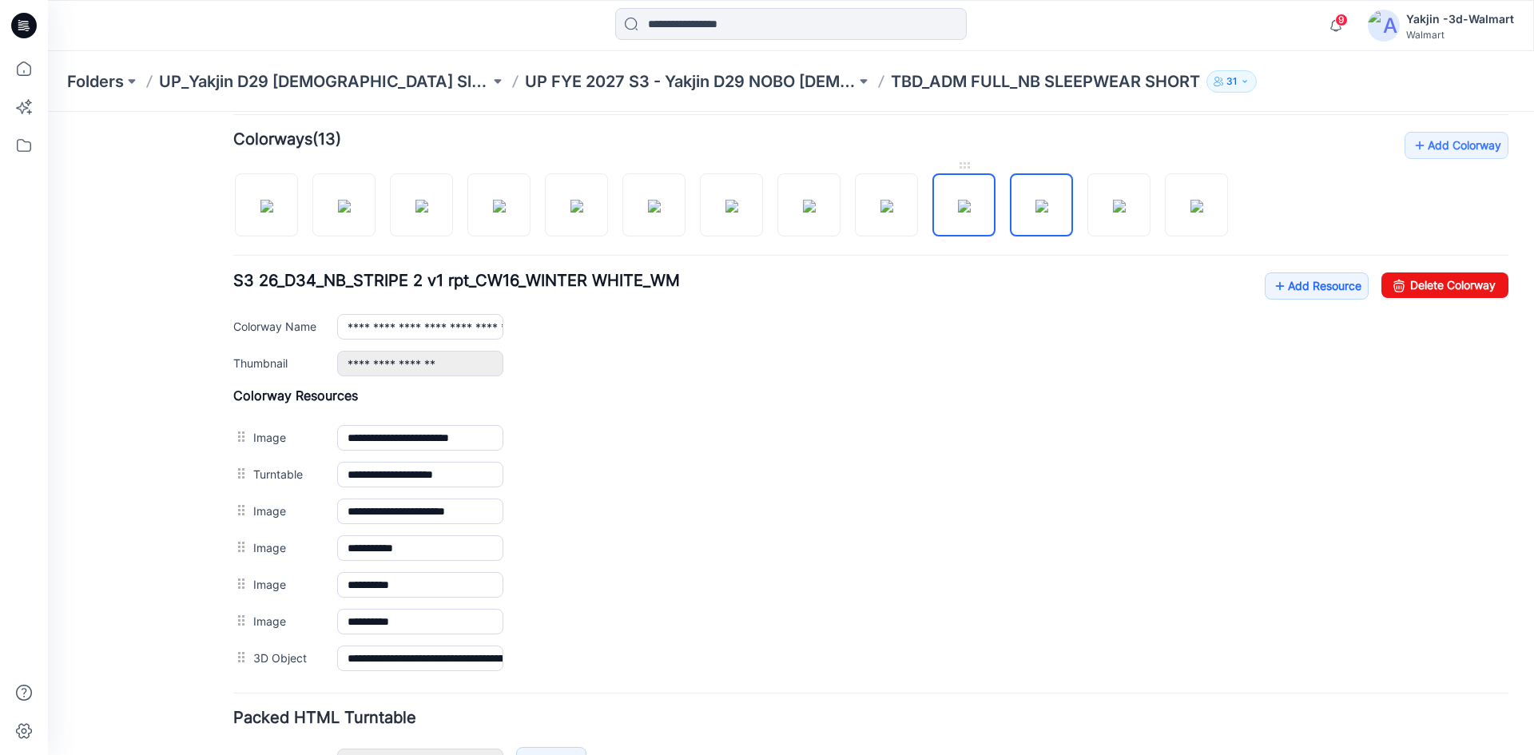
click at [970, 209] on img at bounding box center [964, 206] width 13 height 13
click at [851, 205] on div at bounding box center [736, 197] width 1007 height 82
click at [880, 203] on img at bounding box center [886, 206] width 13 height 13
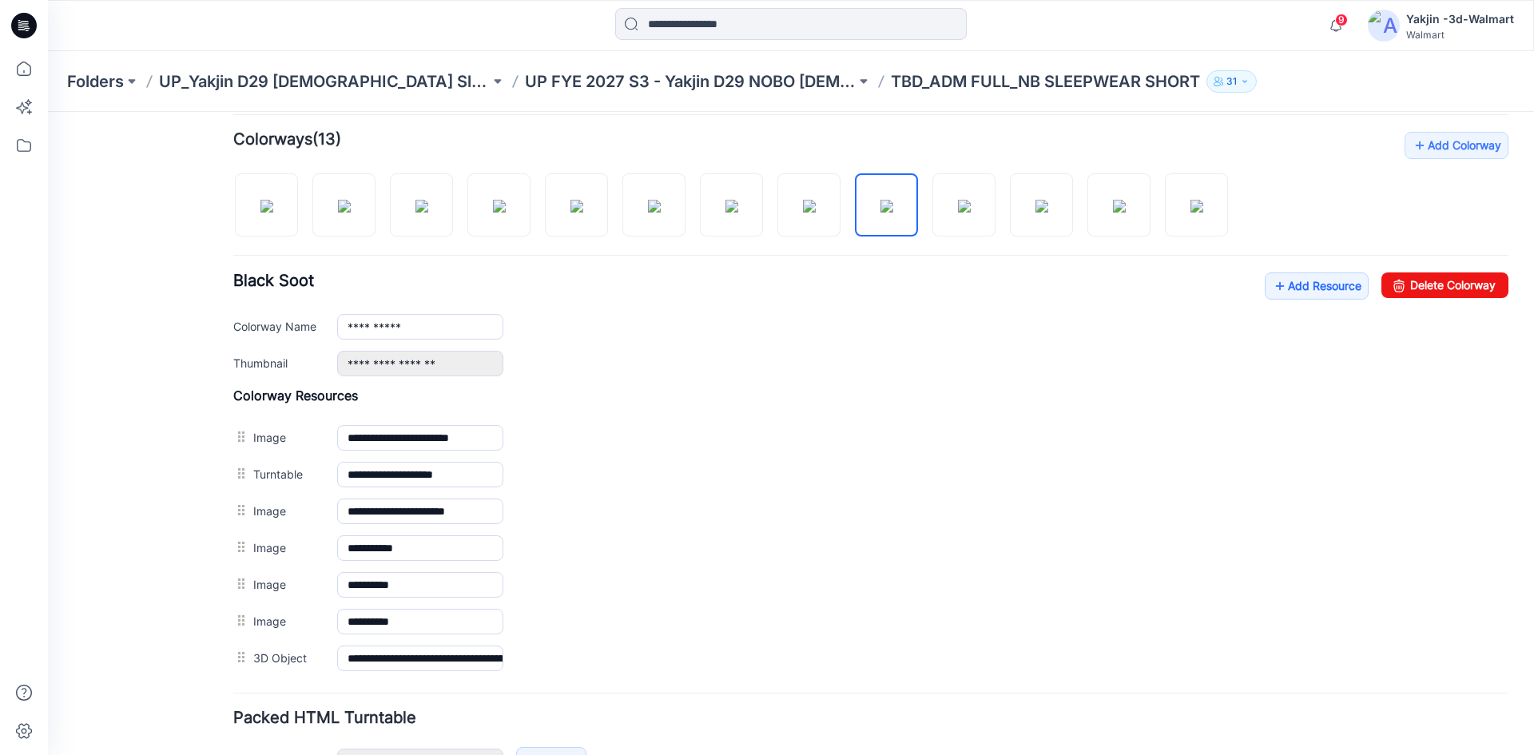
click at [775, 224] on div at bounding box center [736, 197] width 1007 height 82
click at [661, 212] on img at bounding box center [654, 206] width 13 height 13
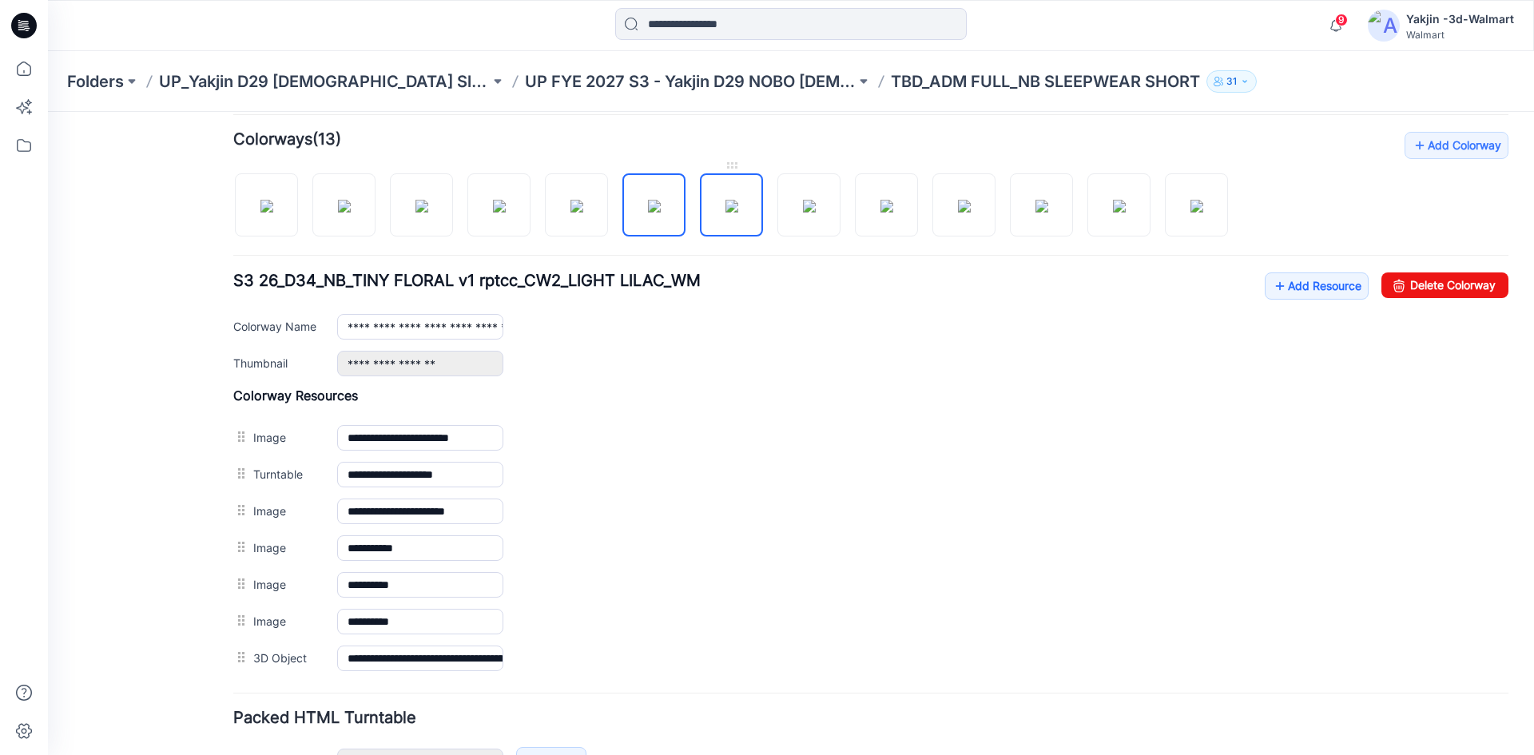
click at [731, 212] on img at bounding box center [731, 206] width 13 height 13
click at [815, 212] on img at bounding box center [809, 206] width 13 height 13
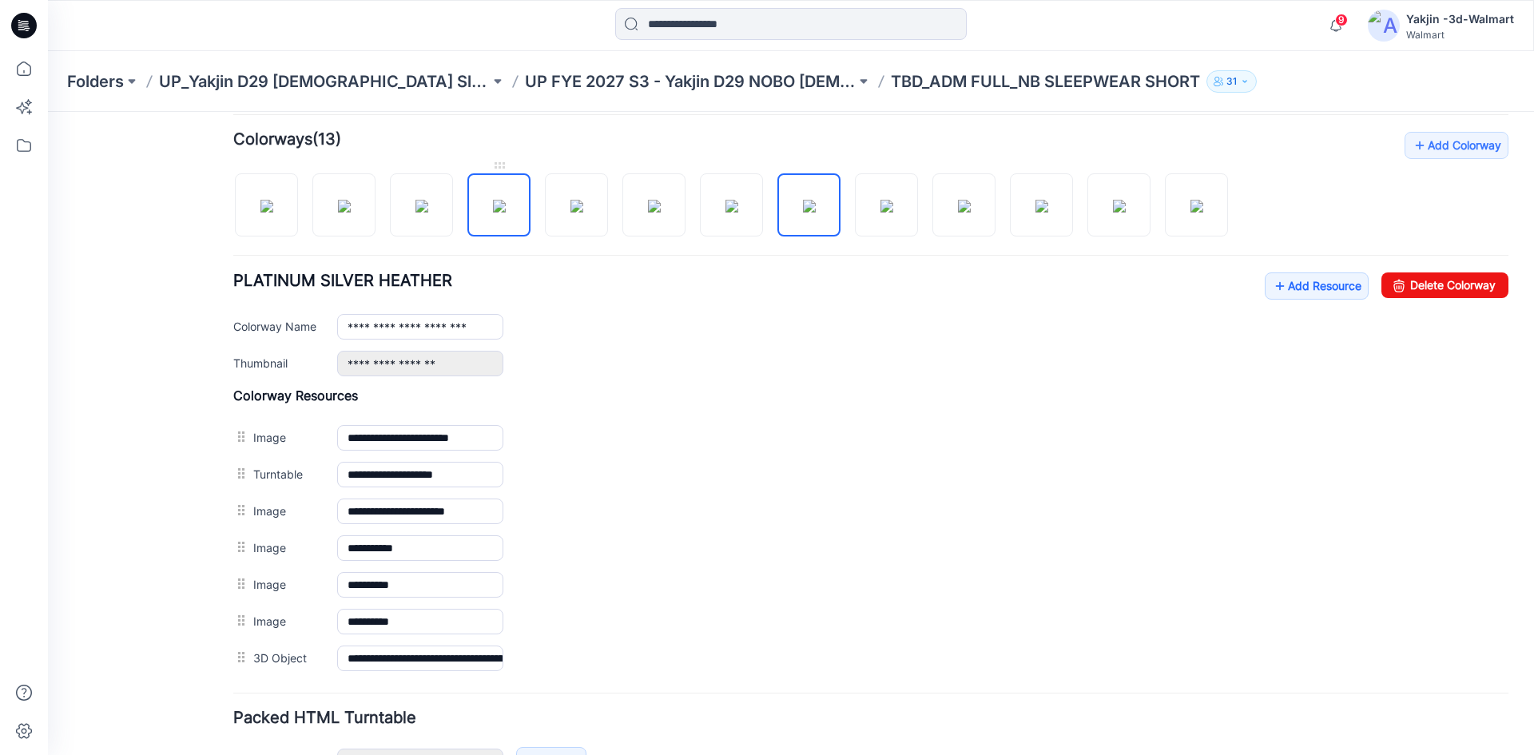
click at [506, 212] on img at bounding box center [499, 206] width 13 height 13
click at [576, 212] on img at bounding box center [576, 206] width 13 height 13
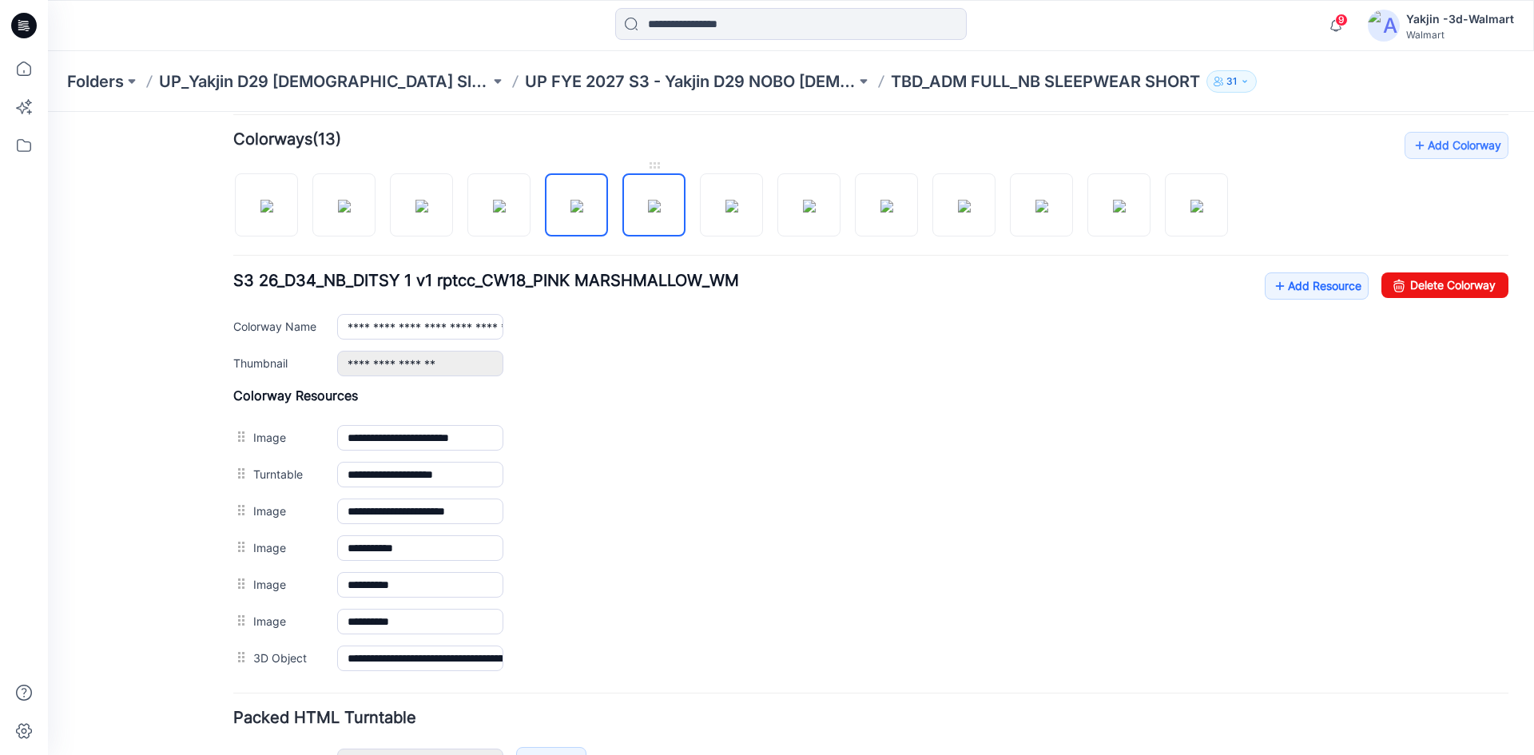
click at [657, 208] on img at bounding box center [654, 206] width 13 height 13
click at [273, 212] on img at bounding box center [266, 206] width 13 height 13
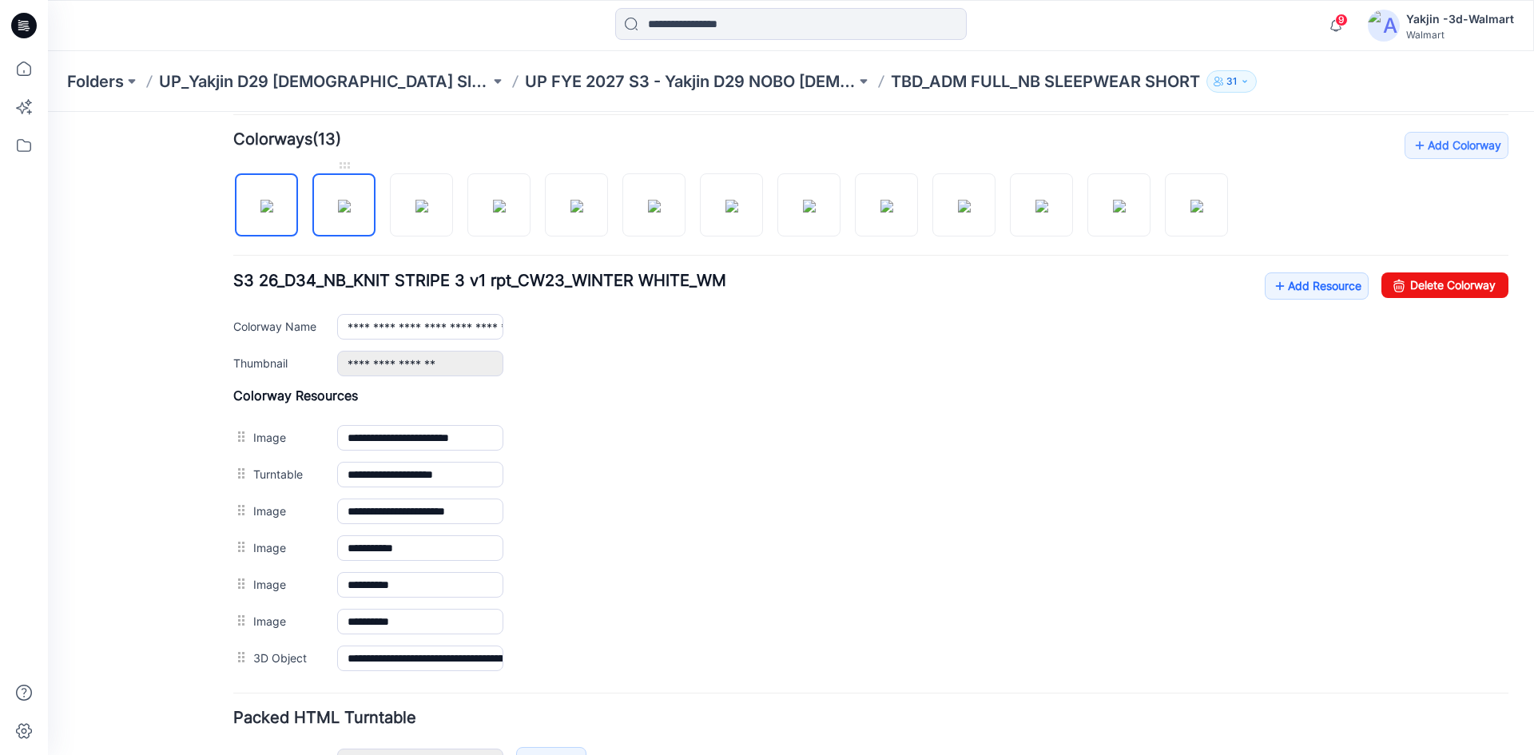
click at [338, 210] on img at bounding box center [344, 206] width 13 height 13
click at [415, 212] on img at bounding box center [421, 206] width 13 height 13
type input "**********"
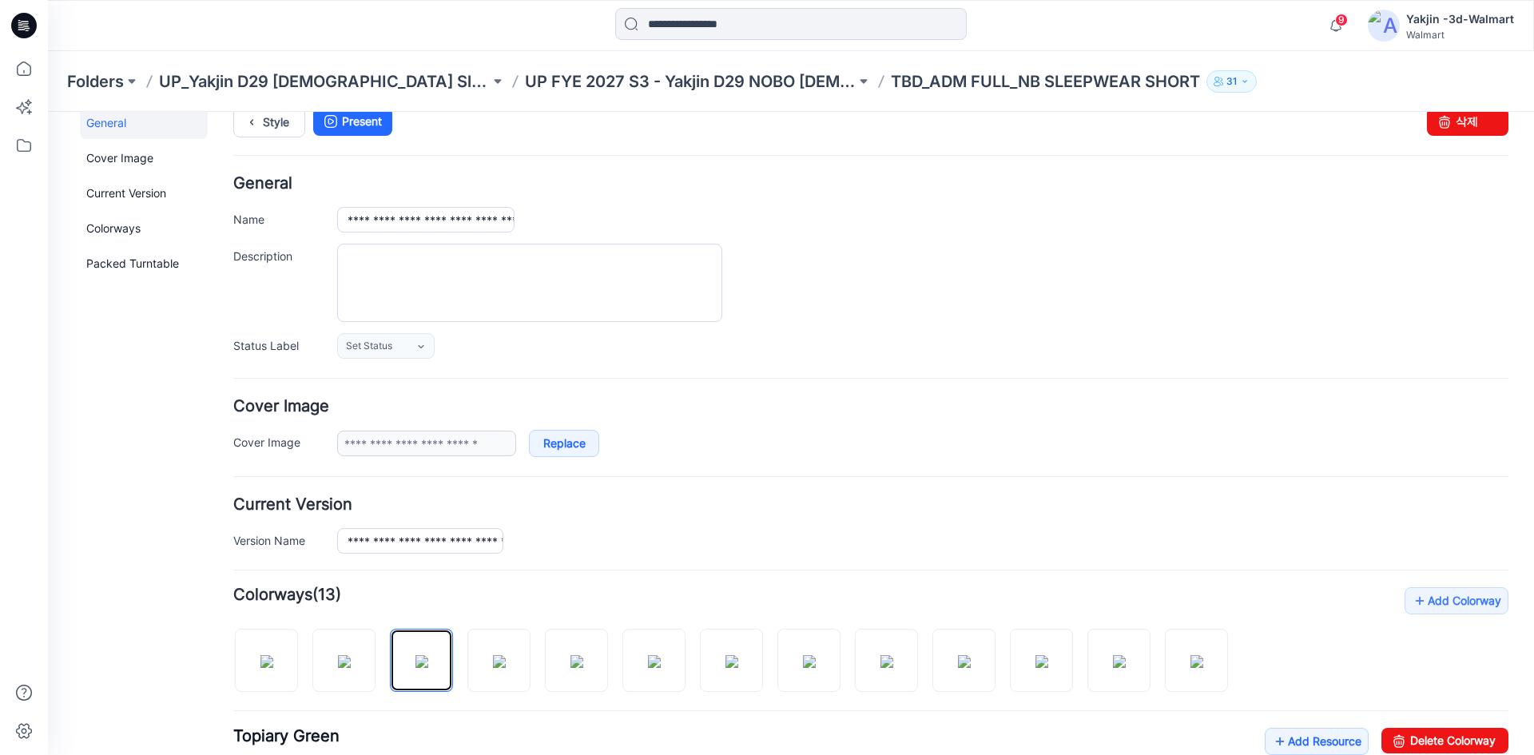
scroll to position [0, 0]
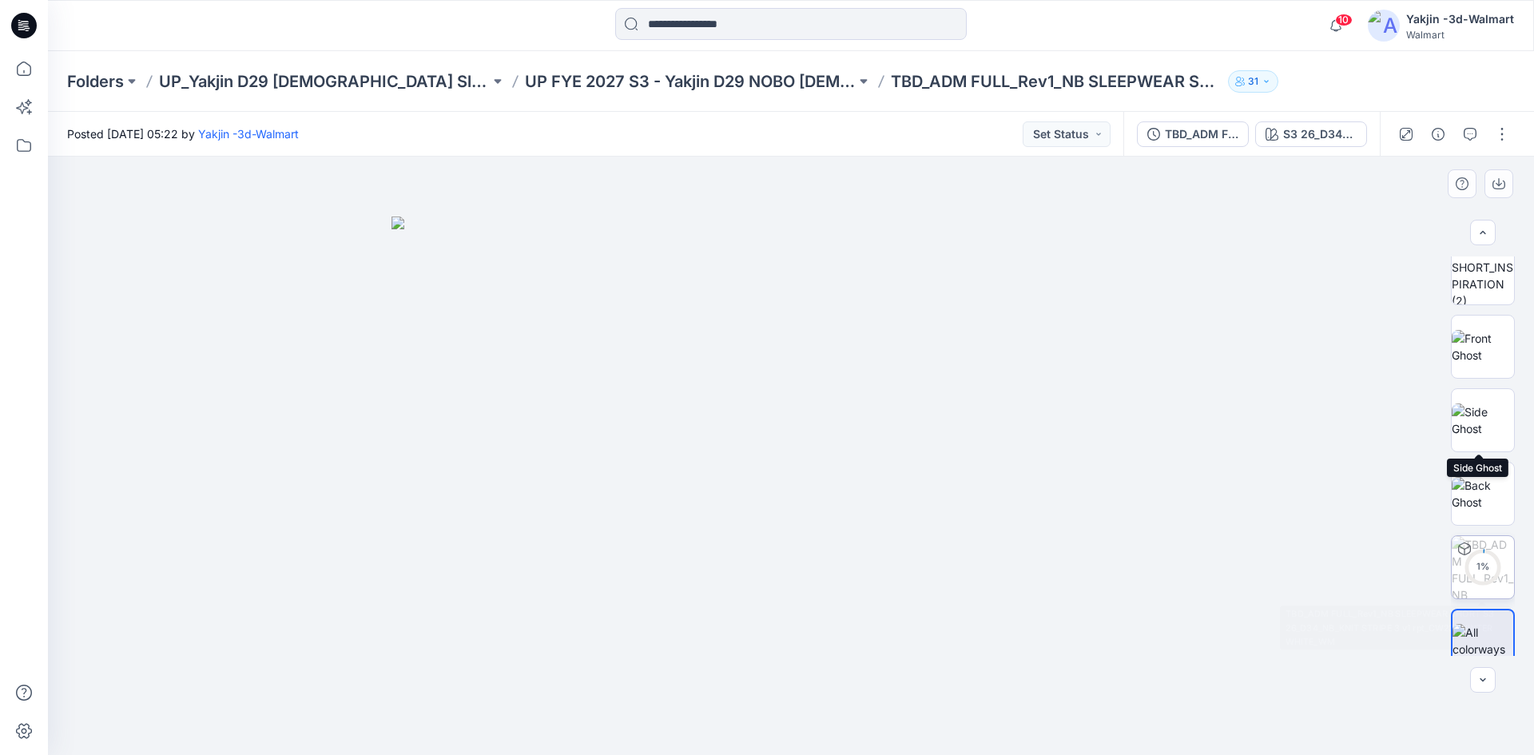
scroll to position [179, 0]
click at [575, 85] on p "UP FYE 2027 S3 - Yakjin D29 NOBO [DEMOGRAPHIC_DATA] Sleepwear" at bounding box center [690, 81] width 331 height 22
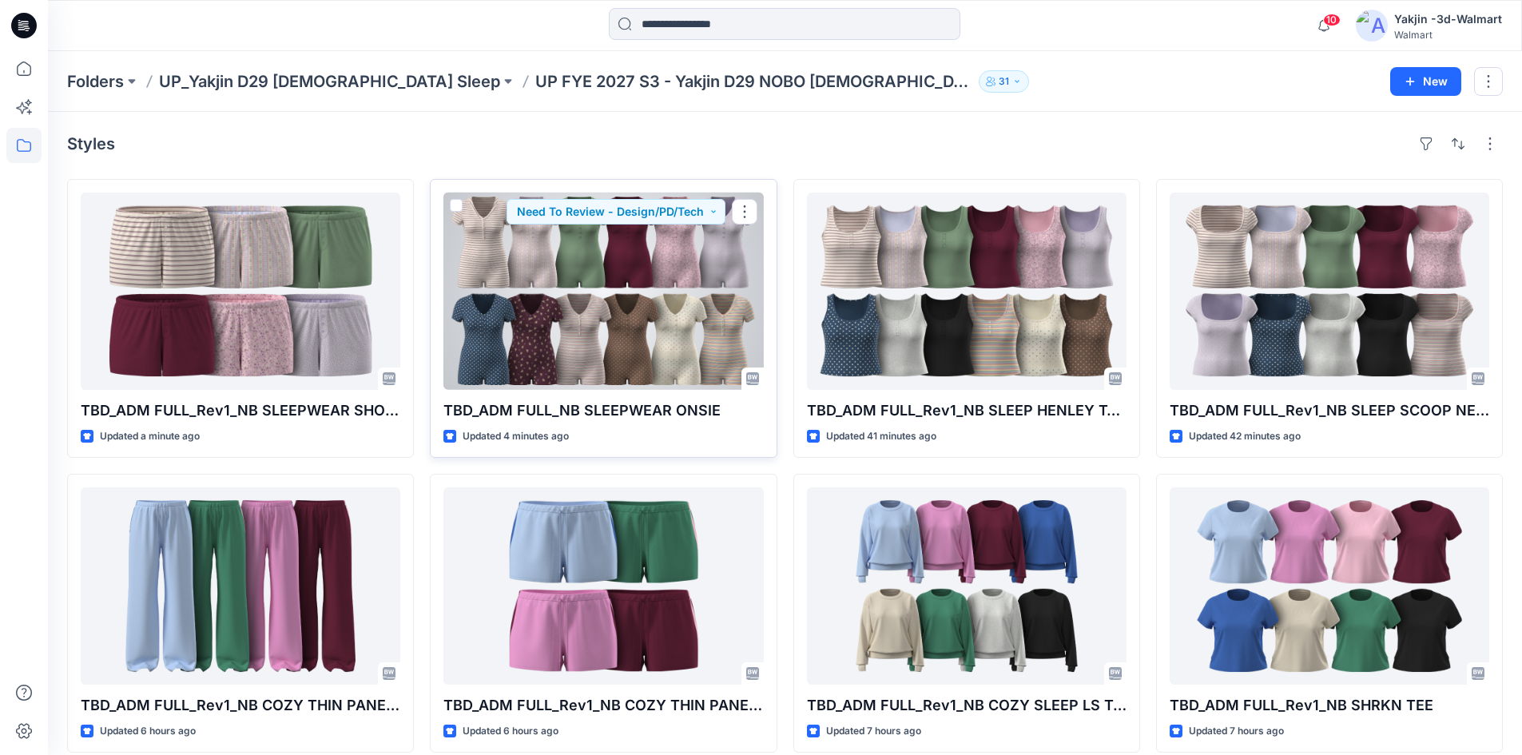
click at [650, 320] on div at bounding box center [602, 290] width 319 height 197
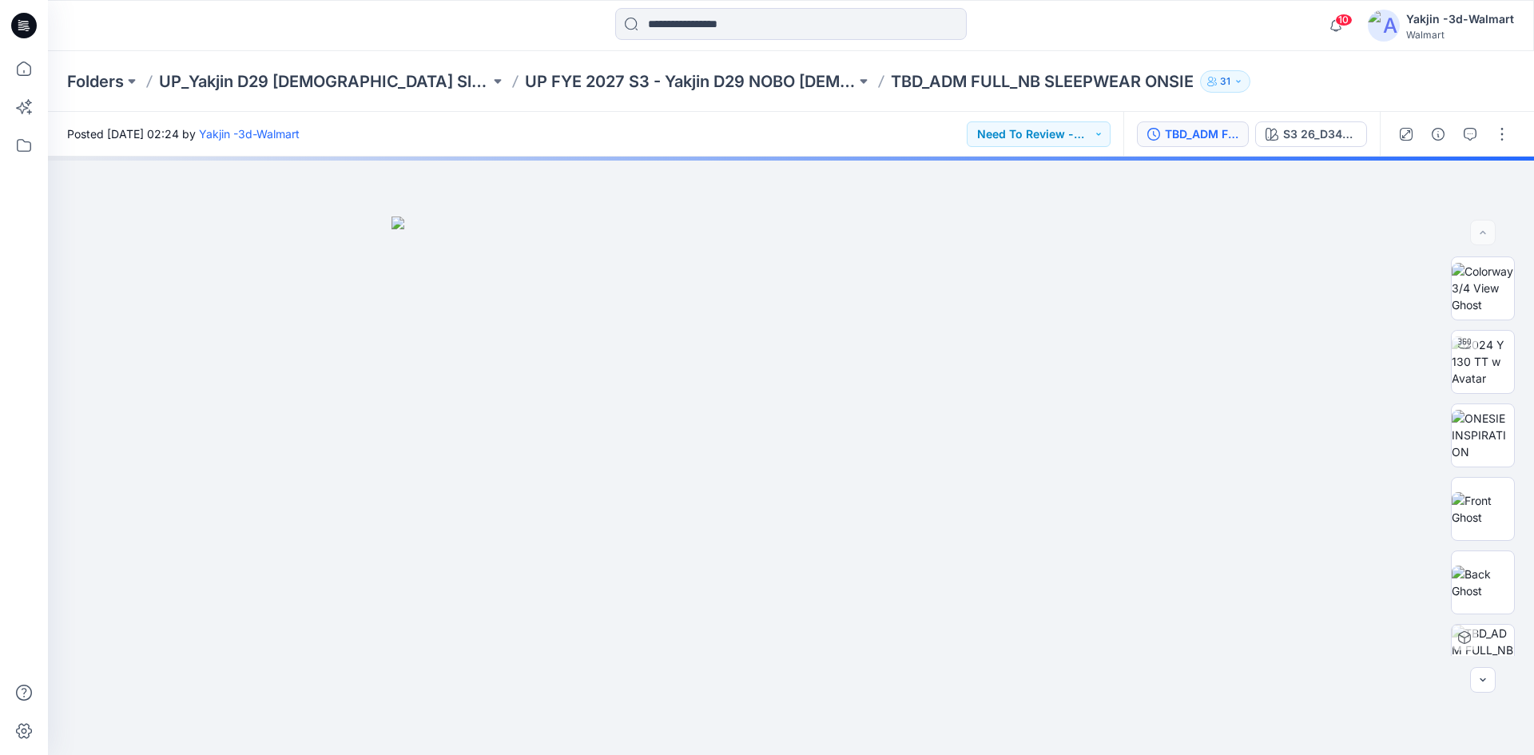
click at [1197, 132] on div "TBD_ADM FULL_NB SLEEPWEAR ONSIE" at bounding box center [1201, 134] width 73 height 18
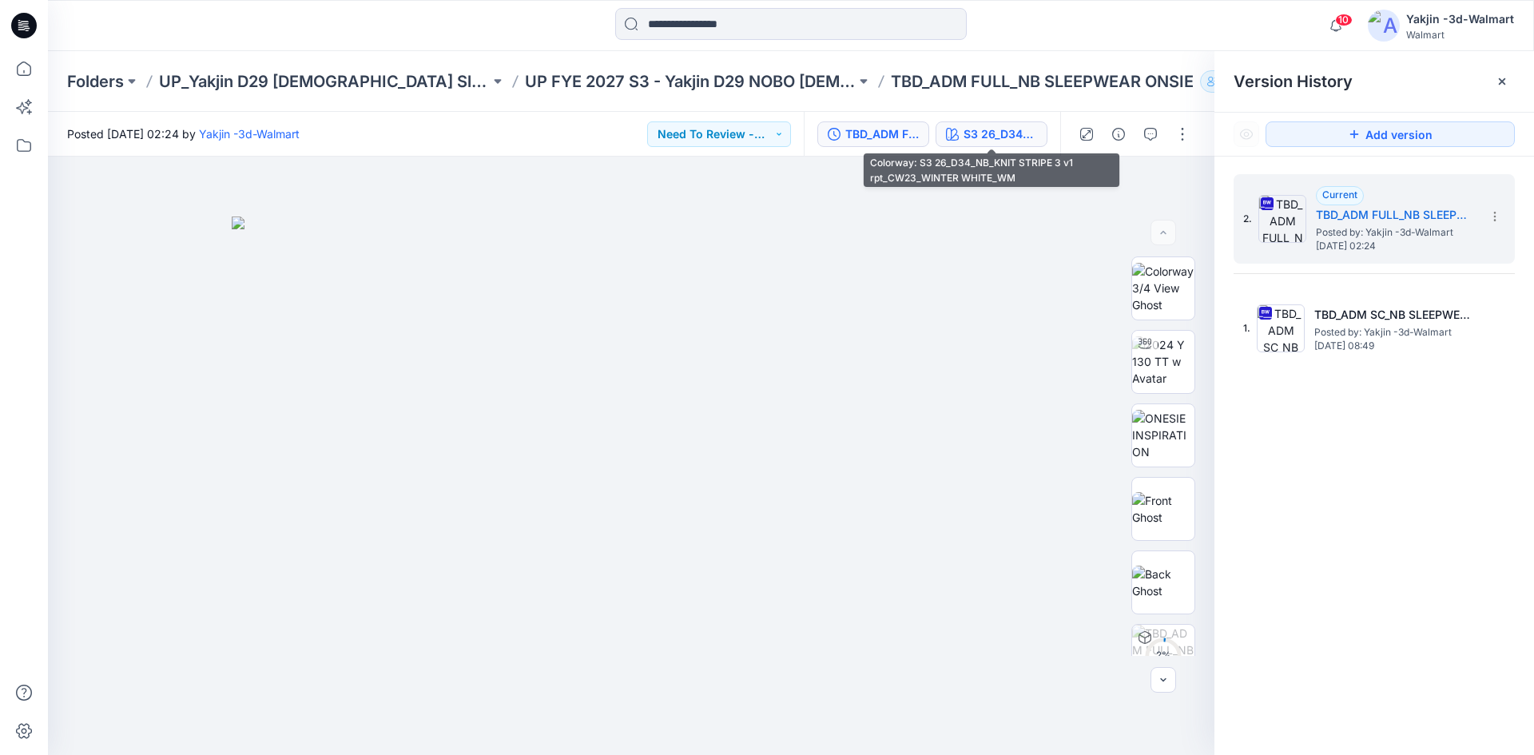
click at [1030, 133] on div "S3 26_D34_NB_KNIT STRIPE 3 v1 rpt_CW23_WINTER WHITE_WM" at bounding box center [999, 134] width 73 height 18
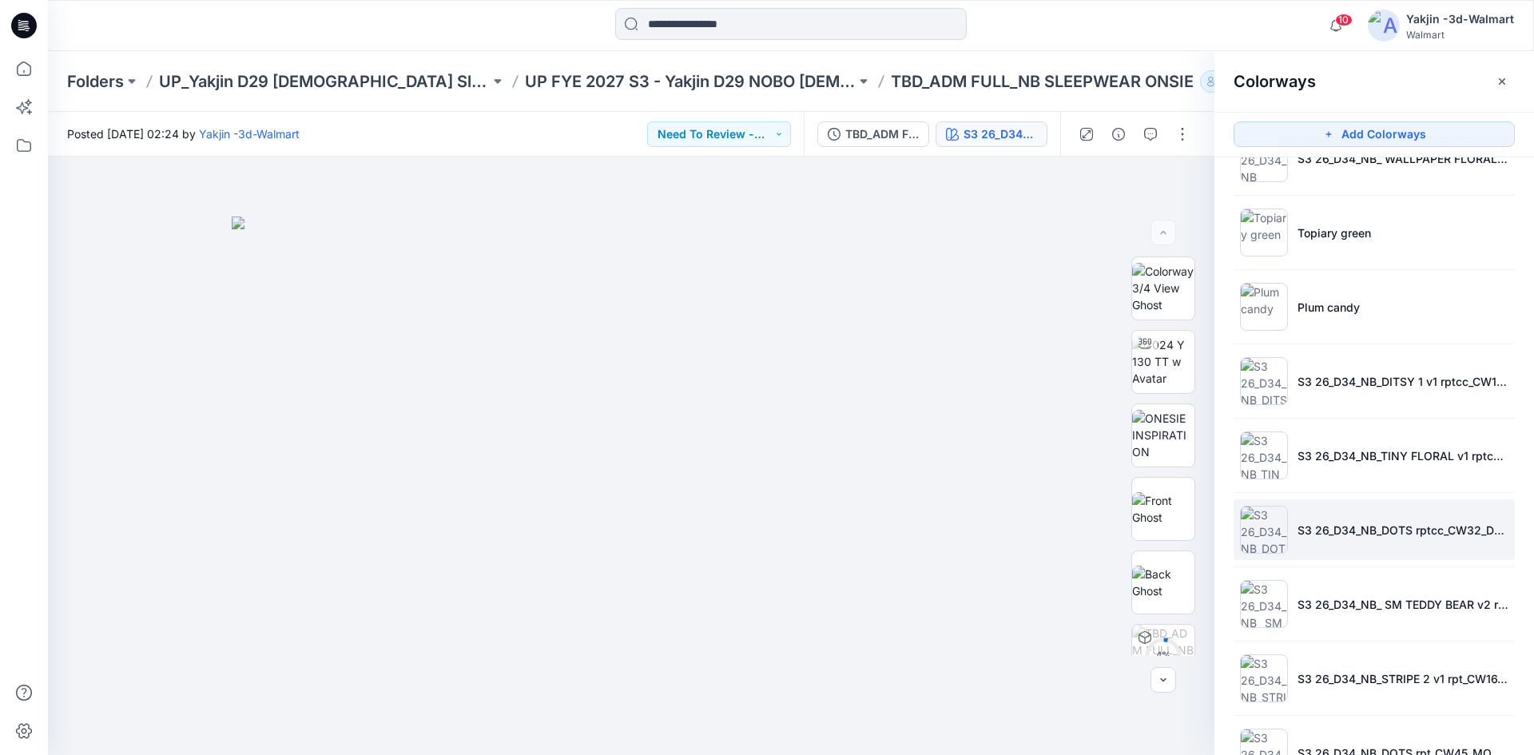
scroll to position [325, 0]
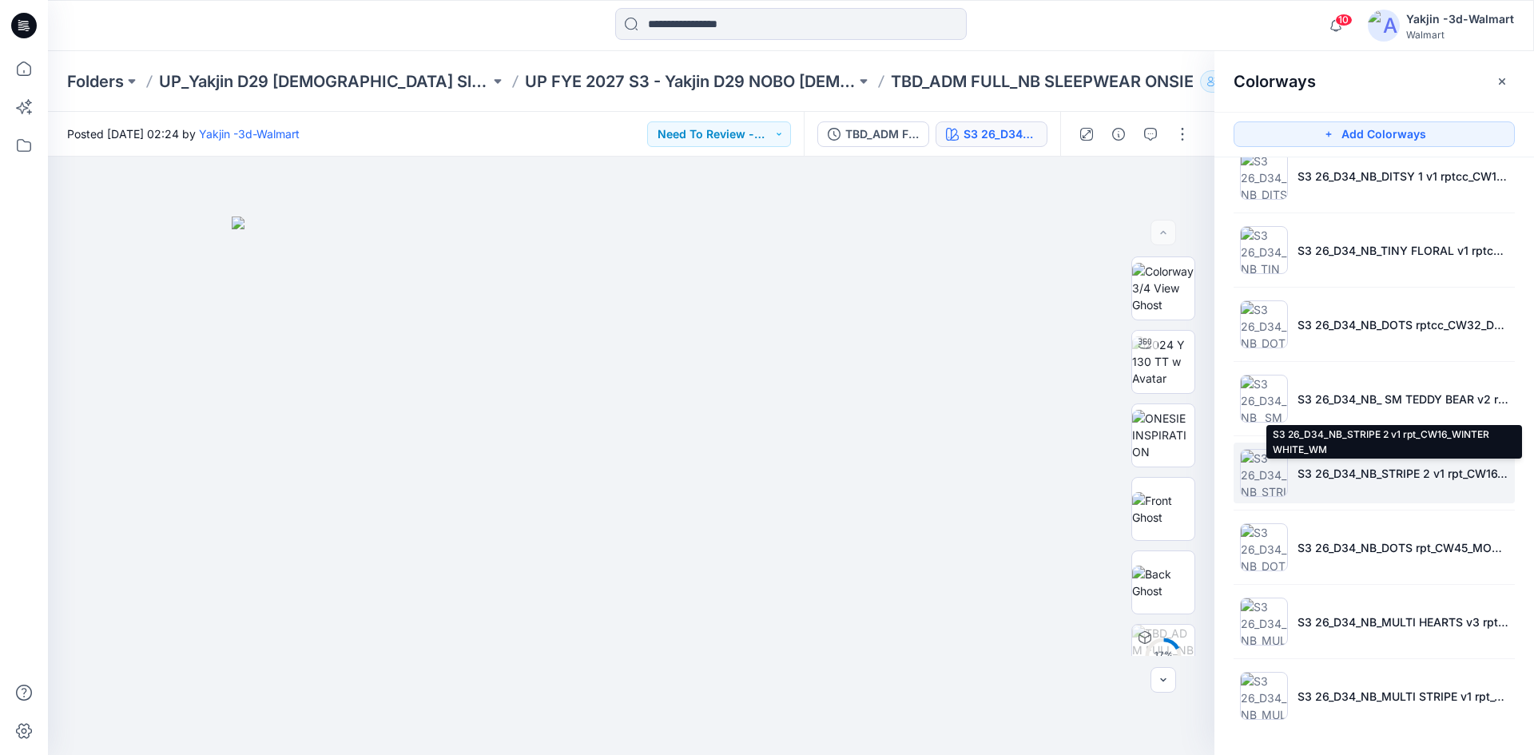
click at [1344, 470] on p "S3 26_D34_NB_STRIPE 2 v1 rpt_CW16_WINTER WHITE_WM" at bounding box center [1402, 473] width 211 height 17
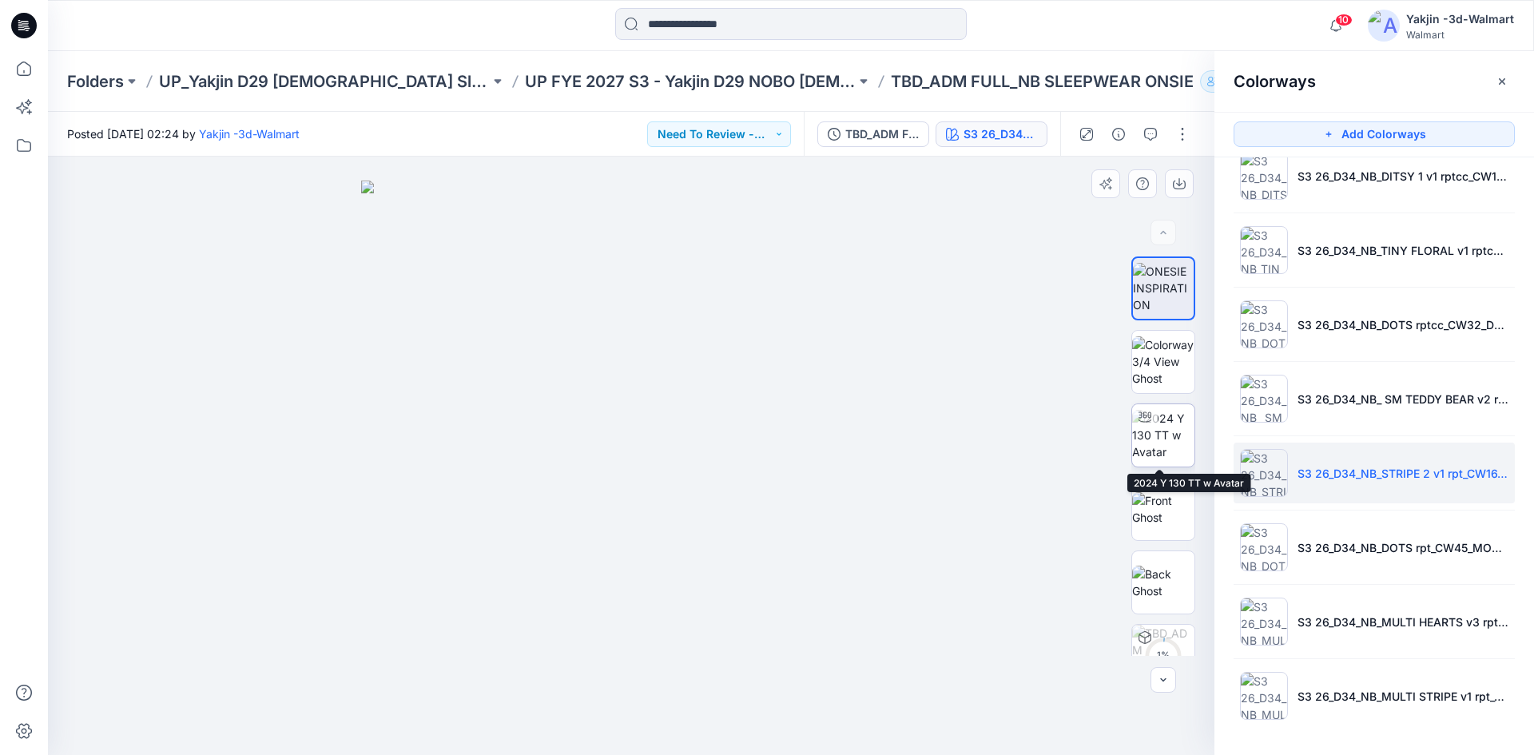
click at [1148, 447] on img at bounding box center [1163, 435] width 62 height 50
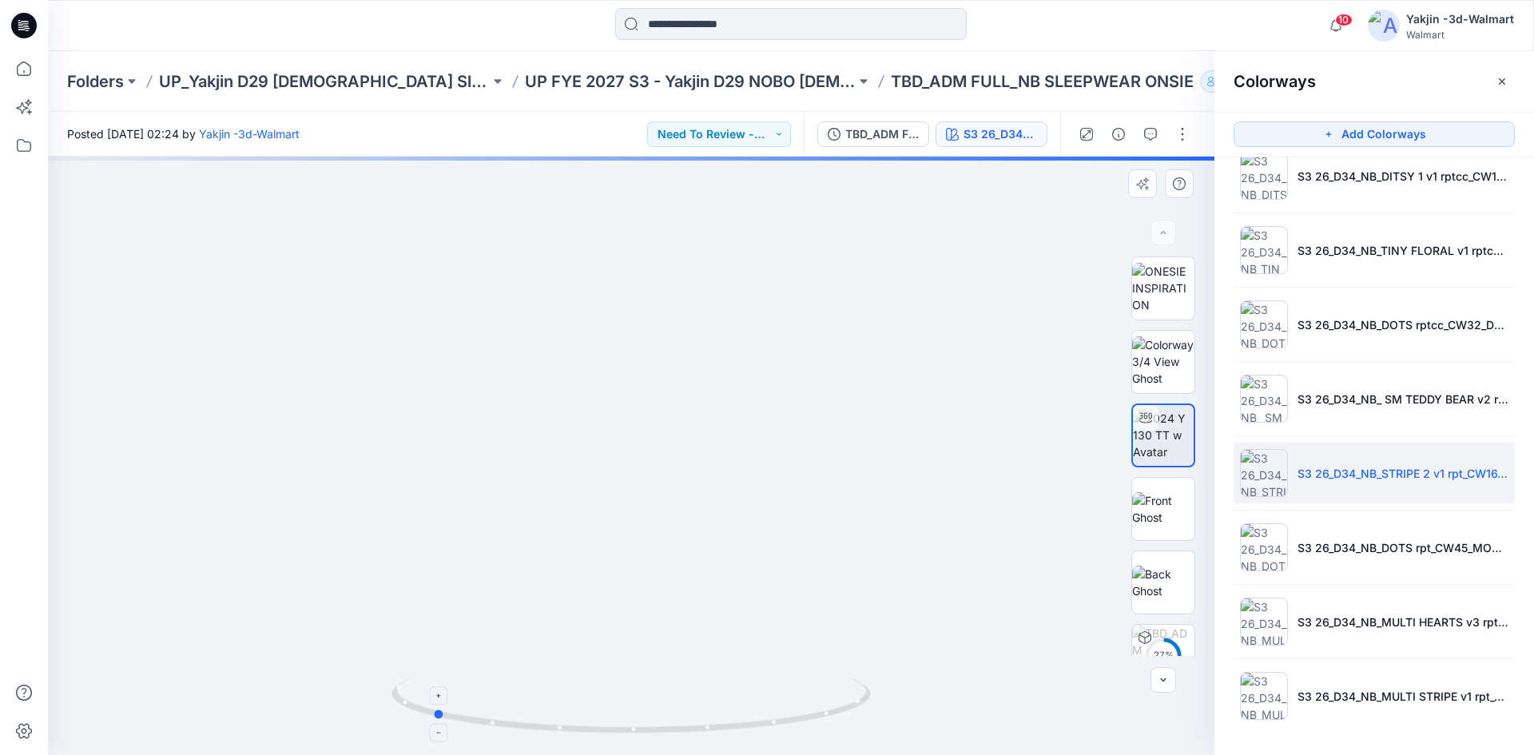
drag, startPoint x: 814, startPoint y: 720, endPoint x: 614, endPoint y: 708, distance: 200.0
click at [614, 708] on icon at bounding box center [632, 707] width 483 height 60
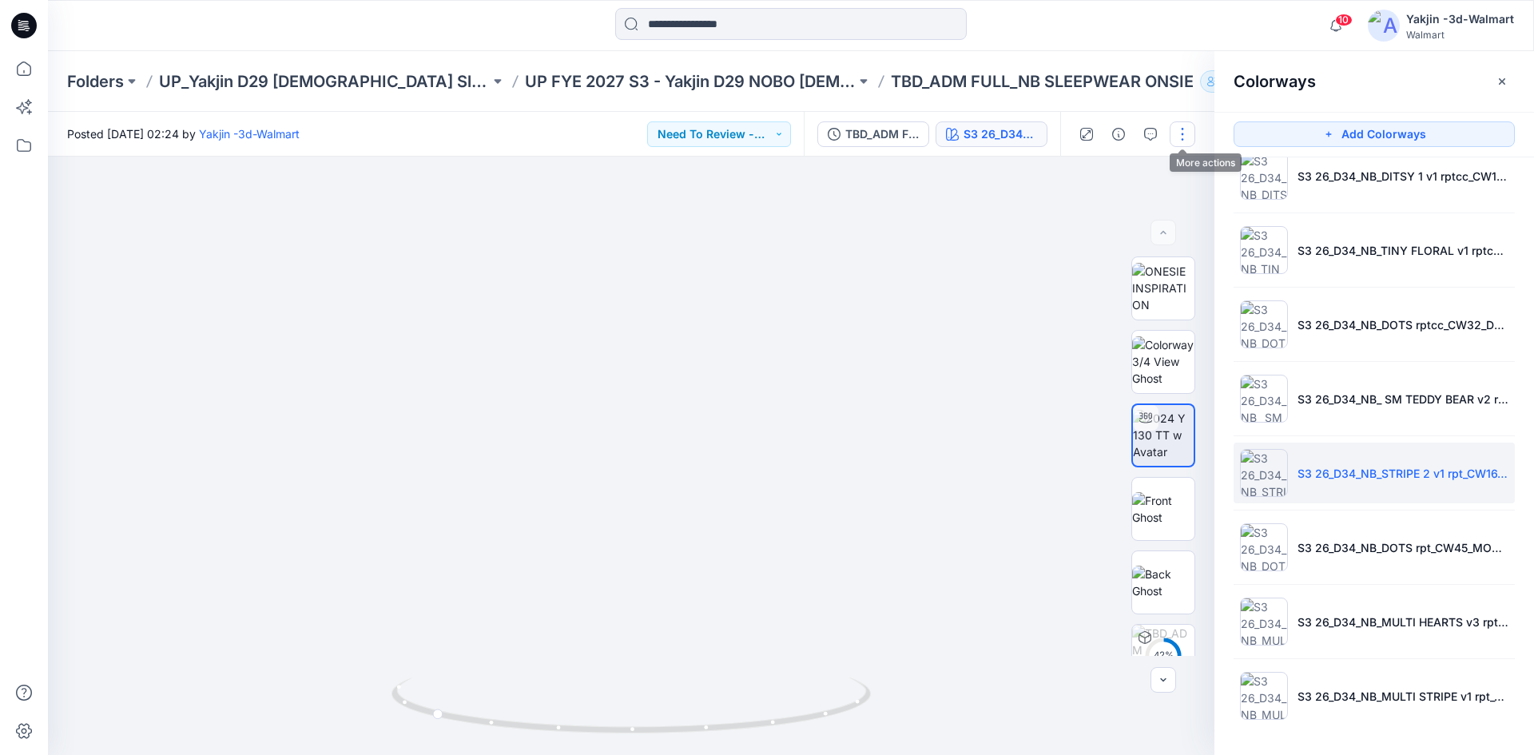
click at [1179, 133] on button "button" at bounding box center [1182, 134] width 26 height 26
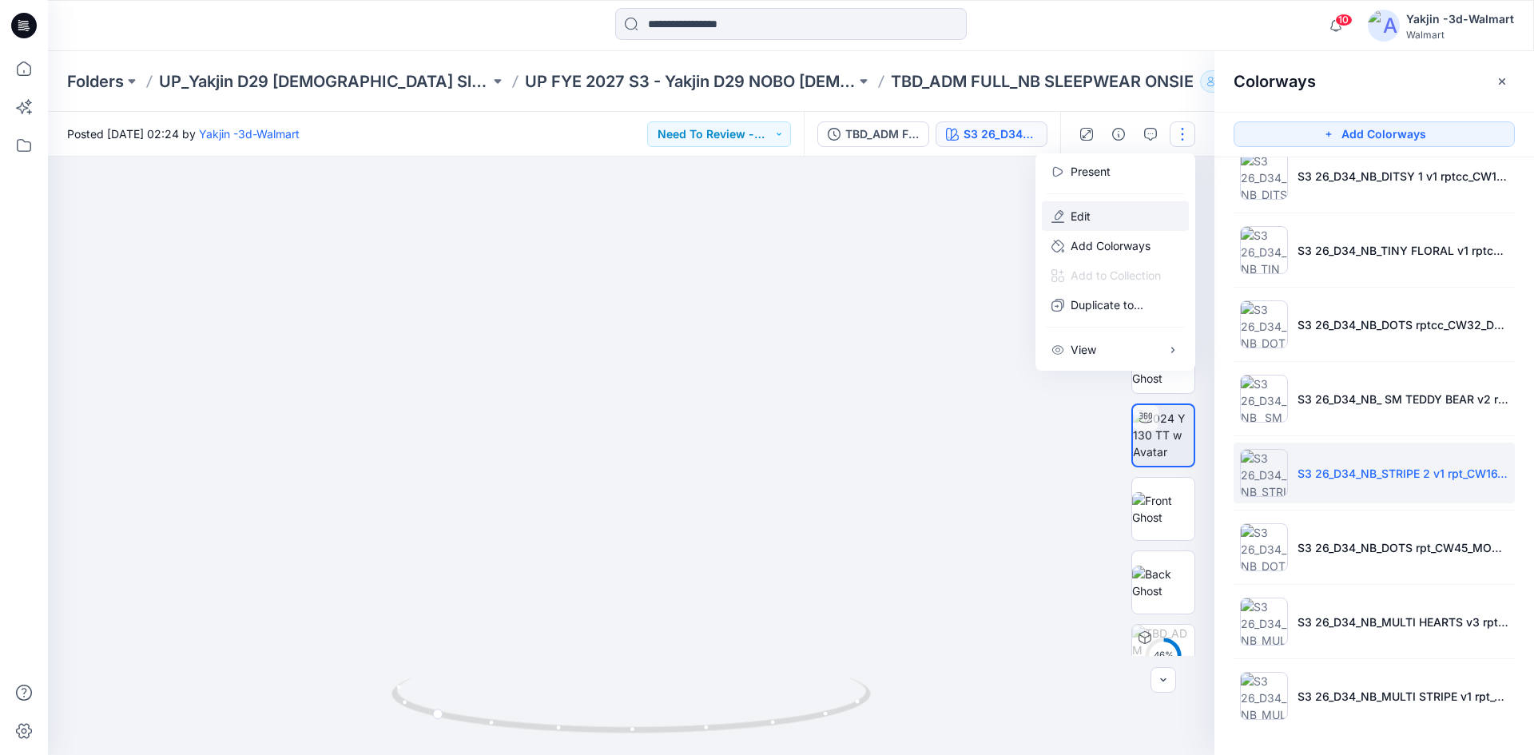
click at [1117, 214] on button "Edit" at bounding box center [1115, 216] width 147 height 30
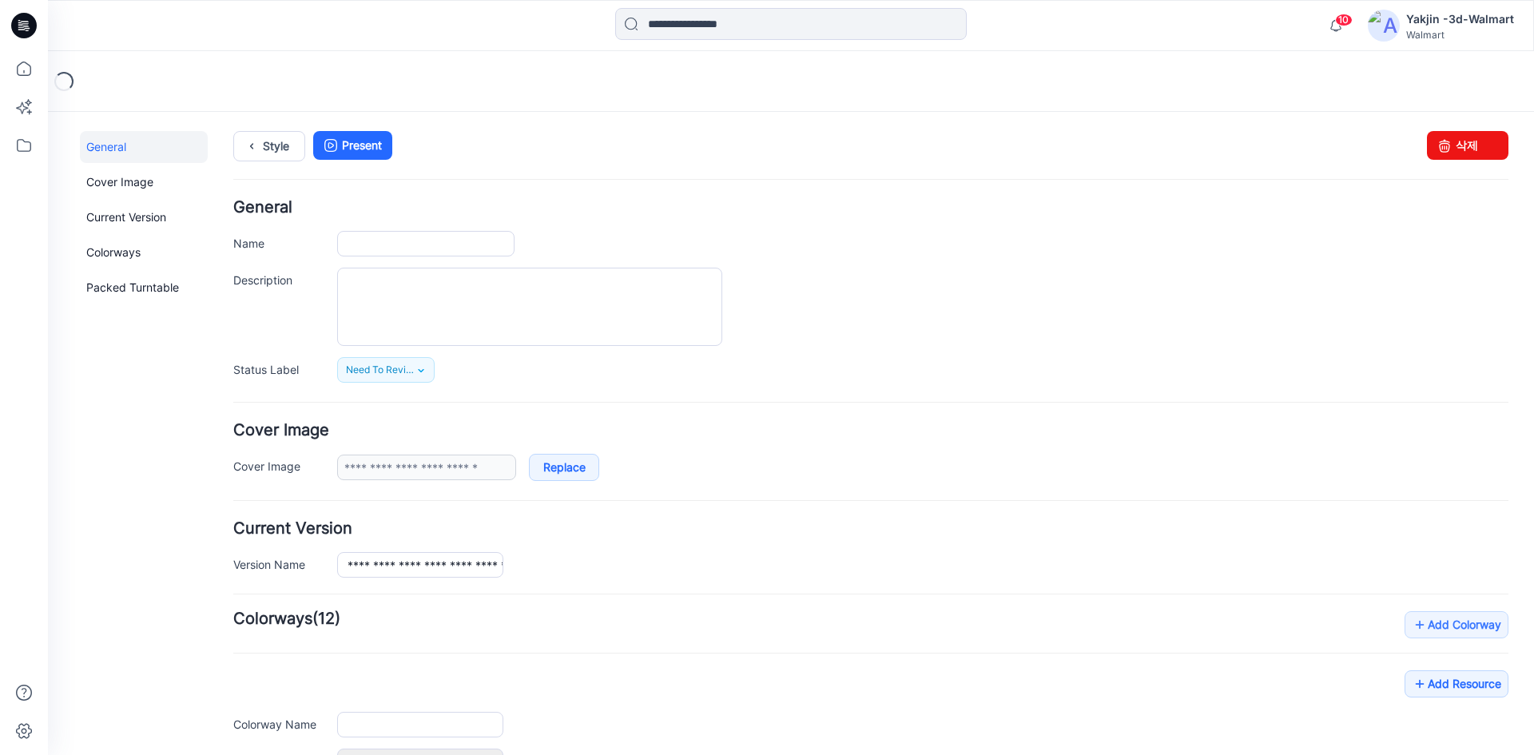
type input "**********"
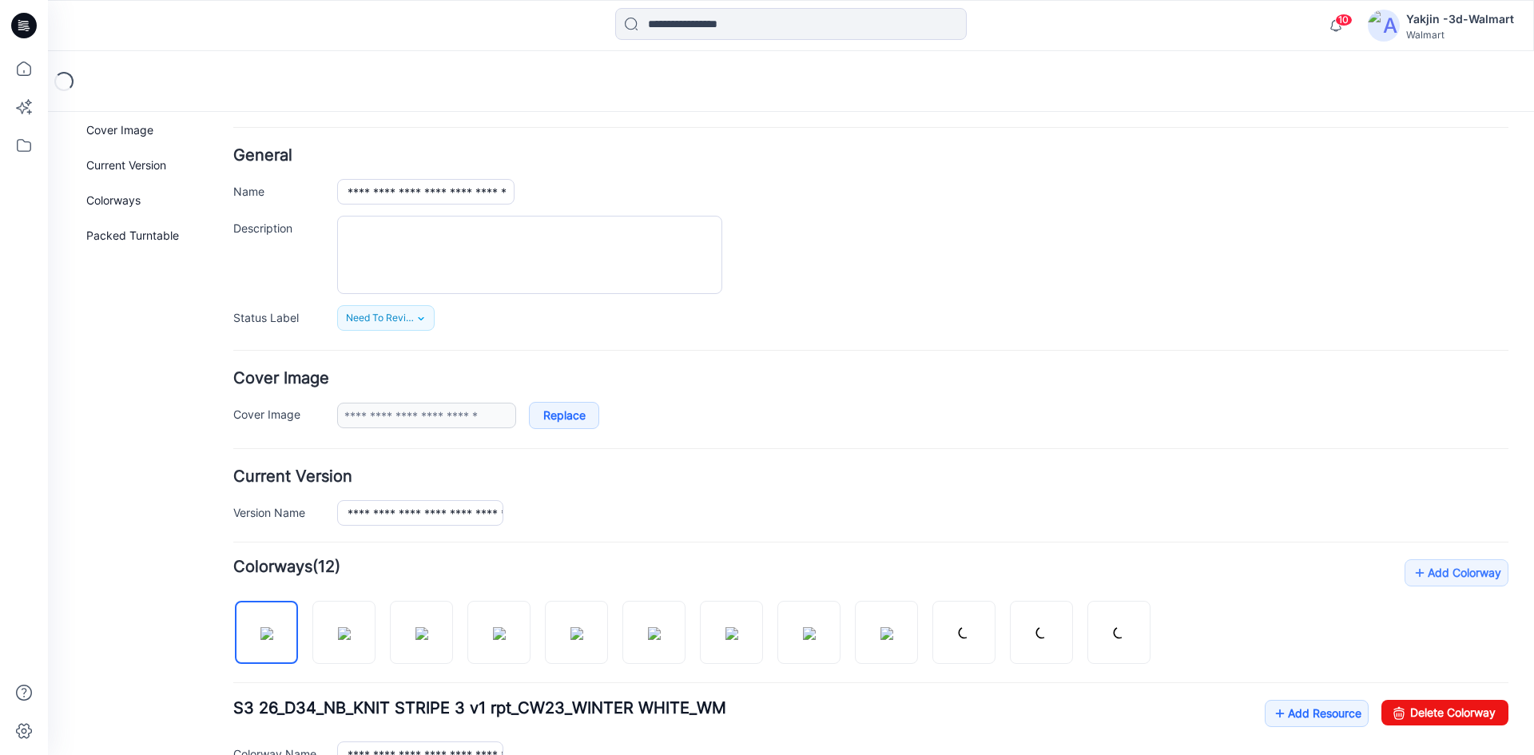
scroll to position [80, 0]
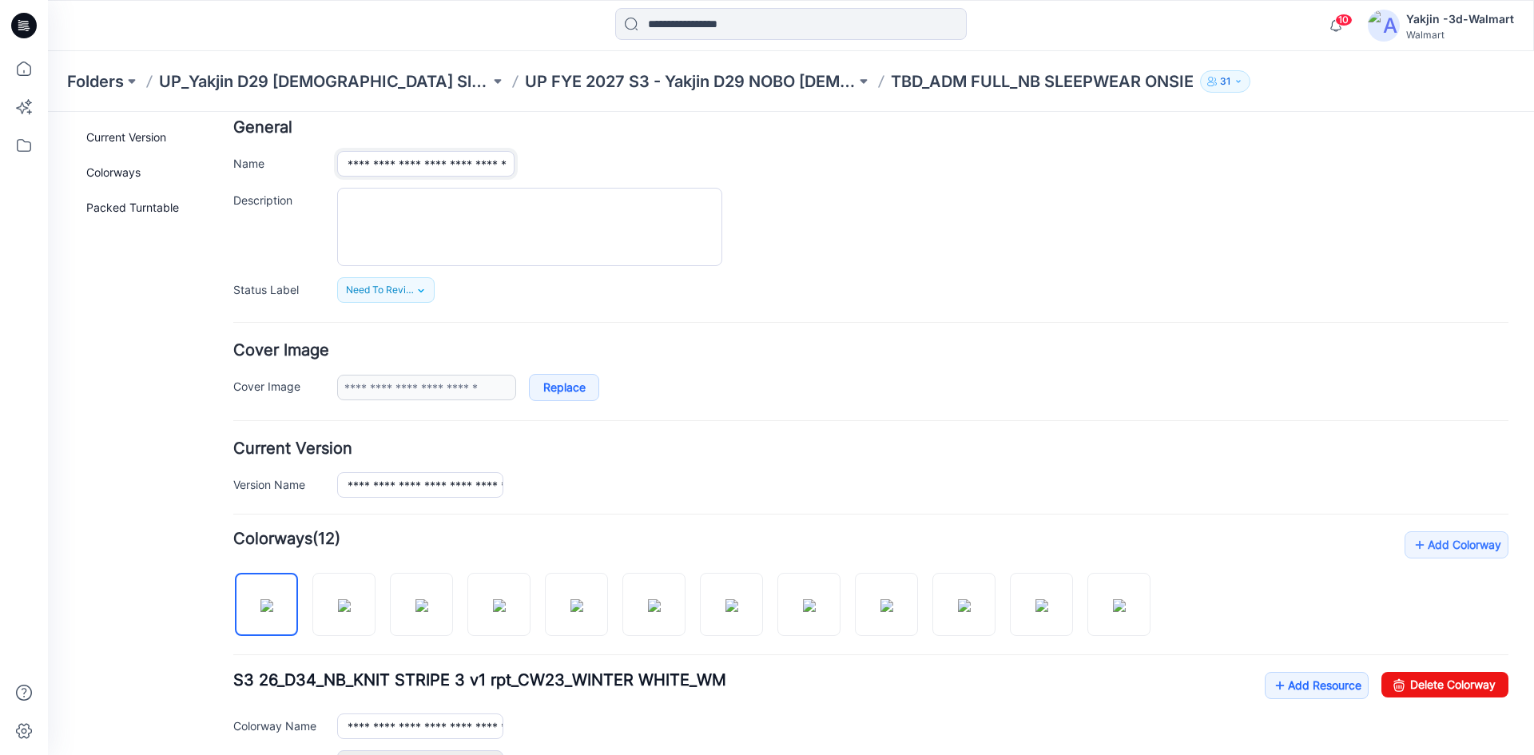
click at [435, 165] on input "**********" at bounding box center [425, 164] width 177 height 26
type input "**********"
click at [413, 508] on form "**********" at bounding box center [870, 655] width 1275 height 1070
click at [424, 480] on input "**********" at bounding box center [420, 485] width 166 height 26
paste input "*****"
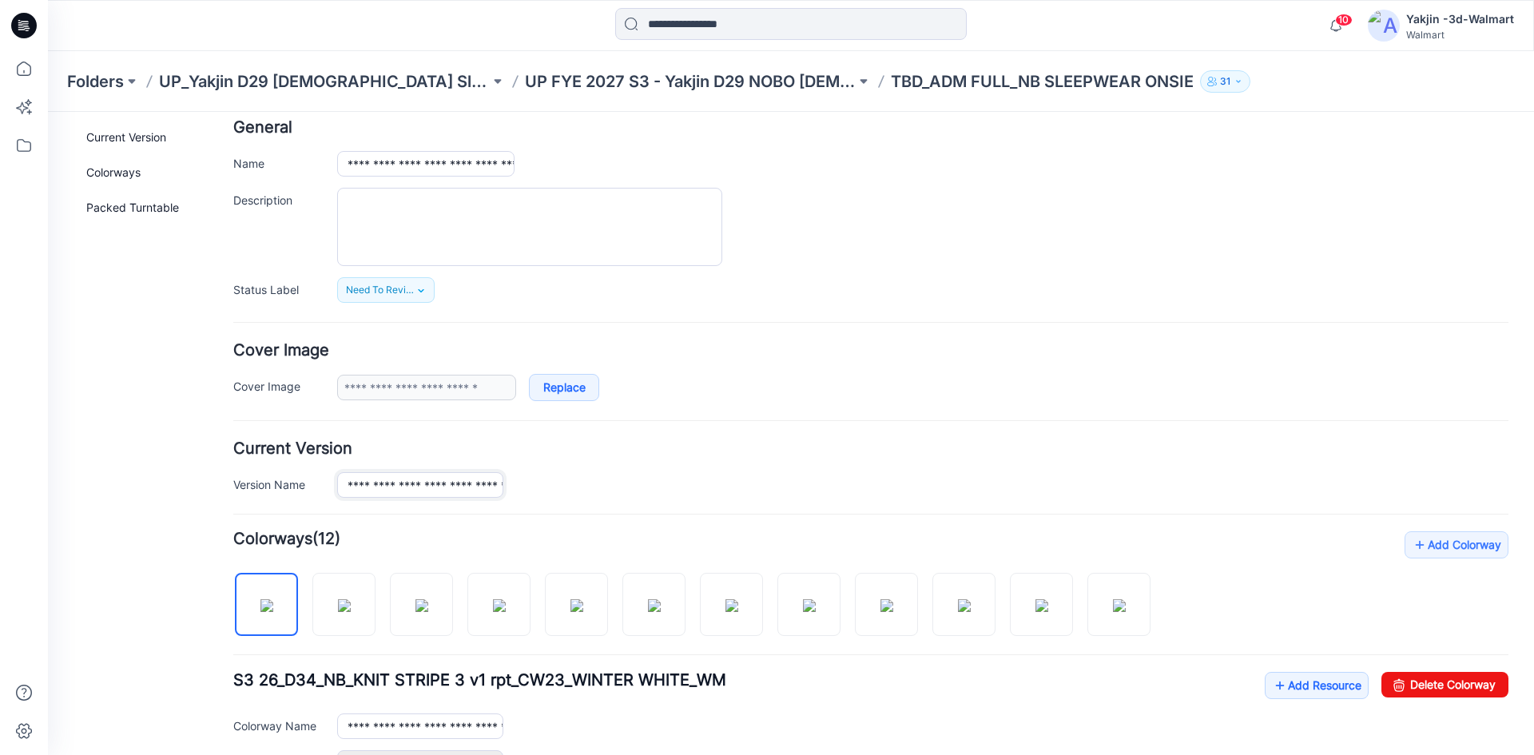
scroll to position [0, 85]
type input "**********"
click at [572, 479] on div "**********" at bounding box center [922, 485] width 1171 height 26
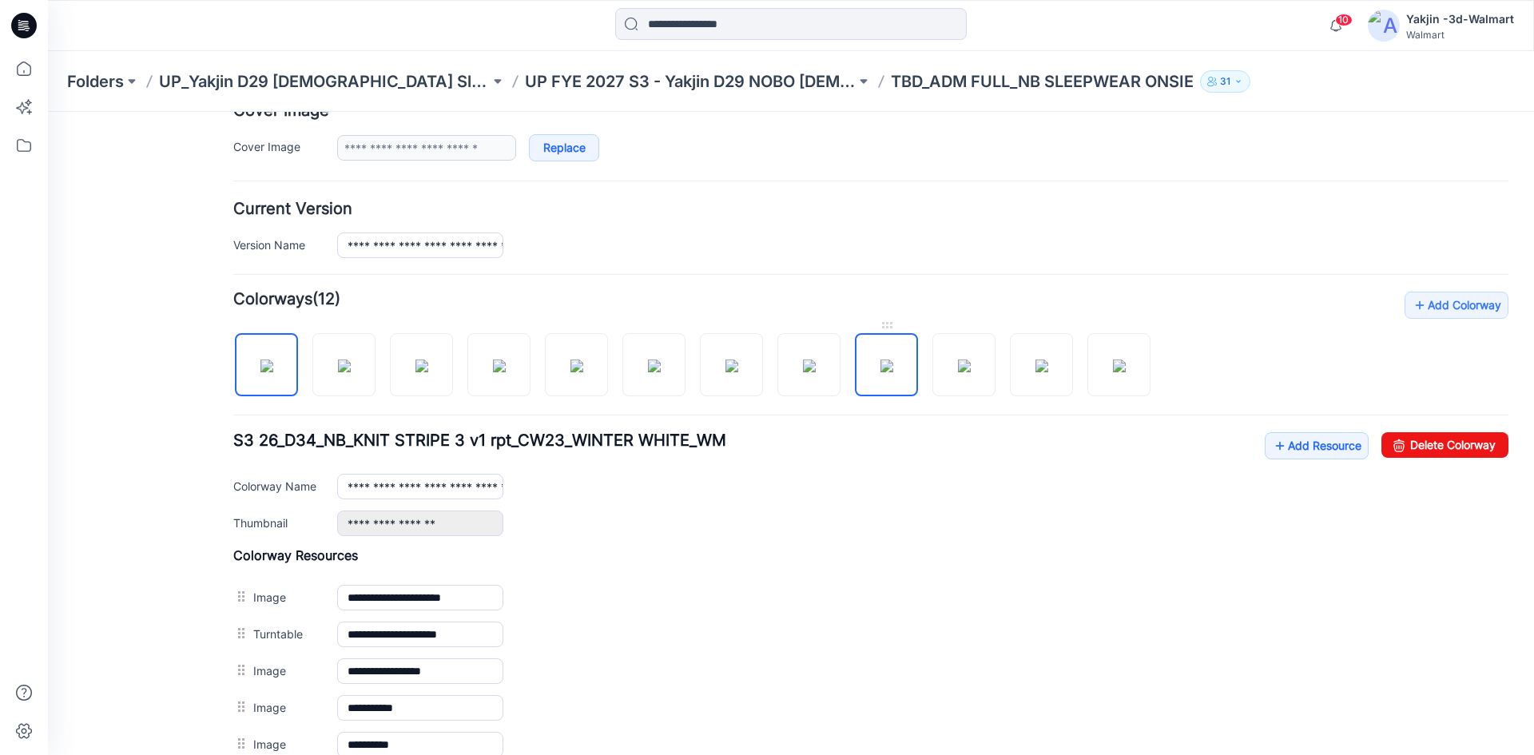
click at [880, 363] on img at bounding box center [886, 365] width 13 height 13
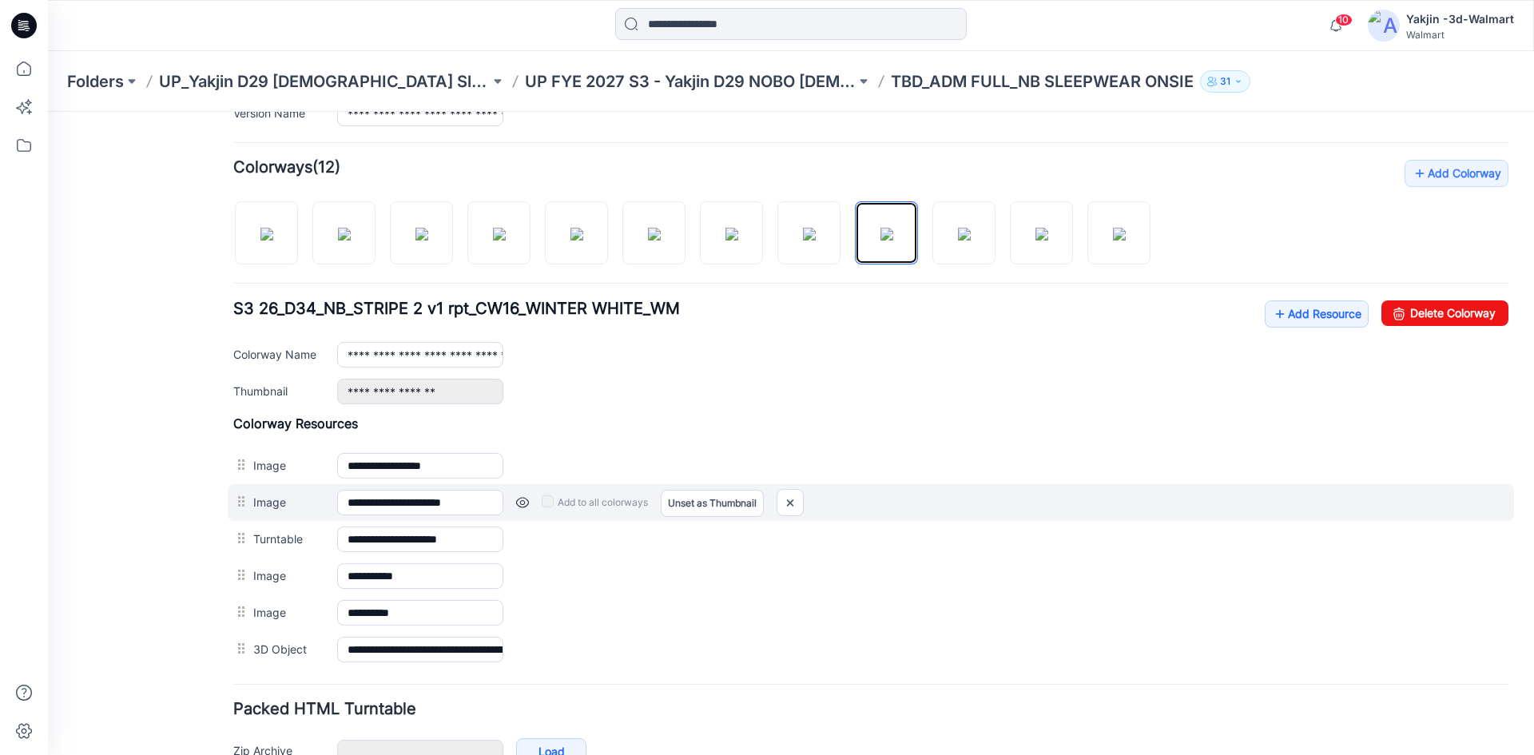
scroll to position [479, 0]
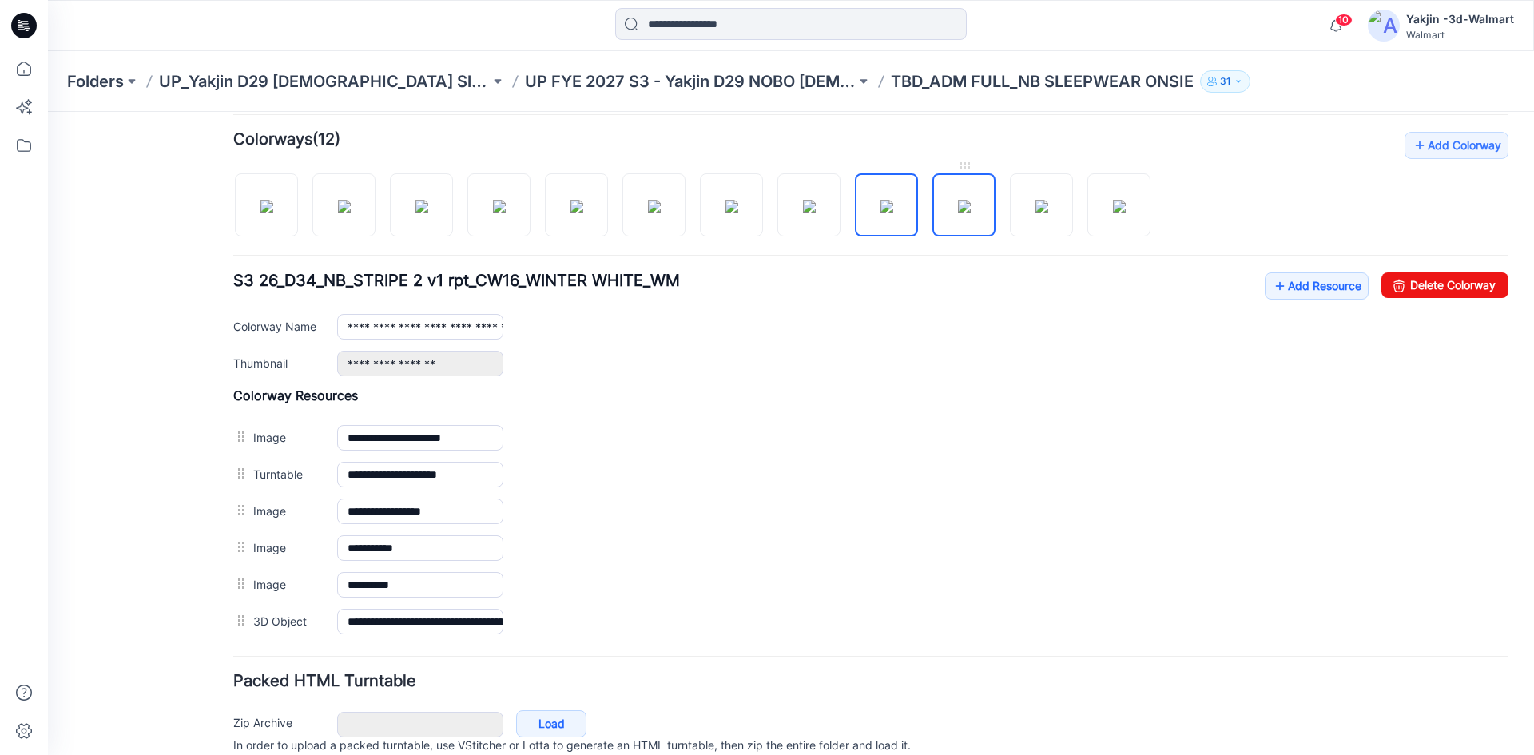
click at [958, 202] on img at bounding box center [964, 206] width 13 height 13
click at [1048, 203] on img at bounding box center [1041, 206] width 13 height 13
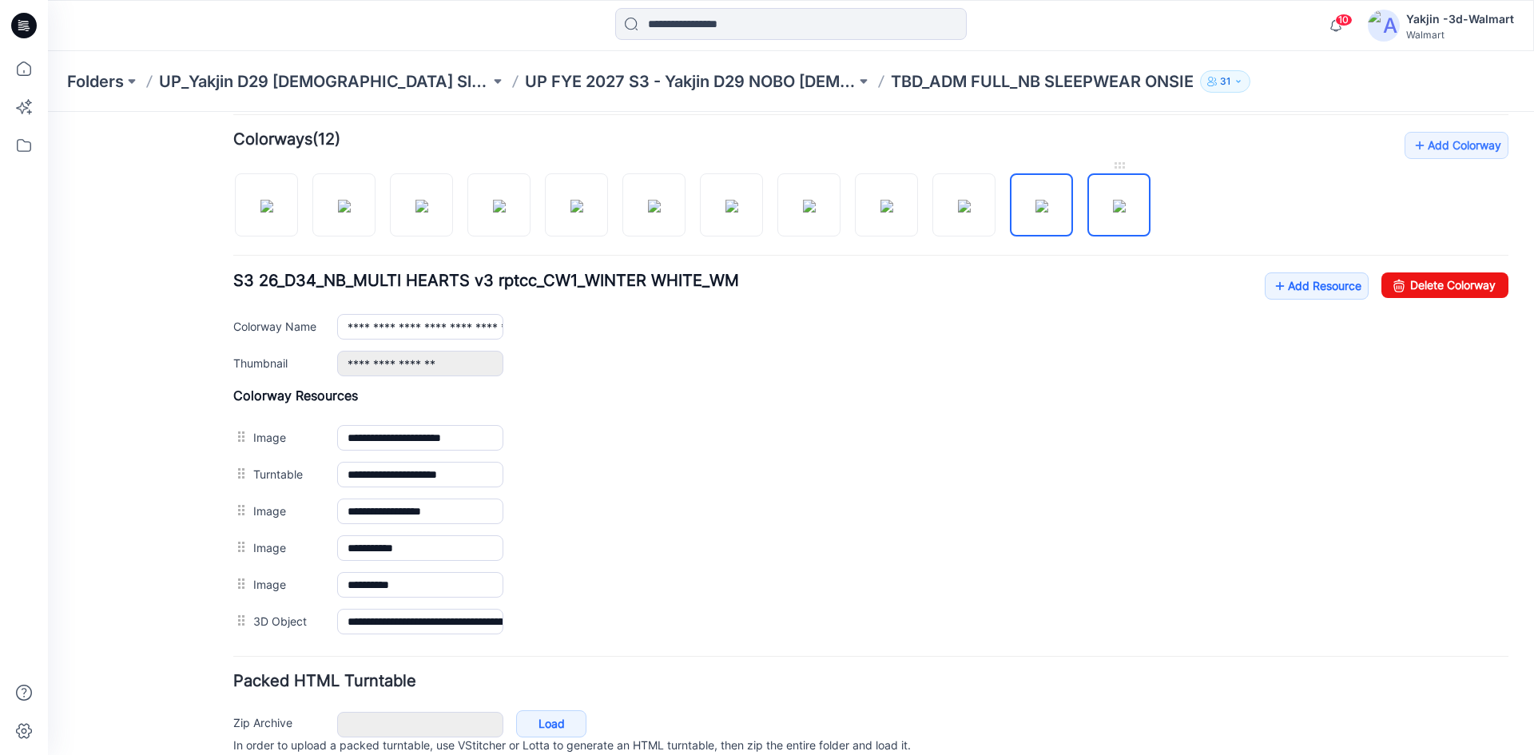
click at [1121, 208] on img at bounding box center [1119, 206] width 13 height 13
click at [815, 212] on img at bounding box center [809, 206] width 13 height 13
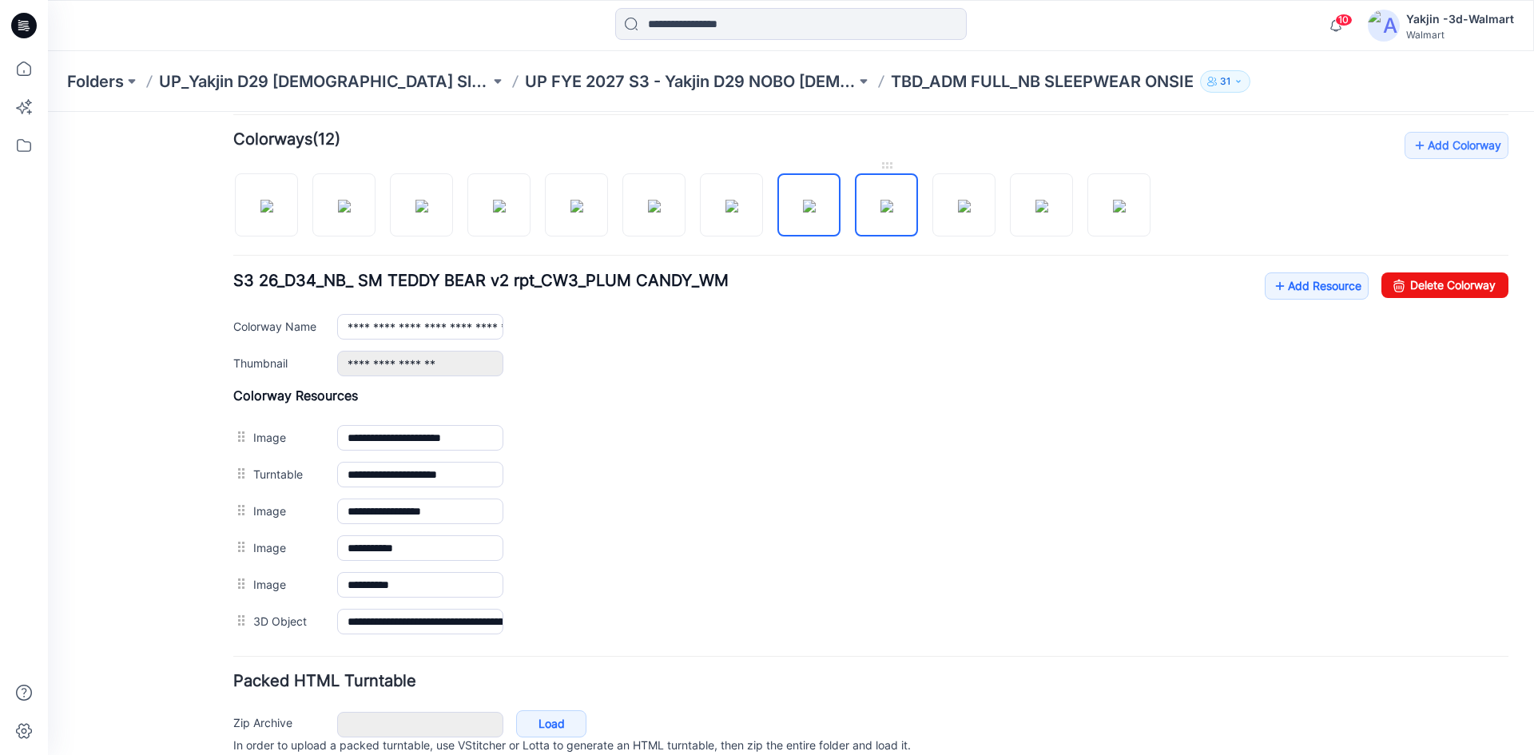
click at [880, 212] on img at bounding box center [886, 206] width 13 height 13
click at [931, 218] on div at bounding box center [698, 197] width 930 height 82
click at [958, 212] on img at bounding box center [964, 206] width 13 height 13
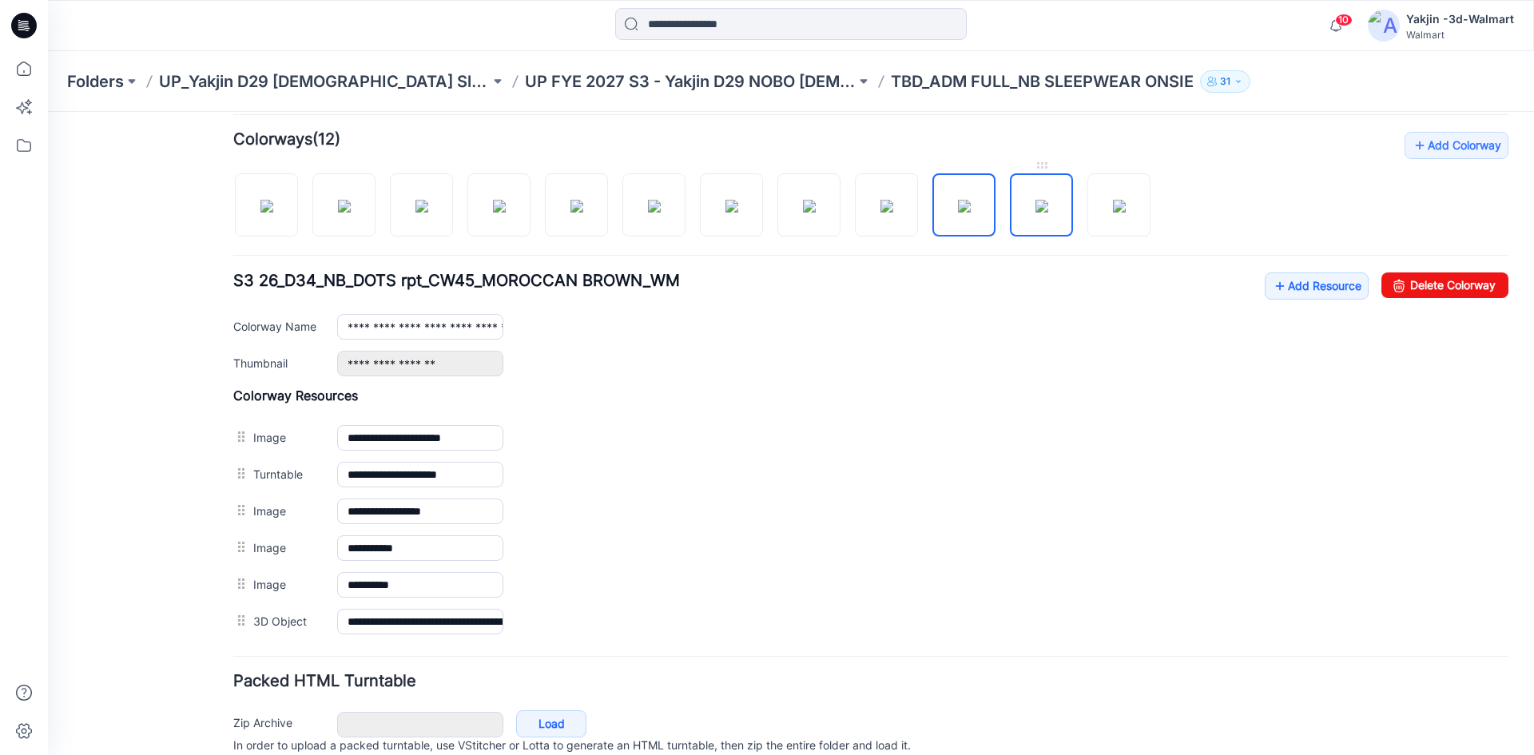
click at [1035, 212] on img at bounding box center [1041, 206] width 13 height 13
click at [1087, 224] on link at bounding box center [1118, 204] width 63 height 63
type input "**********"
click at [1323, 287] on link "Add Resource" at bounding box center [1316, 285] width 104 height 27
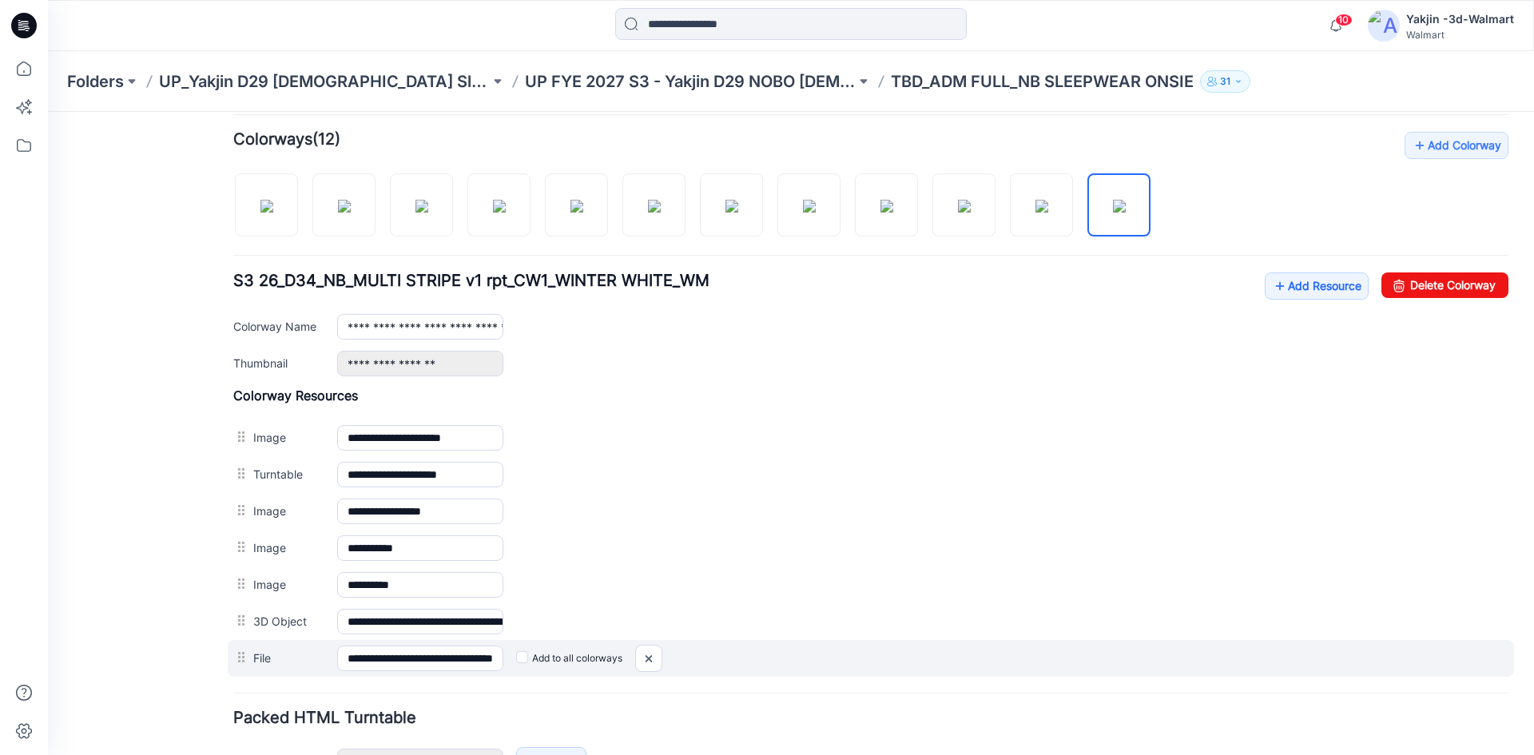
click at [560, 657] on label "Add to all colorways" at bounding box center [569, 658] width 106 height 26
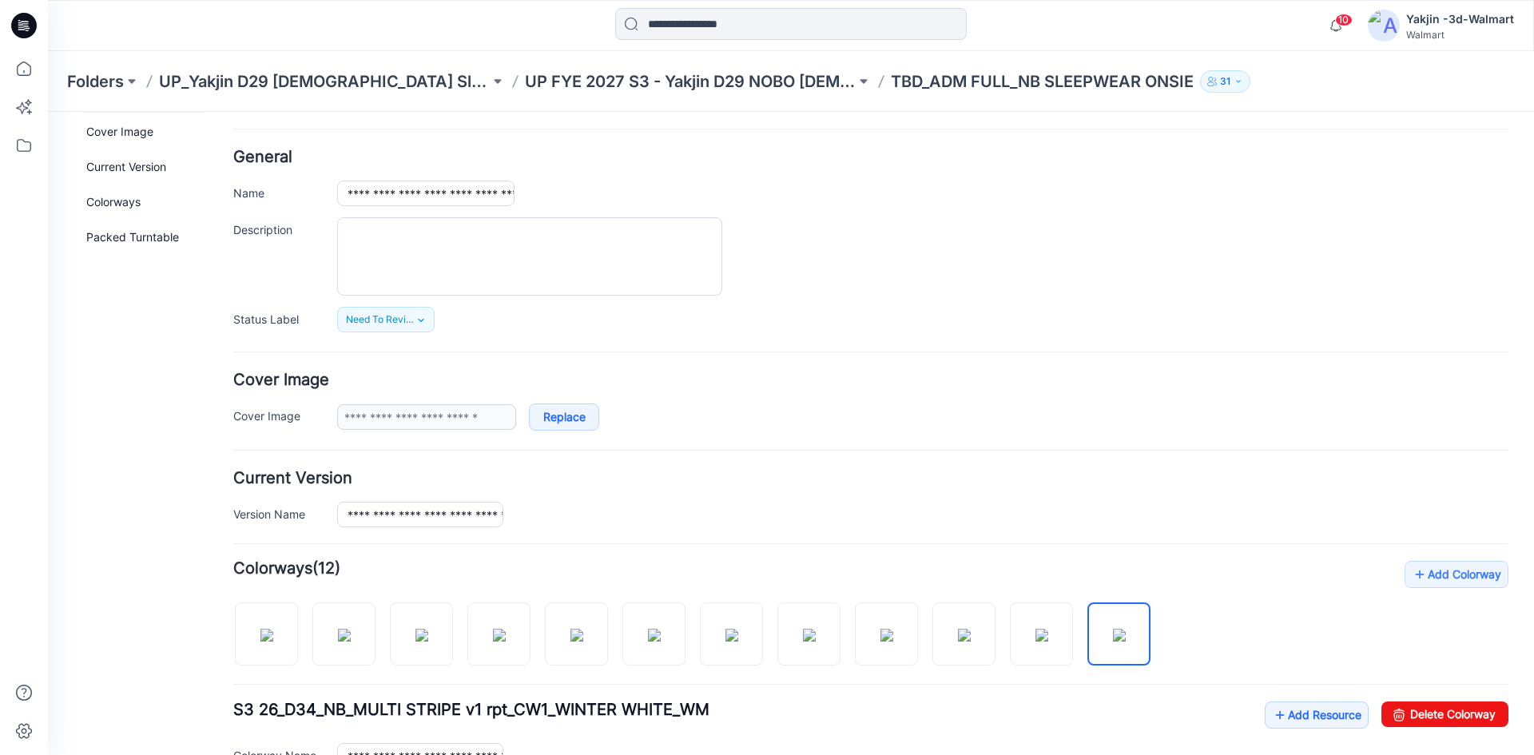
scroll to position [0, 0]
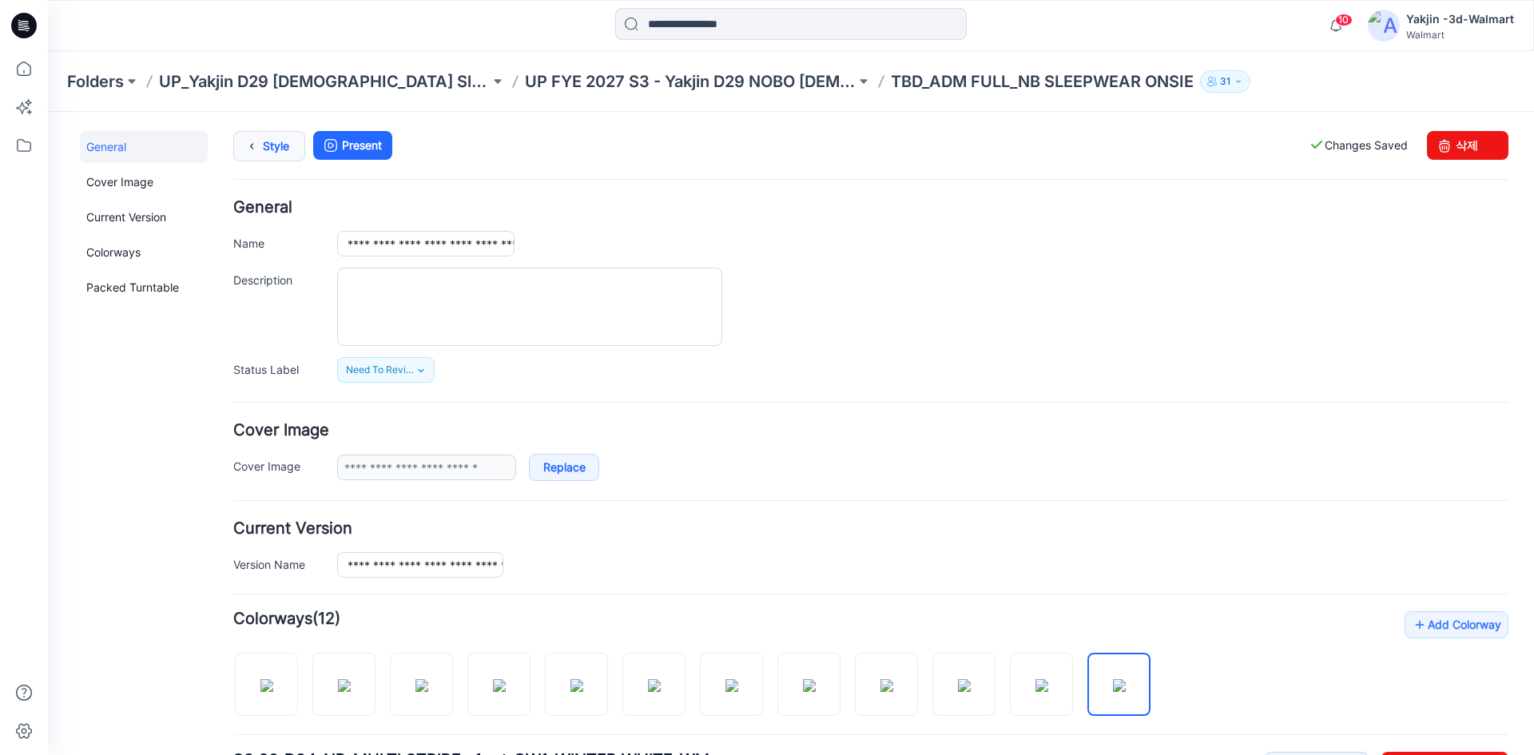
click at [276, 137] on link "Style" at bounding box center [269, 146] width 72 height 30
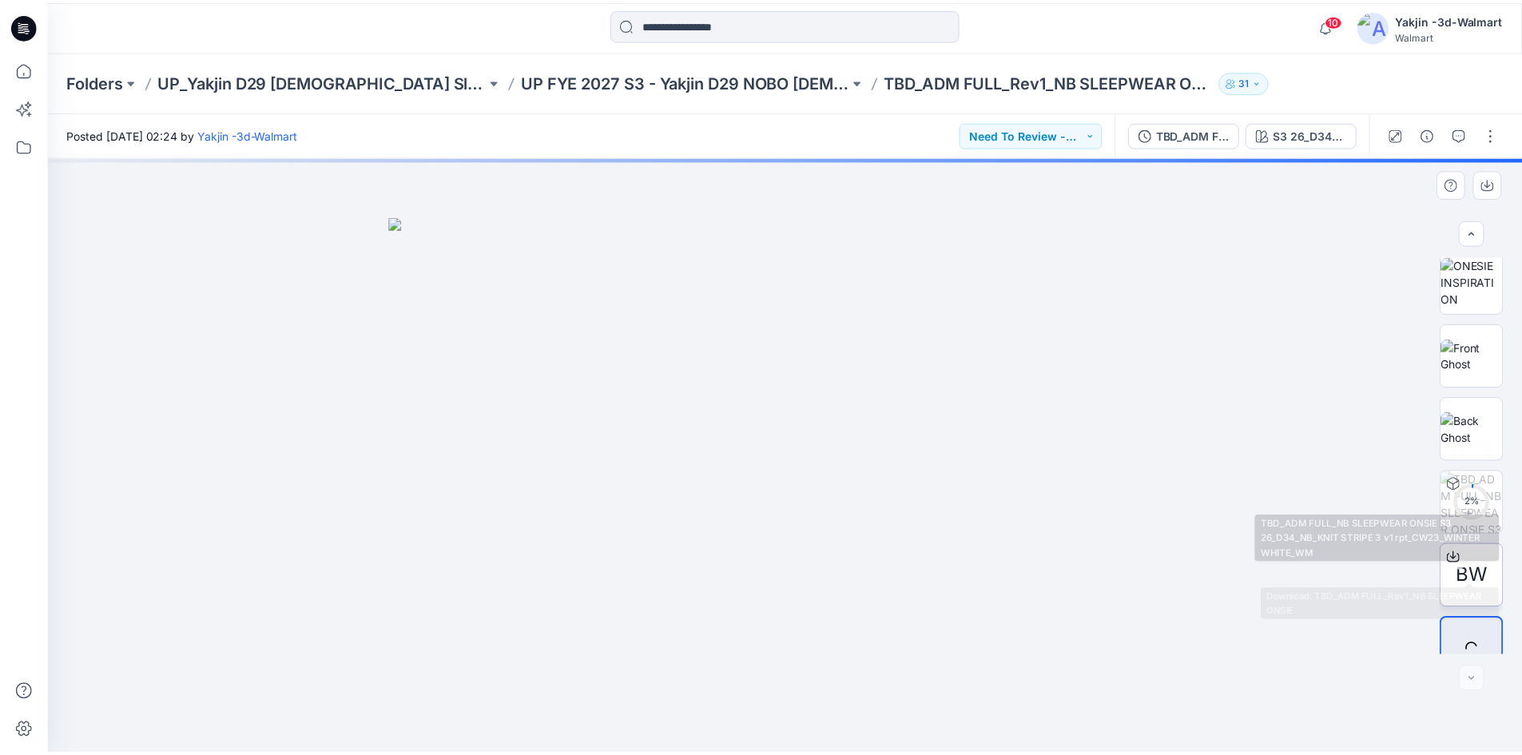
scroll to position [179, 0]
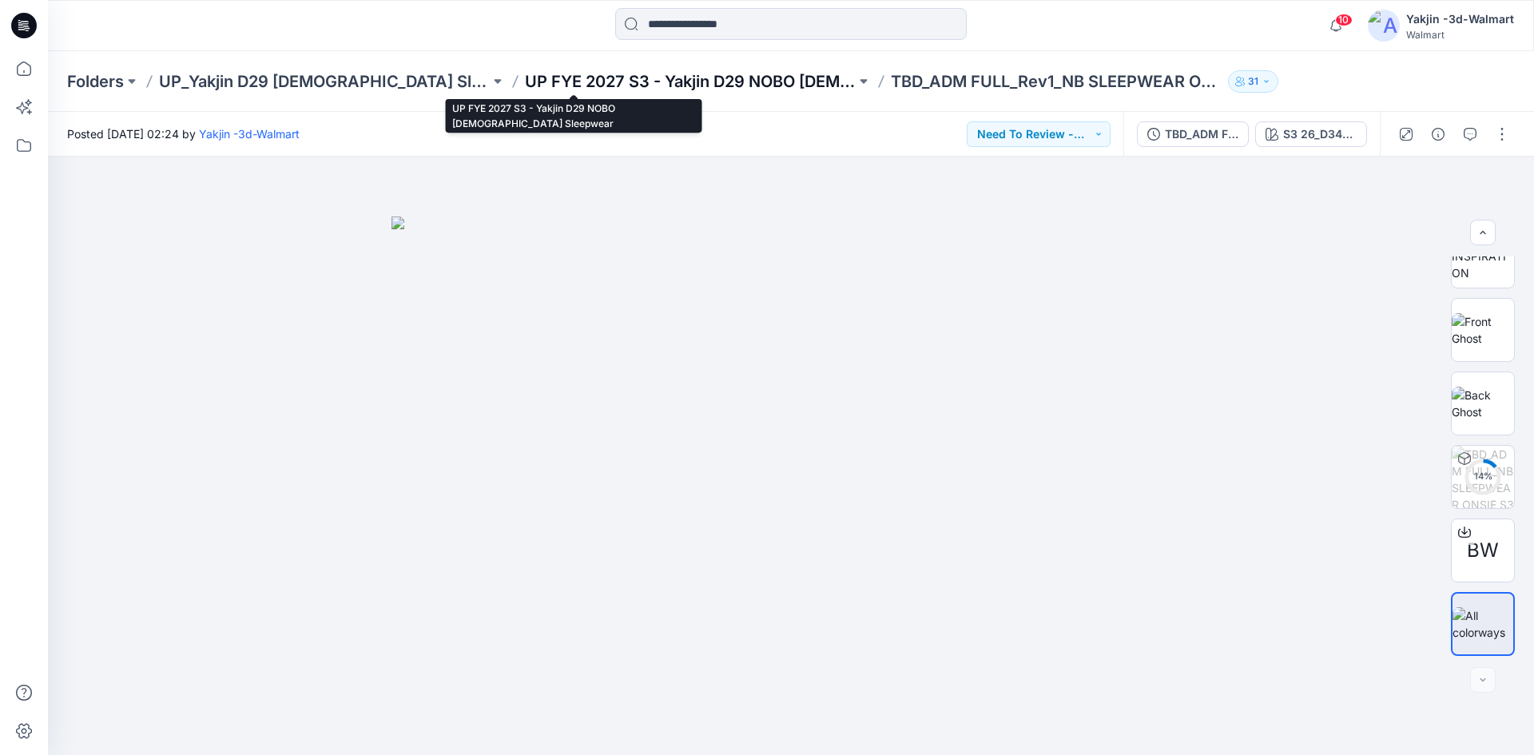
click at [525, 84] on p "UP FYE 2027 S3 - Yakjin D29 NOBO [DEMOGRAPHIC_DATA] Sleepwear" at bounding box center [690, 81] width 331 height 22
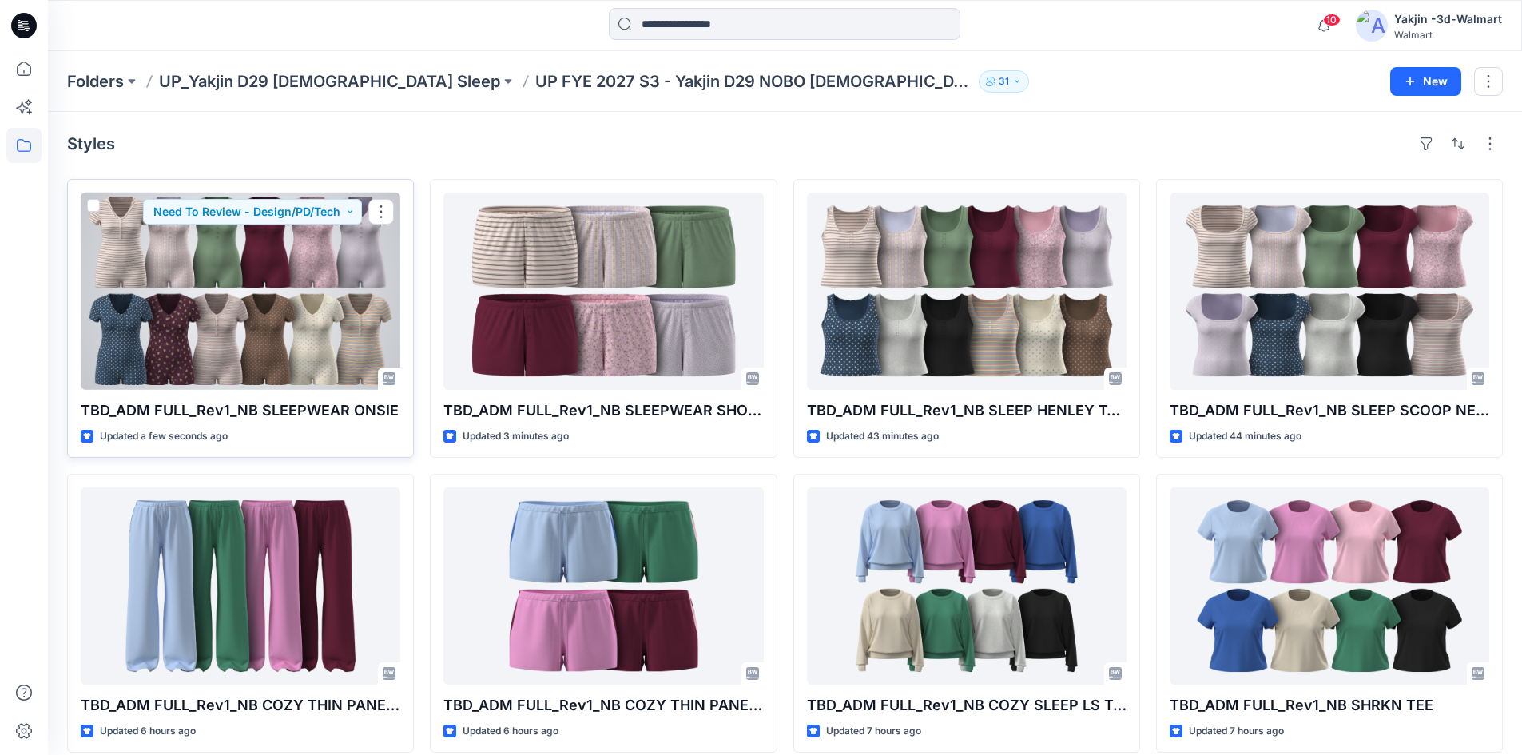
click at [263, 300] on div at bounding box center [240, 290] width 319 height 197
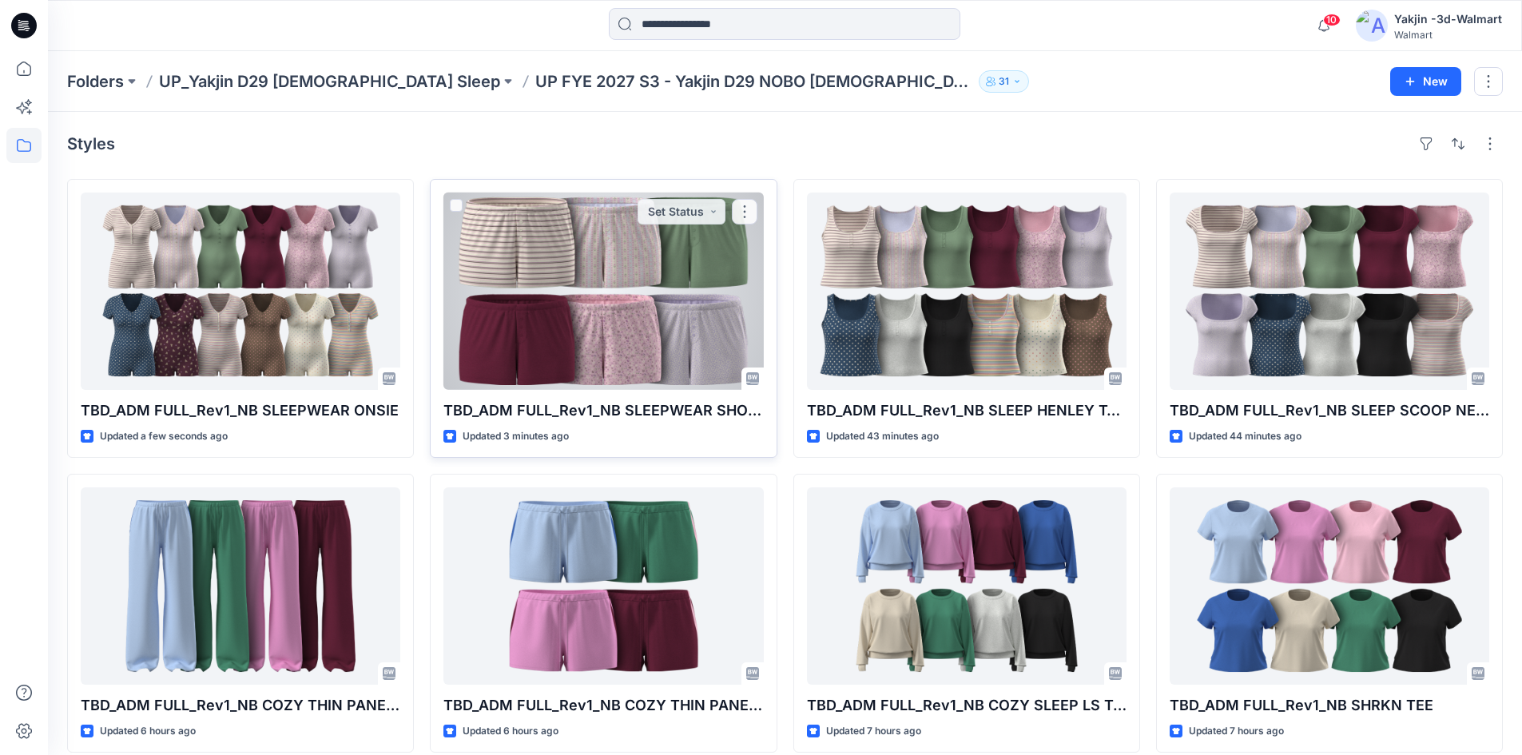
click at [589, 292] on div at bounding box center [602, 290] width 319 height 197
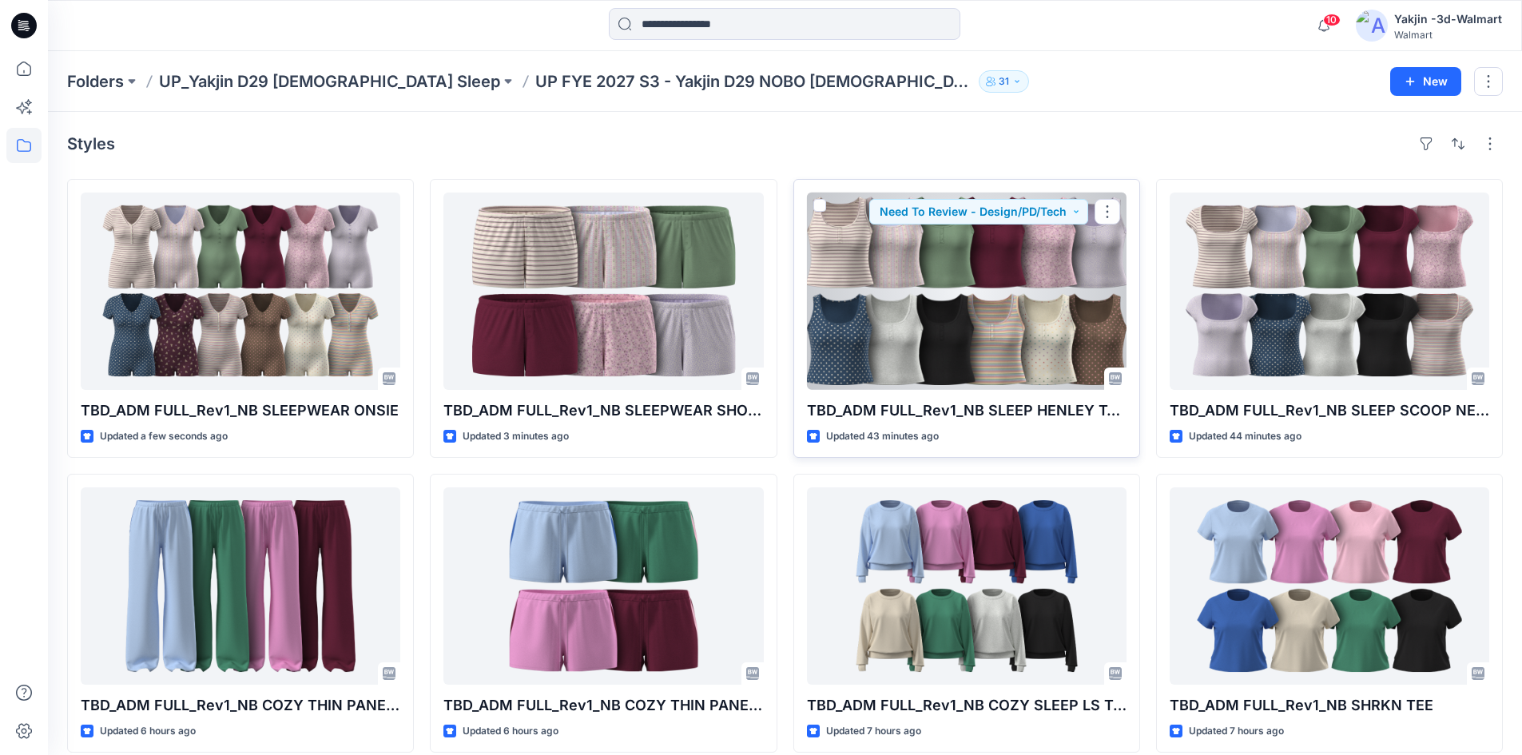
drag, startPoint x: 965, startPoint y: 291, endPoint x: 1112, endPoint y: 287, distance: 147.0
click at [966, 291] on div at bounding box center [966, 290] width 319 height 197
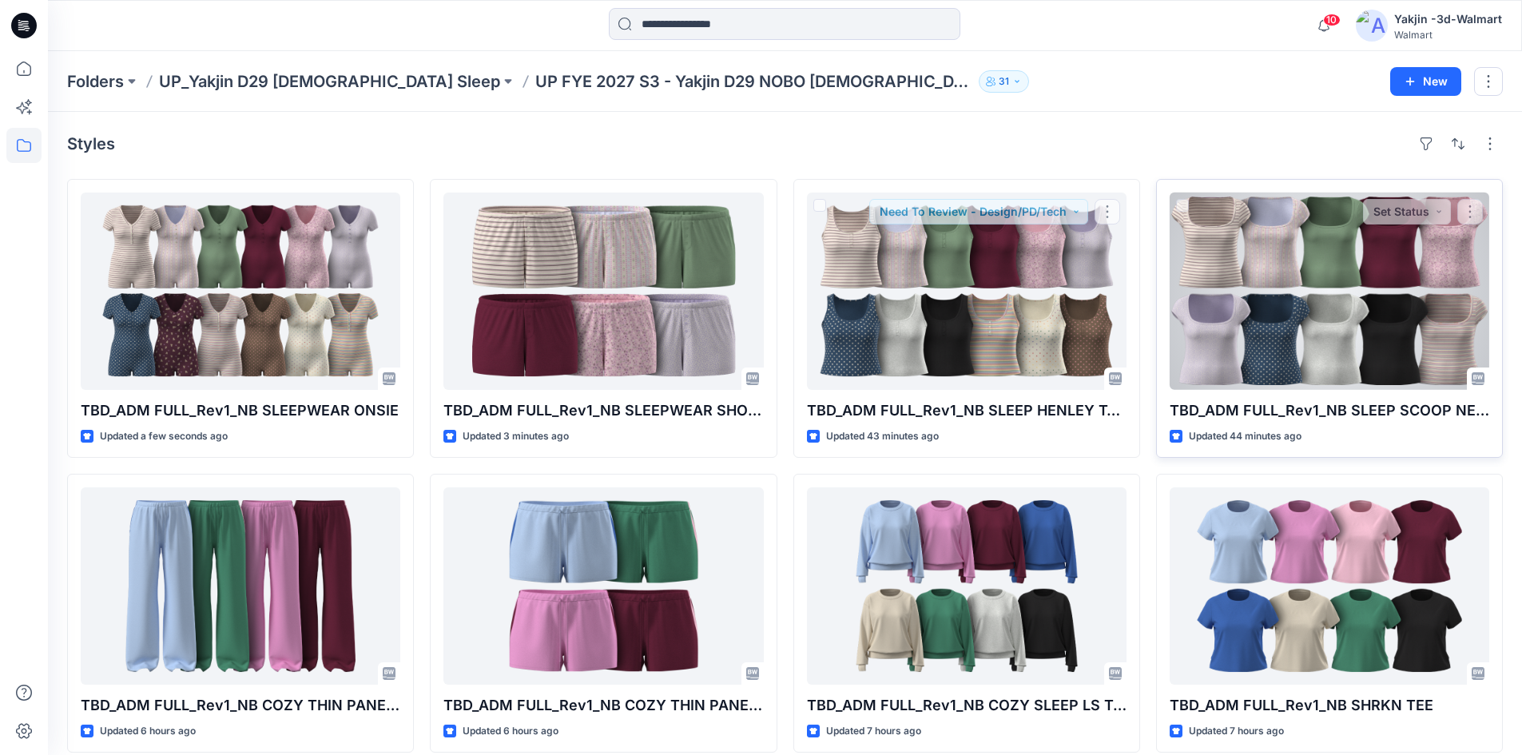
click at [1283, 284] on div at bounding box center [1328, 290] width 319 height 197
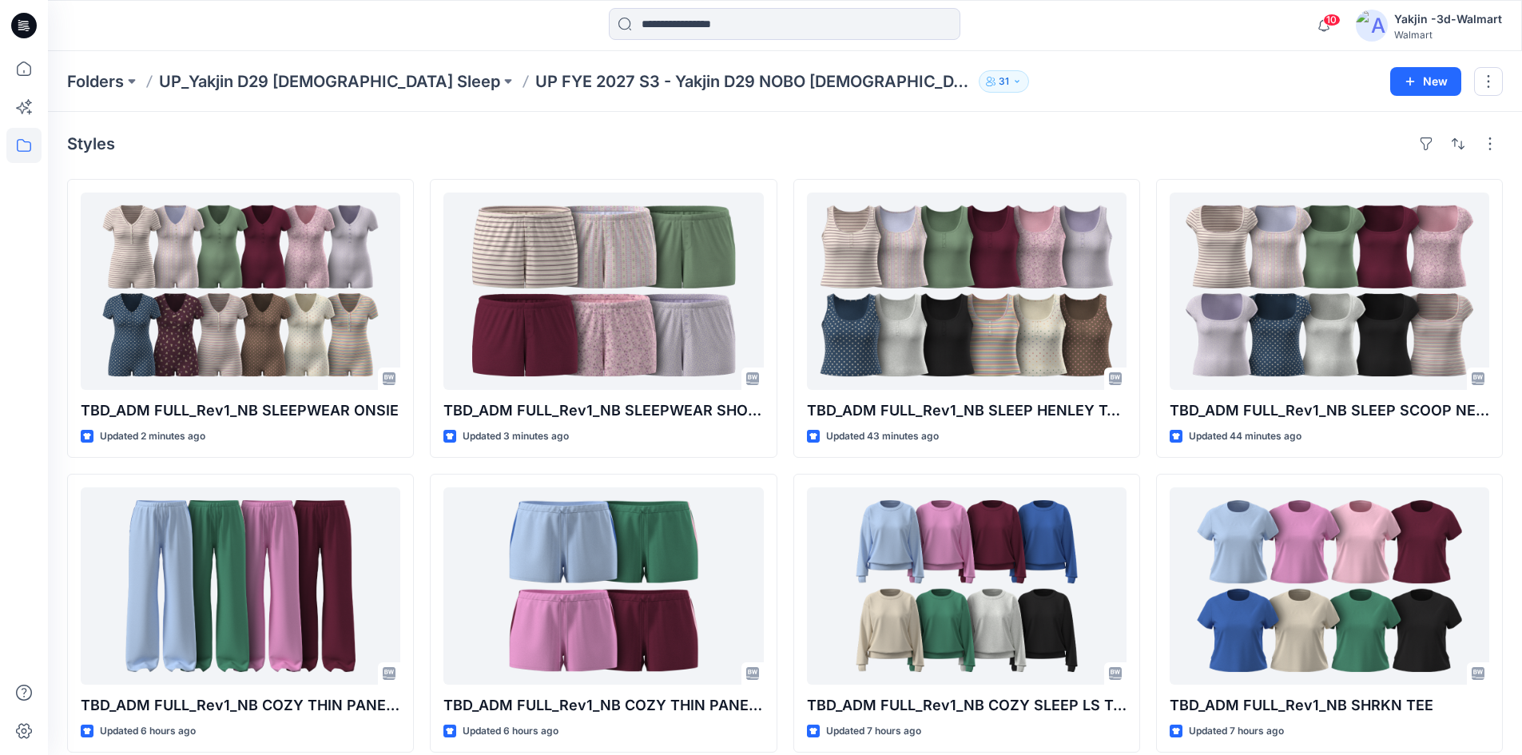
click at [285, 127] on div "Styles TBD_ADM FULL_Rev1_NB SLEEPWEAR ONSIE Updated 2 minutes ago TBD_ADM FULL_…" at bounding box center [785, 618] width 1474 height 1013
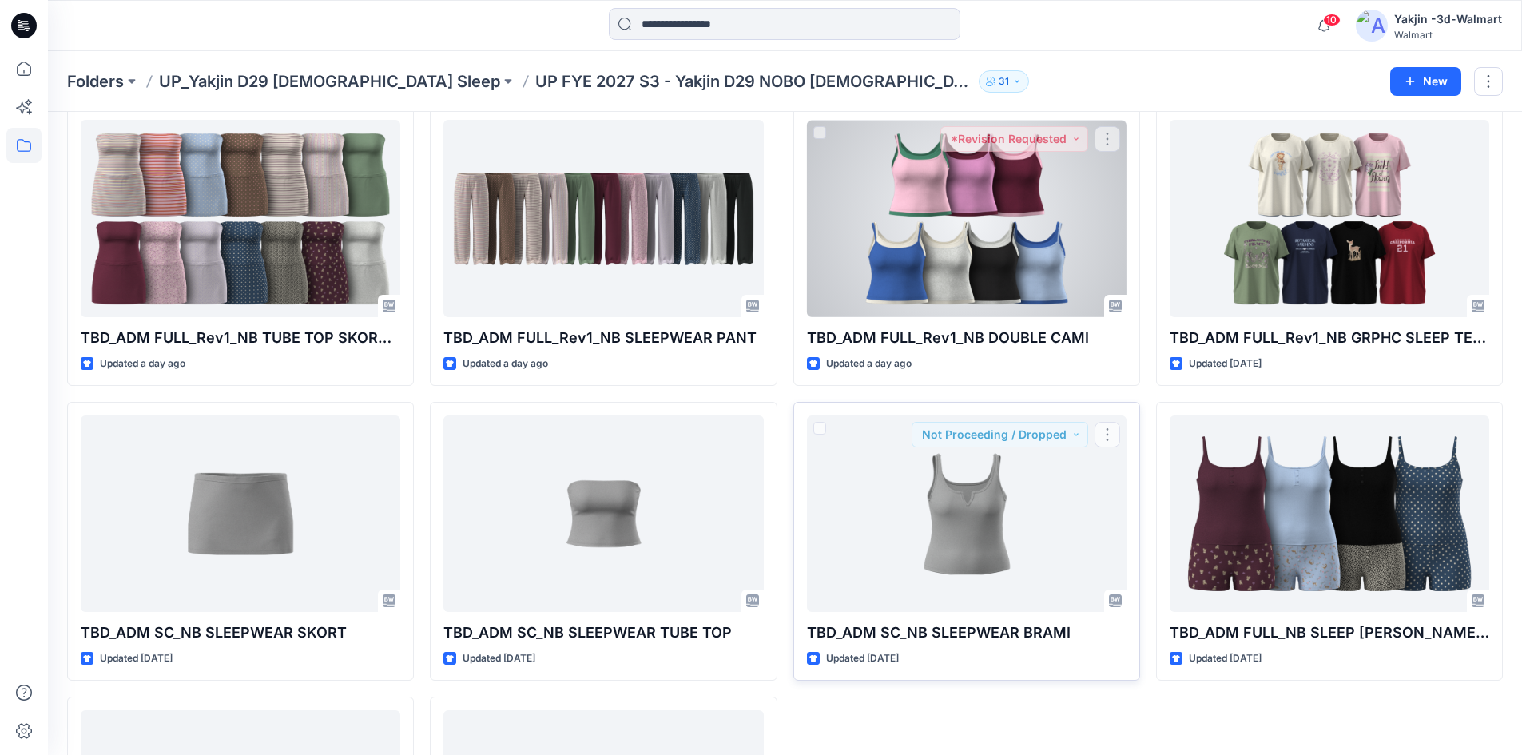
scroll to position [822, 0]
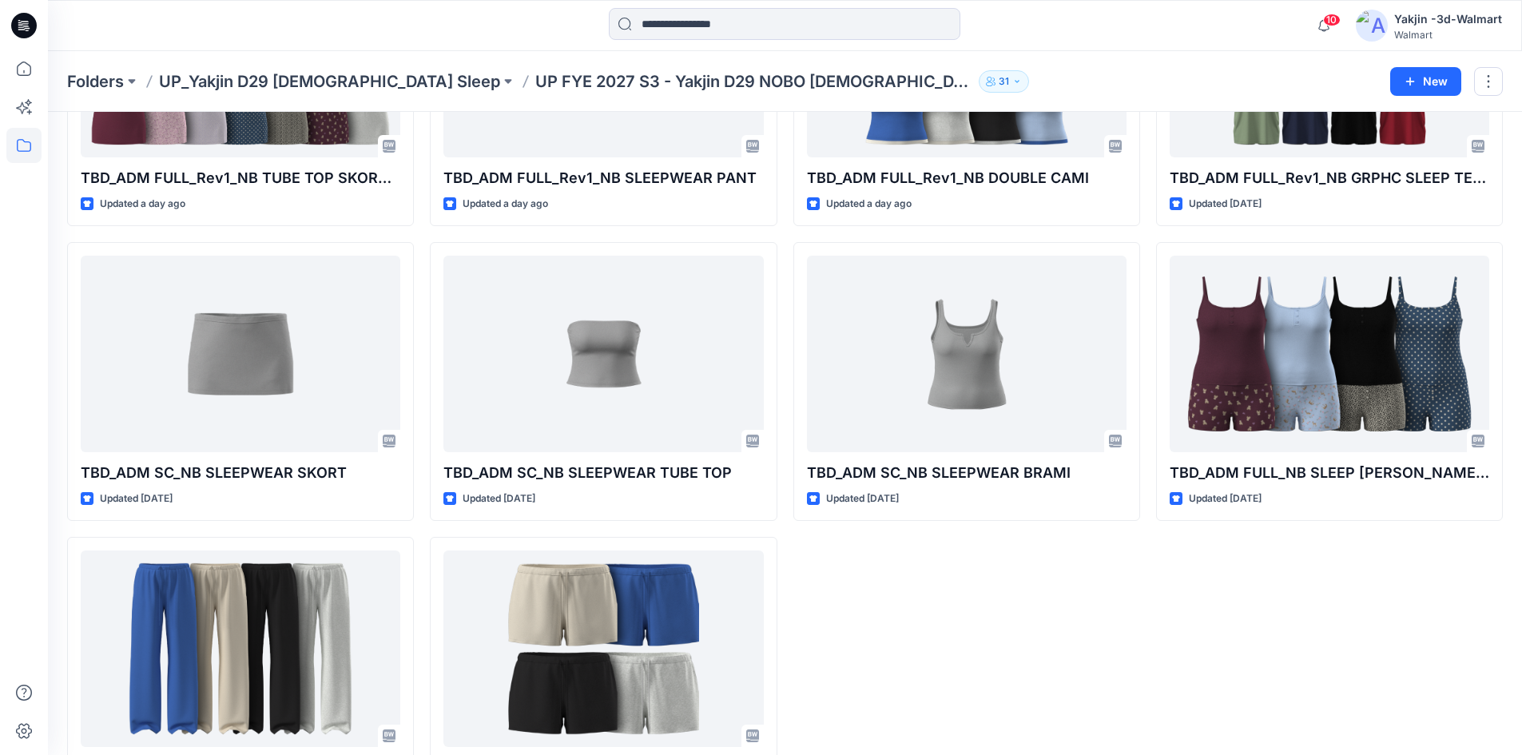
drag, startPoint x: 990, startPoint y: 643, endPoint x: 870, endPoint y: 612, distance: 123.8
click at [990, 642] on div "TBD_ADM FULL_Rev1_NB SLEEP HENLEY TANK Updated an hour ago TBD_ADM FULL_Rev1_NB…" at bounding box center [966, 86] width 347 height 1458
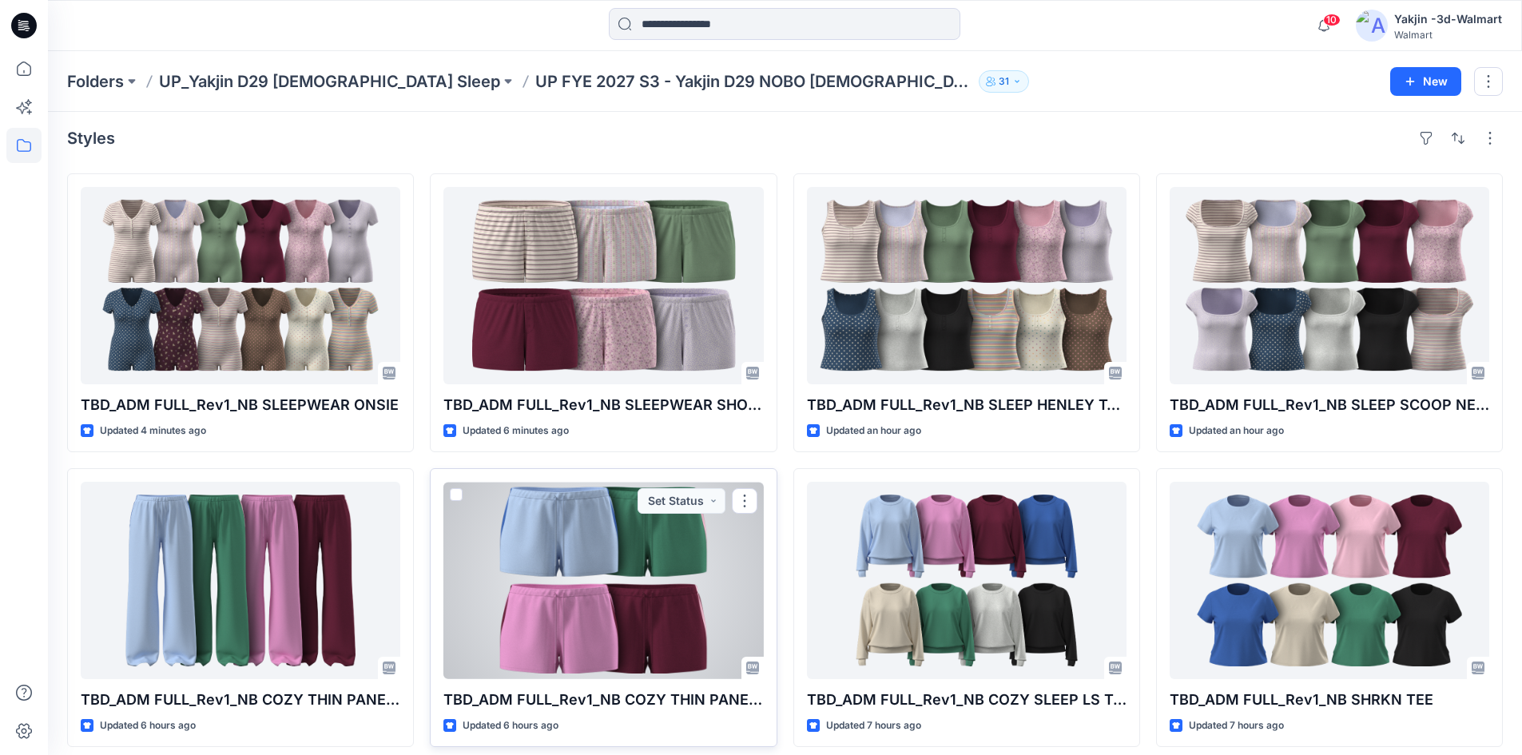
scroll to position [0, 0]
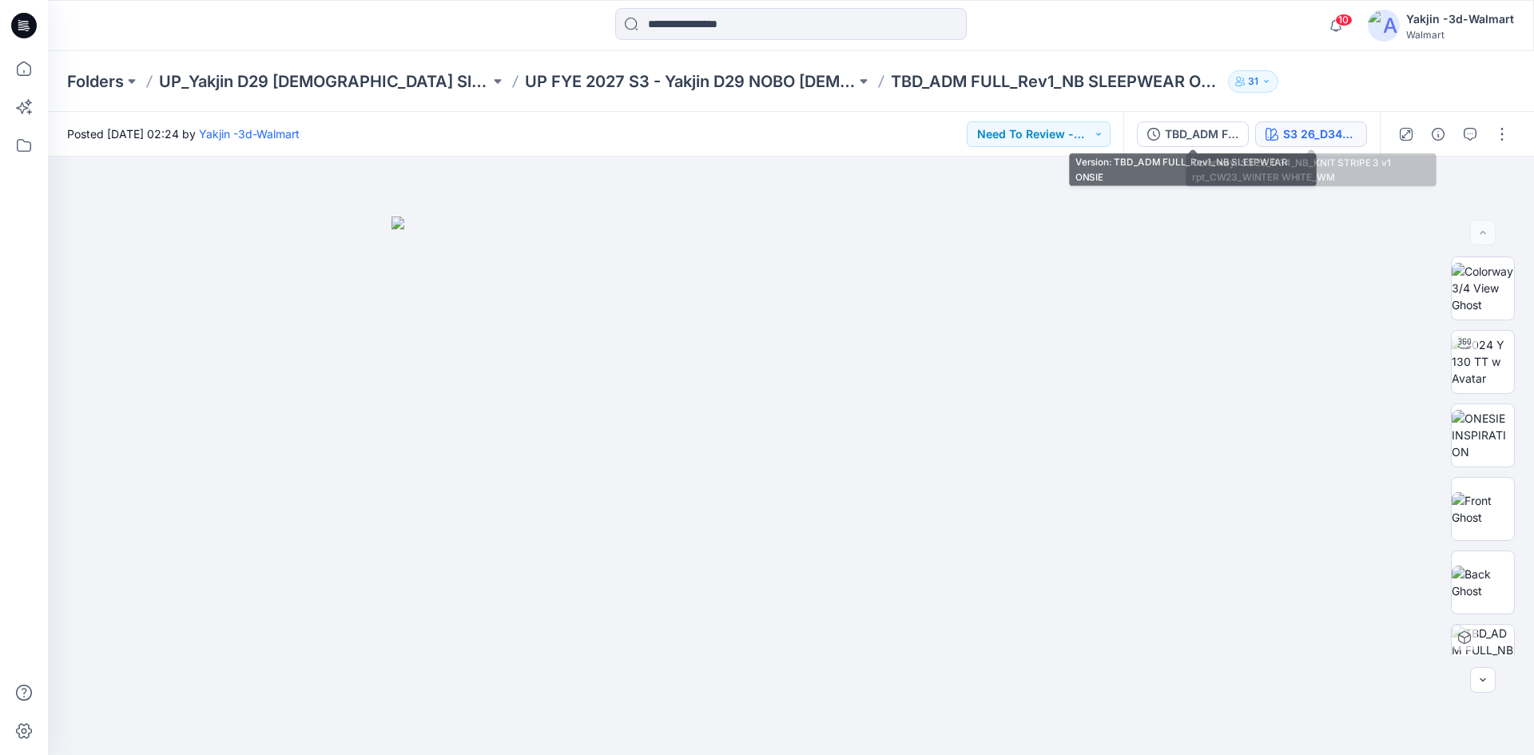
click at [1322, 138] on div "S3 26_D34_NB_KNIT STRIPE 3 v1 rpt_CW23_WINTER WHITE_WM" at bounding box center [1319, 134] width 73 height 18
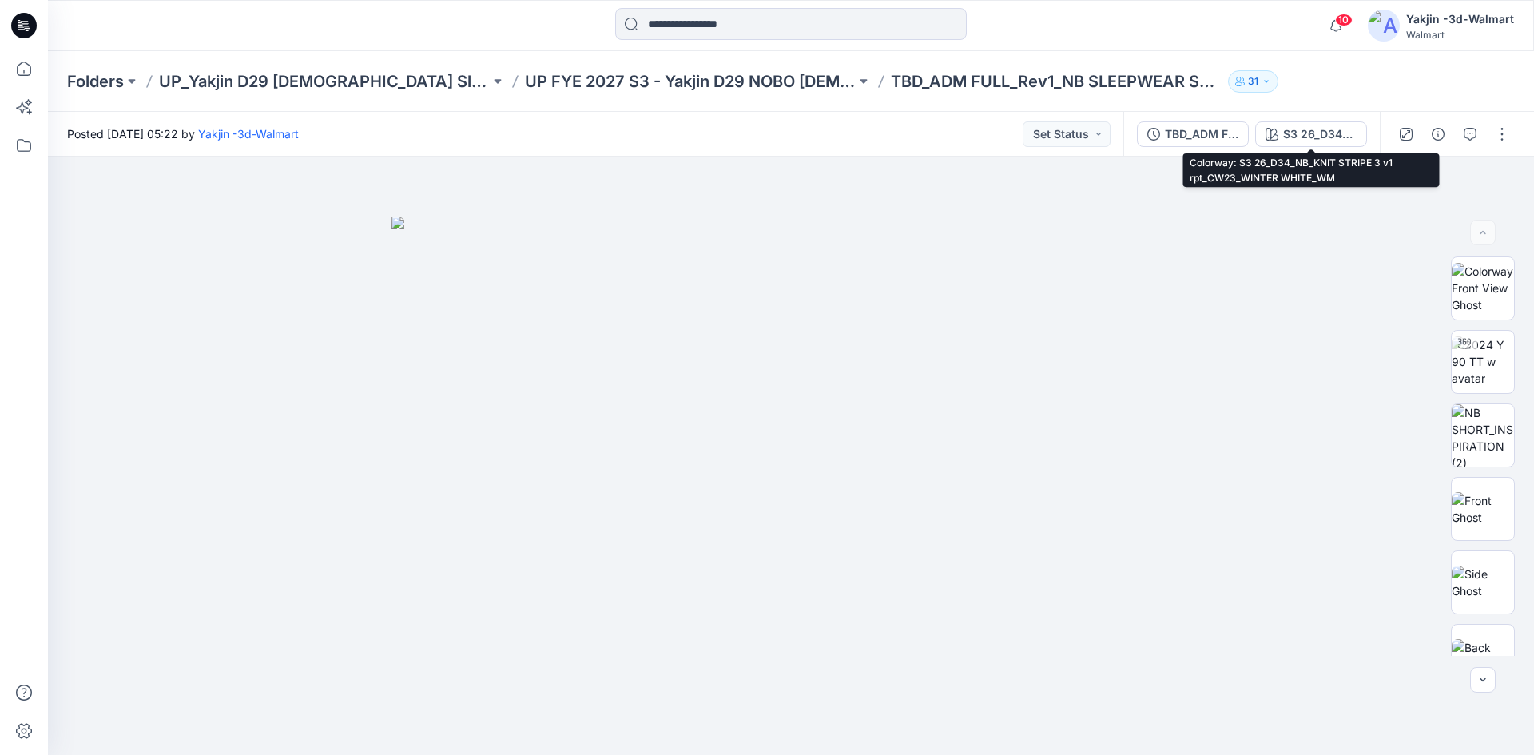
click at [1275, 139] on icon "button" at bounding box center [1271, 134] width 13 height 13
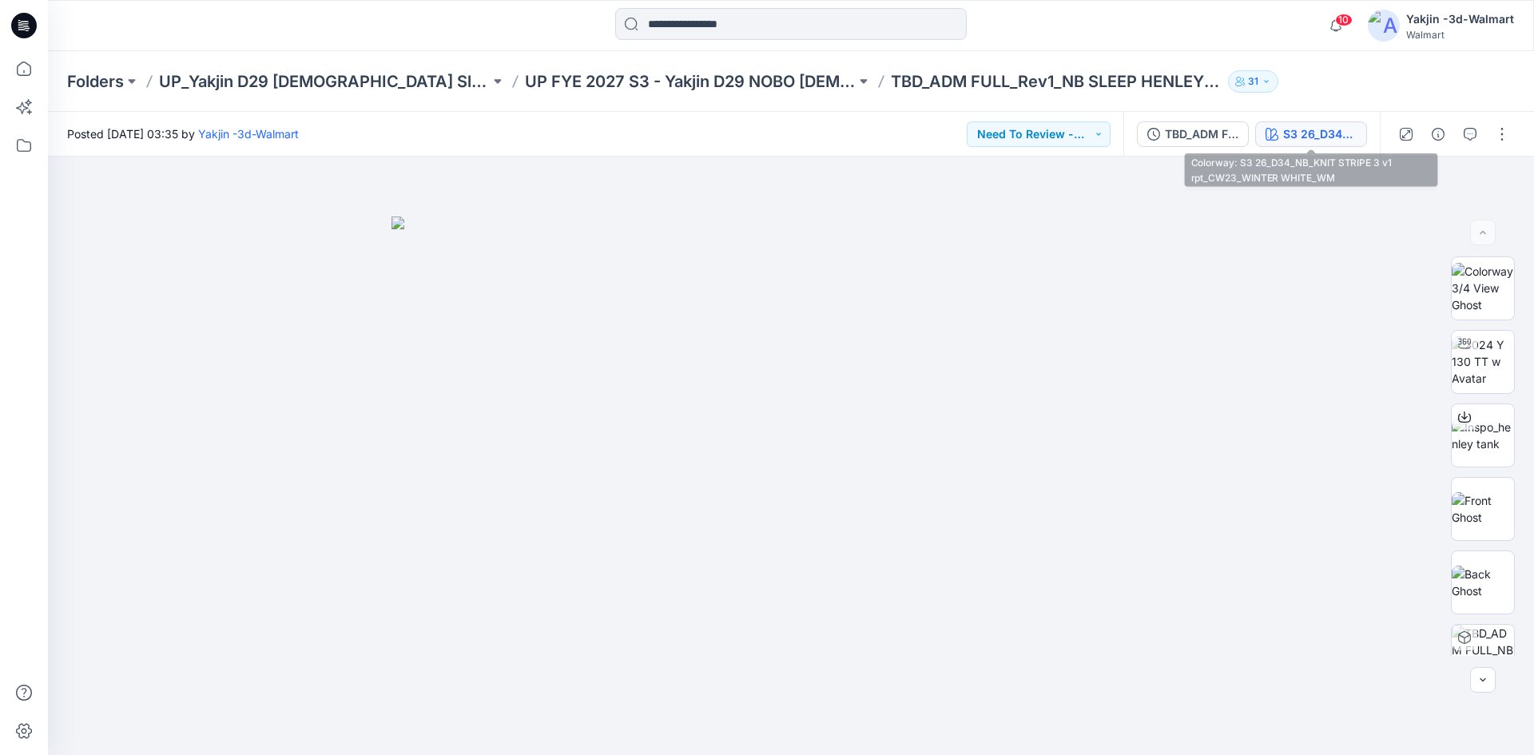
click at [1354, 131] on div "S3 26_D34_NB_KNIT STRIPE 3 v1 rpt_CW23_WINTER WHITE_WM" at bounding box center [1319, 134] width 73 height 18
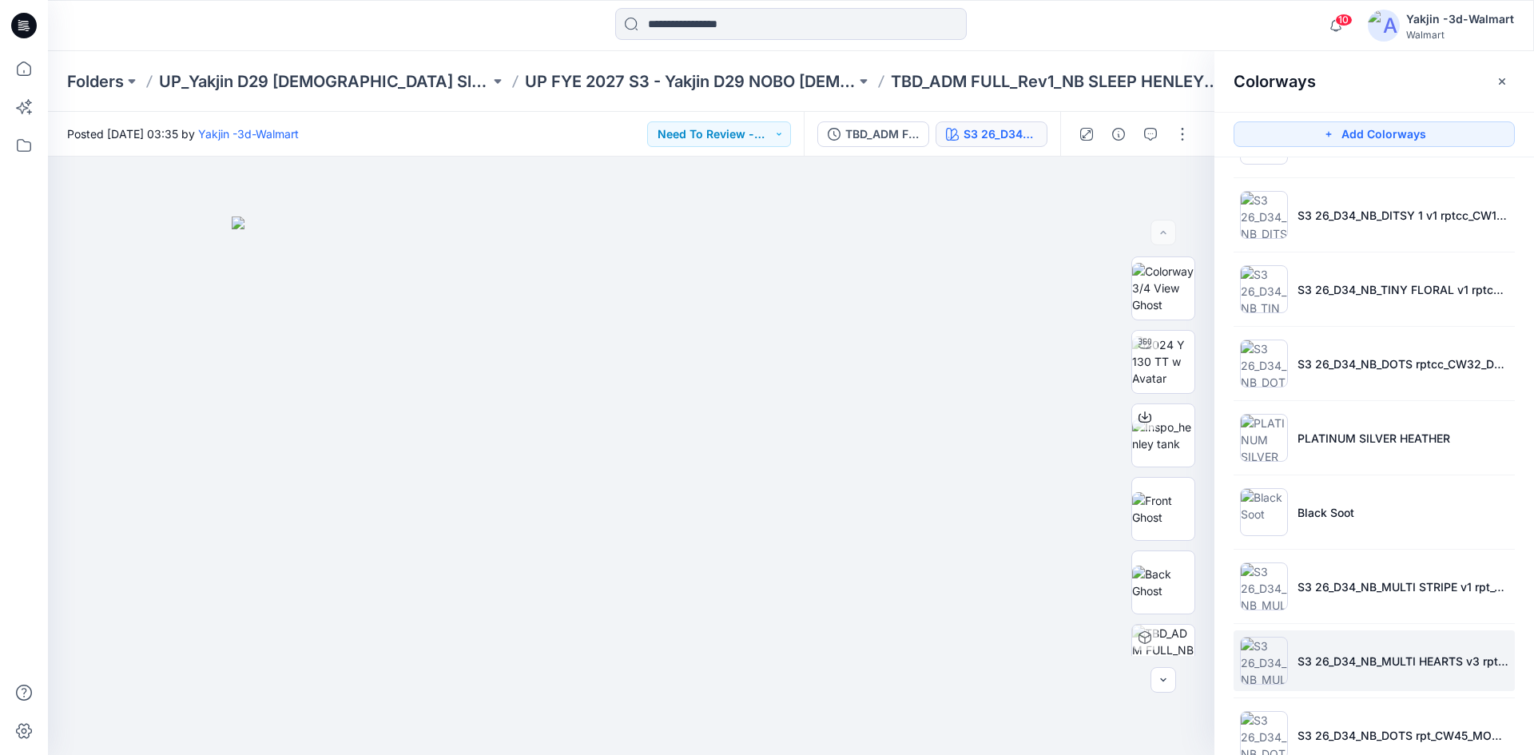
scroll to position [399, 0]
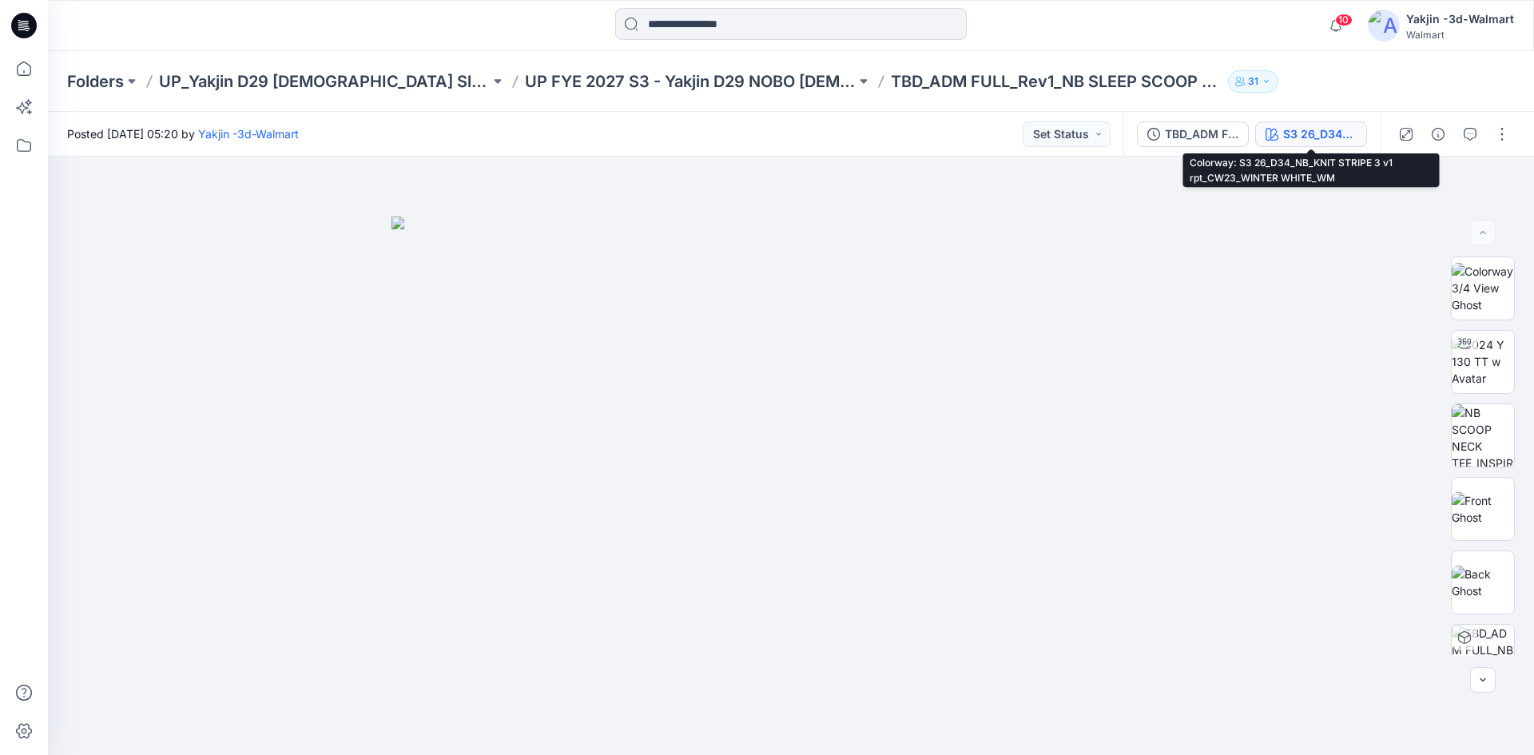
click at [1298, 135] on div "S3 26_D34_NB_KNIT STRIPE 3 v1 rpt_CW23_WINTER WHITE_WM" at bounding box center [1319, 134] width 73 height 18
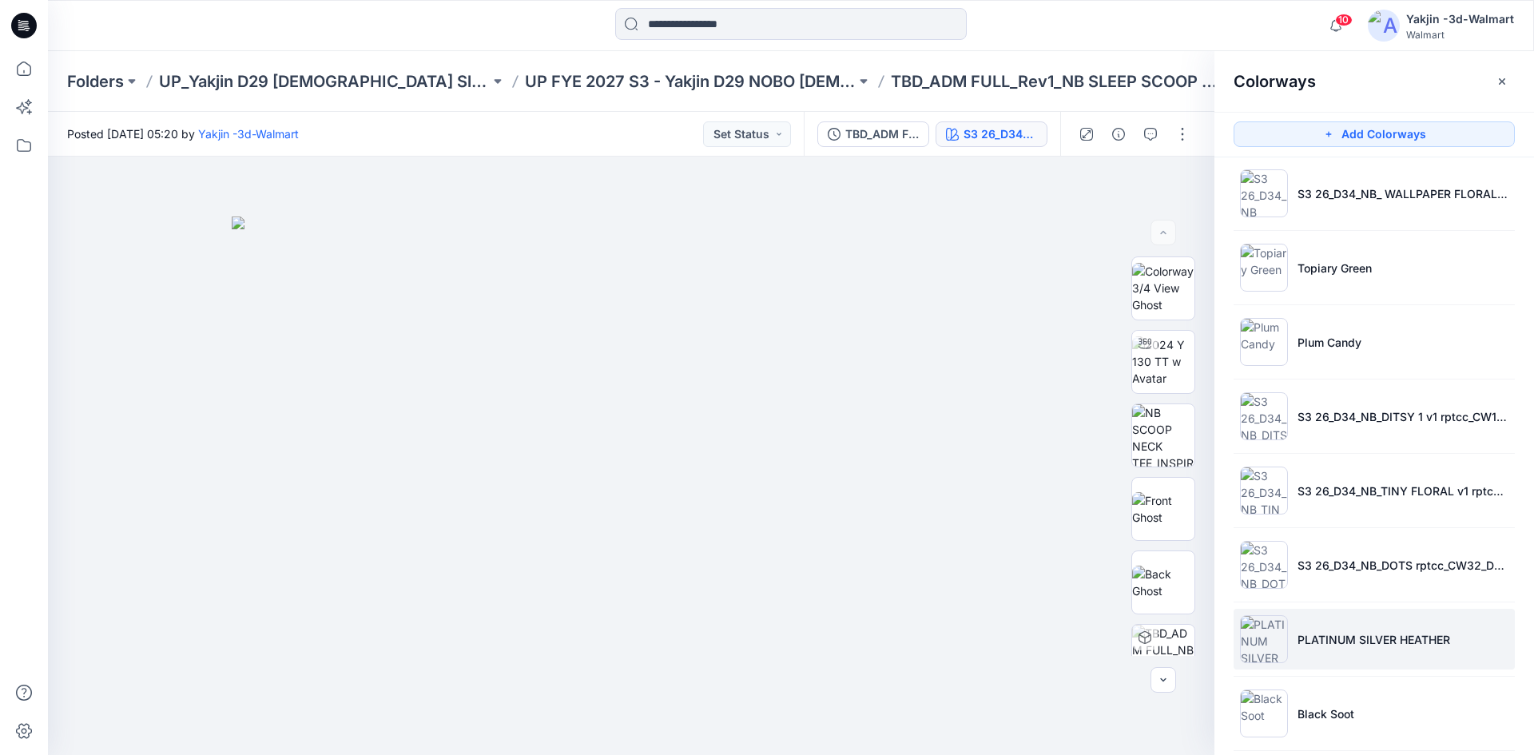
scroll to position [251, 0]
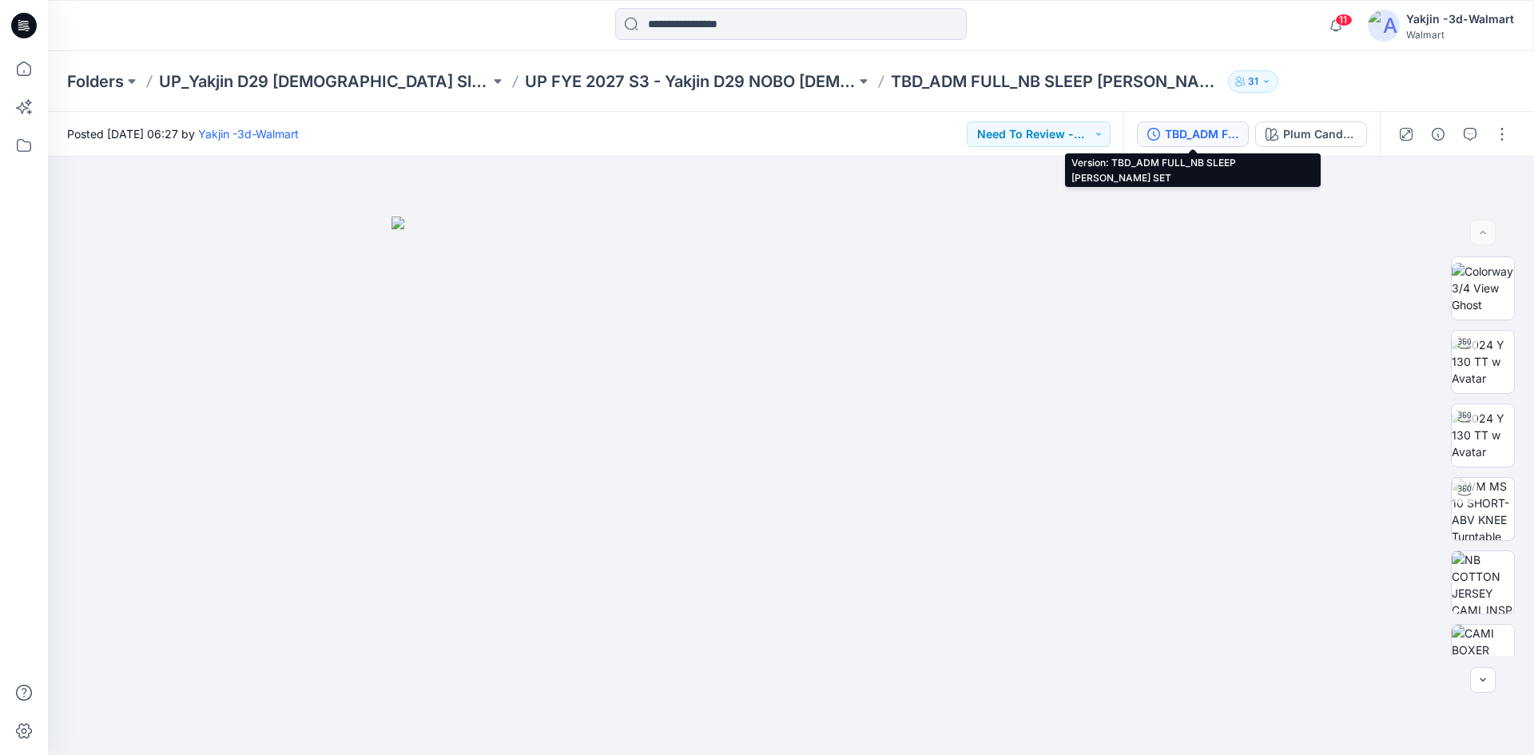
click at [1214, 125] on div "TBD_ADM FULL_NB SLEEP [PERSON_NAME] SET" at bounding box center [1201, 134] width 73 height 18
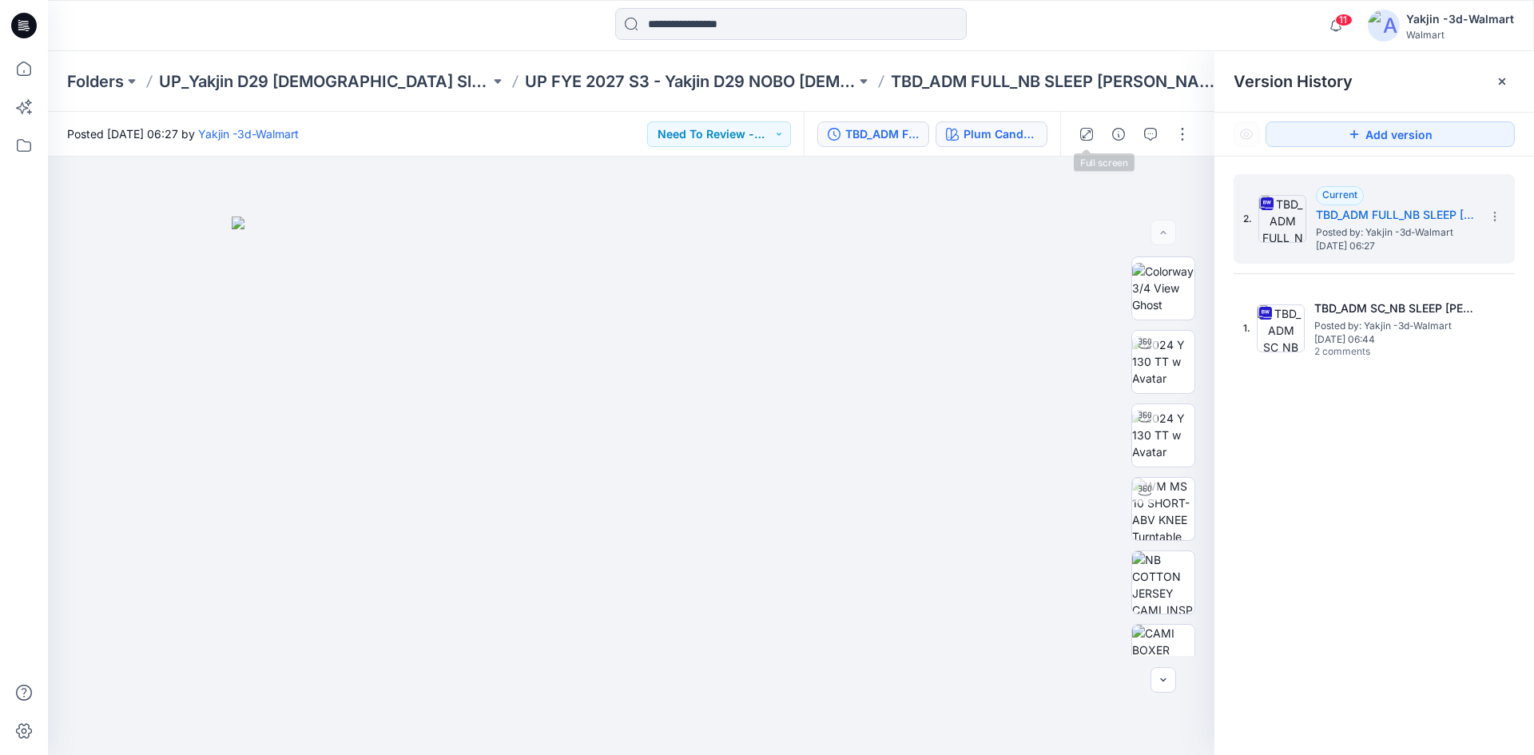
click at [990, 136] on div "Plum Candy_S3 26_D34_NB_ SM TEDDY BEAR v2 rpt_CW3_PLUM CANDY_WM" at bounding box center [999, 134] width 73 height 18
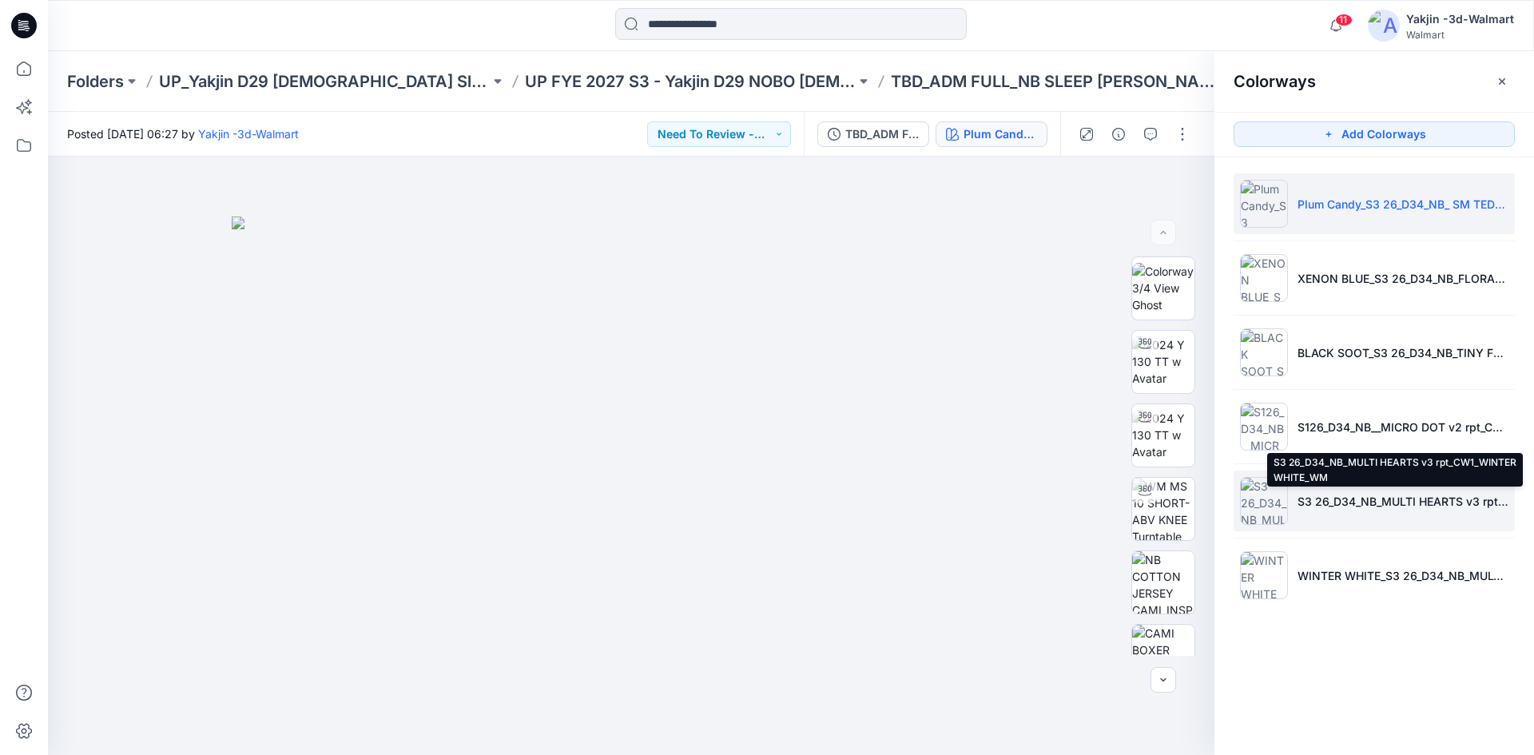
click at [1368, 497] on p "S3 26_D34_NB_MULTI HEARTS v3 rpt_CW1_WINTER WHITE_WM" at bounding box center [1402, 501] width 211 height 17
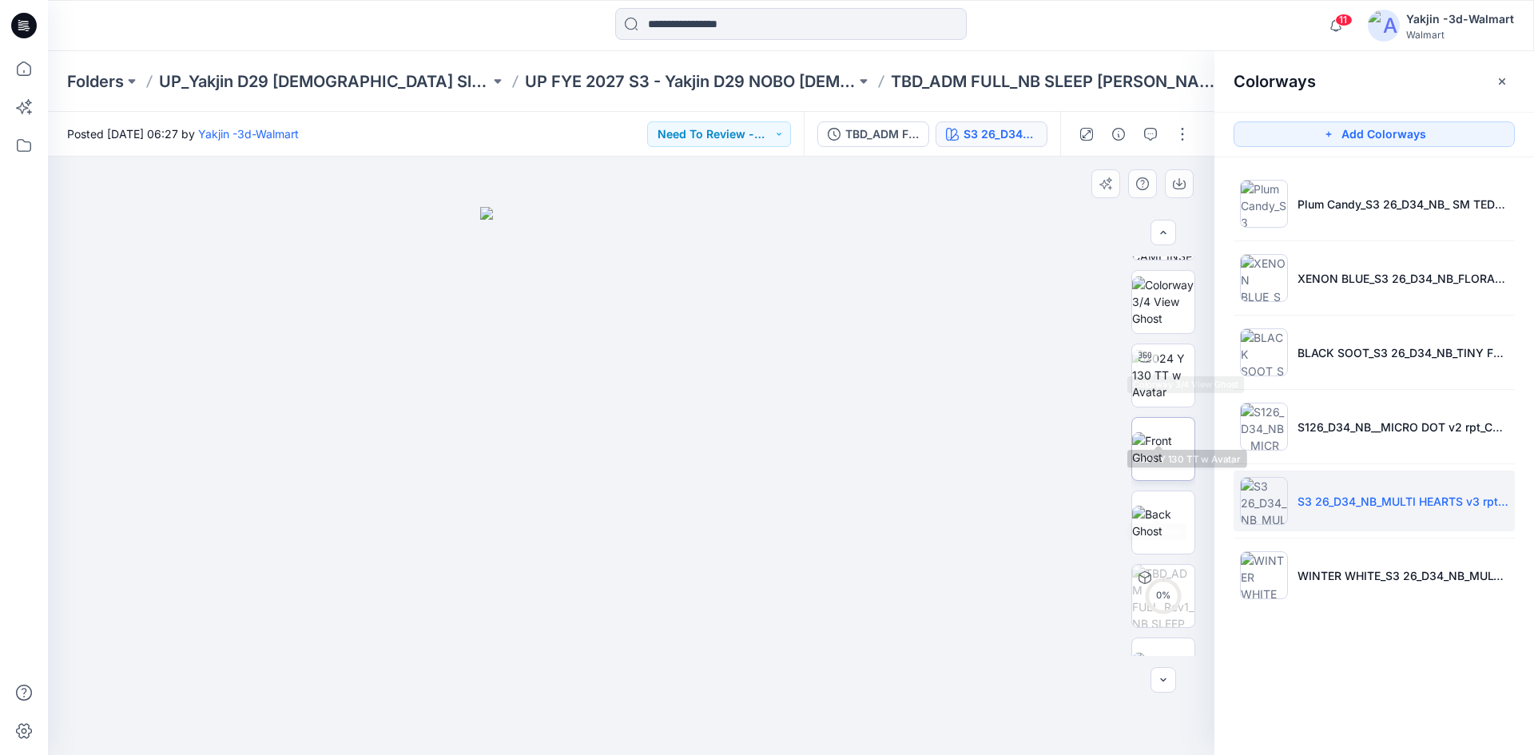
scroll to position [160, 0]
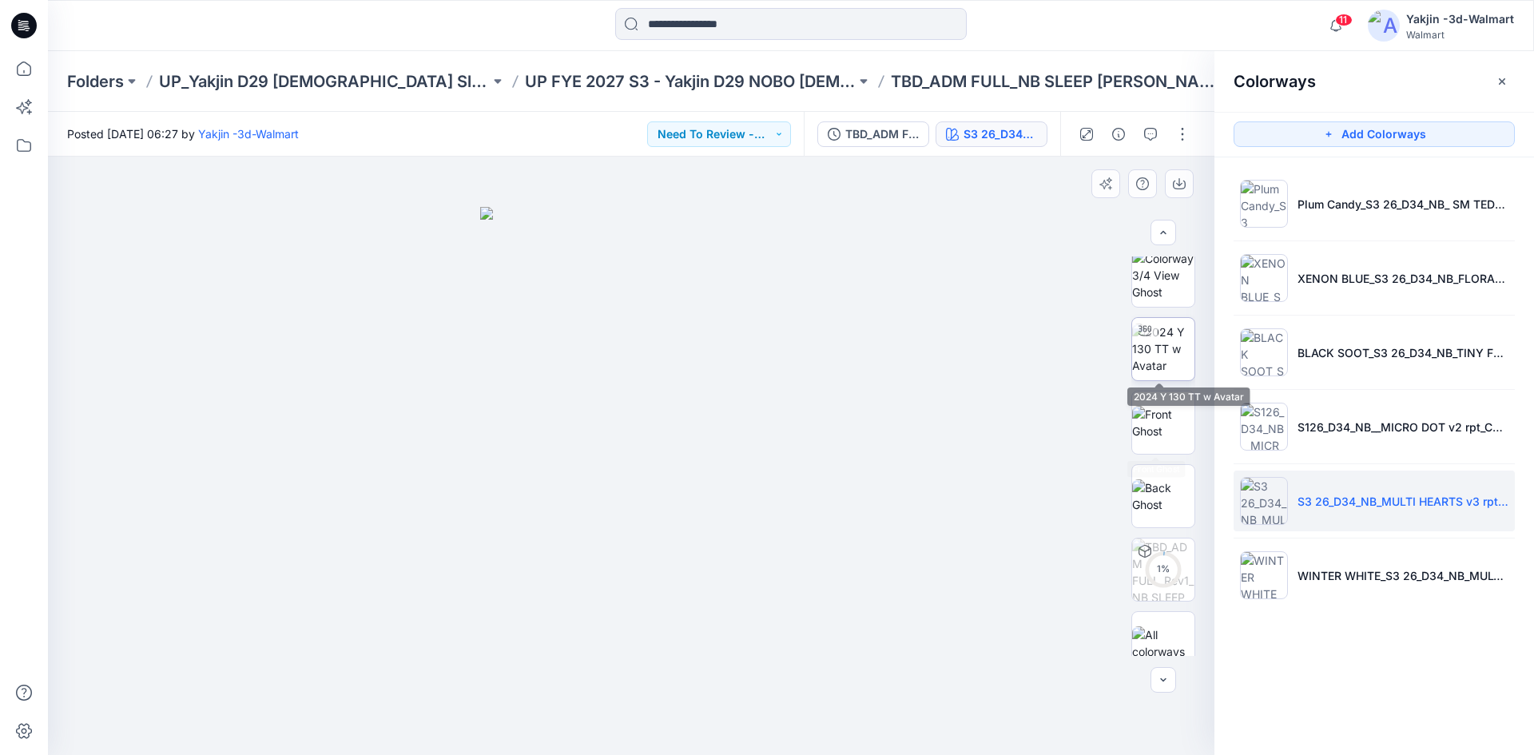
click at [1161, 364] on img at bounding box center [1163, 348] width 62 height 50
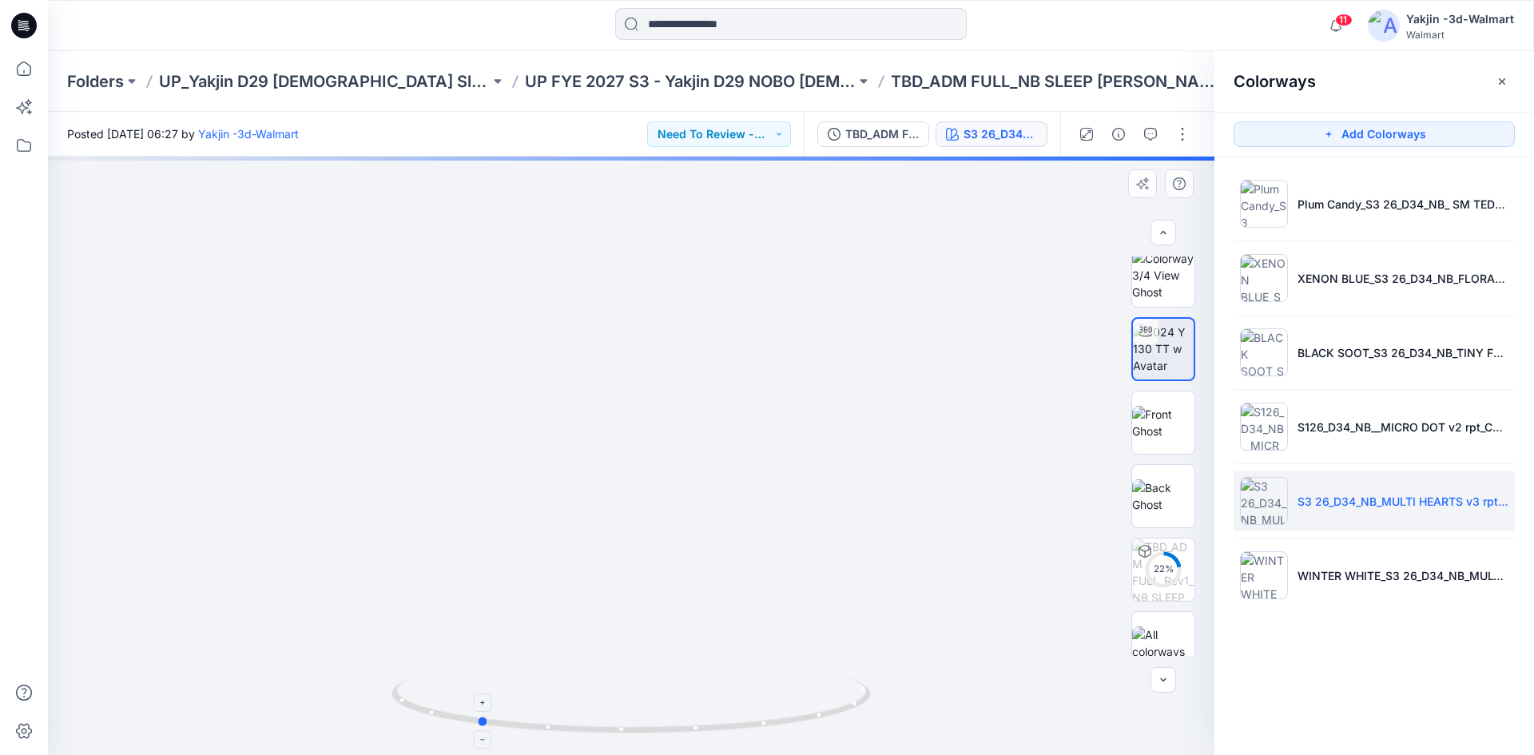
drag, startPoint x: 682, startPoint y: 726, endPoint x: 514, endPoint y: 728, distance: 167.7
click at [514, 728] on icon at bounding box center [632, 707] width 483 height 60
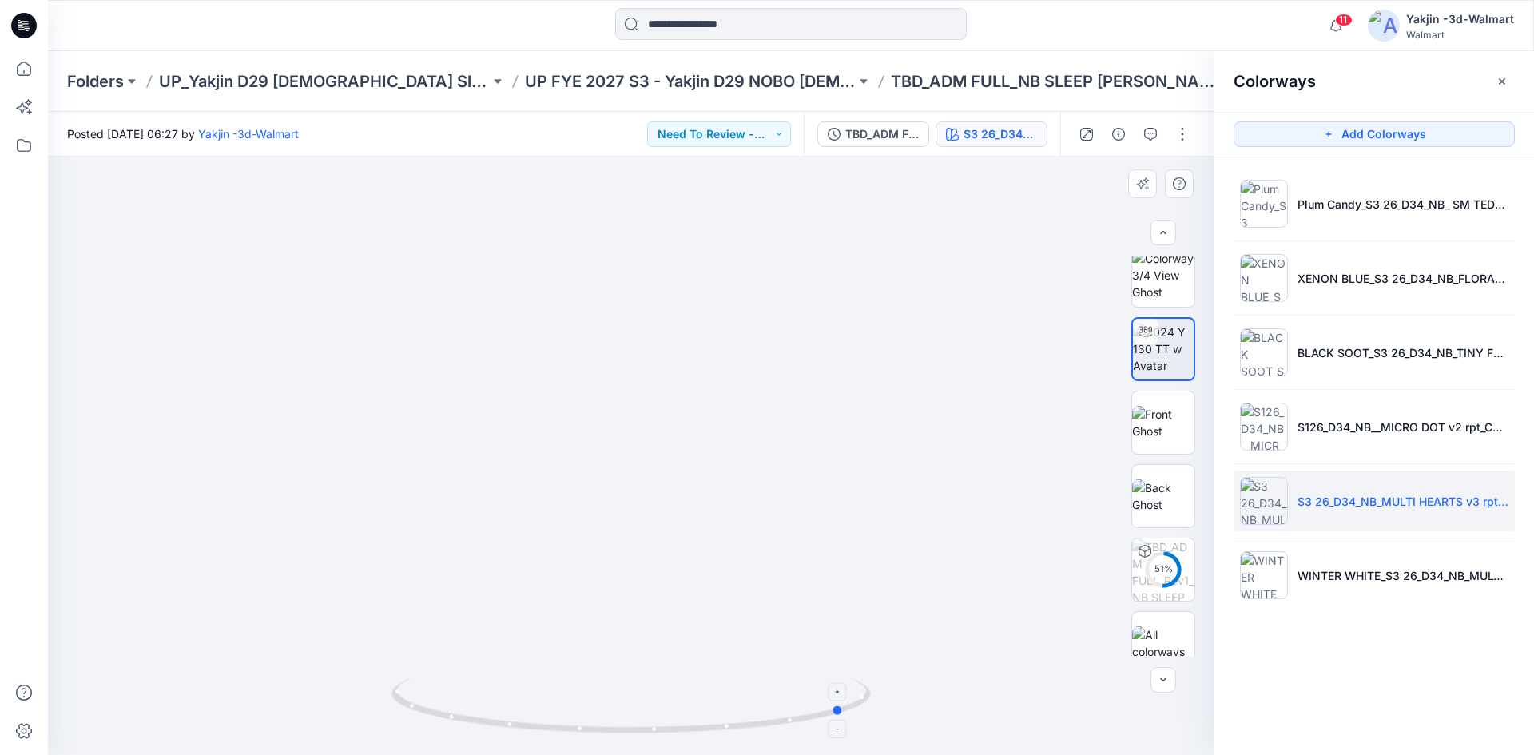
drag, startPoint x: 824, startPoint y: 706, endPoint x: 717, endPoint y: 722, distance: 108.2
click at [717, 722] on icon at bounding box center [632, 707] width 483 height 60
drag, startPoint x: 677, startPoint y: 675, endPoint x: 646, endPoint y: 444, distance: 232.8
click at [646, 444] on div at bounding box center [631, 456] width 1166 height 598
drag, startPoint x: 648, startPoint y: 514, endPoint x: 632, endPoint y: 298, distance: 216.2
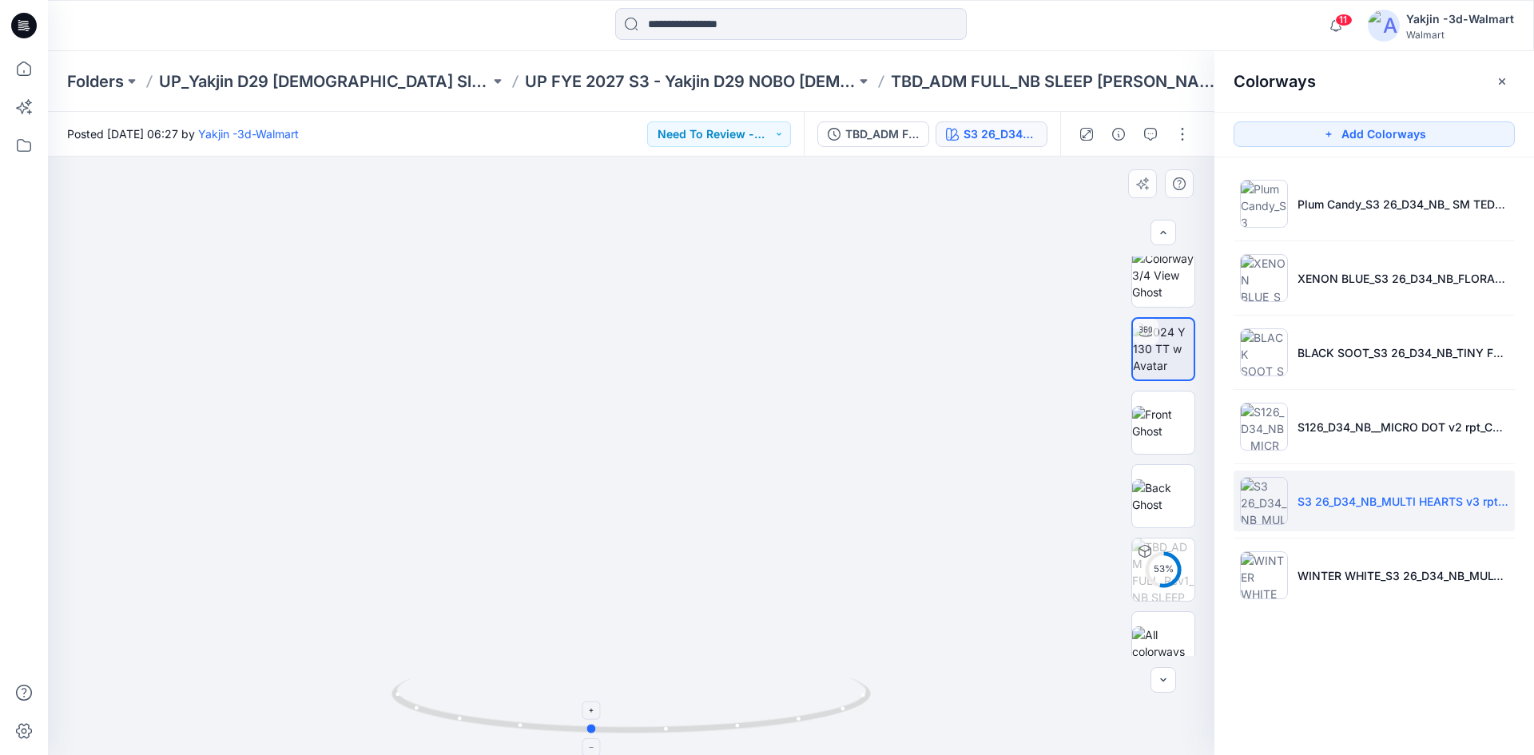
drag, startPoint x: 793, startPoint y: 725, endPoint x: 578, endPoint y: 719, distance: 214.9
click at [578, 719] on icon at bounding box center [632, 707] width 483 height 60
drag, startPoint x: 647, startPoint y: 521, endPoint x: 640, endPoint y: 769, distance: 248.5
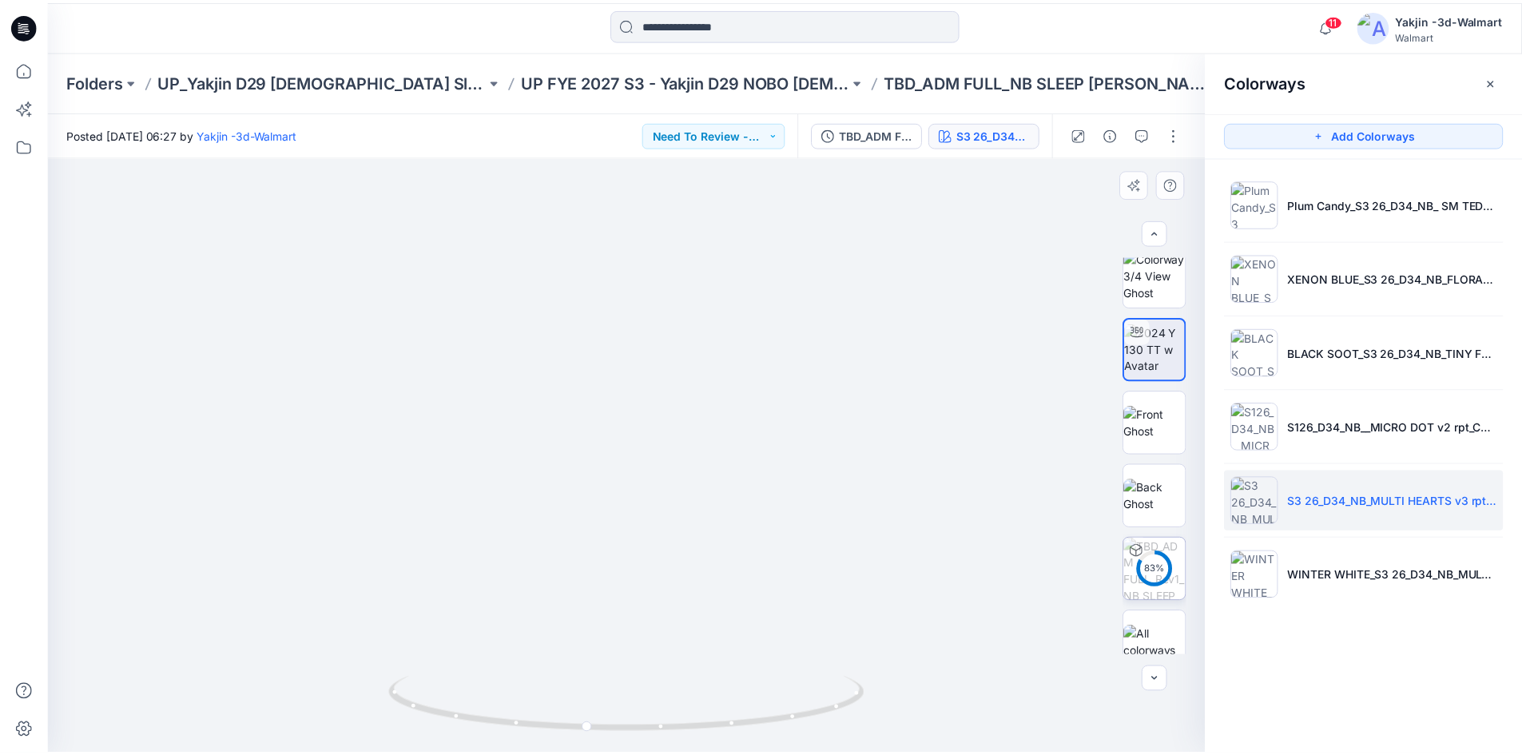
scroll to position [179, 0]
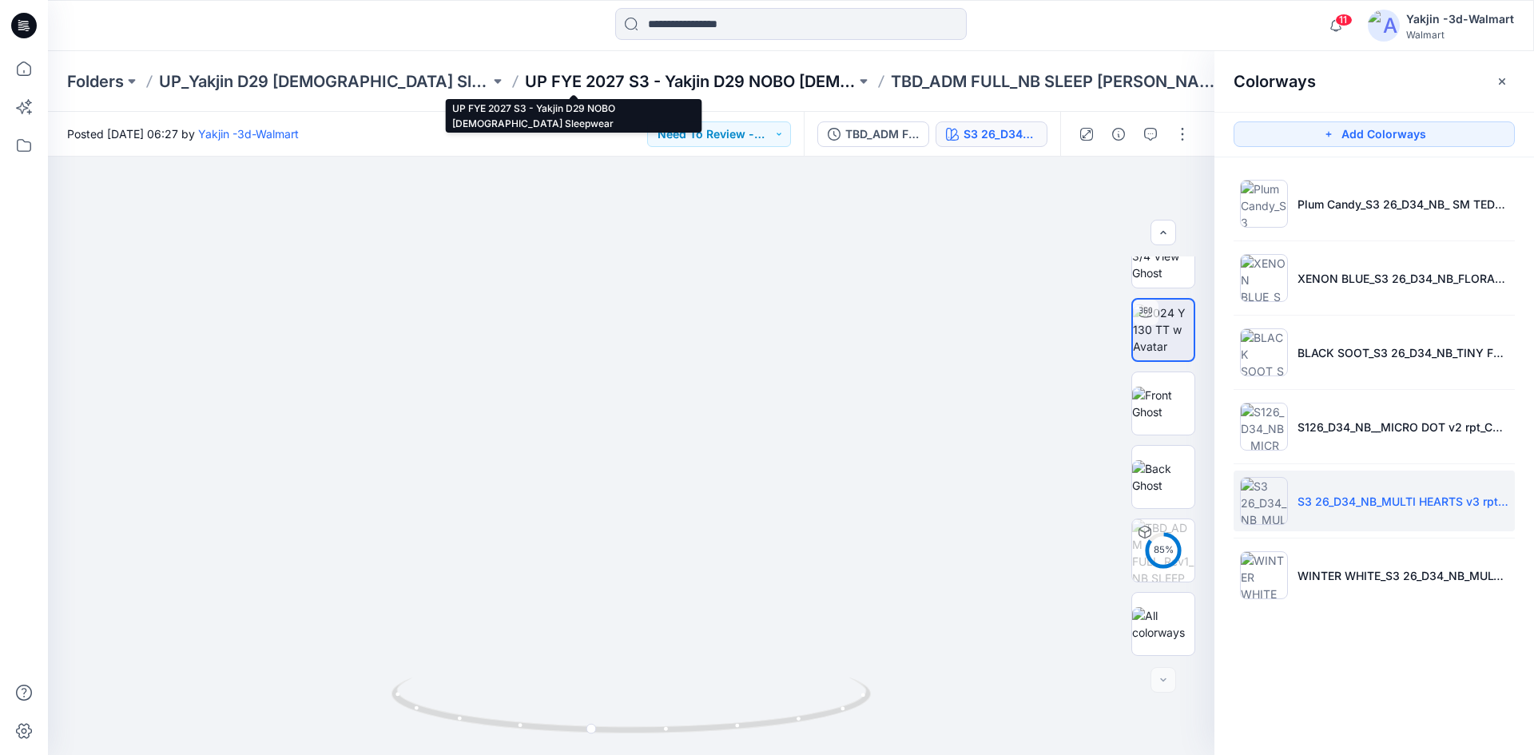
click at [649, 78] on p "UP FYE 2027 S3 - Yakjin D29 NOBO [DEMOGRAPHIC_DATA] Sleepwear" at bounding box center [690, 81] width 331 height 22
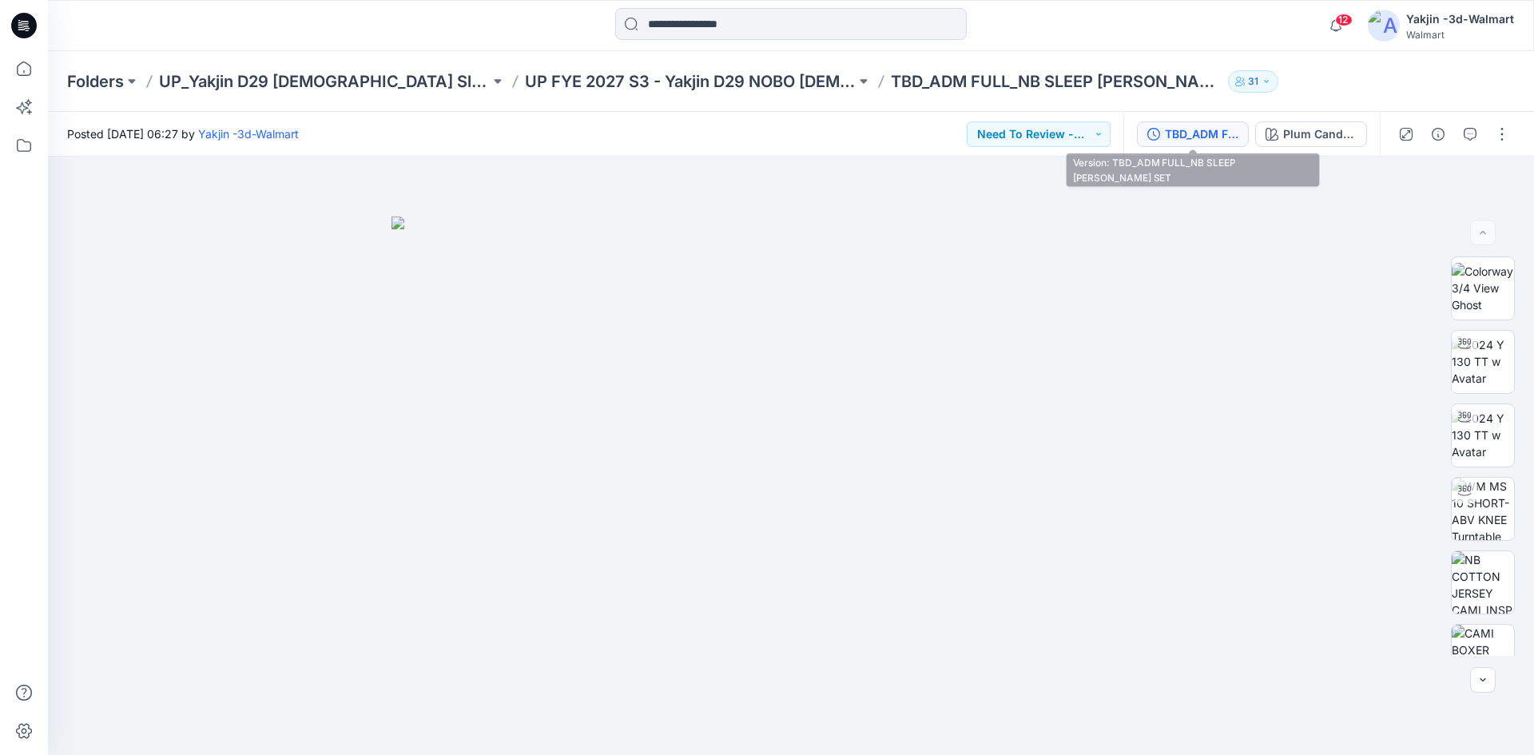
click at [1237, 136] on div "TBD_ADM FULL_NB SLEEP [PERSON_NAME] SET" at bounding box center [1201, 134] width 73 height 18
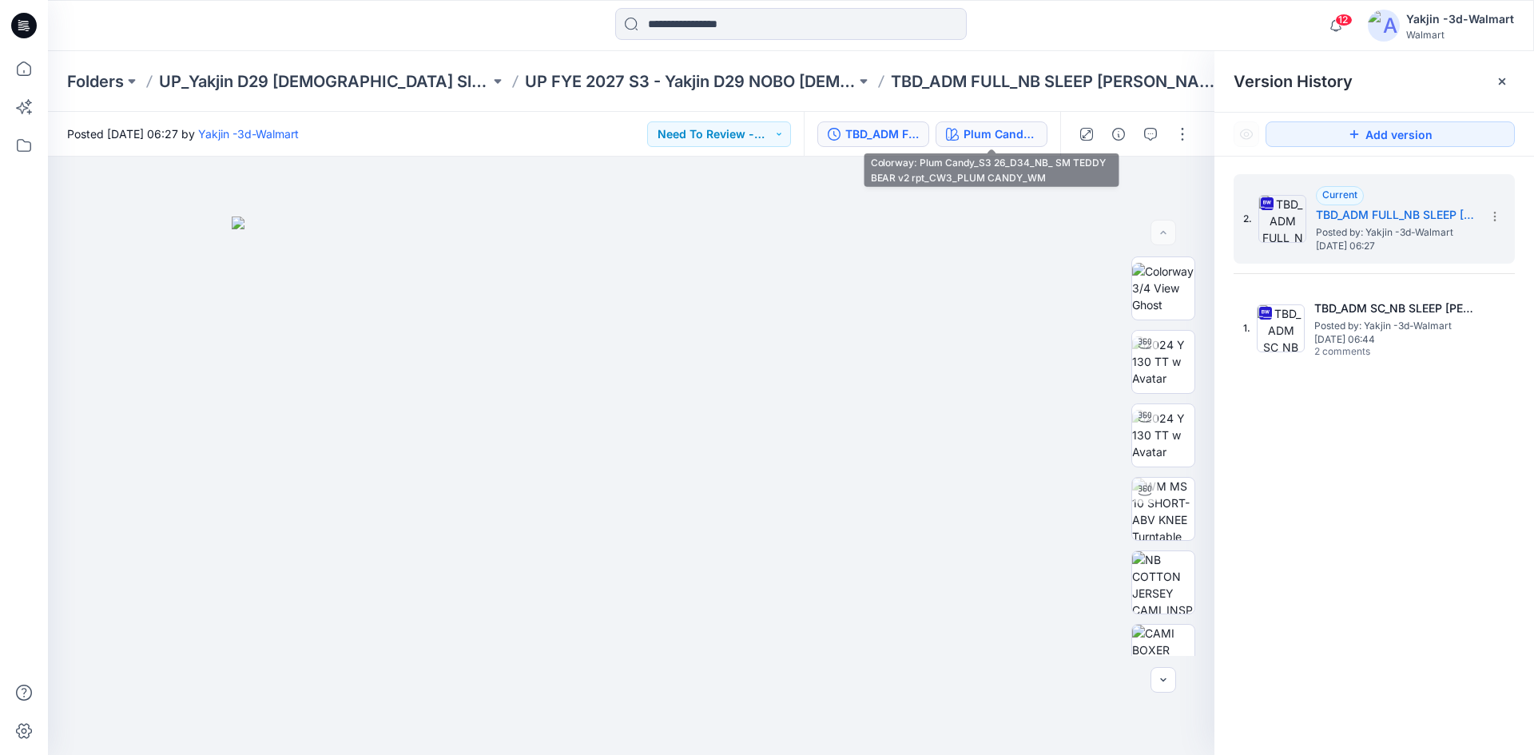
click at [1003, 135] on div "Plum Candy_S3 26_D34_NB_ SM TEDDY BEAR v2 rpt_CW3_PLUM CANDY_WM" at bounding box center [999, 134] width 73 height 18
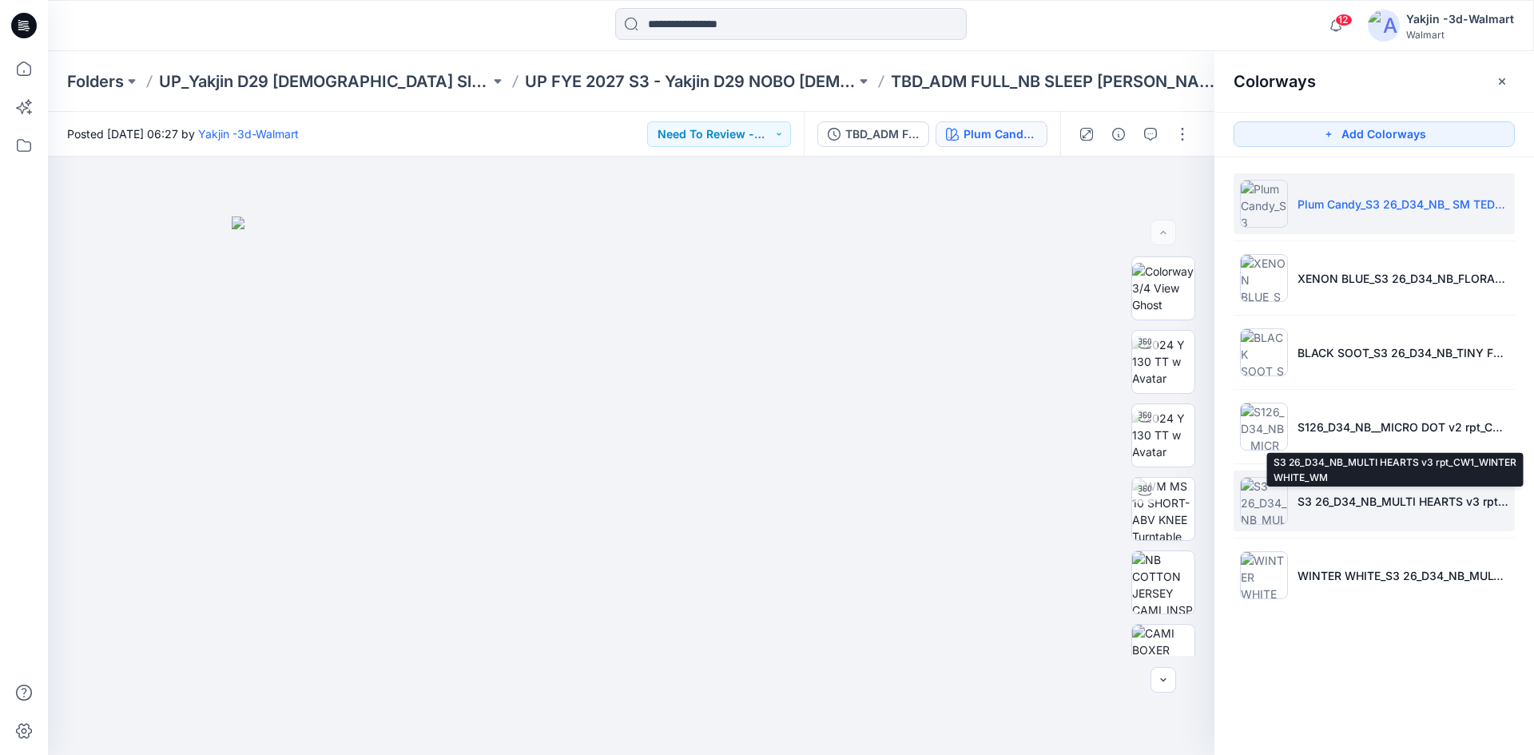
click at [1391, 512] on li "S3 26_D34_NB_MULTI HEARTS v3 rpt_CW1_WINTER WHITE_WM" at bounding box center [1373, 500] width 281 height 61
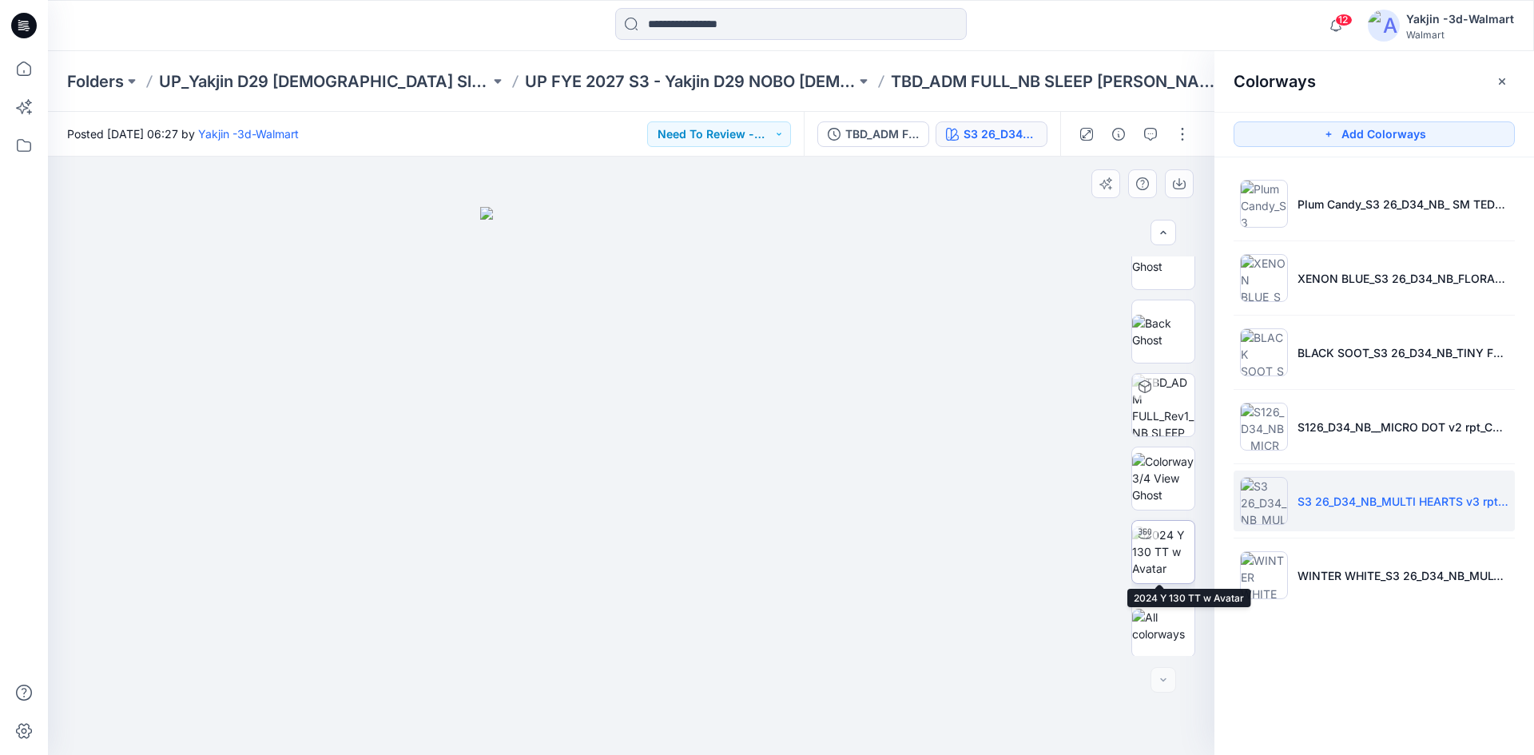
scroll to position [326, 0]
click at [1173, 565] on img at bounding box center [1163, 550] width 62 height 50
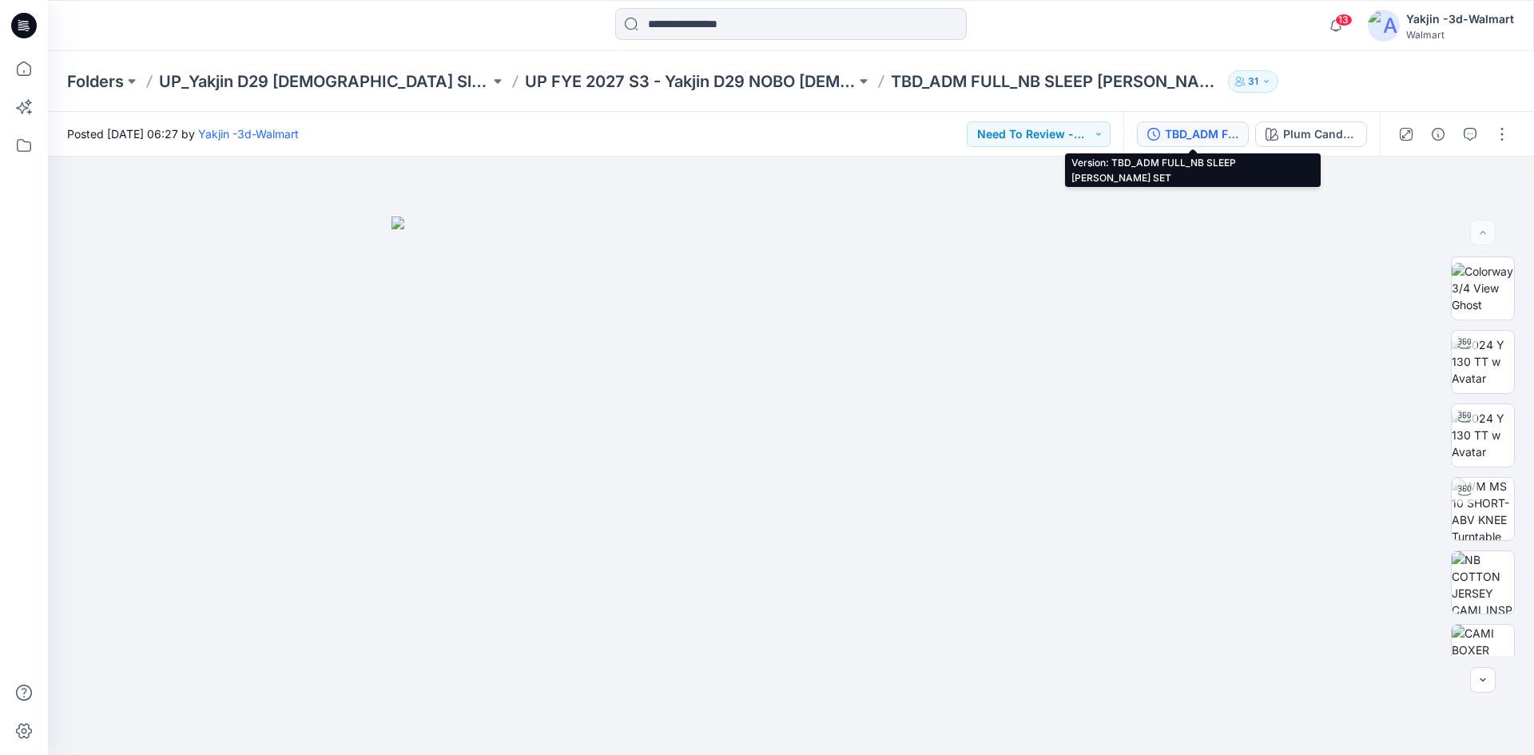
click at [1216, 136] on div "TBD_ADM FULL_NB SLEEP [PERSON_NAME] SET" at bounding box center [1201, 134] width 73 height 18
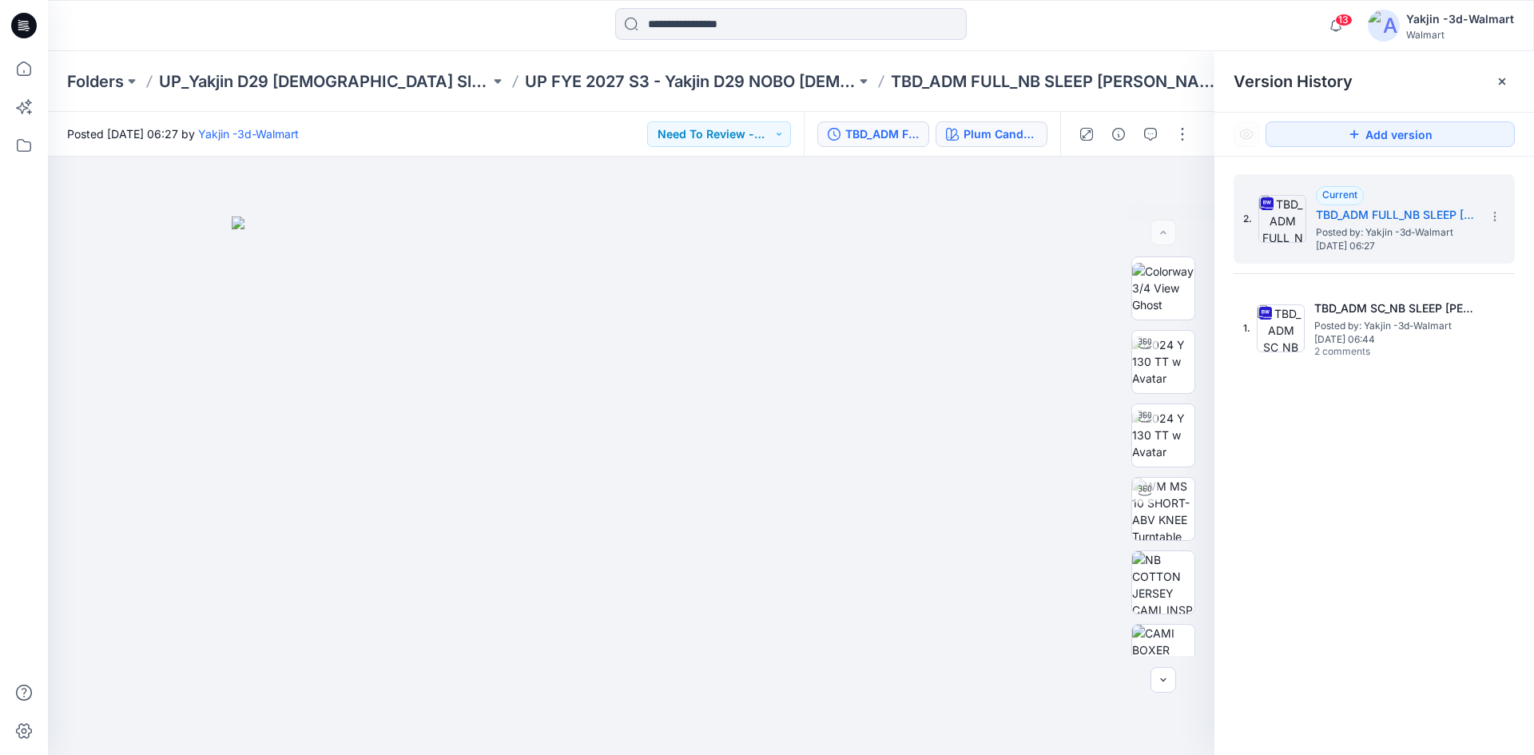
click at [990, 137] on div "Plum Candy_S3 26_D34_NB_ SM TEDDY BEAR v2 rpt_CW3_PLUM CANDY_WM" at bounding box center [999, 134] width 73 height 18
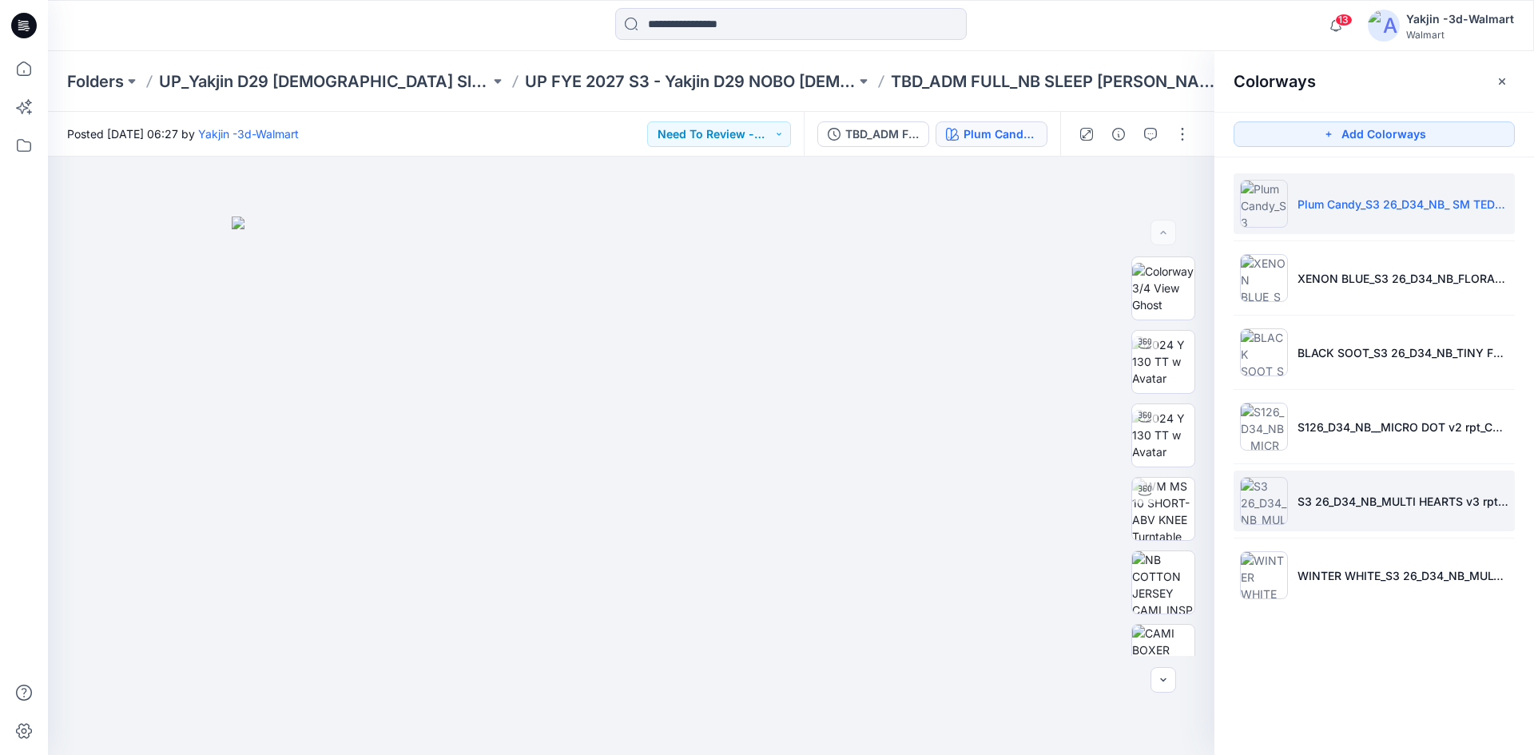
click at [1384, 506] on p "S3 26_D34_NB_MULTI HEARTS v3 rpt_CW1_WINTER WHITE_WM" at bounding box center [1402, 501] width 211 height 17
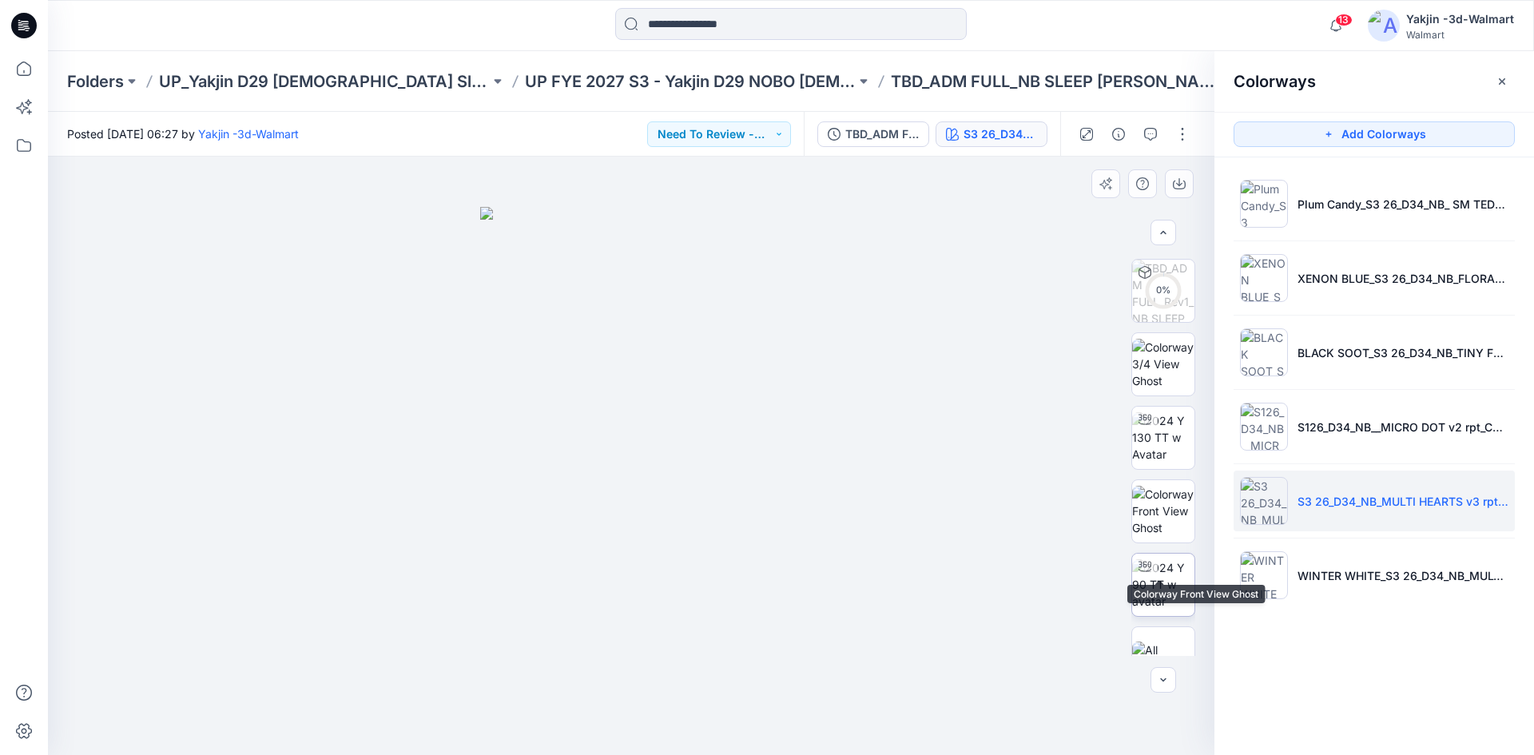
scroll to position [473, 0]
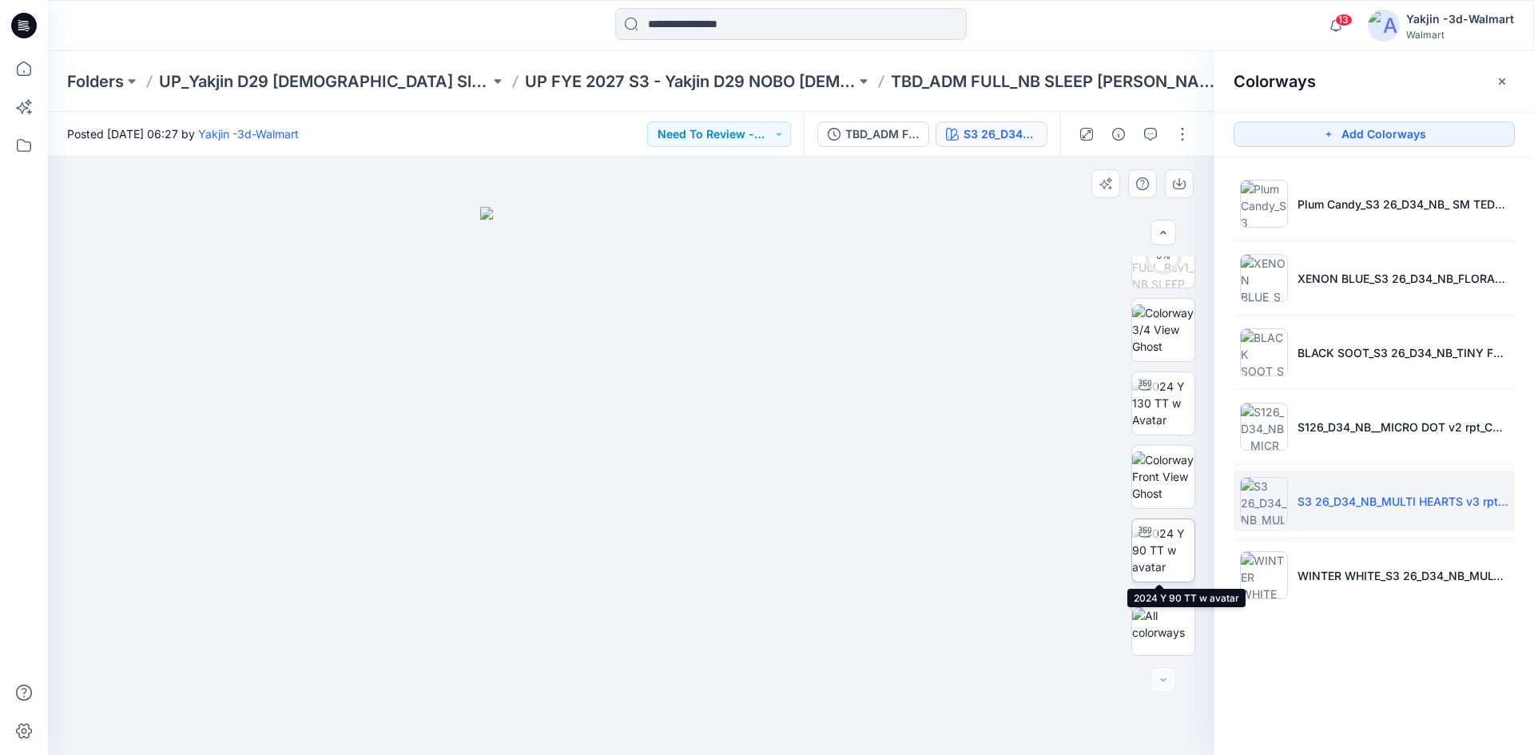
click at [1146, 560] on img at bounding box center [1163, 550] width 62 height 50
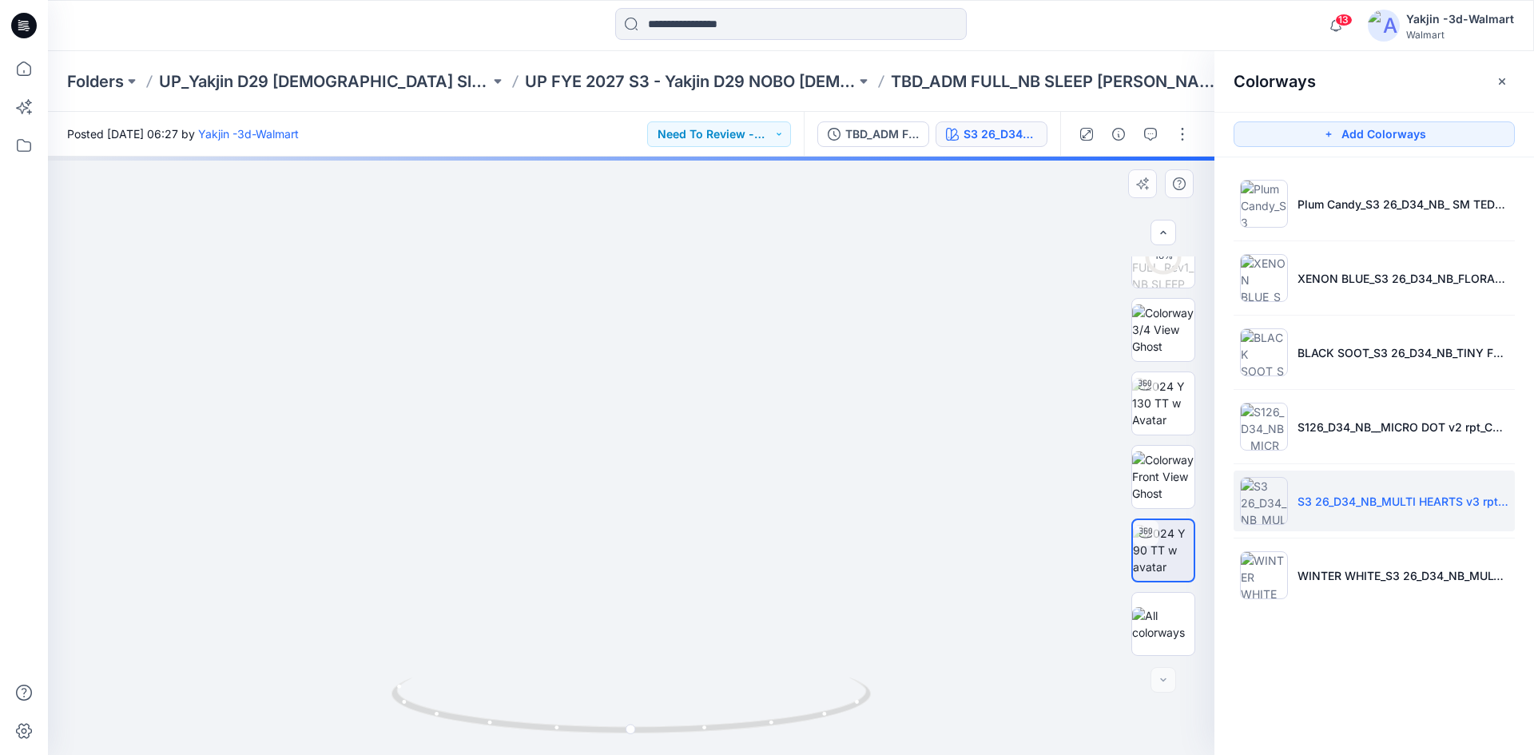
drag, startPoint x: 651, startPoint y: 627, endPoint x: 648, endPoint y: 573, distance: 53.6
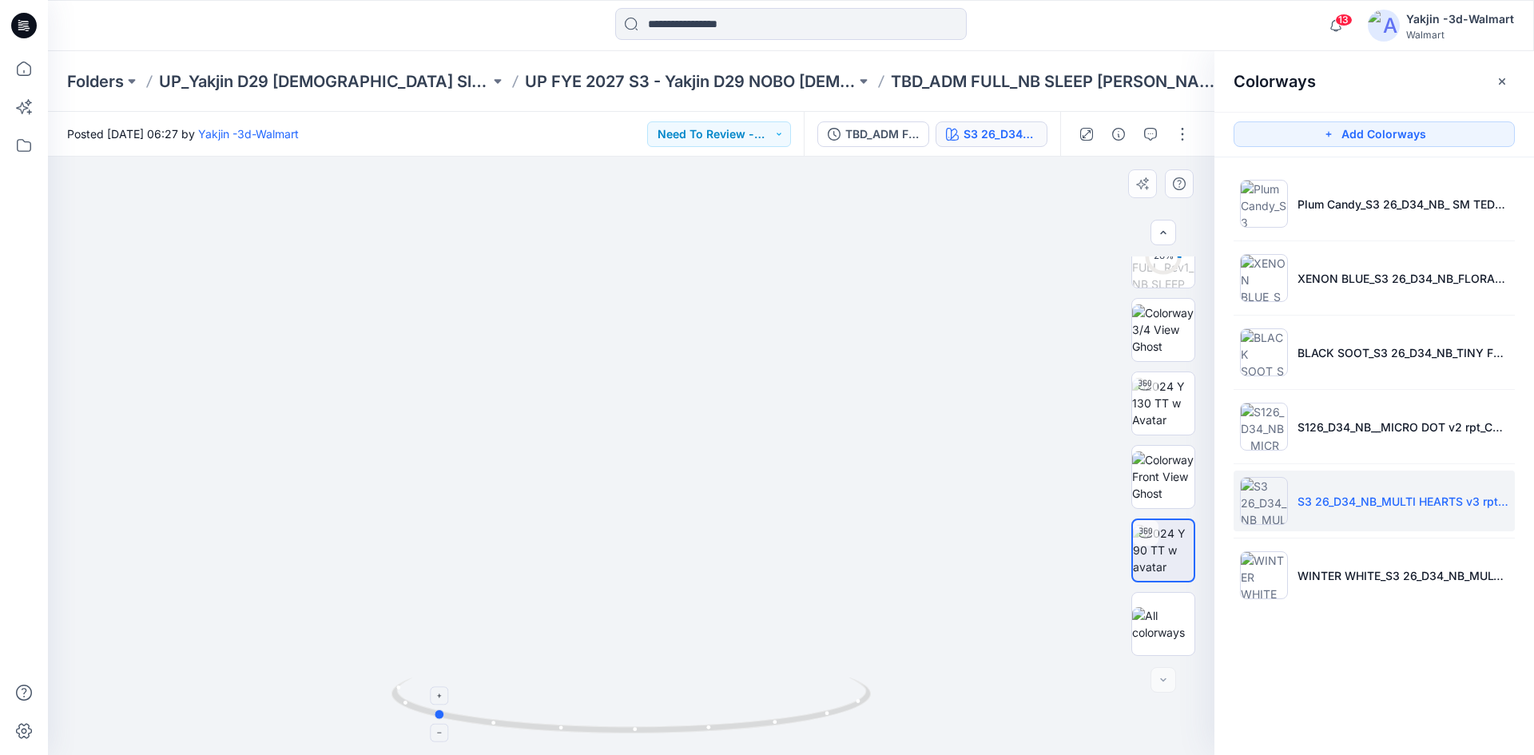
drag, startPoint x: 732, startPoint y: 708, endPoint x: 534, endPoint y: 701, distance: 198.2
click at [534, 701] on icon at bounding box center [632, 707] width 483 height 60
click at [1189, 139] on button "button" at bounding box center [1182, 134] width 26 height 26
click at [1128, 220] on button "Edit" at bounding box center [1115, 216] width 147 height 30
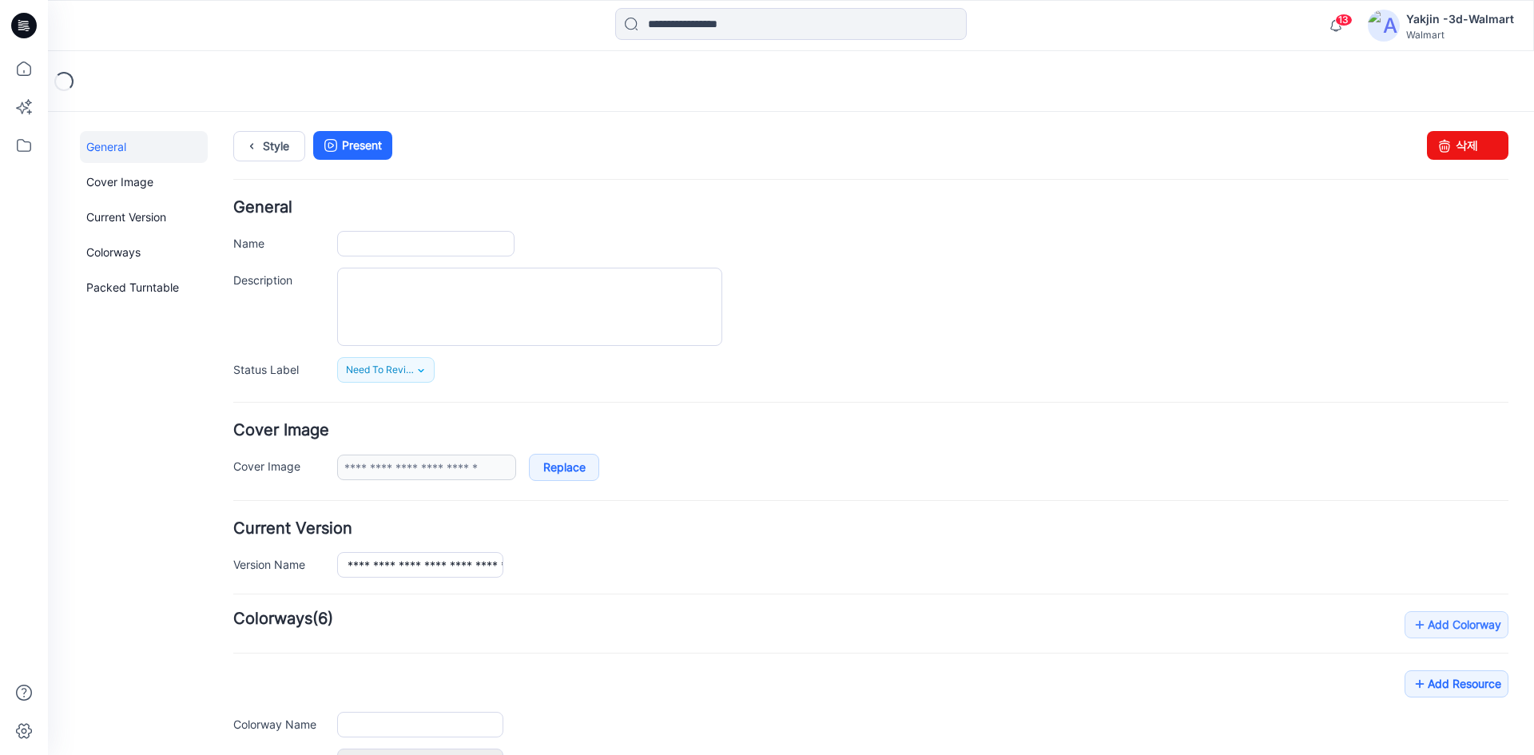
type input "**********"
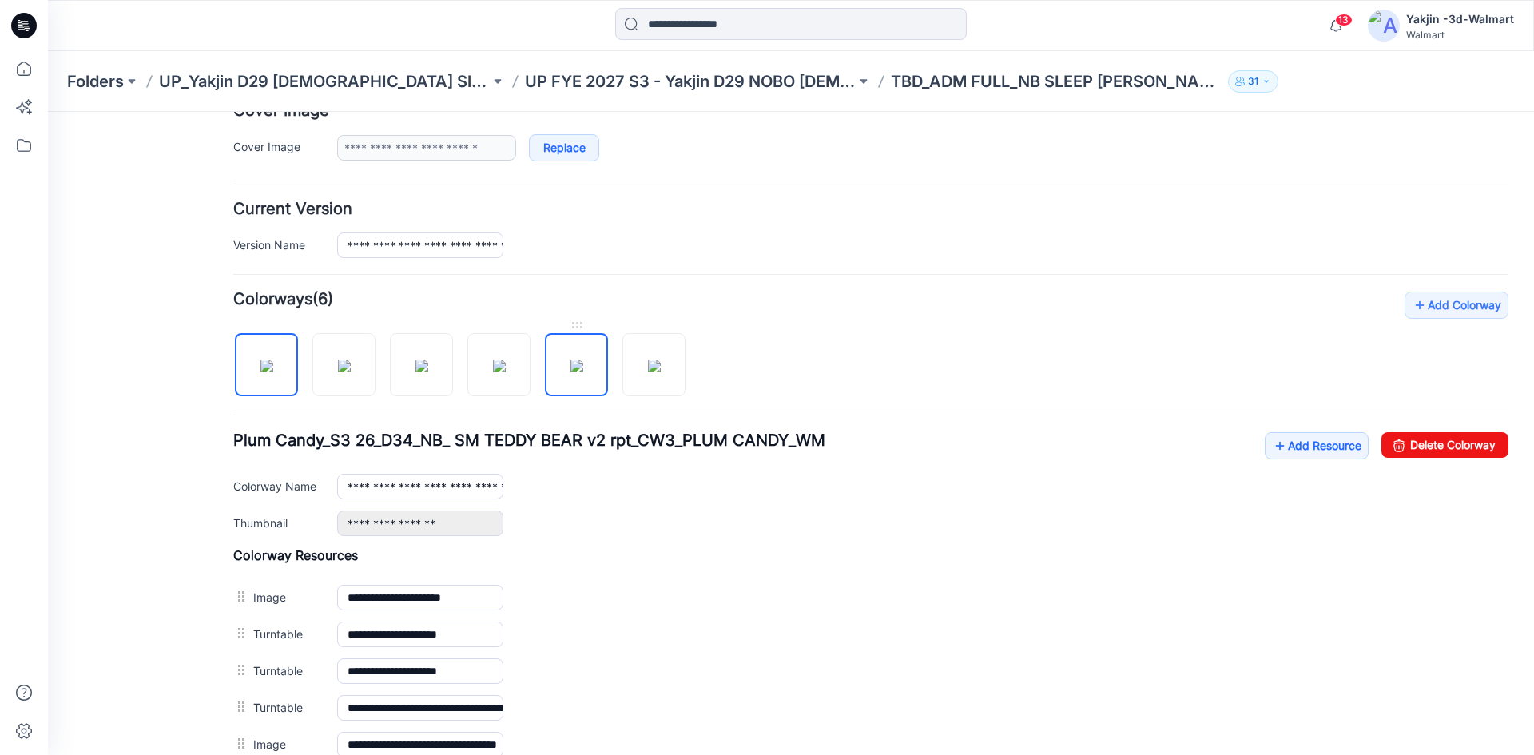
click at [581, 359] on img at bounding box center [576, 365] width 13 height 13
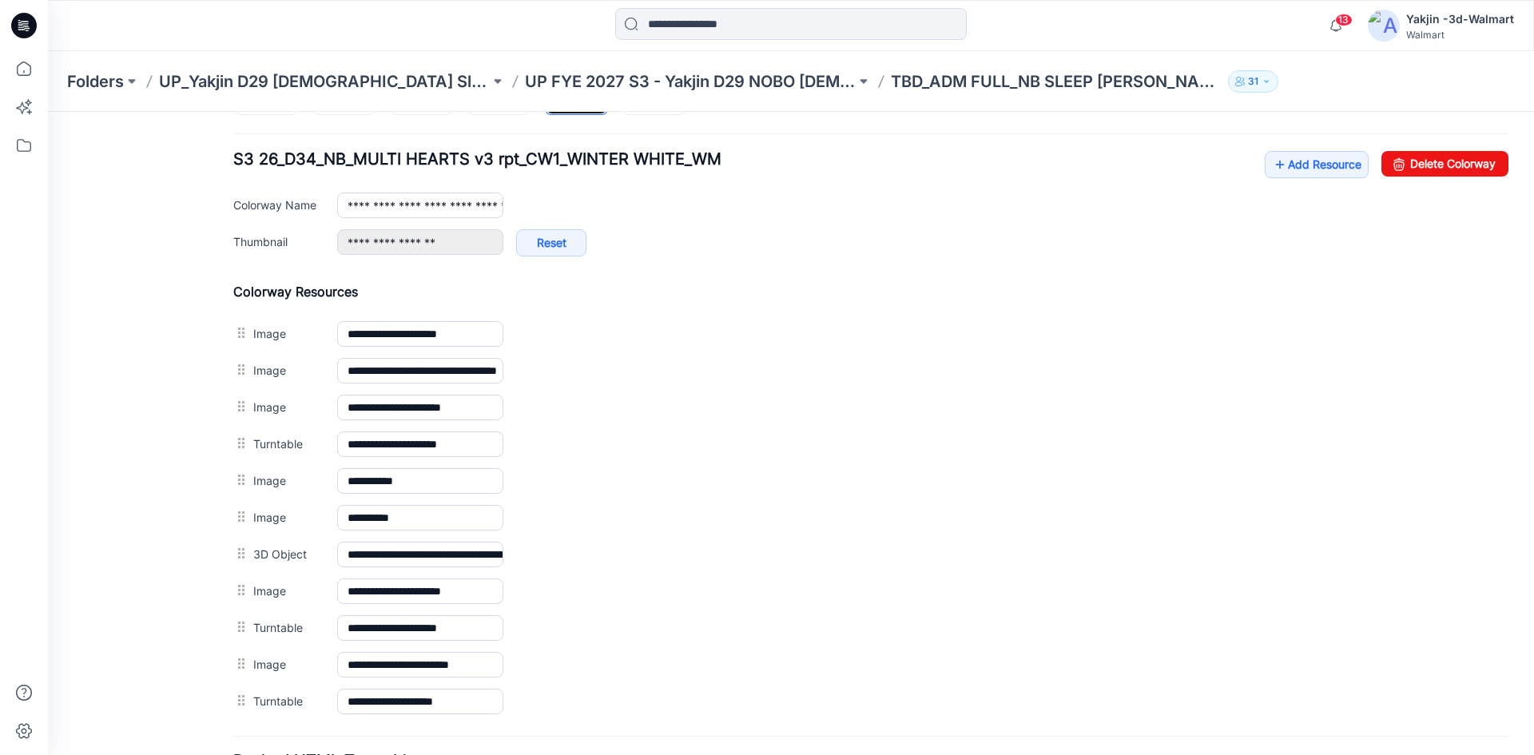
scroll to position [639, 0]
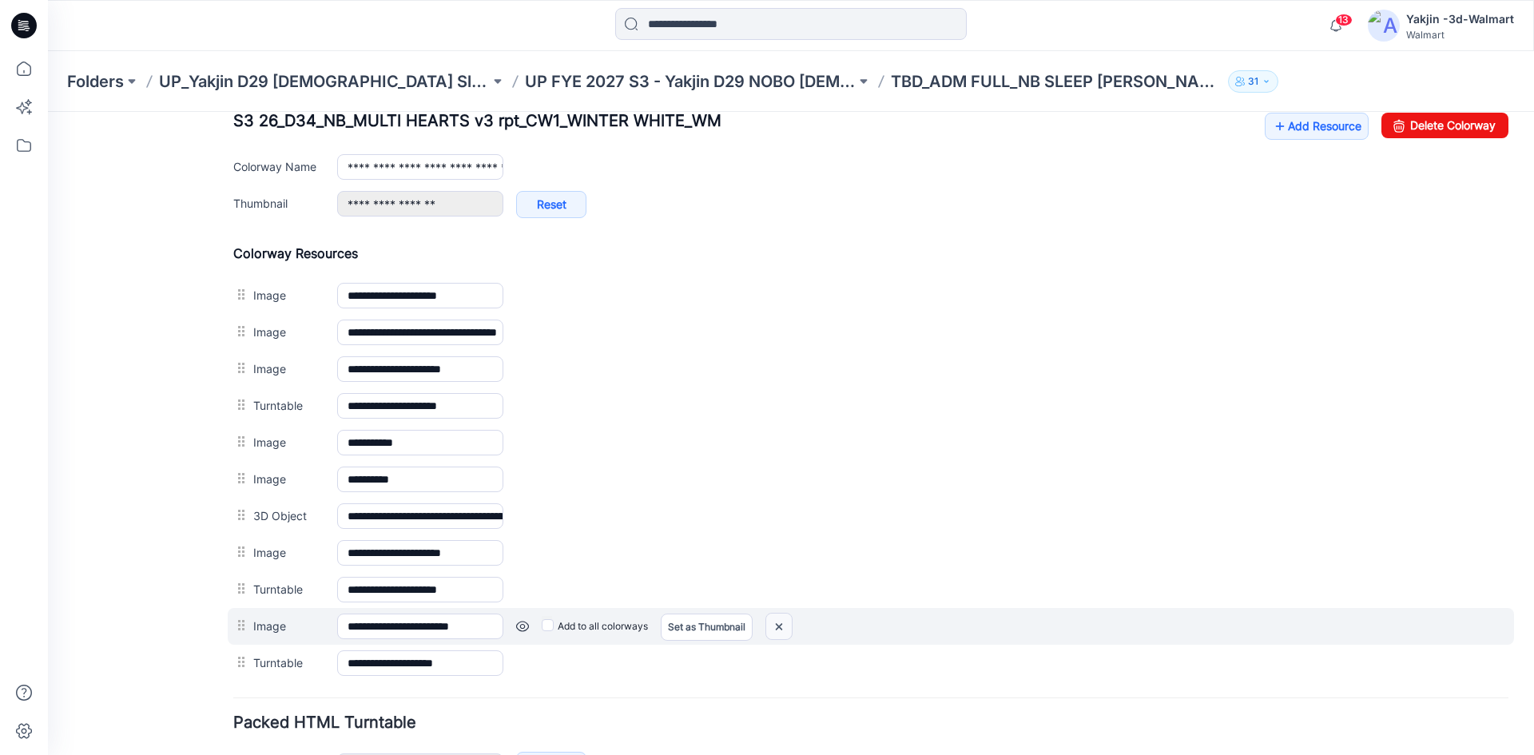
drag, startPoint x: 780, startPoint y: 633, endPoint x: 894, endPoint y: 213, distance: 434.6
click at [780, 633] on img at bounding box center [779, 626] width 26 height 26
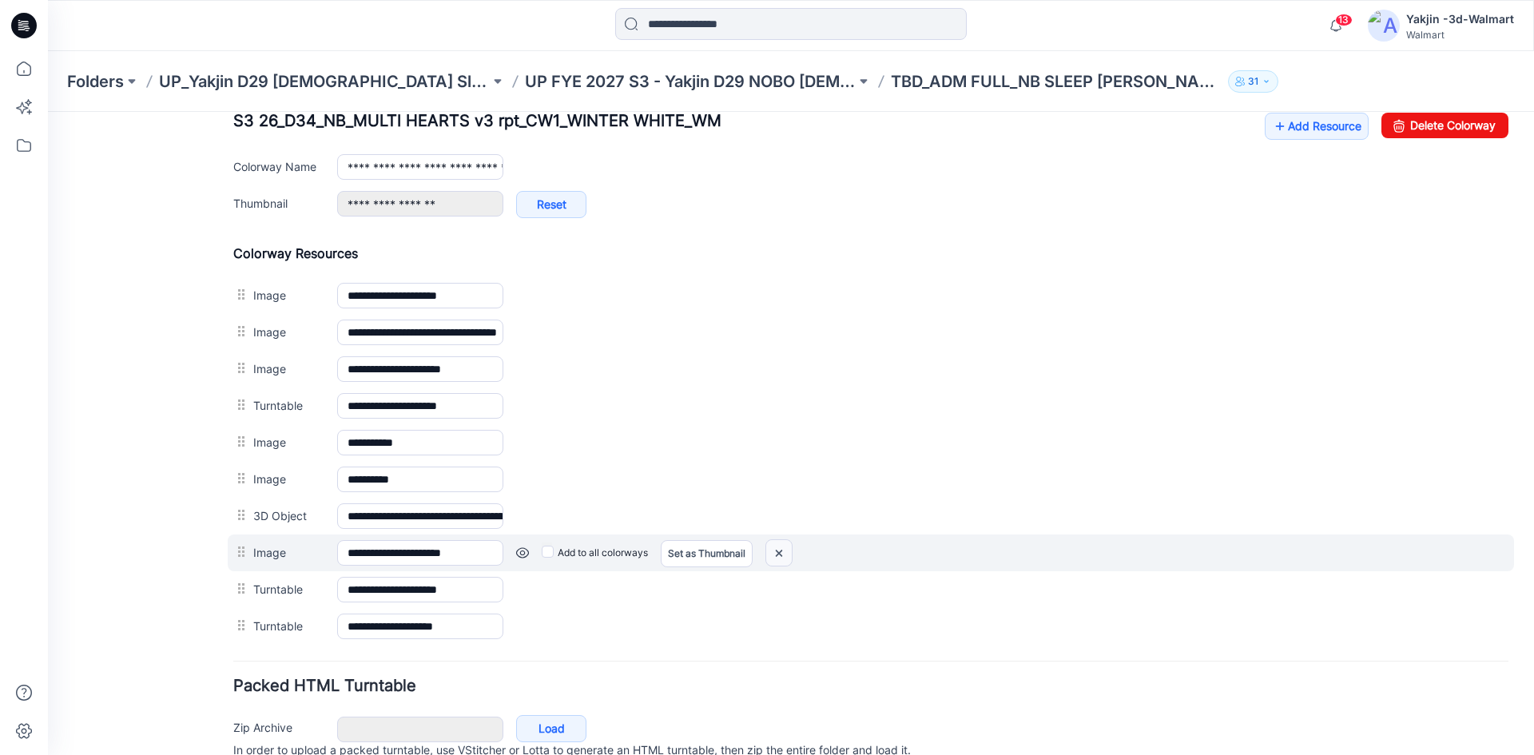
drag, startPoint x: 887, startPoint y: 202, endPoint x: 791, endPoint y: 553, distance: 363.7
click at [791, 553] on img at bounding box center [779, 553] width 26 height 26
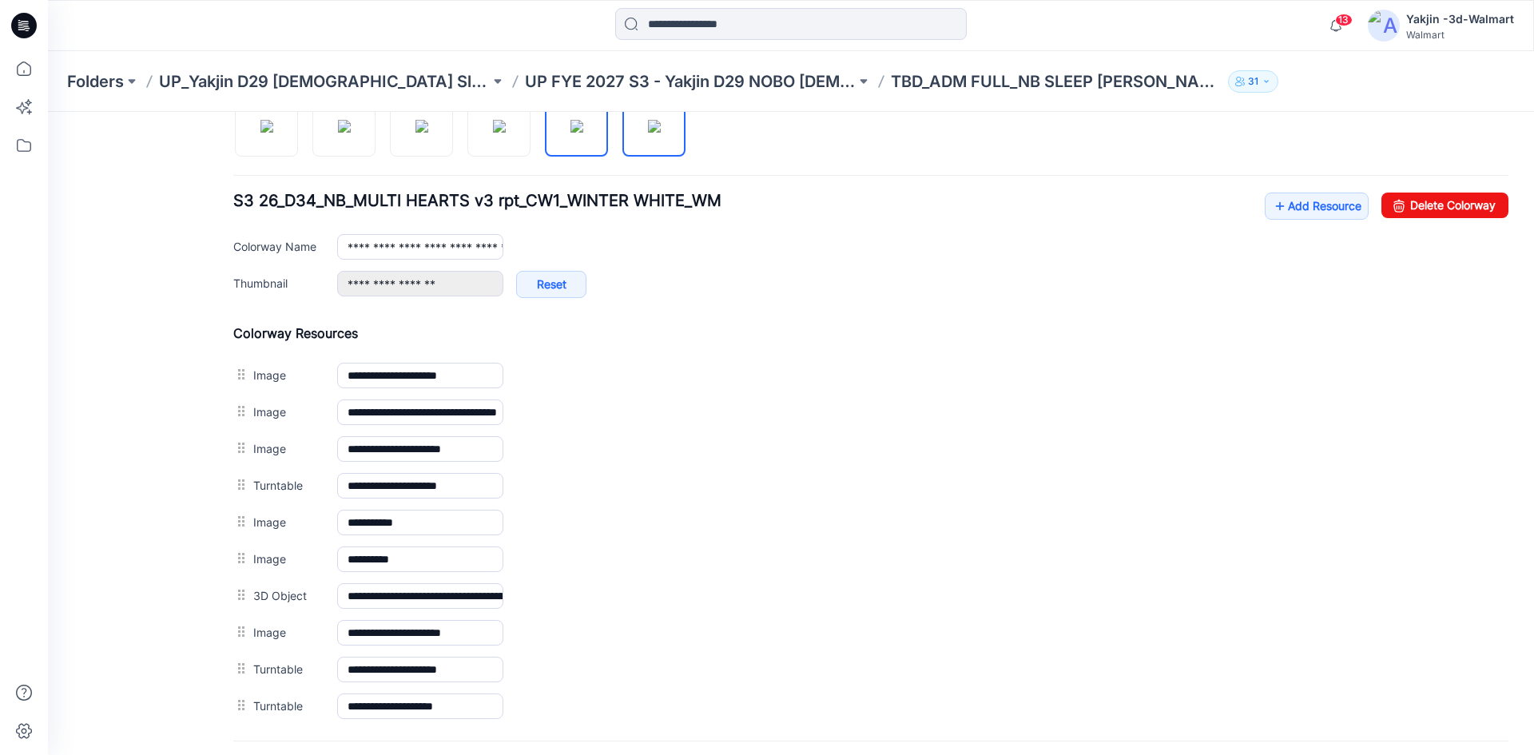
click at [661, 133] on img at bounding box center [654, 126] width 13 height 13
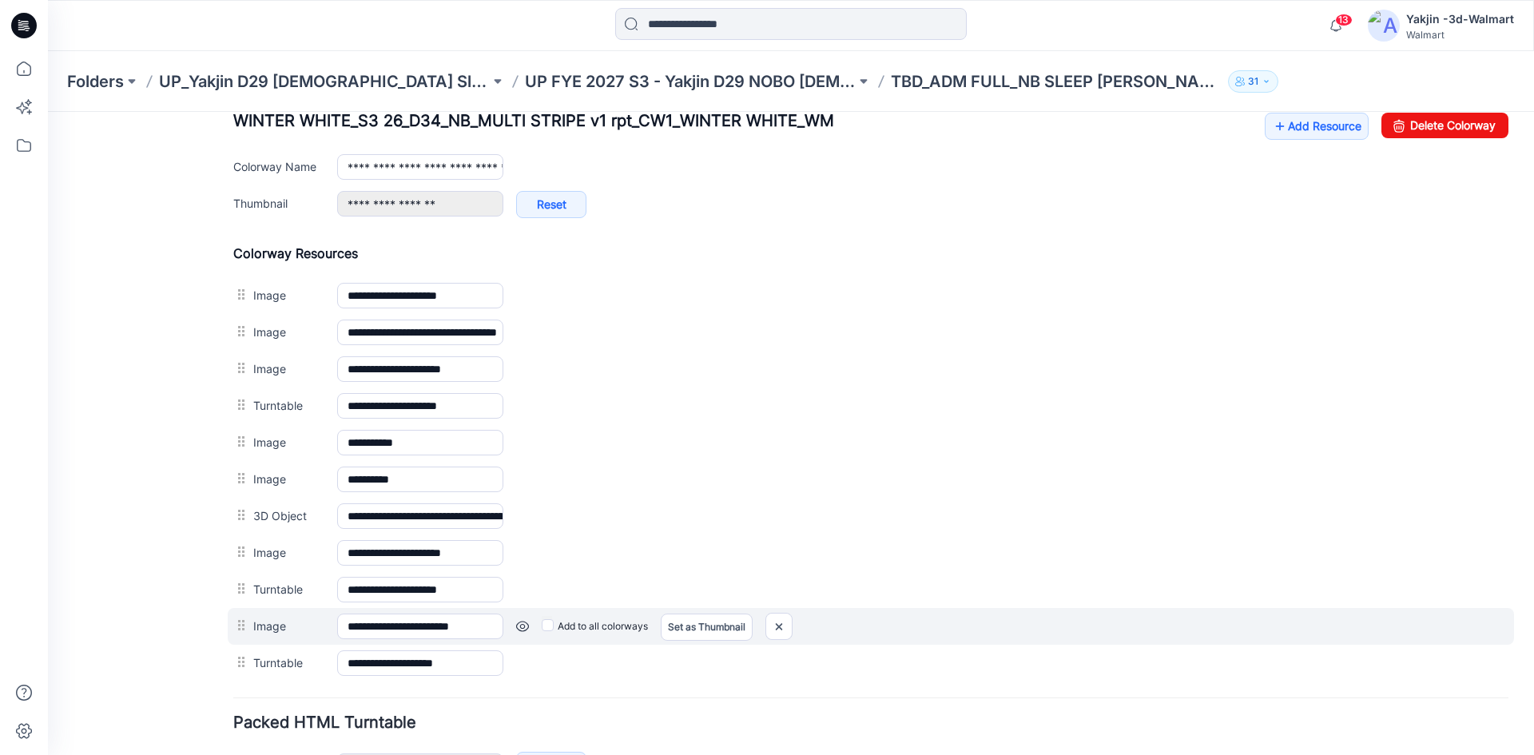
click at [798, 625] on div "Add to all colorways Set as Thumbnail Unset as Thumbnail" at bounding box center [1005, 626] width 1005 height 26
drag, startPoint x: 785, startPoint y: 621, endPoint x: 901, endPoint y: 203, distance: 434.3
click at [785, 621] on img at bounding box center [779, 626] width 26 height 26
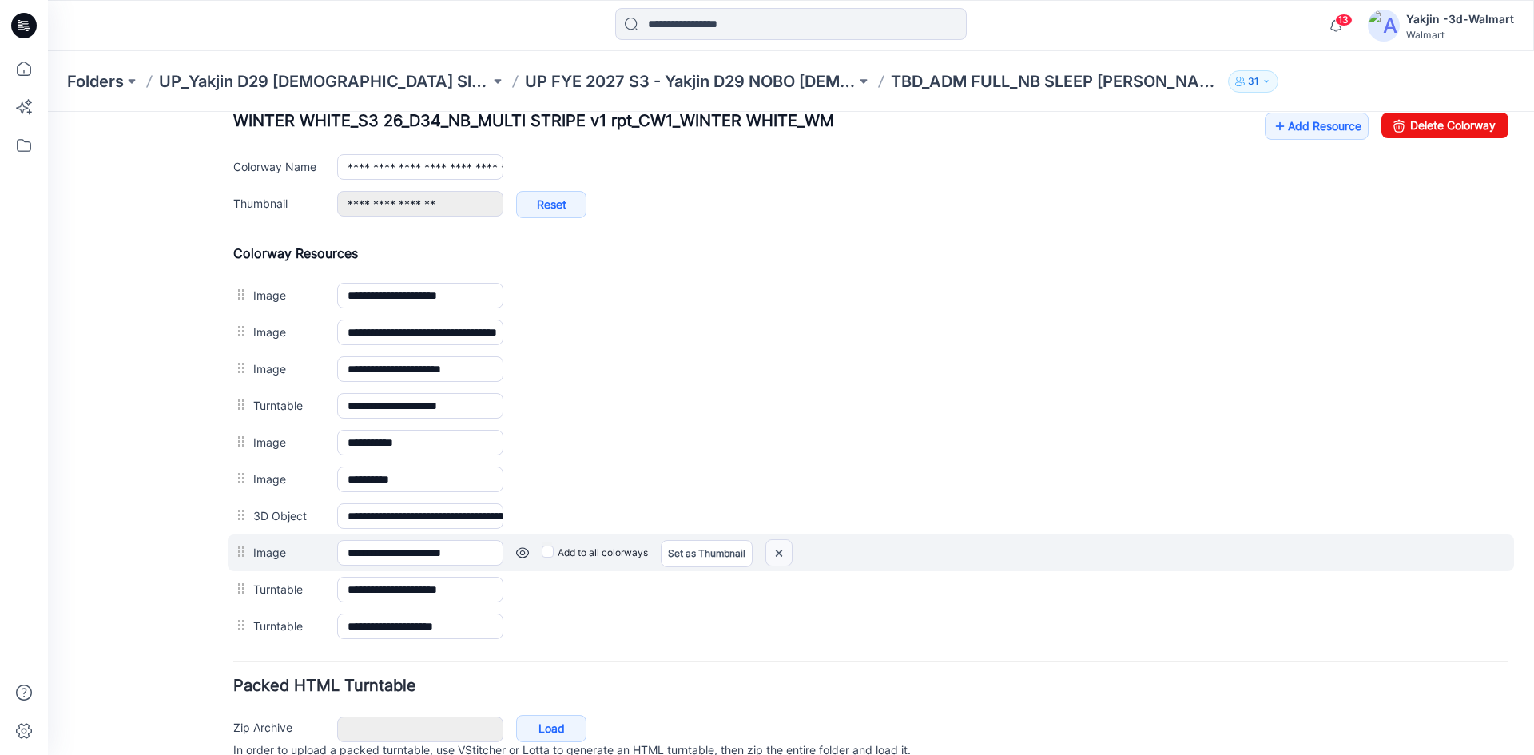
click at [781, 554] on img at bounding box center [779, 553] width 26 height 26
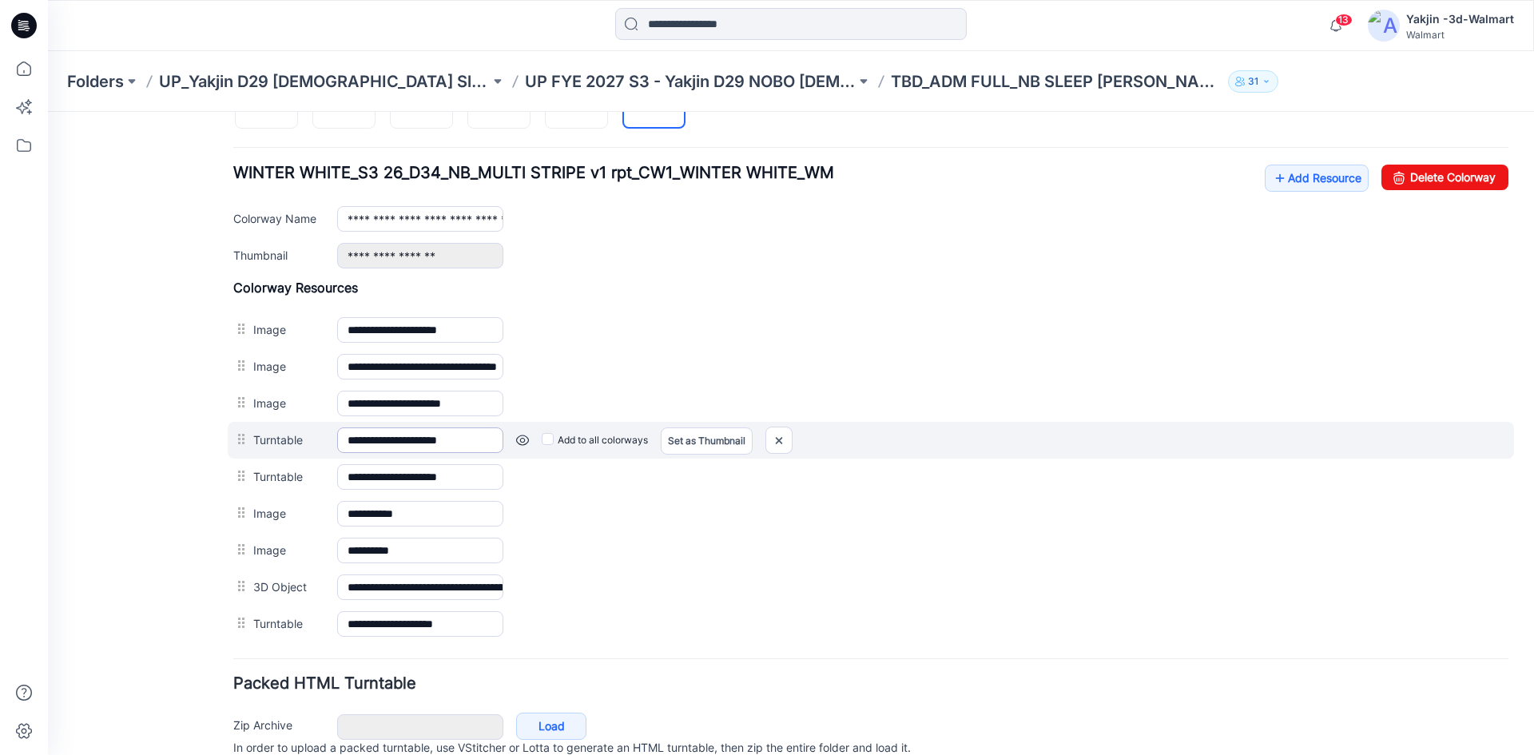
scroll to position [559, 0]
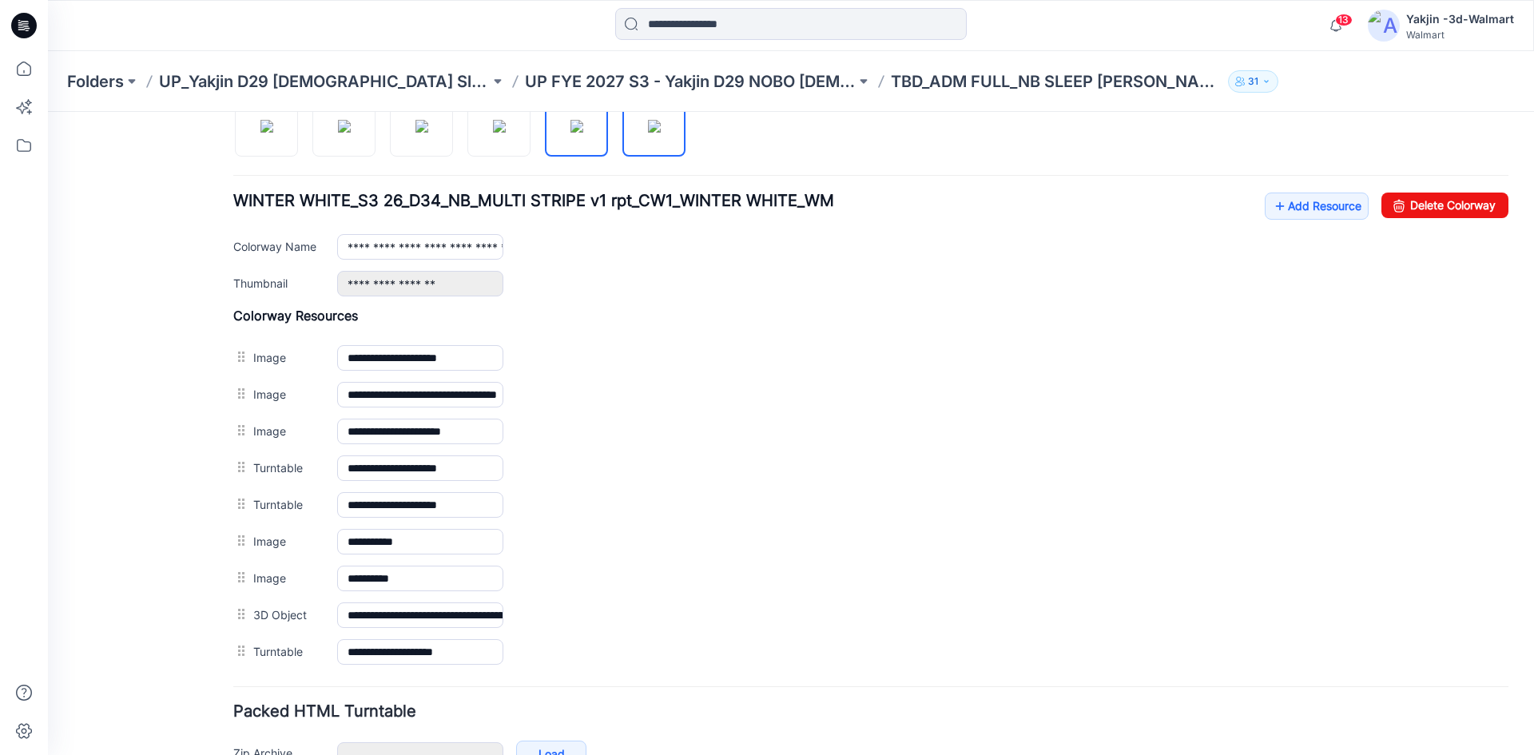
click at [570, 129] on img at bounding box center [576, 126] width 13 height 13
click at [661, 133] on img at bounding box center [654, 126] width 13 height 13
click at [583, 125] on img at bounding box center [576, 126] width 13 height 13
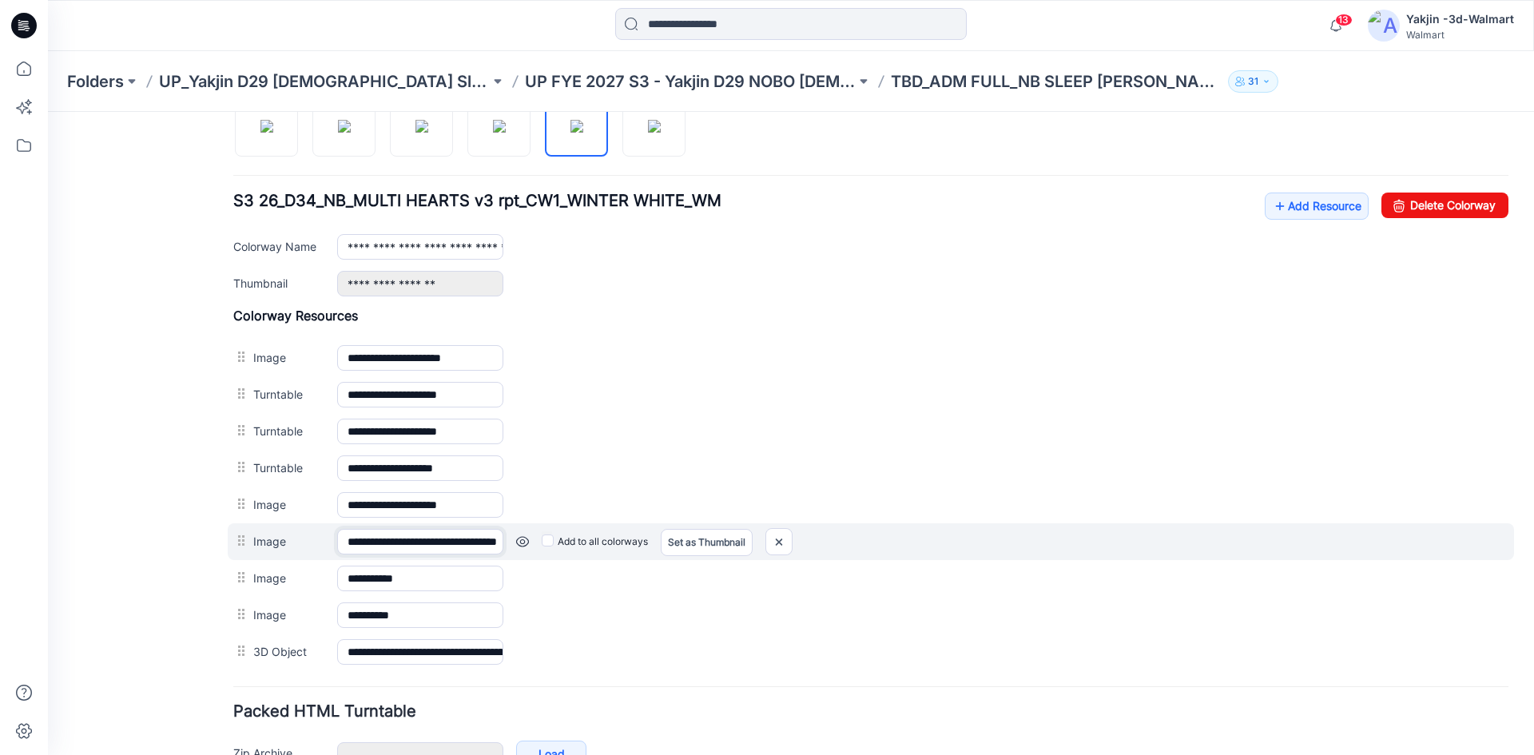
drag, startPoint x: 474, startPoint y: 539, endPoint x: 488, endPoint y: 539, distance: 13.6
click at [488, 539] on input "**********" at bounding box center [420, 542] width 166 height 26
click at [437, 543] on input "**********" at bounding box center [420, 542] width 166 height 26
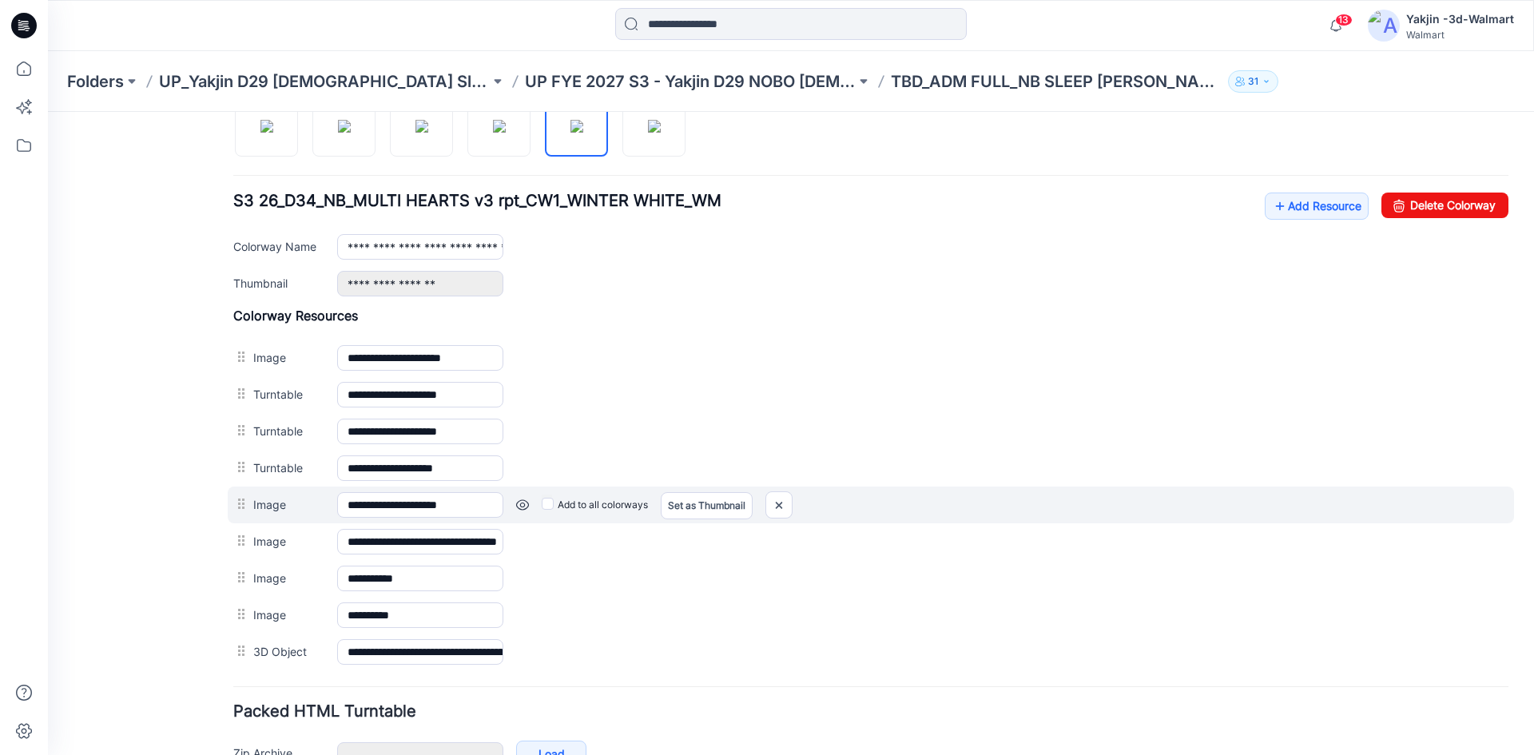
scroll to position [0, 0]
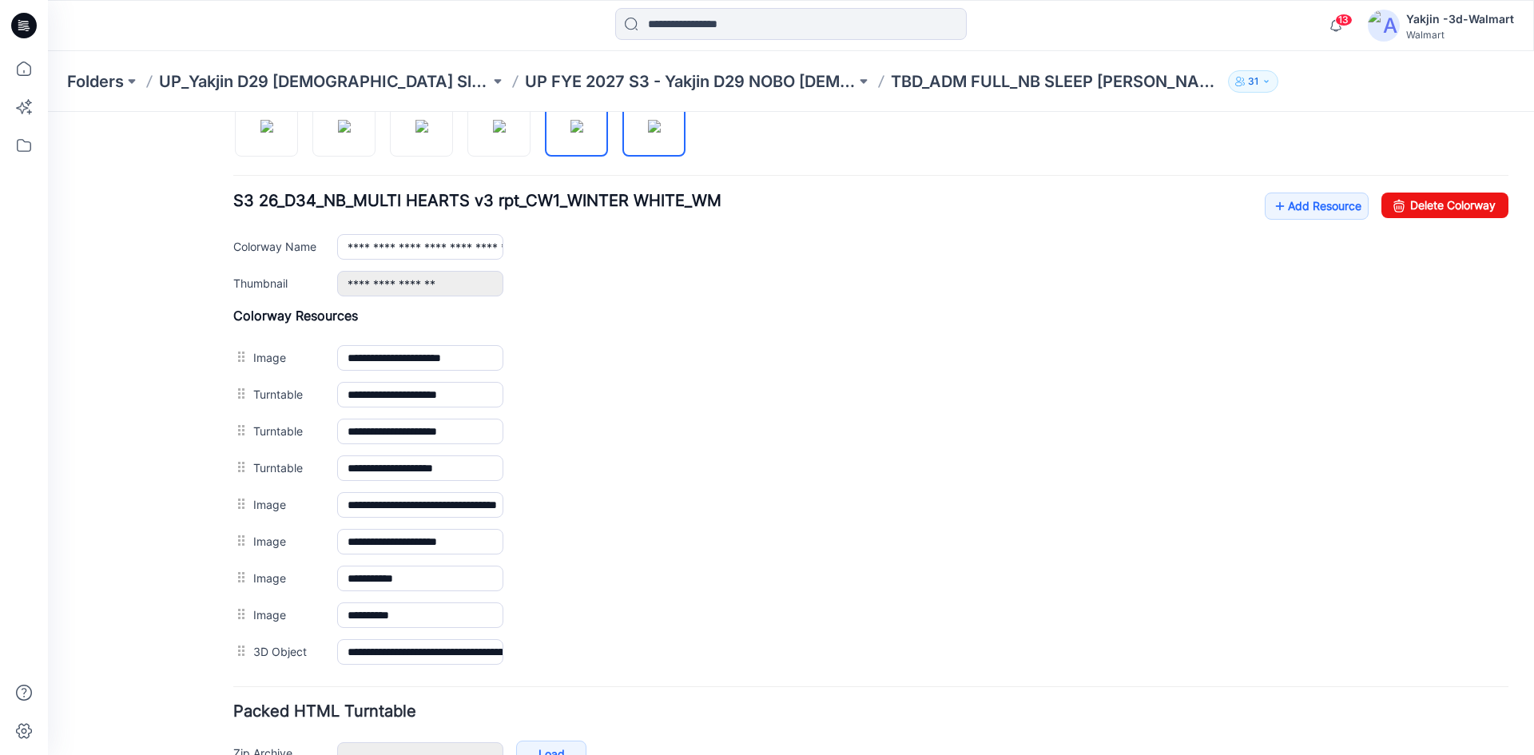
click at [659, 133] on img at bounding box center [654, 126] width 13 height 13
click at [580, 125] on img at bounding box center [576, 126] width 13 height 13
click at [649, 133] on img at bounding box center [654, 126] width 13 height 13
click at [570, 133] on img at bounding box center [576, 126] width 13 height 13
click at [648, 133] on img at bounding box center [654, 126] width 13 height 13
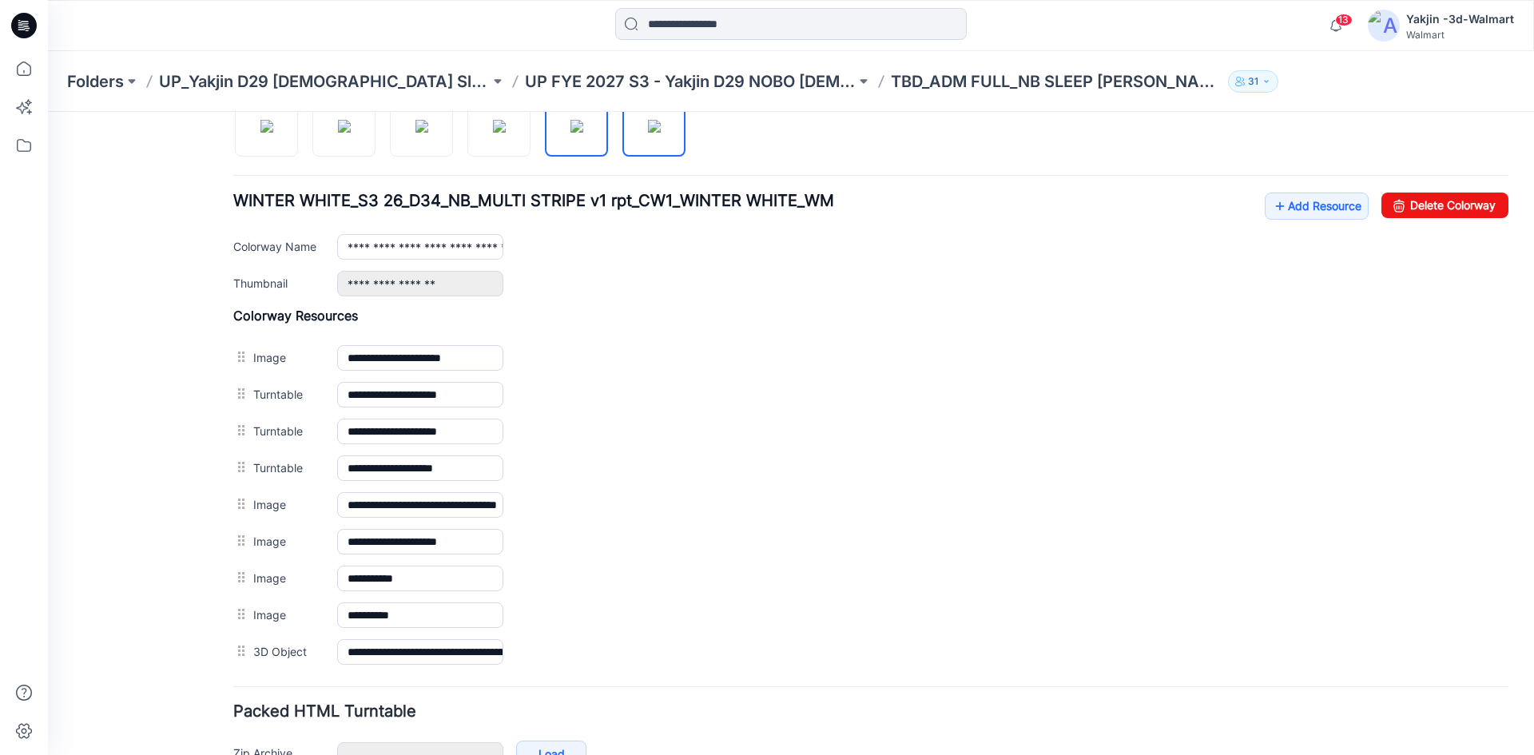
click at [574, 133] on img at bounding box center [576, 126] width 13 height 13
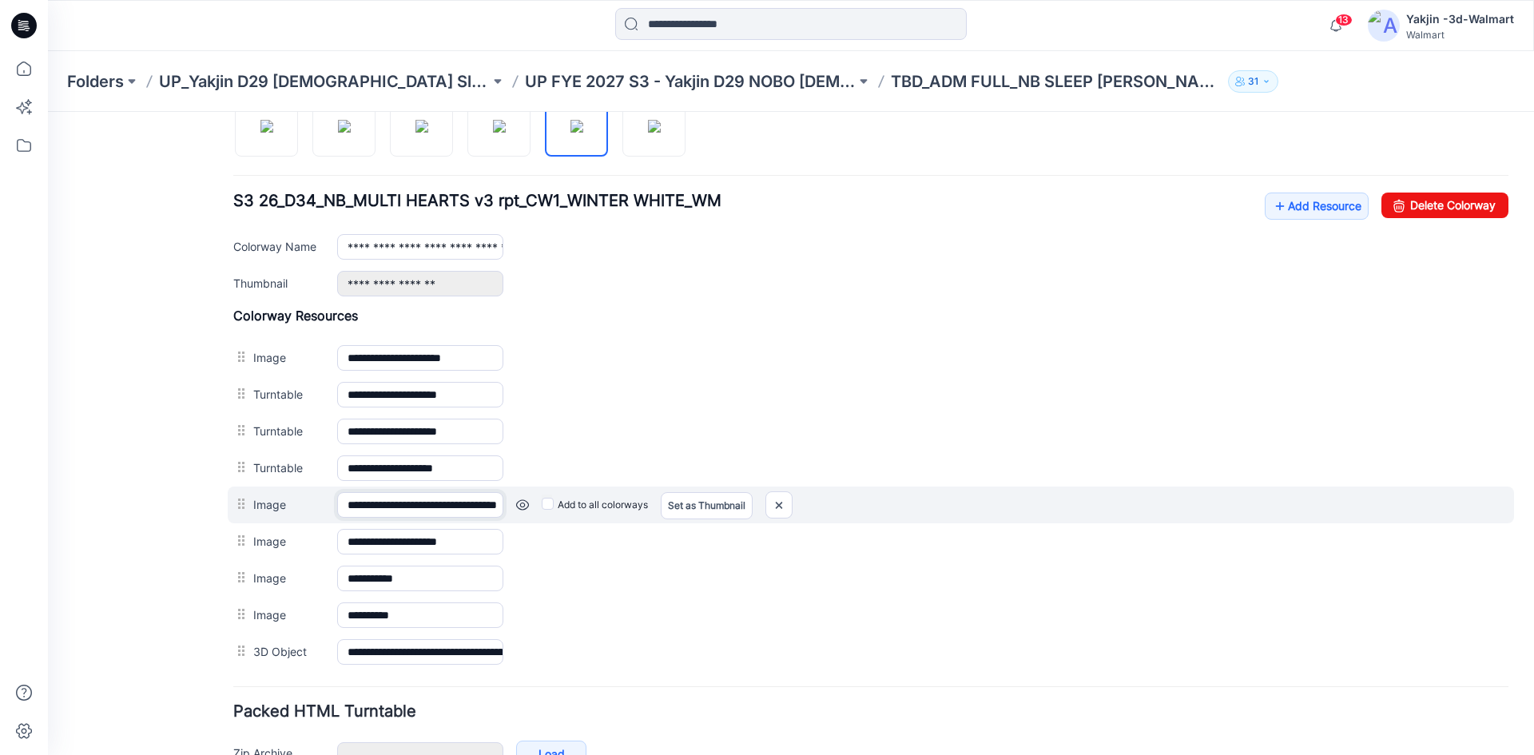
scroll to position [0, 80]
drag, startPoint x: 407, startPoint y: 510, endPoint x: 502, endPoint y: 514, distance: 96.0
click at [502, 514] on div "**********" at bounding box center [420, 505] width 166 height 26
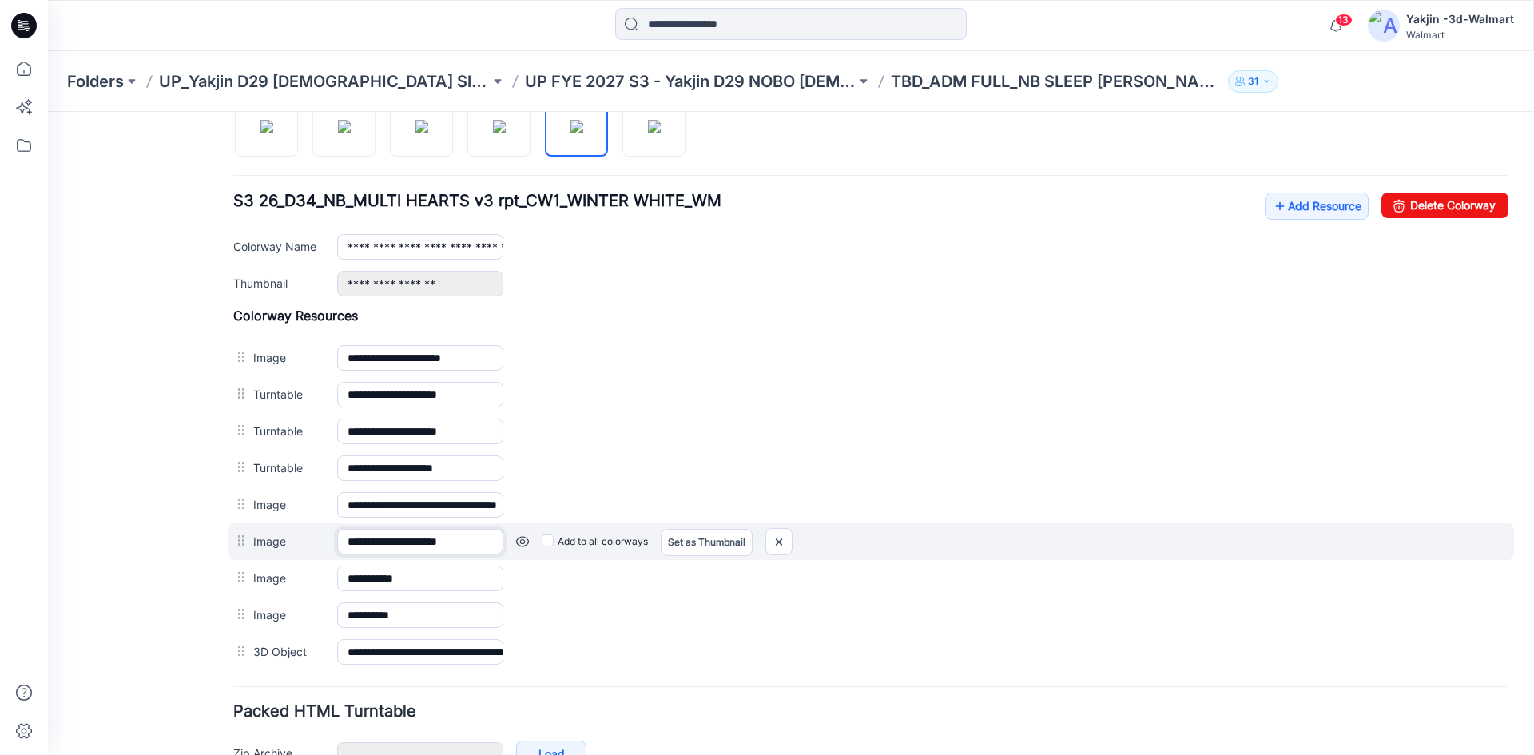
scroll to position [0, 0]
click at [464, 548] on input "**********" at bounding box center [420, 542] width 166 height 26
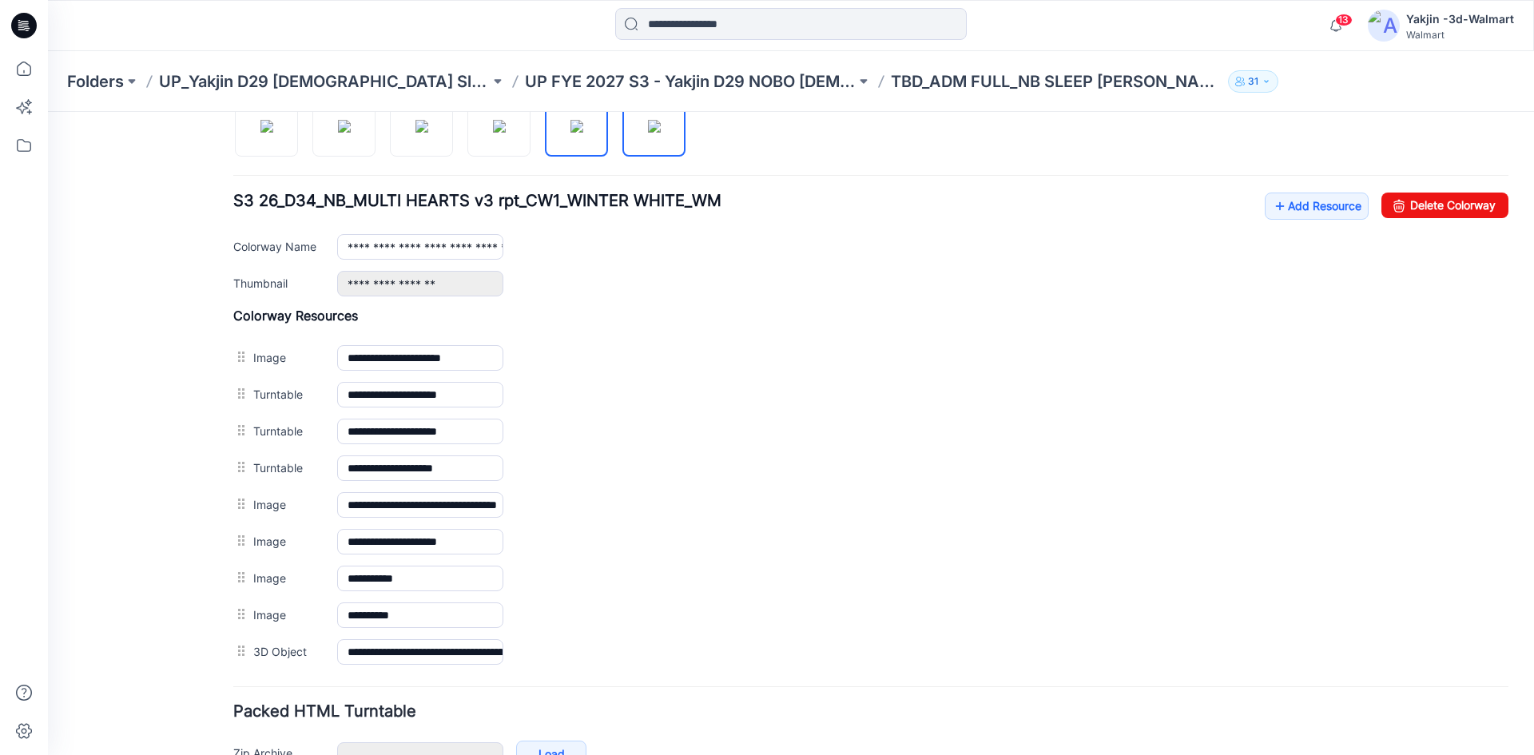
click at [648, 126] on img at bounding box center [654, 126] width 13 height 13
click at [583, 128] on img at bounding box center [576, 126] width 13 height 13
click at [661, 127] on img at bounding box center [654, 126] width 13 height 13
click at [609, 127] on div at bounding box center [465, 117] width 465 height 82
click at [583, 130] on img at bounding box center [576, 126] width 13 height 13
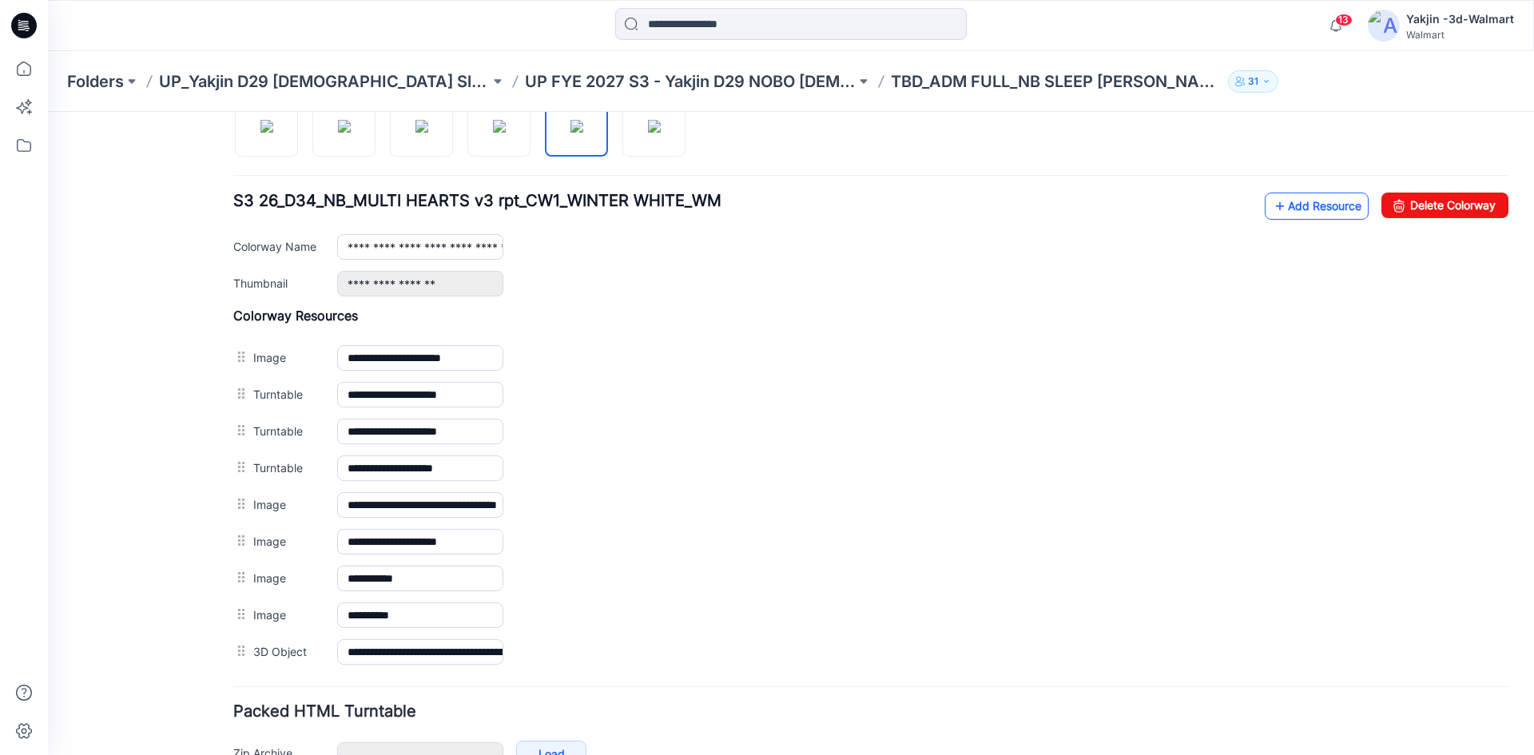
click at [1288, 217] on link "Add Resource" at bounding box center [1316, 205] width 104 height 27
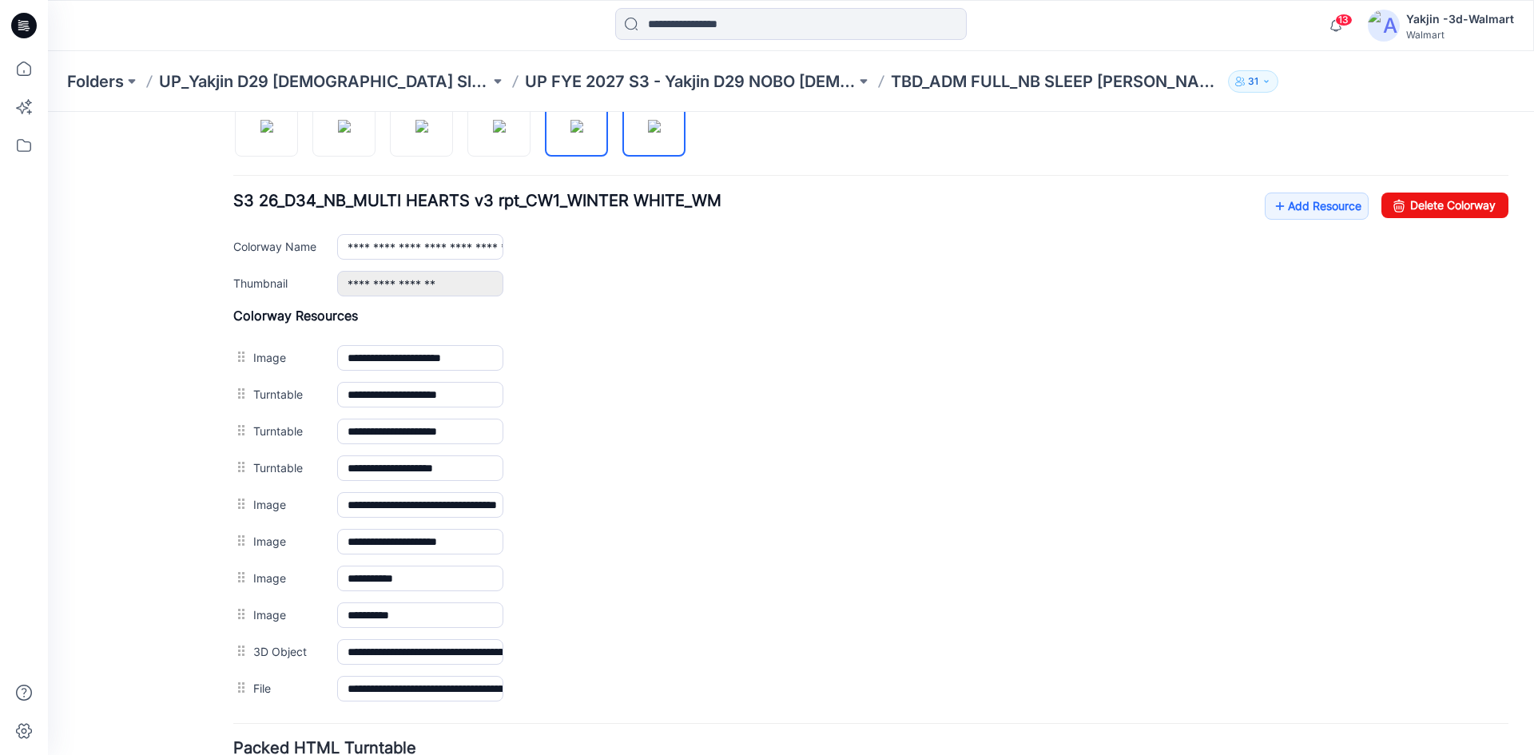
click at [655, 133] on img at bounding box center [654, 126] width 13 height 13
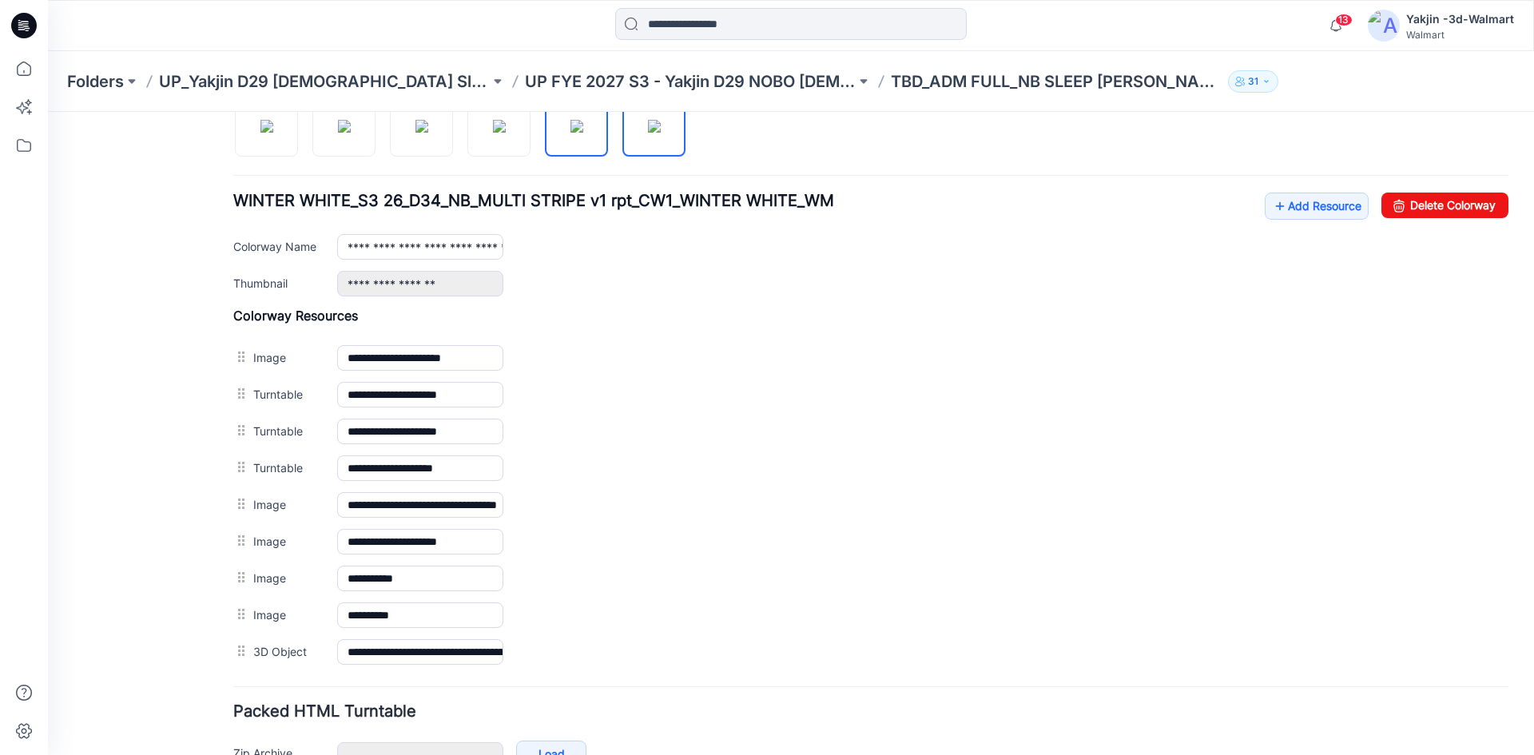
click at [583, 131] on img at bounding box center [576, 126] width 13 height 13
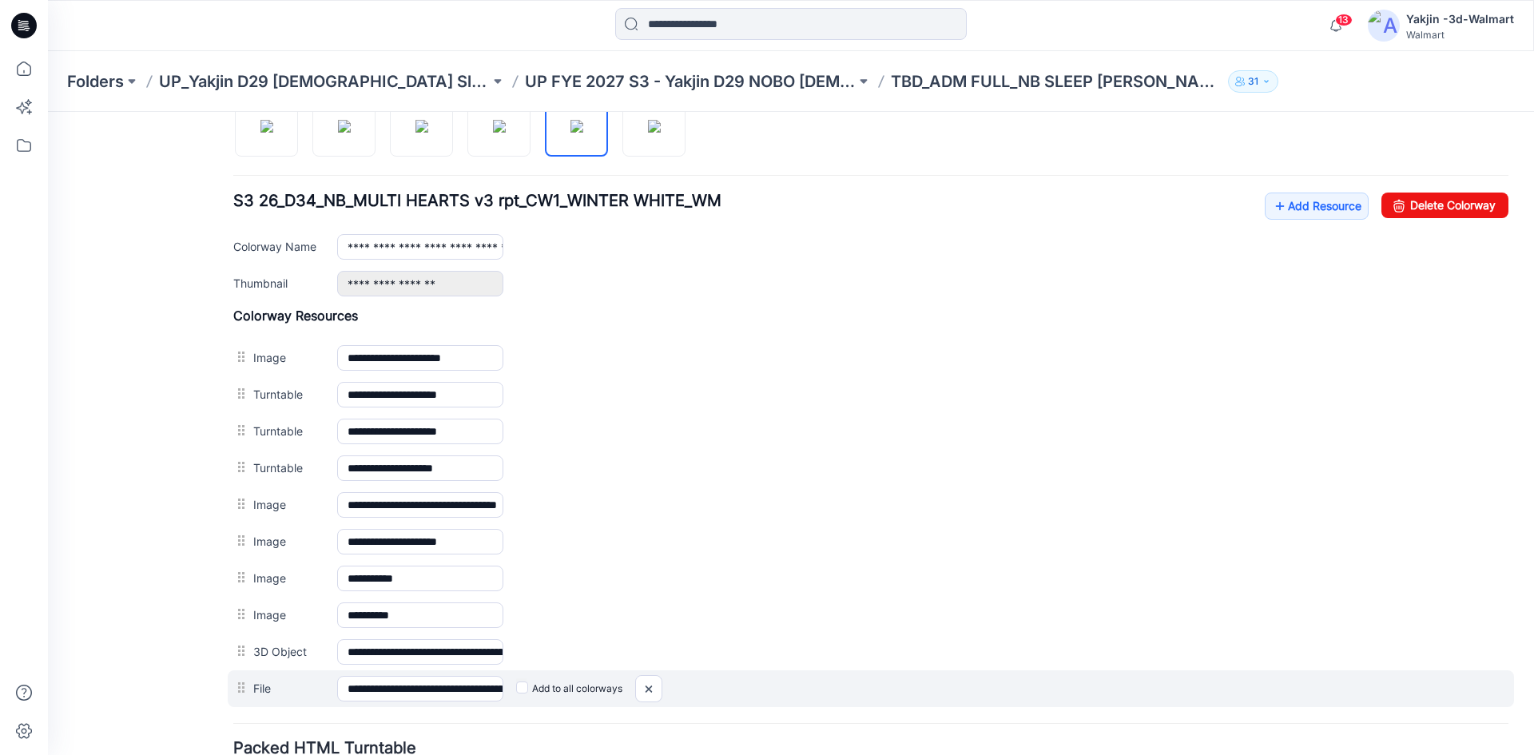
click at [557, 690] on label "Add to all colorways" at bounding box center [569, 689] width 106 height 26
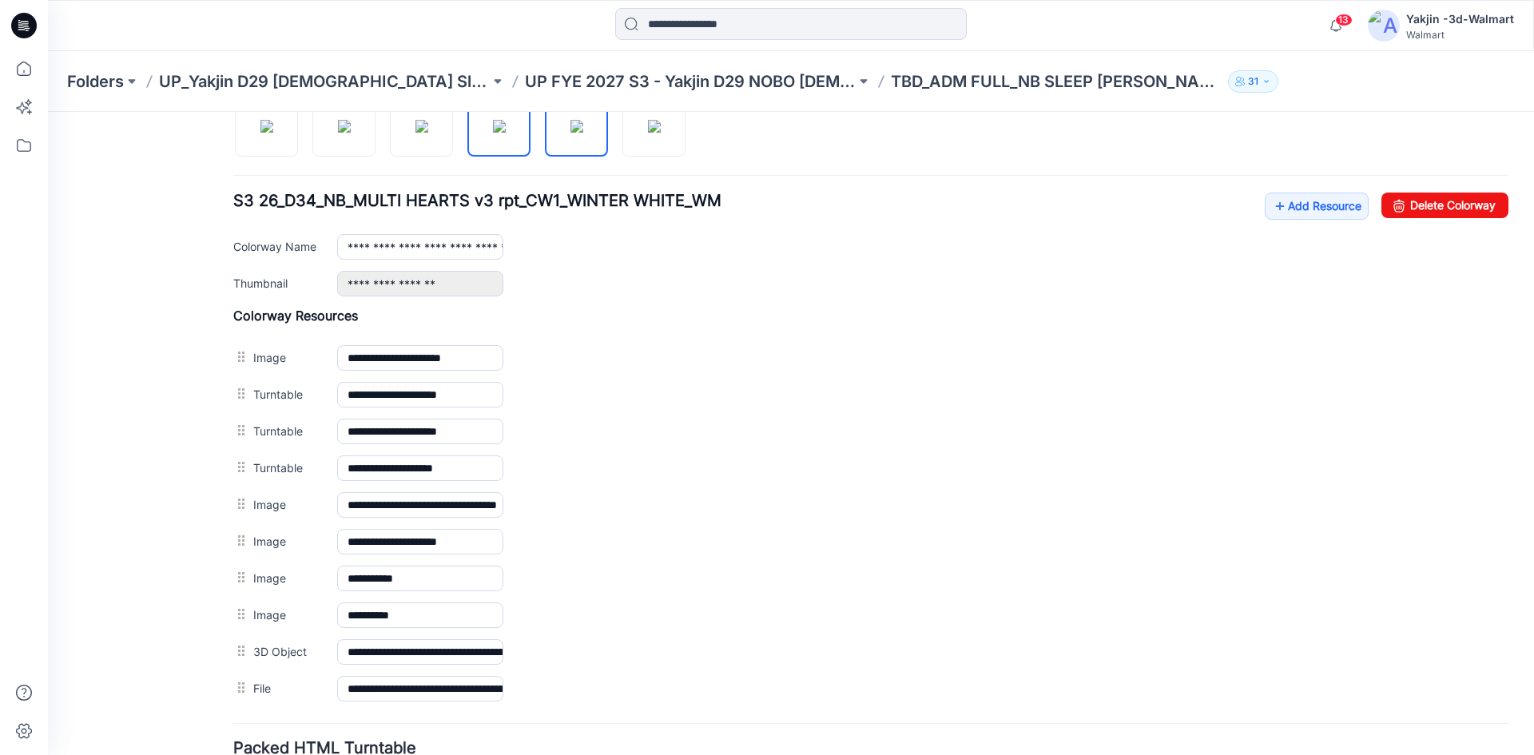
click at [497, 133] on img at bounding box center [499, 126] width 13 height 13
click at [570, 133] on img at bounding box center [576, 126] width 13 height 13
type input "**********"
click at [621, 133] on div at bounding box center [465, 117] width 465 height 82
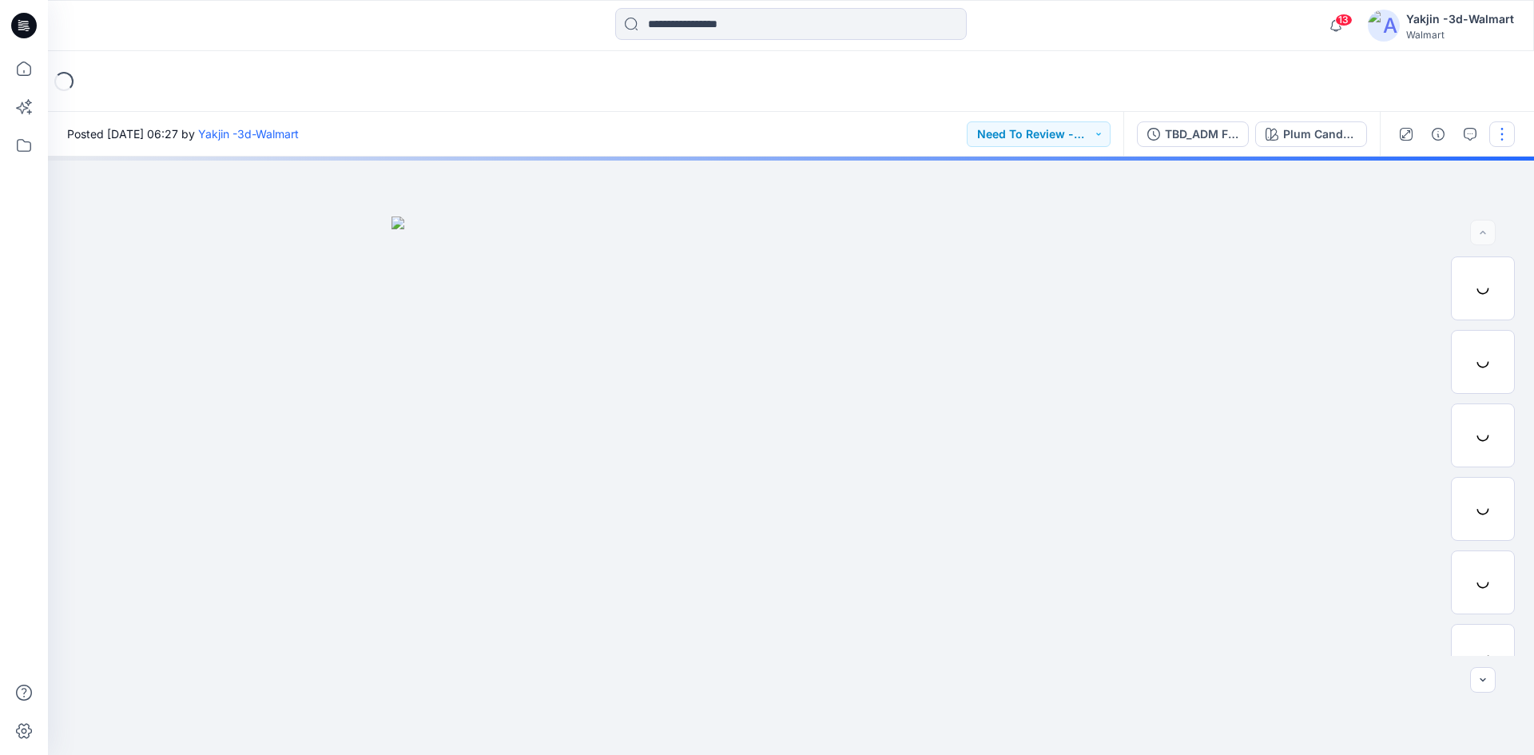
click at [1506, 132] on button "button" at bounding box center [1502, 134] width 26 height 26
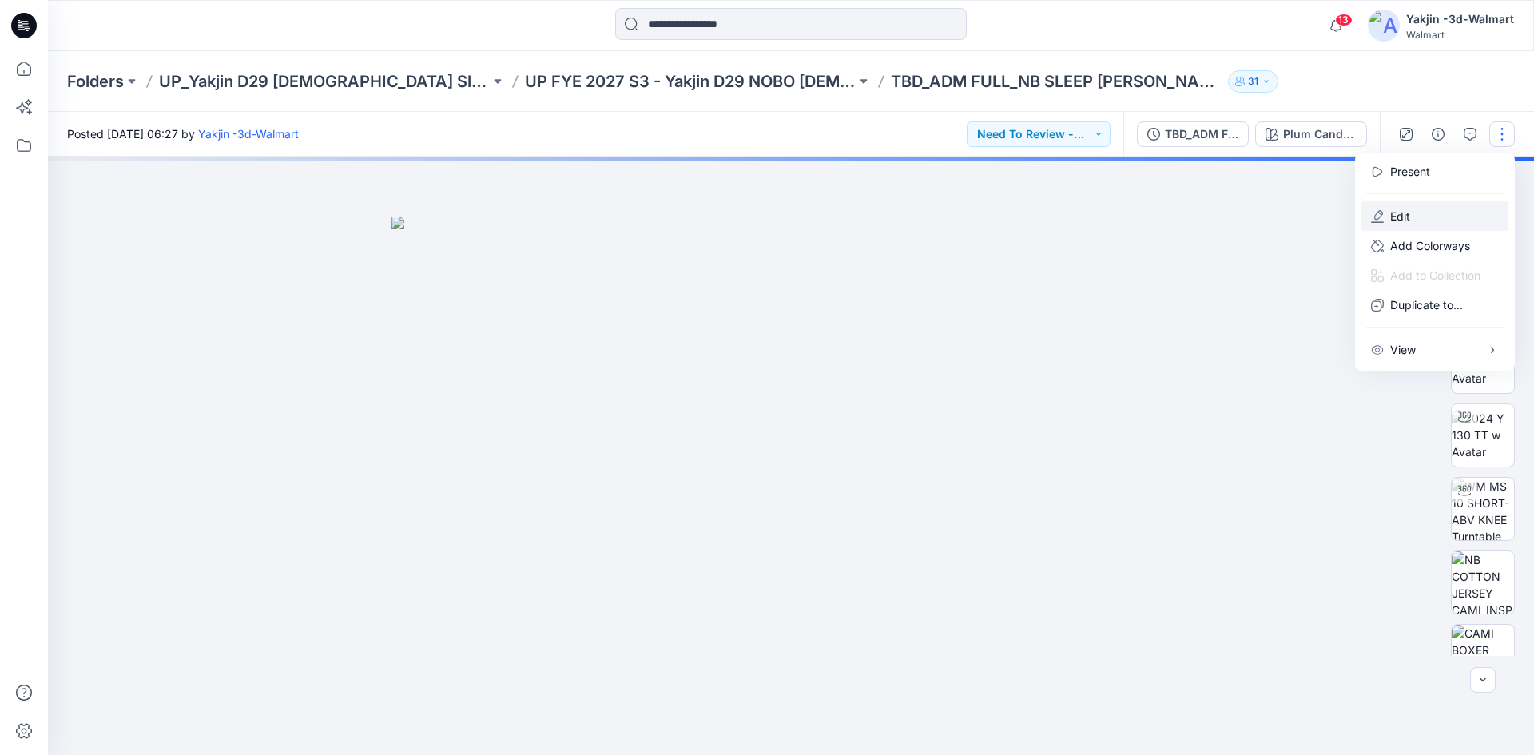
click at [1431, 223] on button "Edit" at bounding box center [1434, 216] width 147 height 30
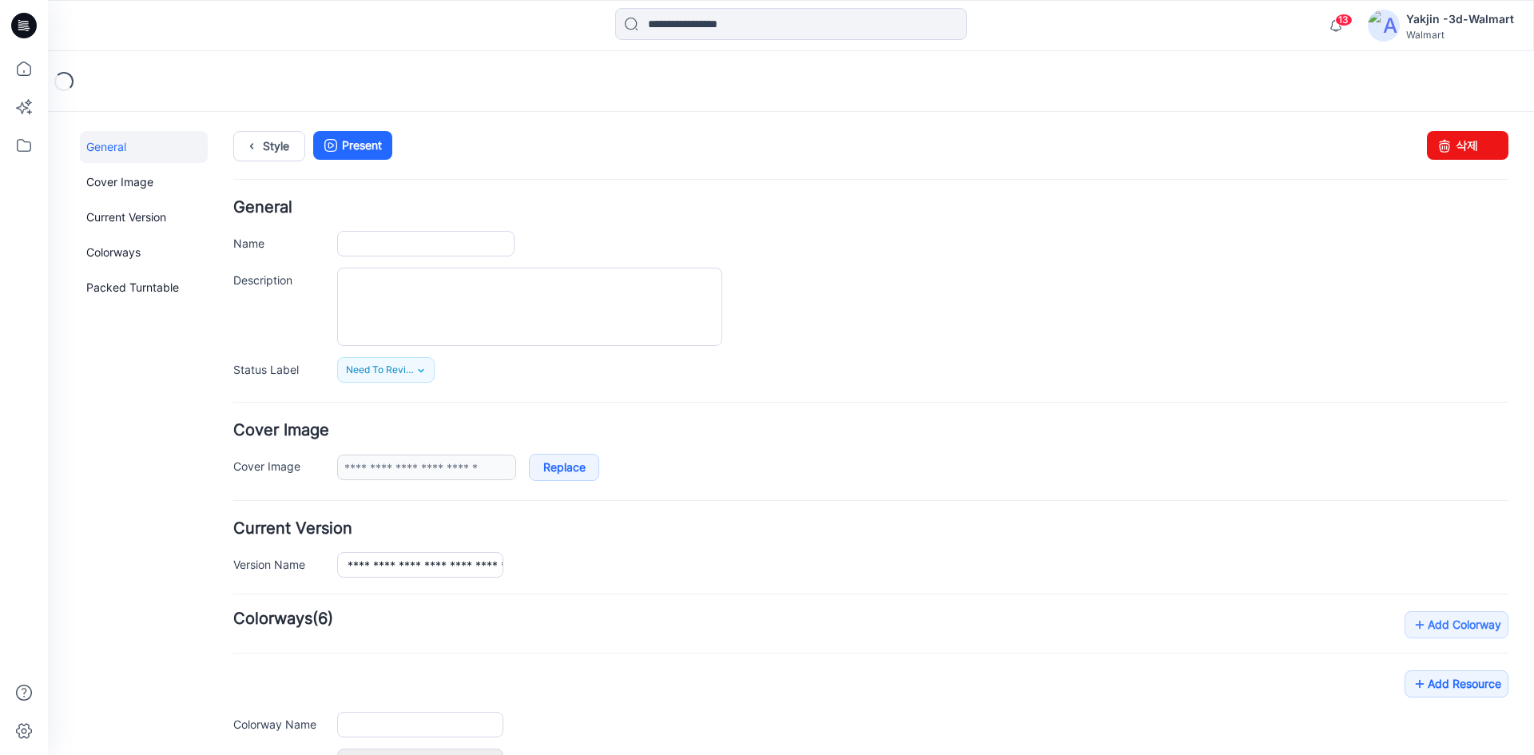
type input "**********"
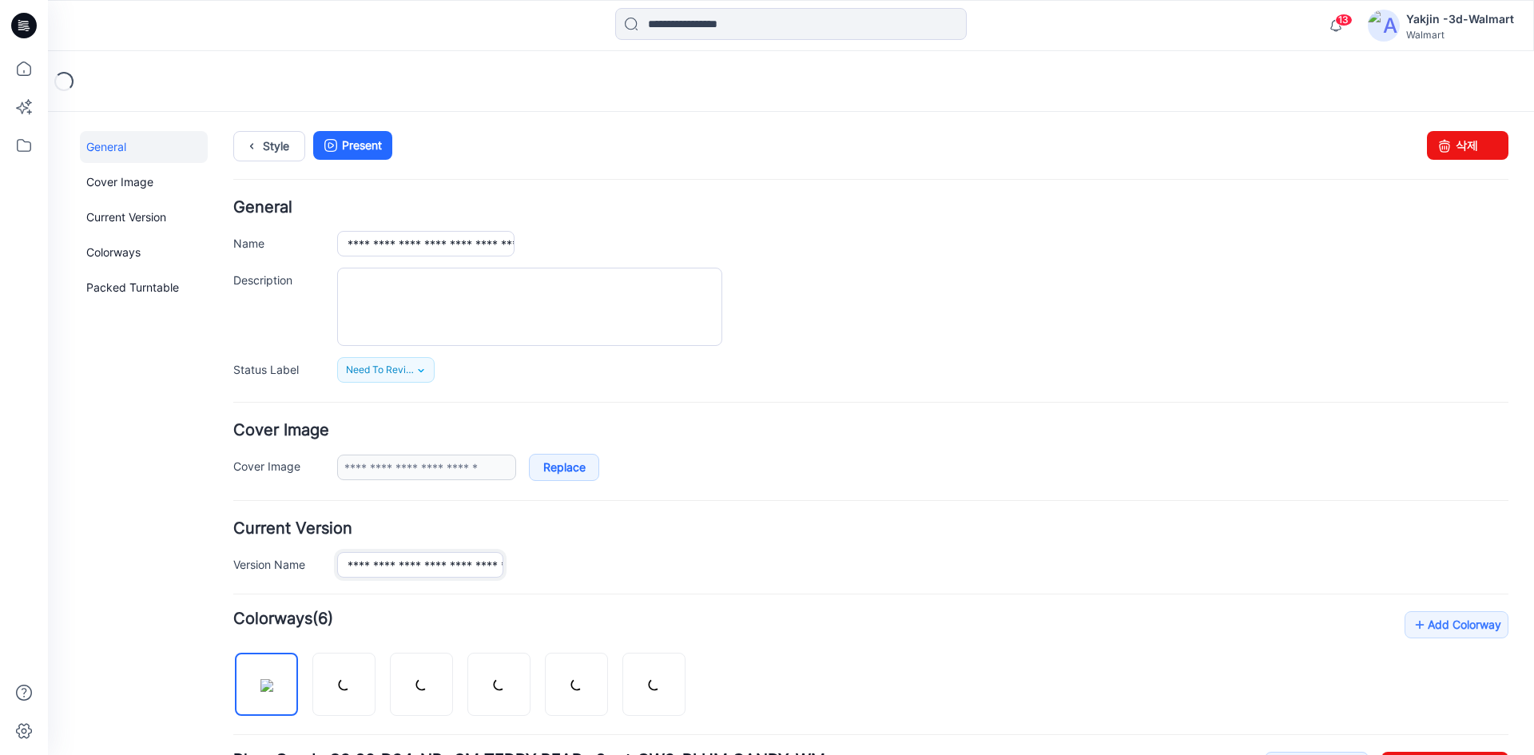
click at [399, 556] on input "**********" at bounding box center [420, 565] width 166 height 26
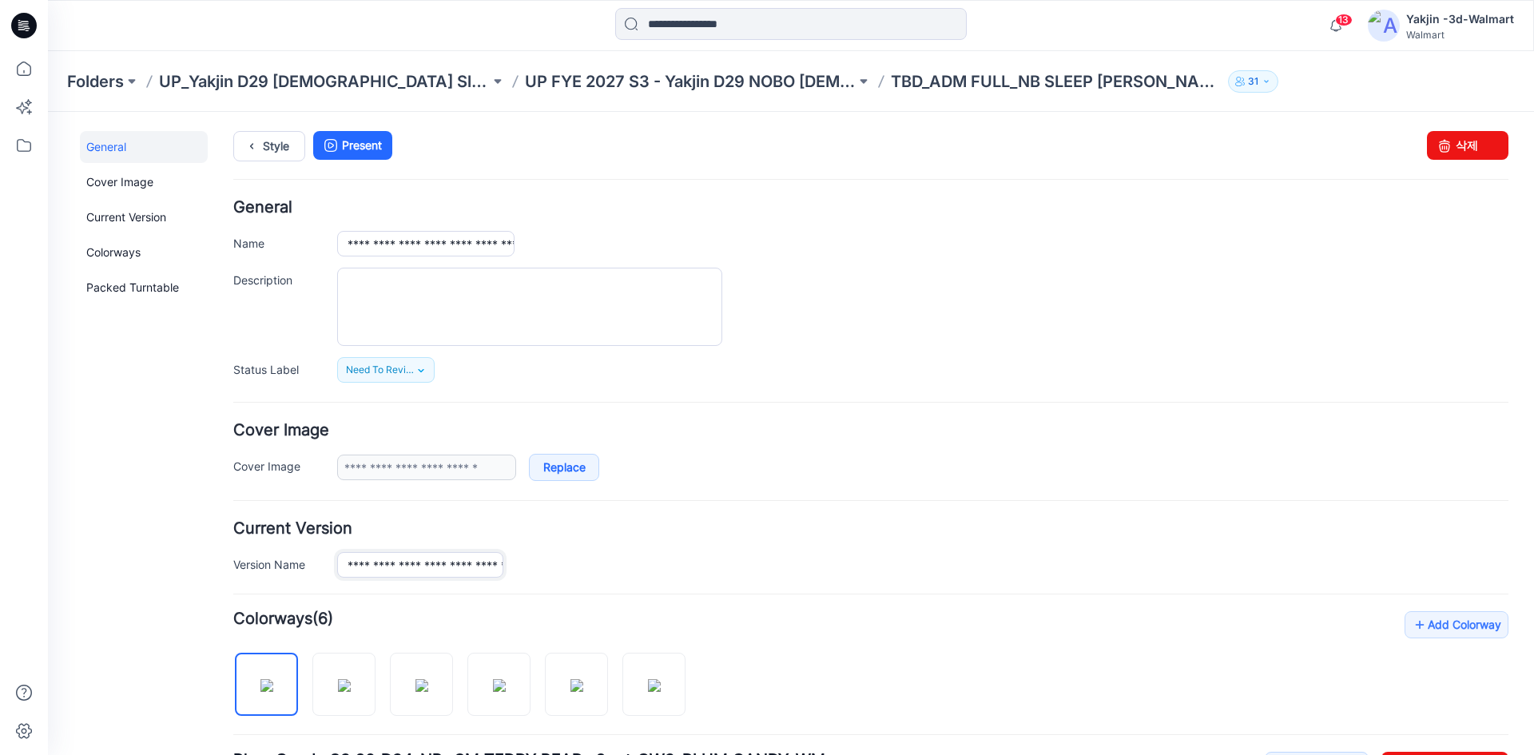
click at [437, 570] on input "**********" at bounding box center [420, 565] width 166 height 26
type input "**********"
click at [475, 232] on input "**********" at bounding box center [425, 244] width 177 height 26
paste input "*****"
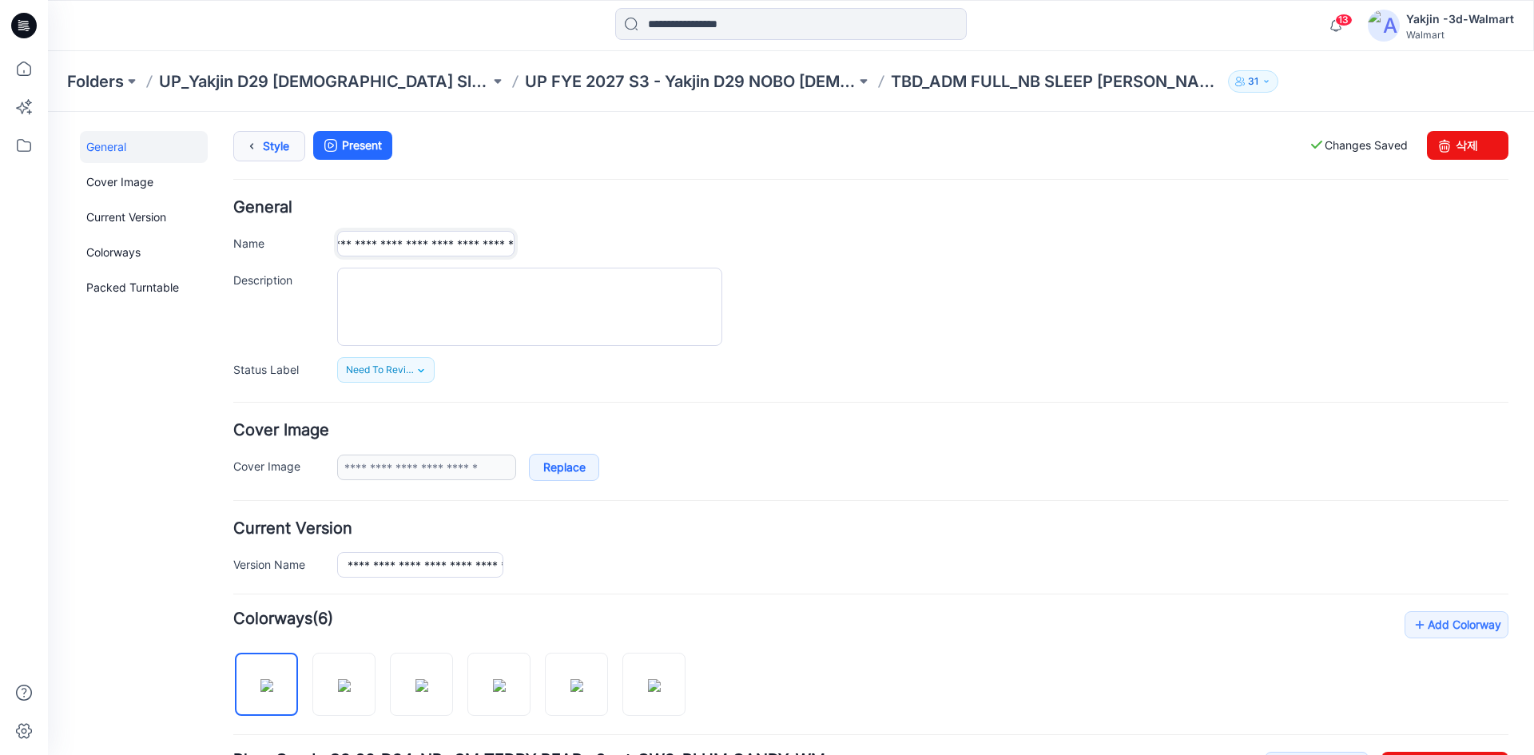
type input "**********"
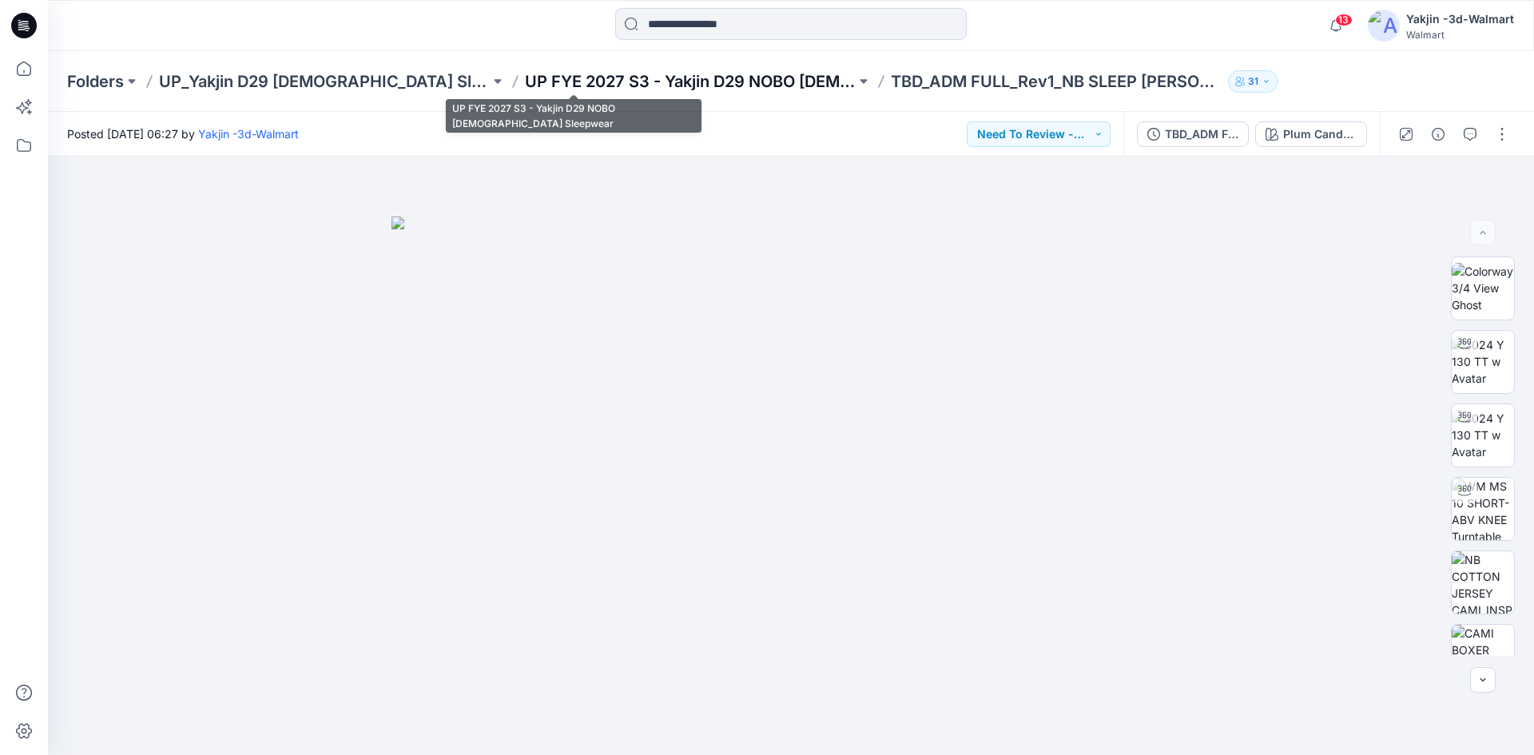
click at [643, 89] on p "UP FYE 2027 S3 - Yakjin D29 NOBO [DEMOGRAPHIC_DATA] Sleepwear" at bounding box center [690, 81] width 331 height 22
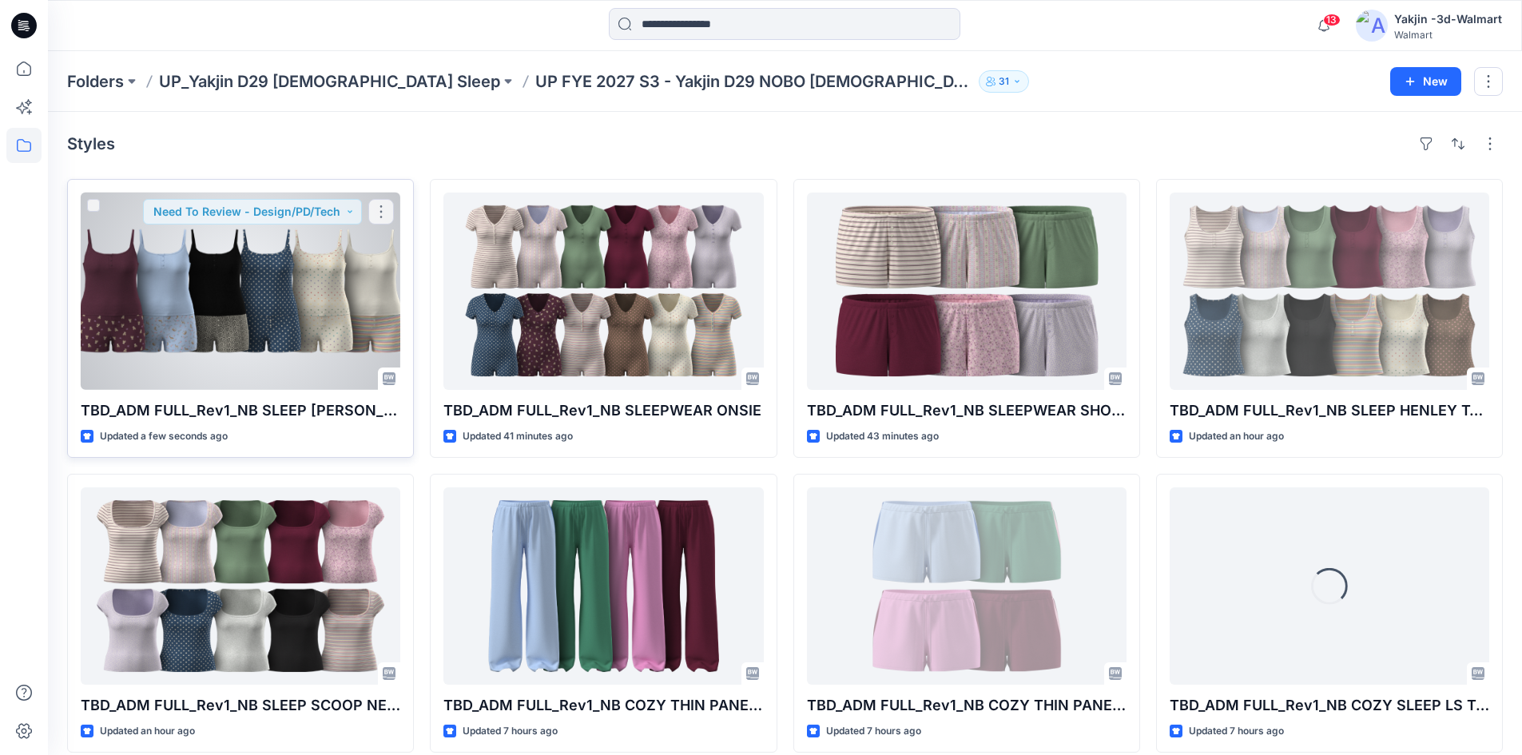
click at [229, 304] on div at bounding box center [240, 290] width 319 height 197
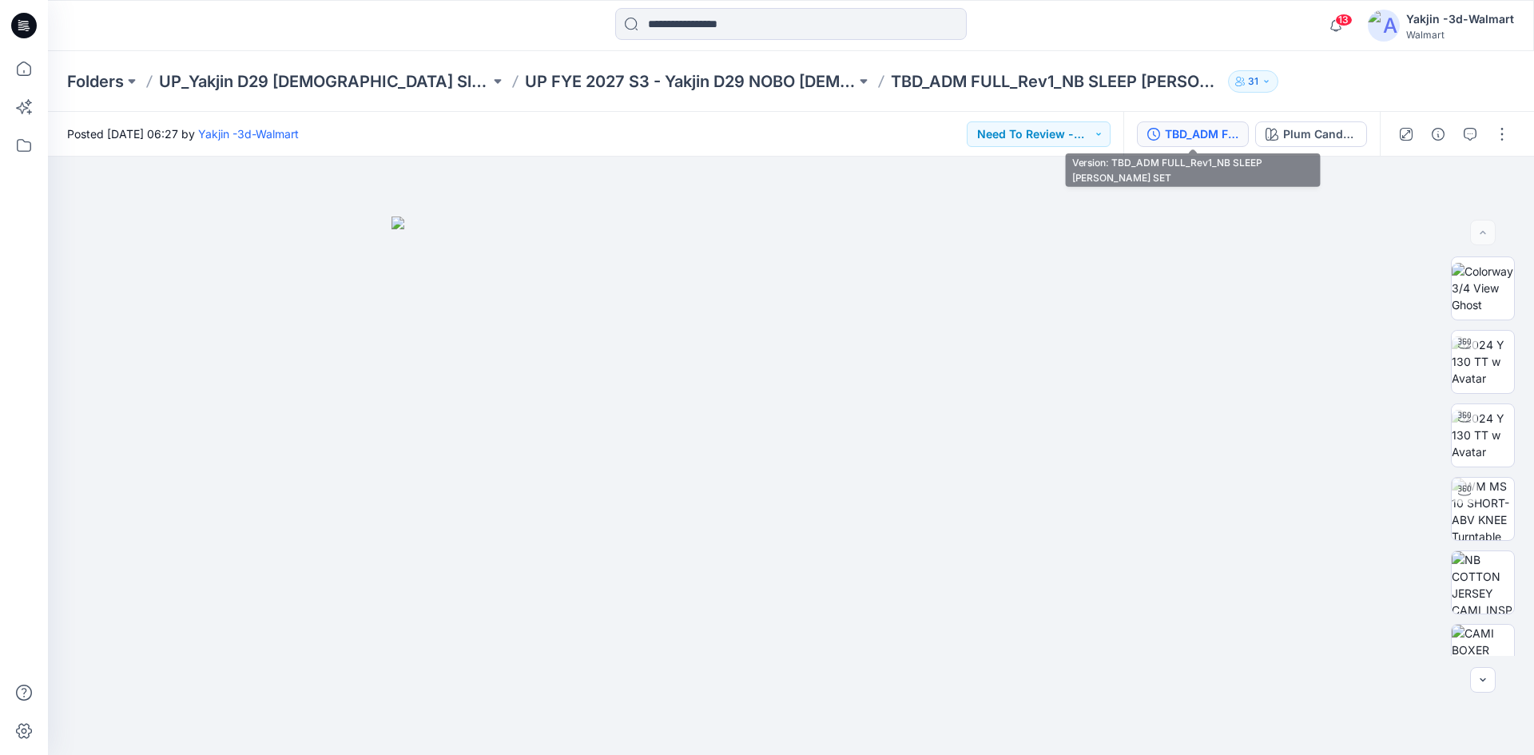
click at [1186, 124] on button "TBD_ADM FULL_Rev1_NB SLEEP [PERSON_NAME] SET" at bounding box center [1193, 134] width 112 height 26
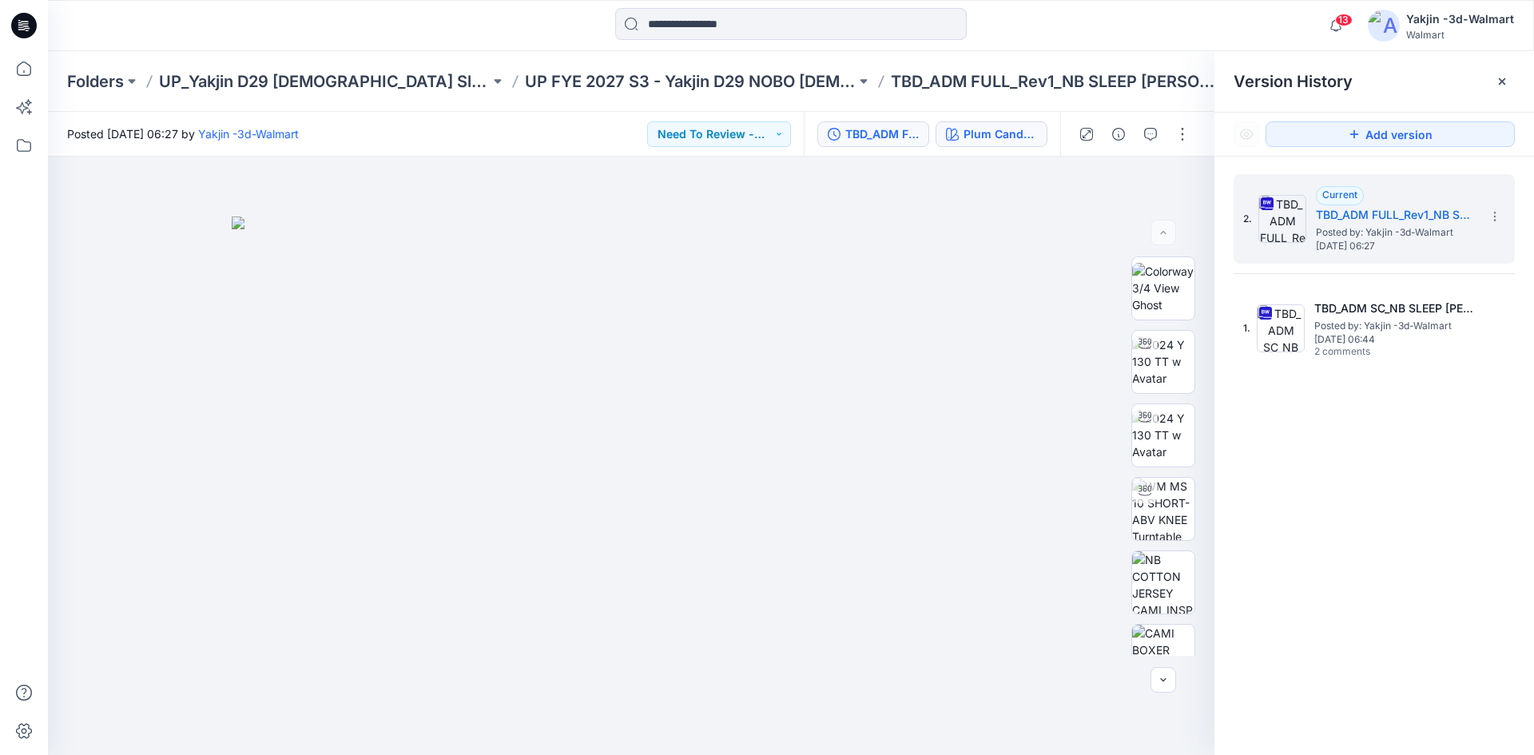
click at [1008, 135] on div "Plum Candy_S3 26_D34_NB_ SM TEDDY BEAR v2 rpt_CW3_PLUM CANDY_WM" at bounding box center [999, 134] width 73 height 18
